Goal: Task Accomplishment & Management: Complete application form

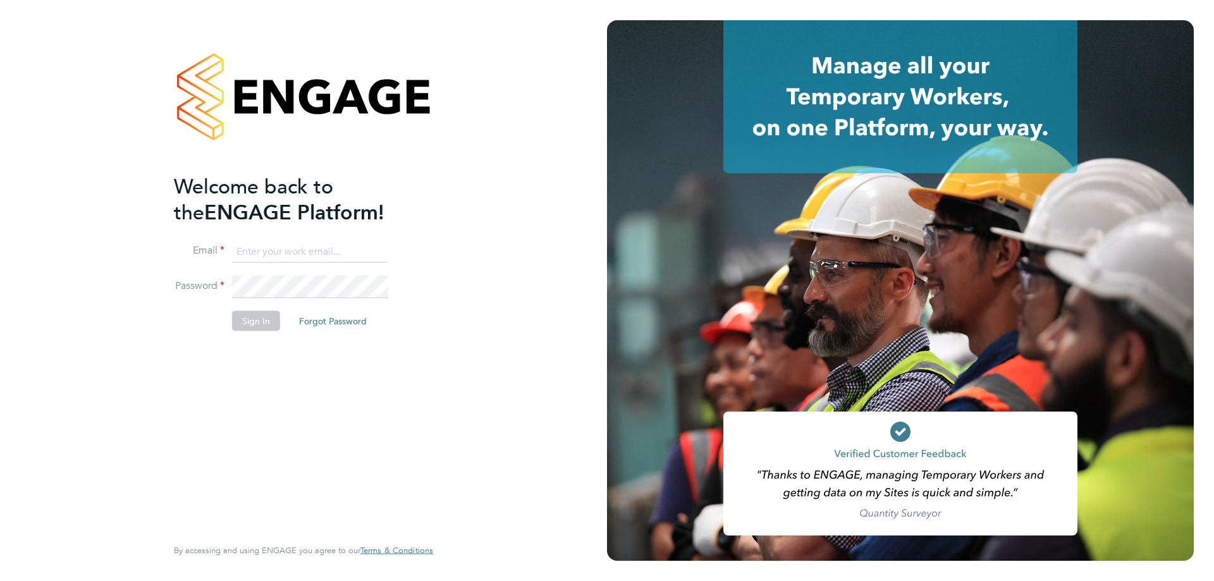
click at [246, 253] on input at bounding box center [310, 251] width 156 height 23
type input "matthew.watton@uk.g4s.com"
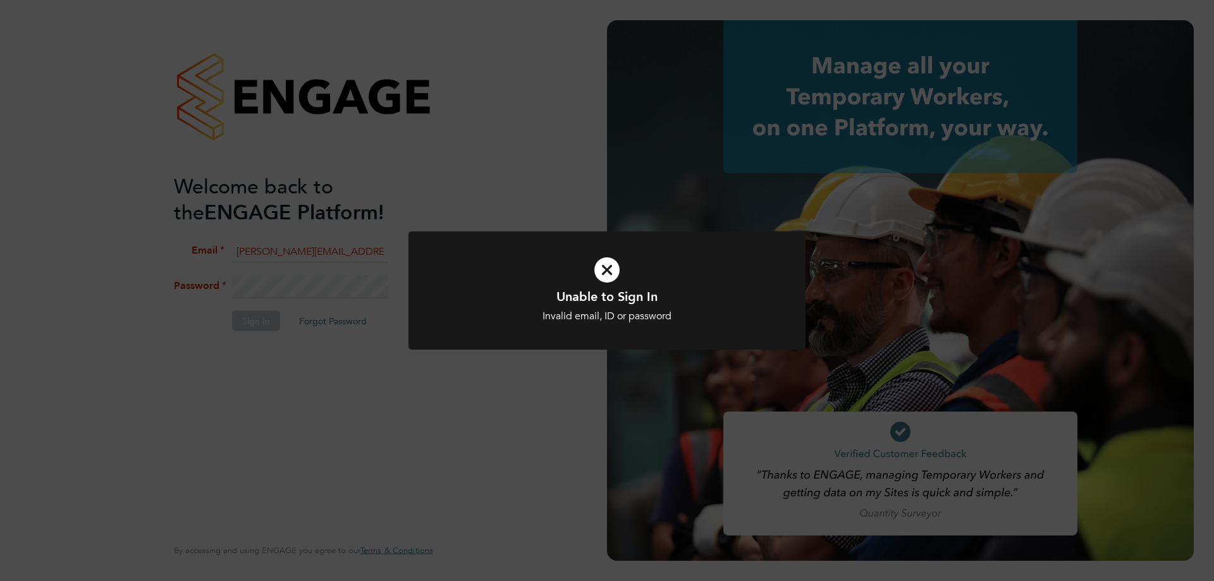
drag, startPoint x: 279, startPoint y: 264, endPoint x: 290, endPoint y: 289, distance: 27.5
click at [290, 289] on div "Unable to Sign In Invalid email, ID or password Cancel Okay" at bounding box center [607, 290] width 1214 height 581
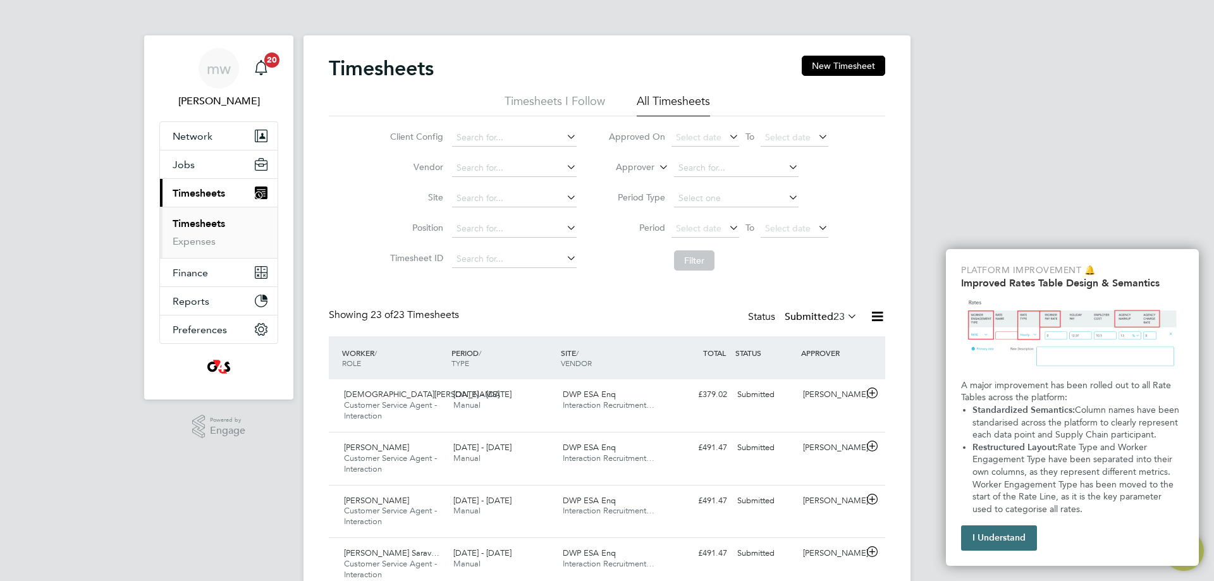
click at [1005, 532] on button "I Understand" at bounding box center [999, 537] width 76 height 25
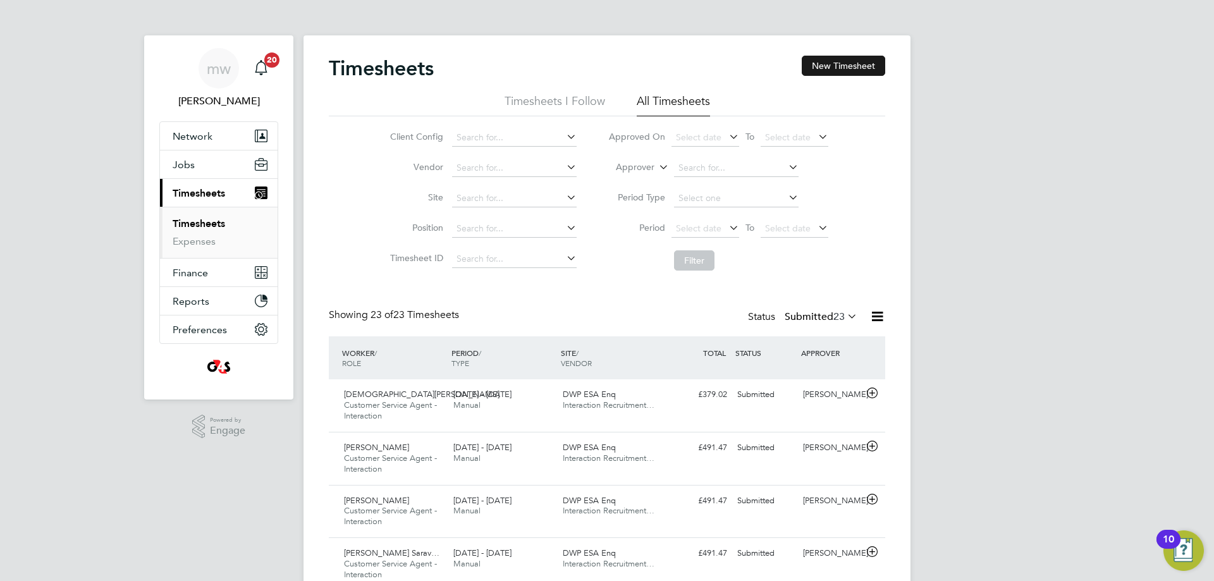
click at [838, 71] on button "New Timesheet" at bounding box center [843, 66] width 83 height 20
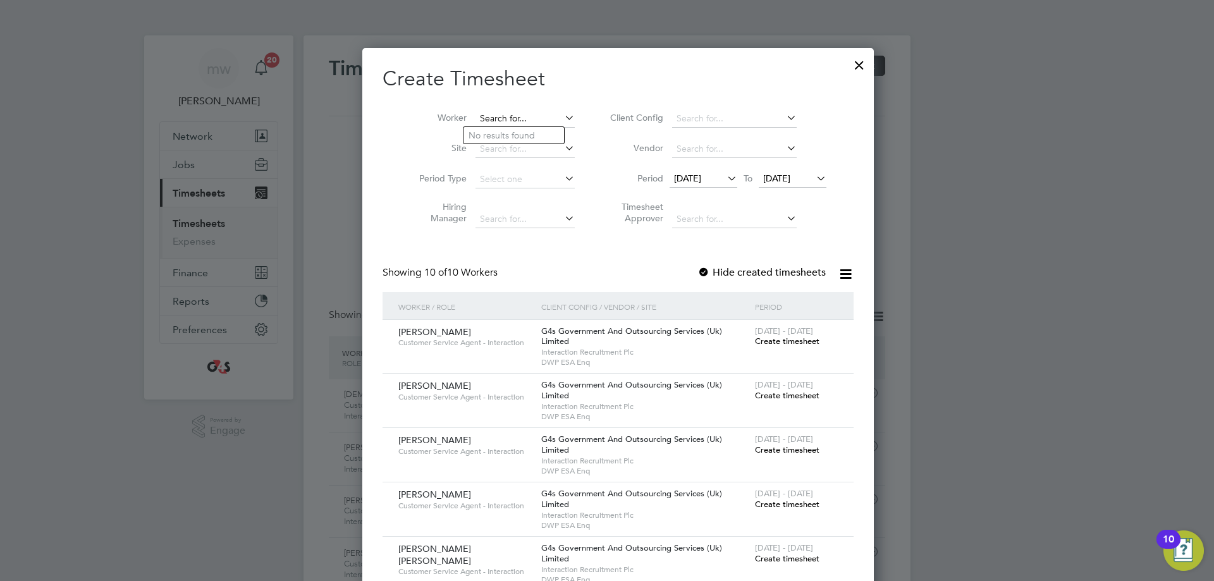
click at [489, 123] on input at bounding box center [525, 119] width 99 height 18
click at [533, 286] on li "Lisa Collins" at bounding box center [542, 289] width 156 height 17
type input "Lisa Collins"
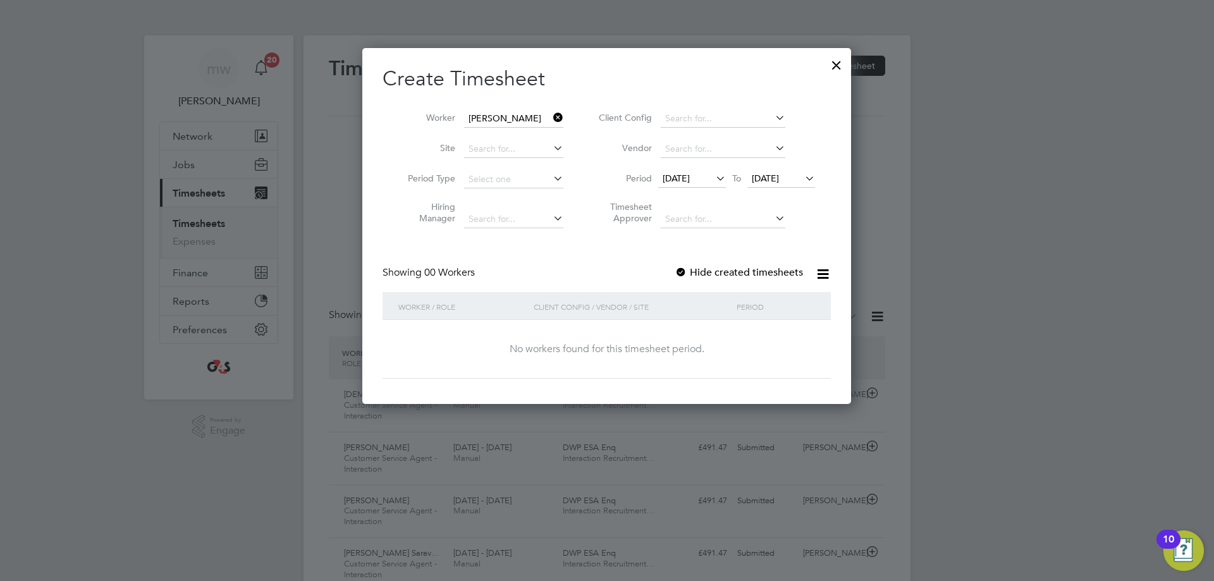
click at [690, 181] on span "[DATE]" at bounding box center [676, 178] width 27 height 11
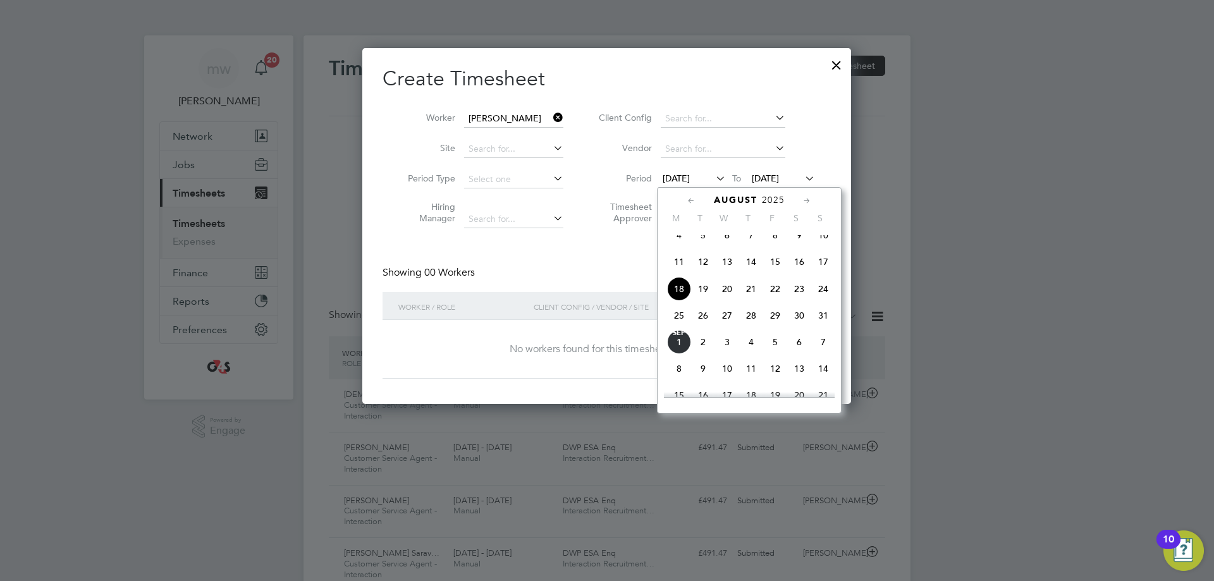
click at [682, 328] on span "25" at bounding box center [679, 316] width 24 height 24
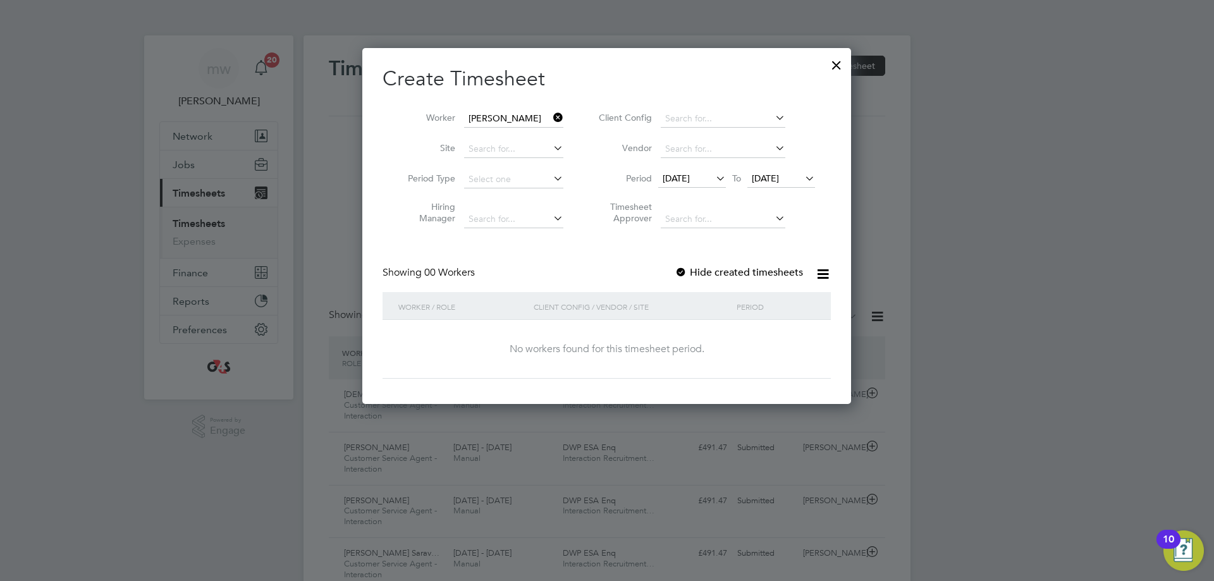
click at [704, 271] on label "Hide created timesheets" at bounding box center [739, 272] width 128 height 13
click at [690, 180] on span "[DATE]" at bounding box center [676, 178] width 27 height 11
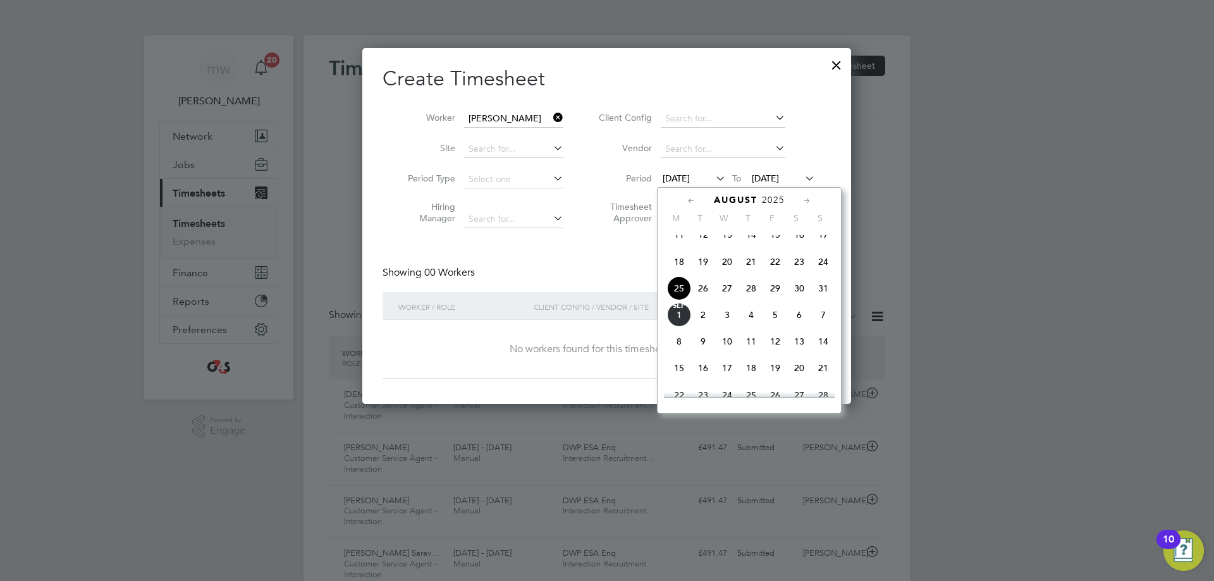
click at [680, 295] on span "25" at bounding box center [679, 288] width 24 height 24
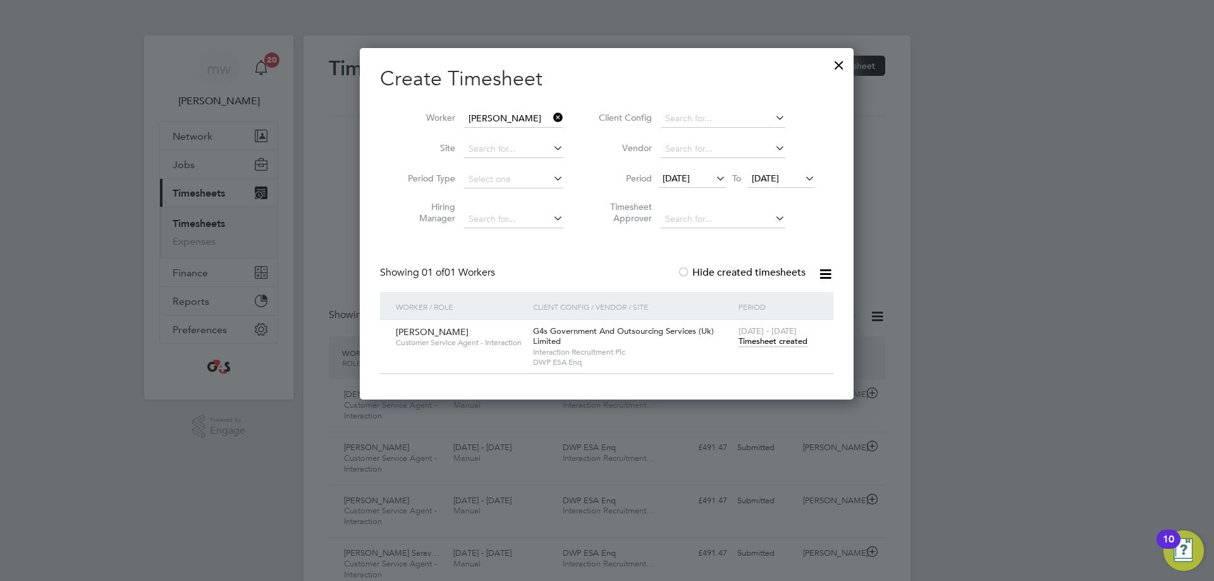
click at [762, 342] on span "Timesheet created" at bounding box center [773, 341] width 69 height 11
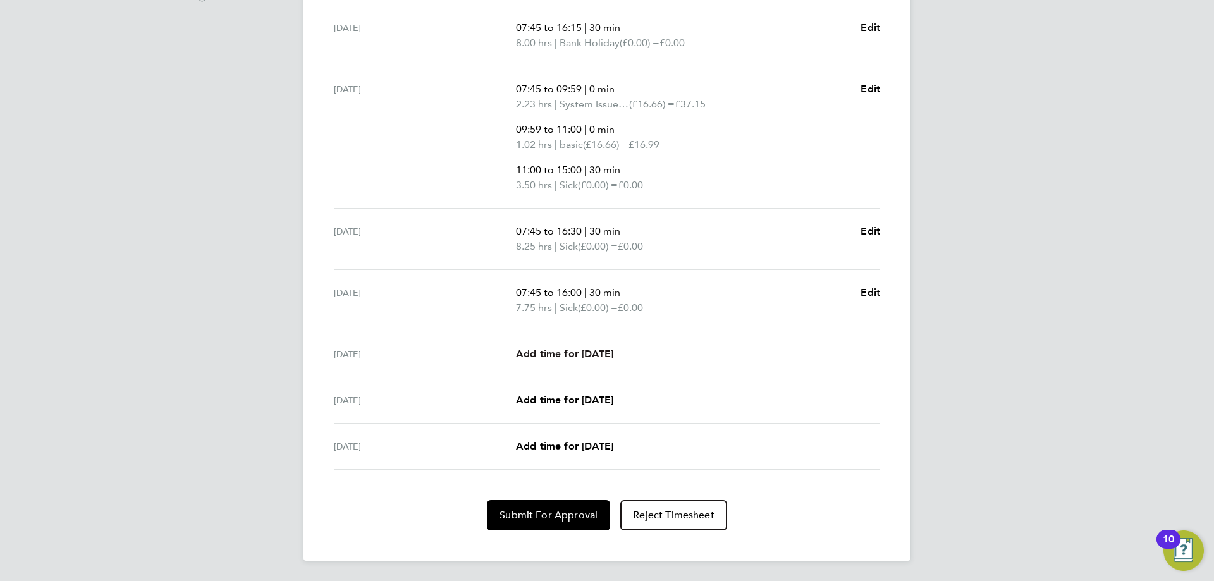
click at [572, 353] on span "Add time for [DATE]" at bounding box center [564, 354] width 97 height 12
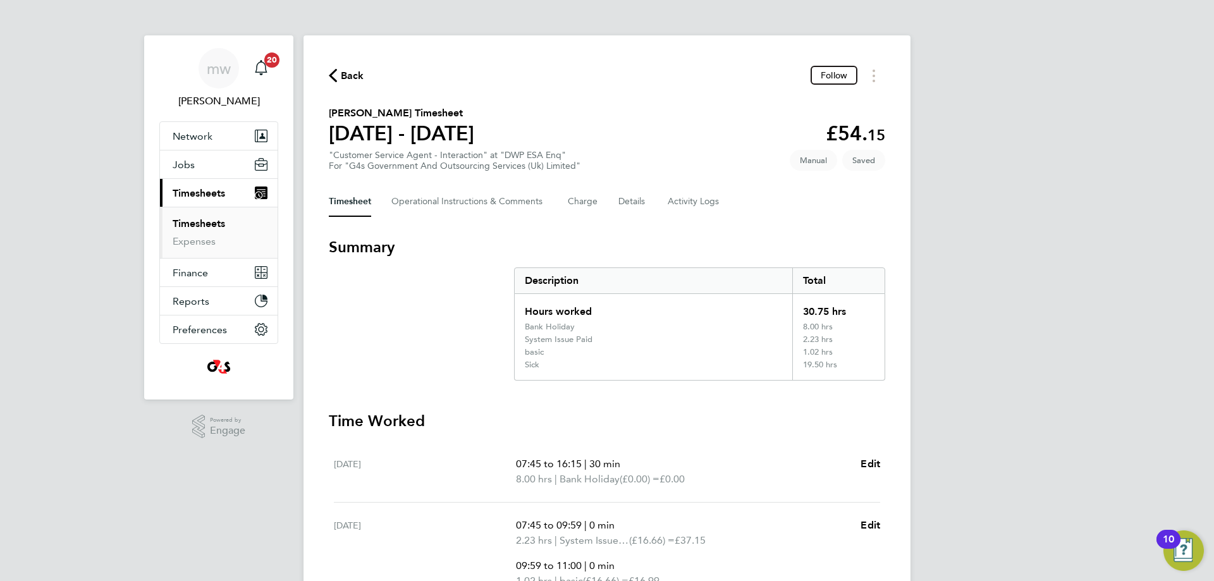
select select "30"
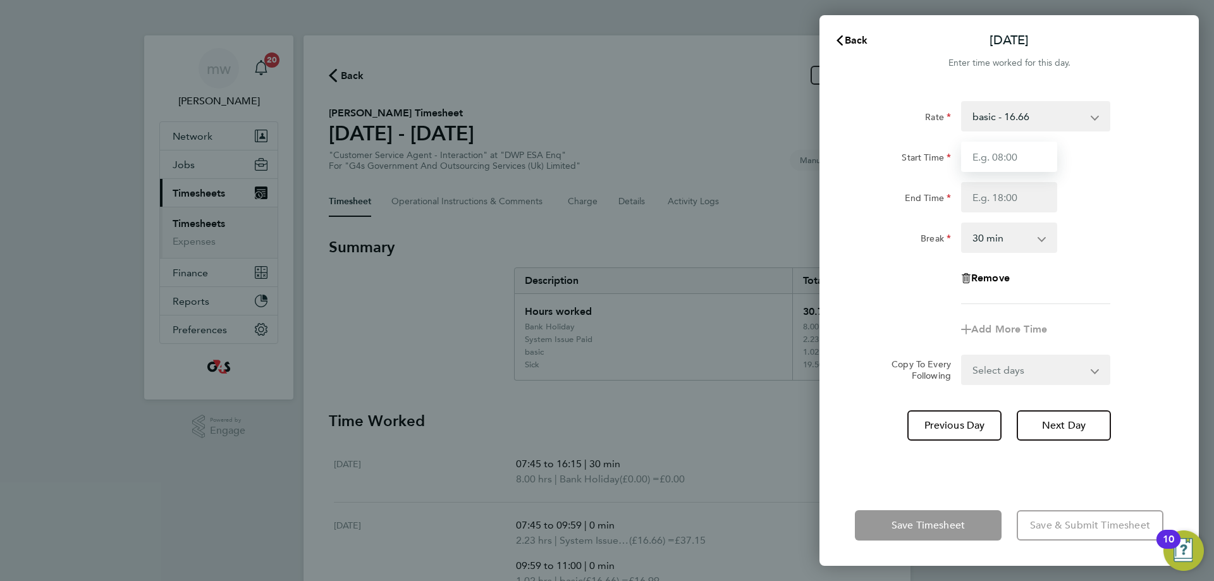
click at [1024, 157] on input "Start Time" at bounding box center [1009, 157] width 96 height 30
type input "07:45"
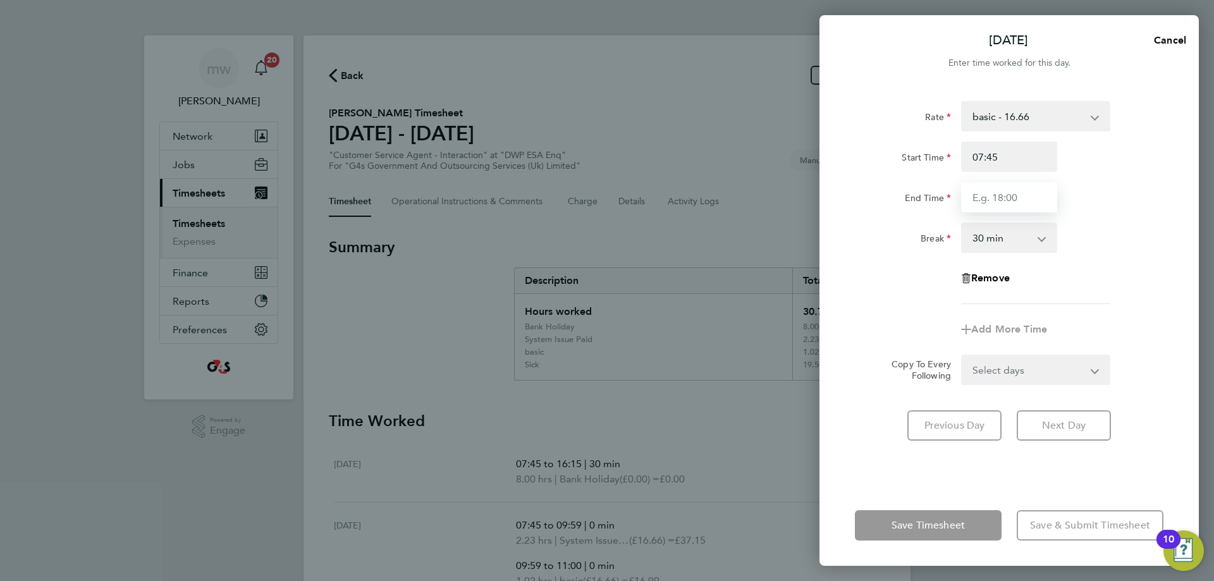
click at [1019, 206] on input "End Time" at bounding box center [1009, 197] width 96 height 30
type input "15:30"
click at [1098, 251] on div "Break 0 min 15 min 30 min 45 min 60 min 75 min 90 min" at bounding box center [1009, 238] width 319 height 30
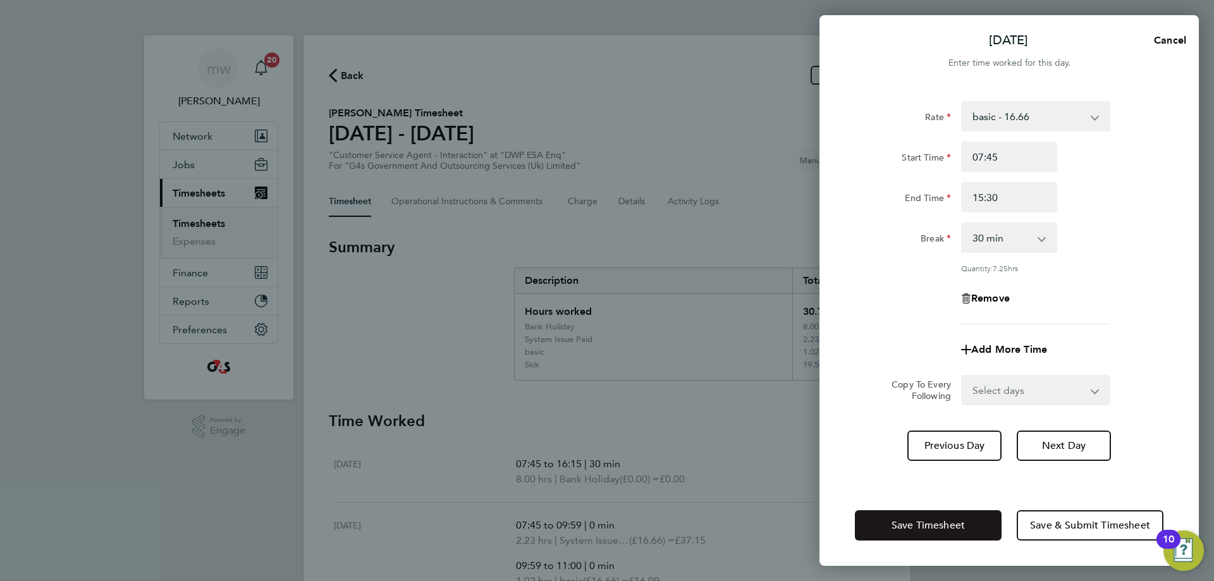
click at [955, 525] on span "Save Timesheet" at bounding box center [928, 525] width 73 height 13
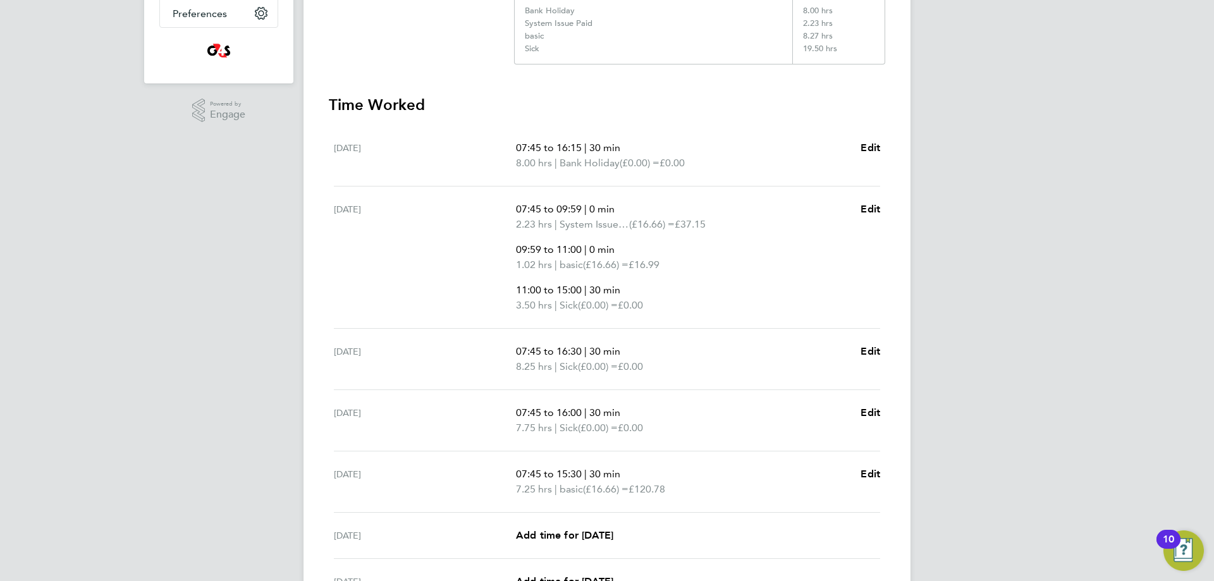
scroll to position [451, 0]
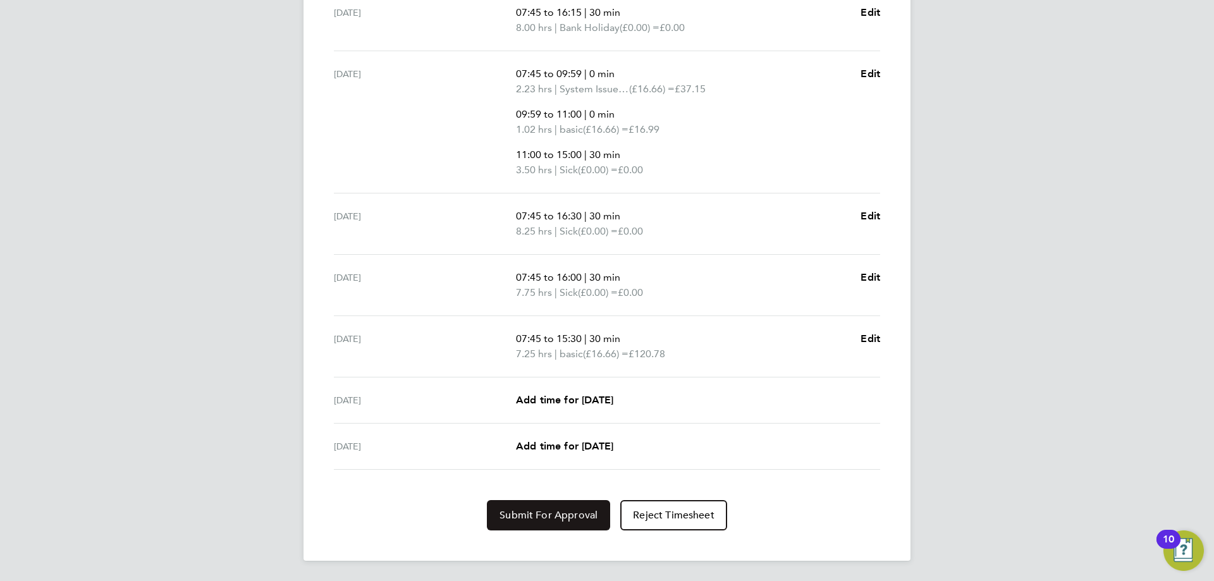
click at [572, 508] on button "Submit For Approval" at bounding box center [548, 515] width 123 height 30
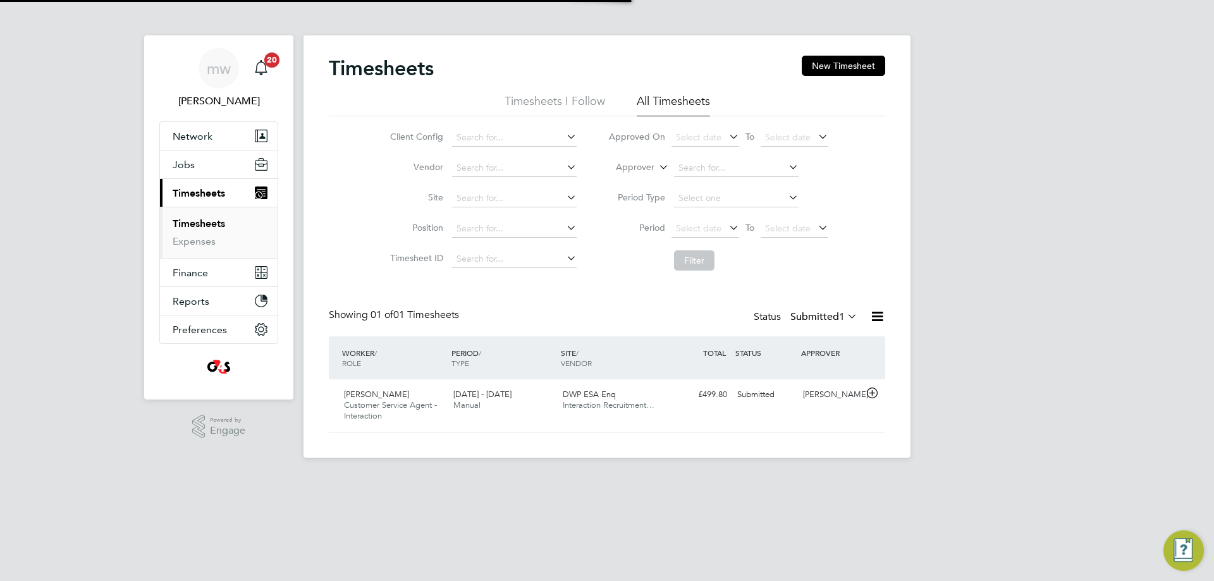
scroll to position [32, 110]
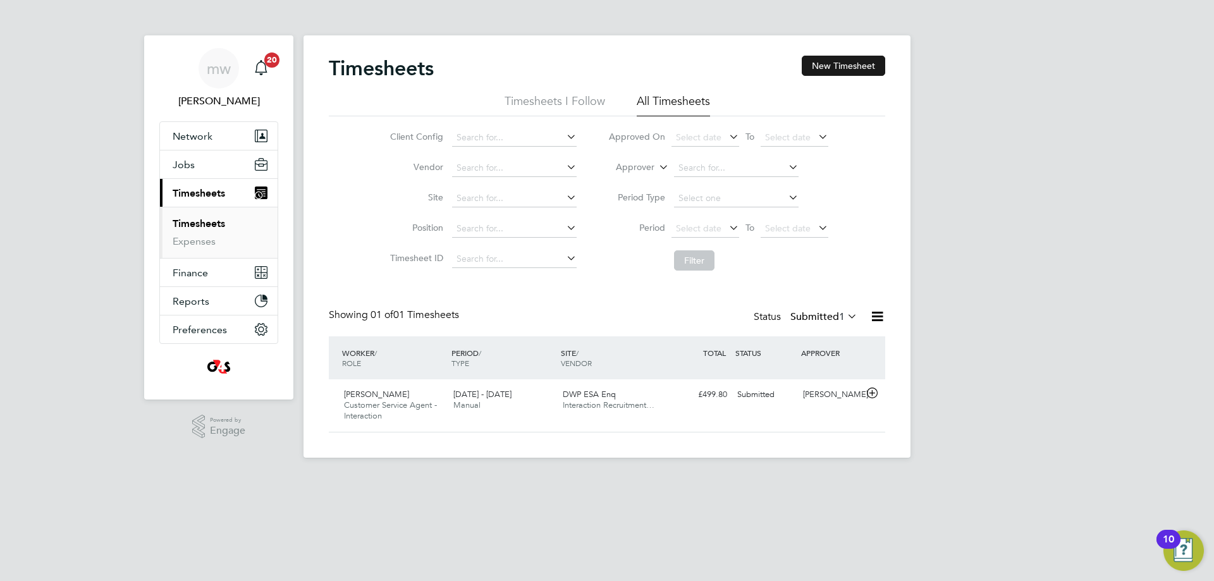
click at [833, 68] on button "New Timesheet" at bounding box center [843, 66] width 83 height 20
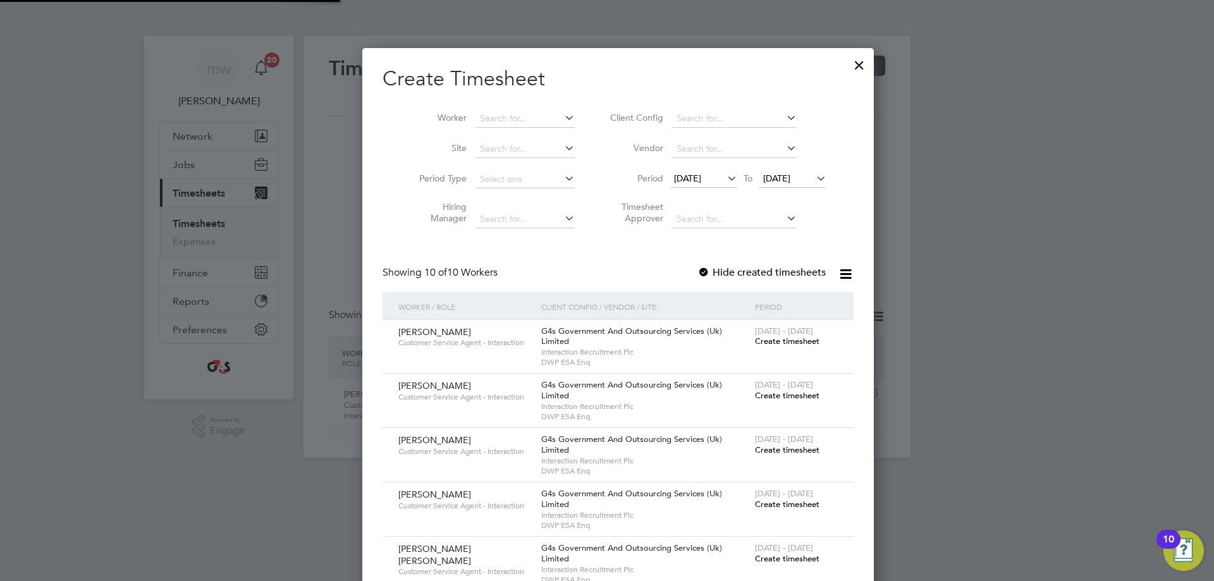
scroll to position [841, 490]
click at [484, 120] on input at bounding box center [525, 119] width 99 height 18
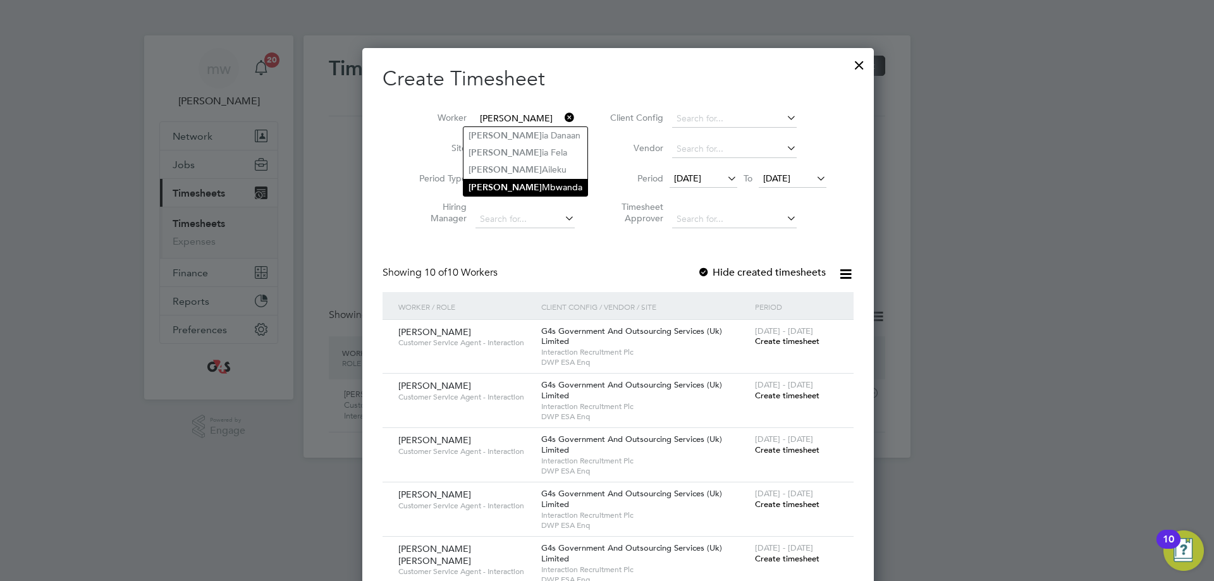
click at [537, 186] on li "[PERSON_NAME]" at bounding box center [526, 187] width 124 height 17
type input "[PERSON_NAME]"
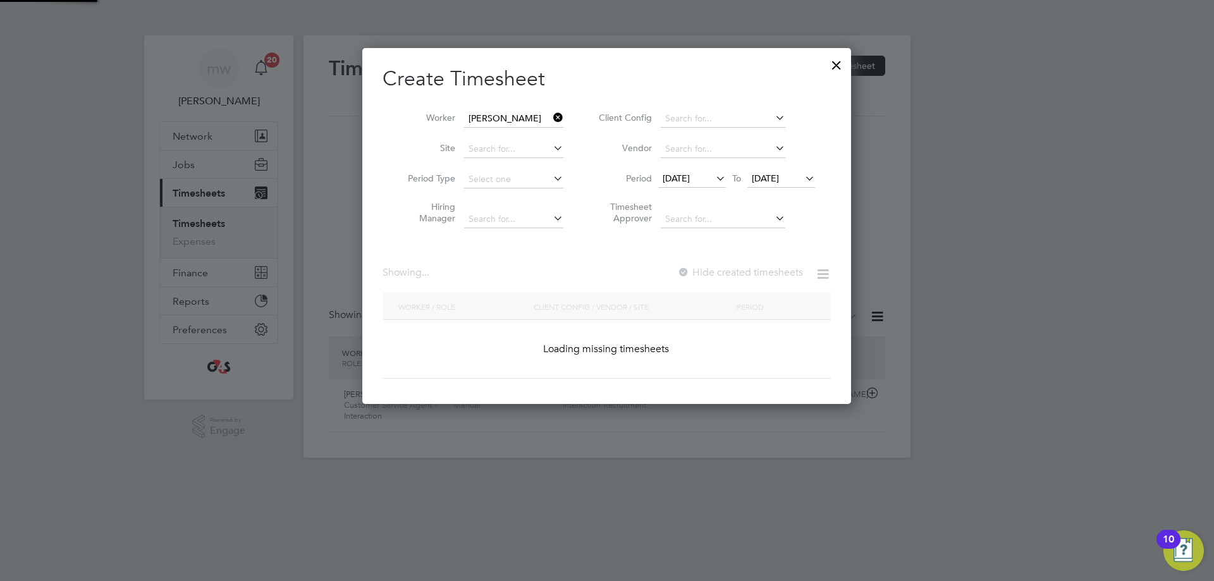
scroll to position [352, 490]
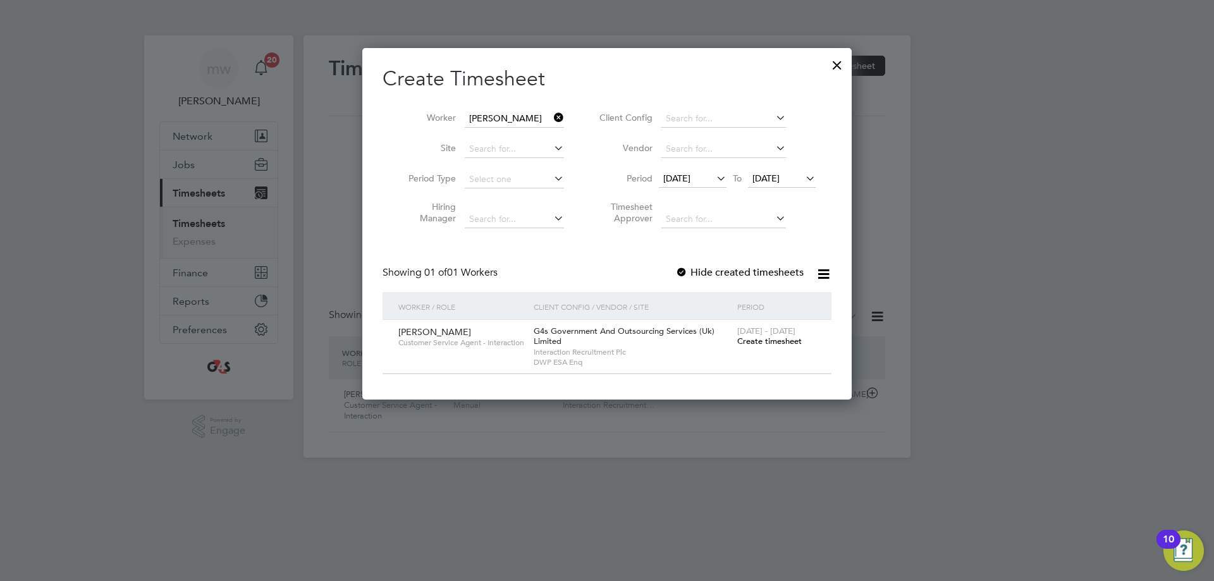
click at [684, 185] on span "[DATE]" at bounding box center [693, 179] width 68 height 17
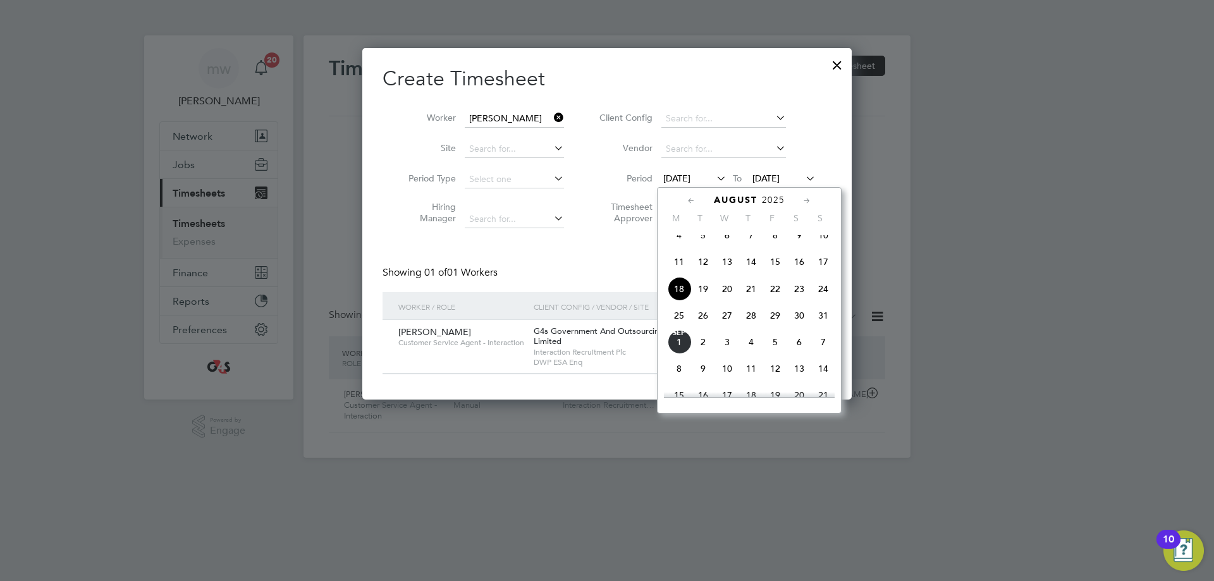
click at [678, 328] on span "25" at bounding box center [679, 316] width 24 height 24
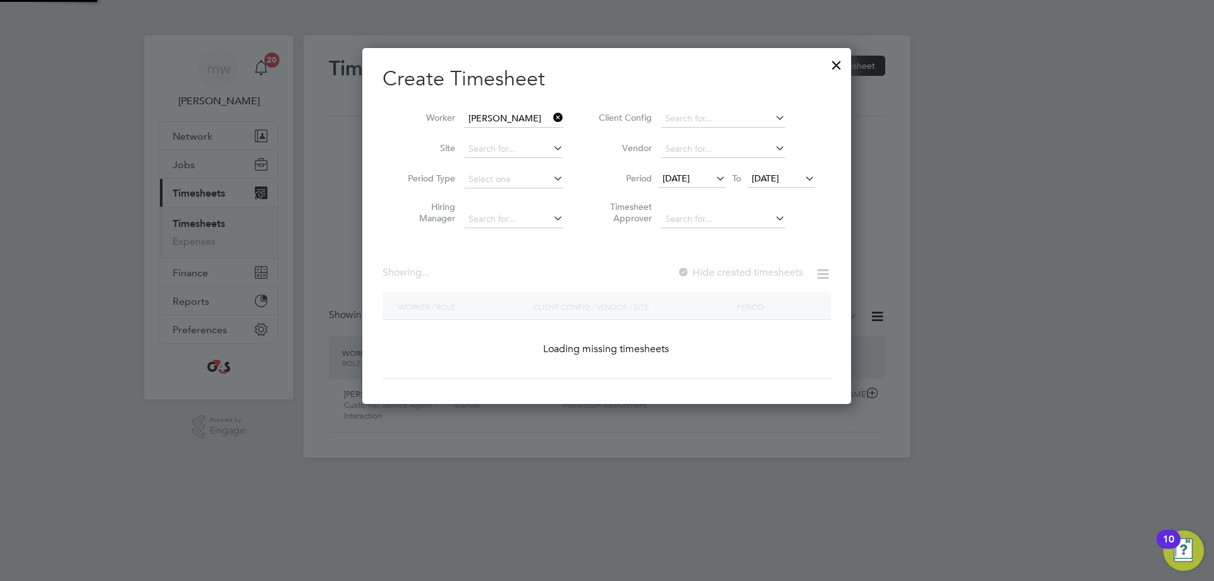
scroll to position [352, 490]
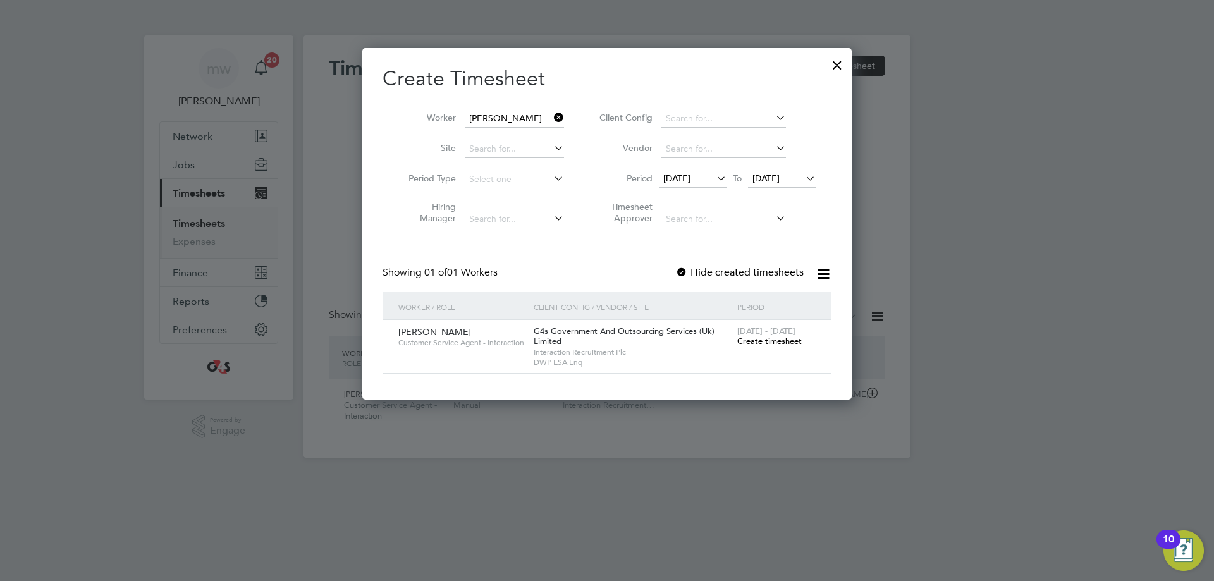
click at [684, 274] on div at bounding box center [681, 273] width 13 height 13
click at [764, 341] on span "Create timesheet" at bounding box center [769, 341] width 64 height 11
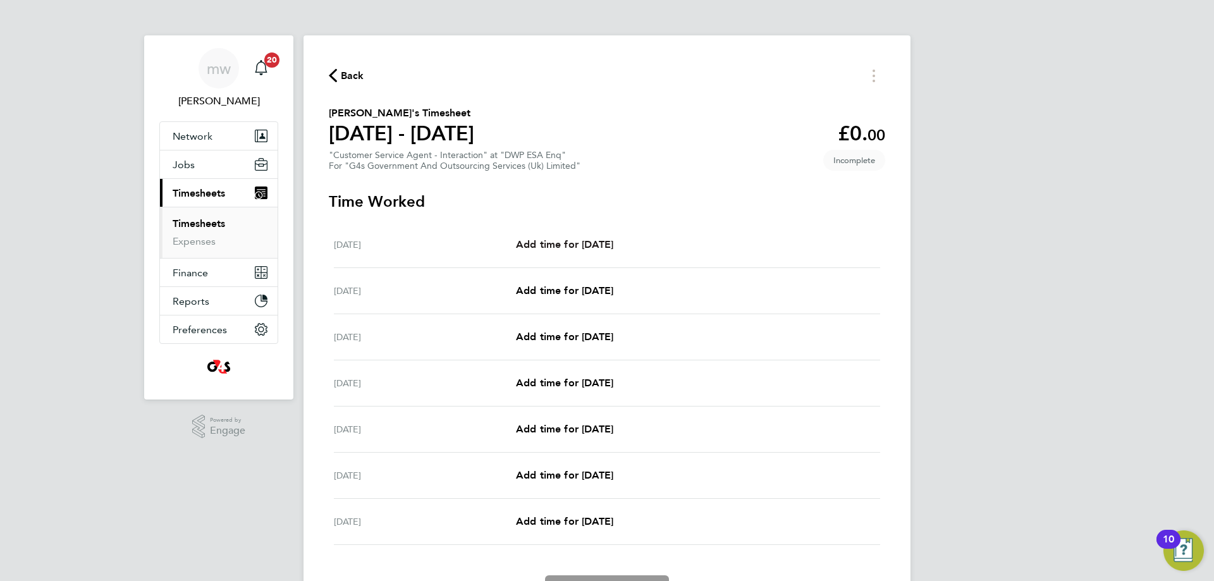
click at [600, 247] on span "Add time for [DATE]" at bounding box center [564, 244] width 97 height 12
select select "30"
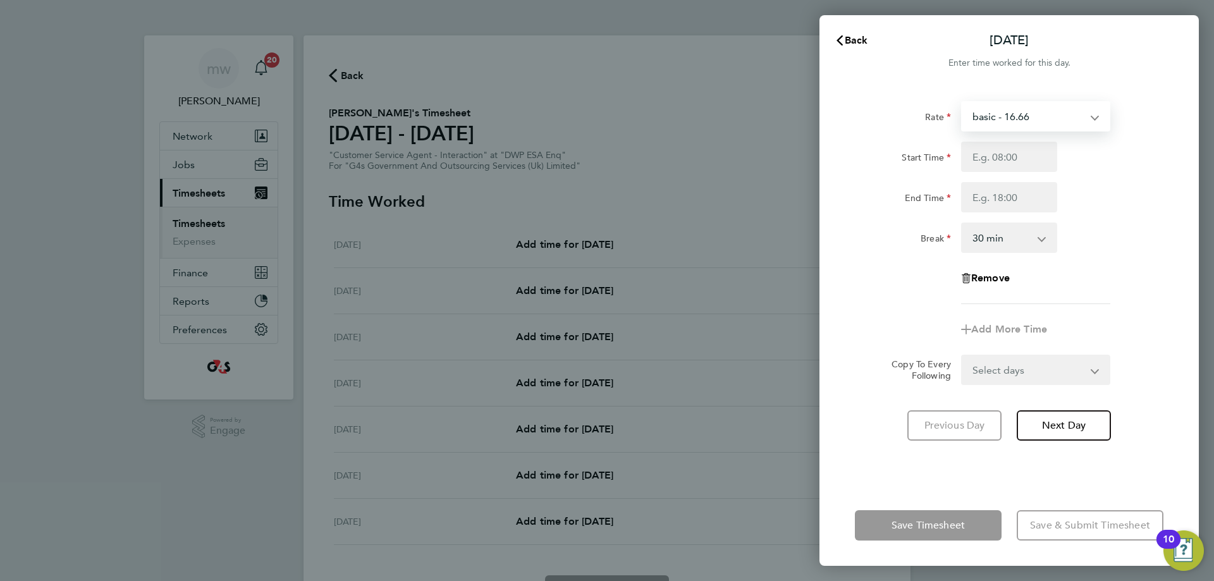
click at [1021, 121] on select "basic - 16.66 System Issue Not Paid Annual Leave Sick x1.5 - 24.73 x2 - 32.79 S…" at bounding box center [1028, 116] width 132 height 28
select select "30"
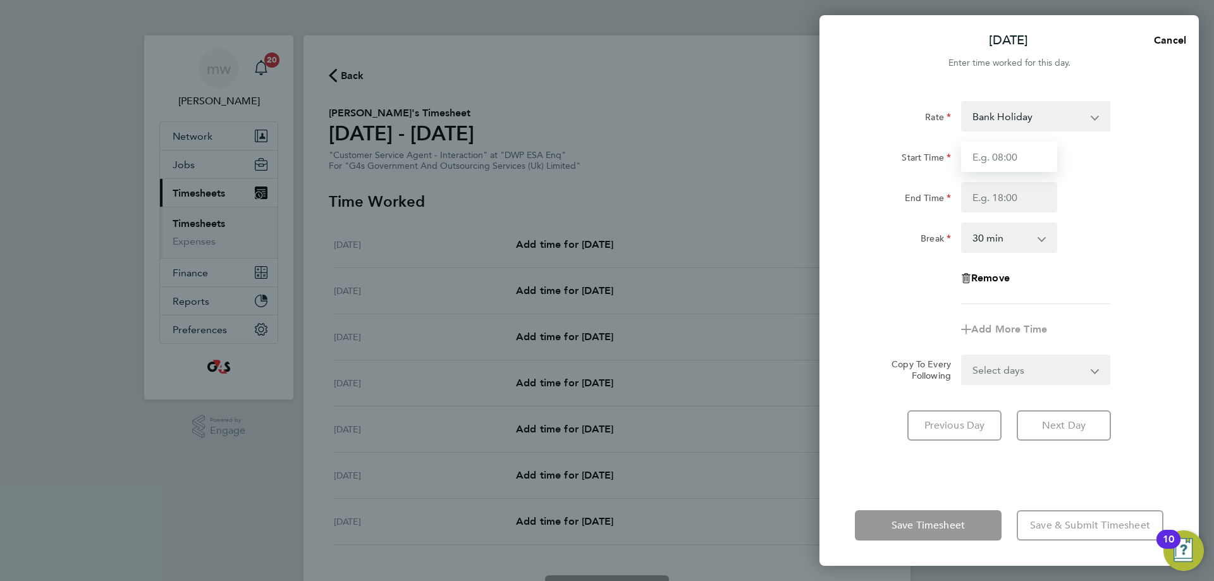
click at [1007, 150] on input "Start Time" at bounding box center [1009, 157] width 96 height 30
click at [1105, 224] on app-timesheet-line-hourly "Start Time 9:00-17:00 End Time Break 0 min 15 min 30 min 45 min 60 min 75 min 9…" at bounding box center [1009, 197] width 309 height 111
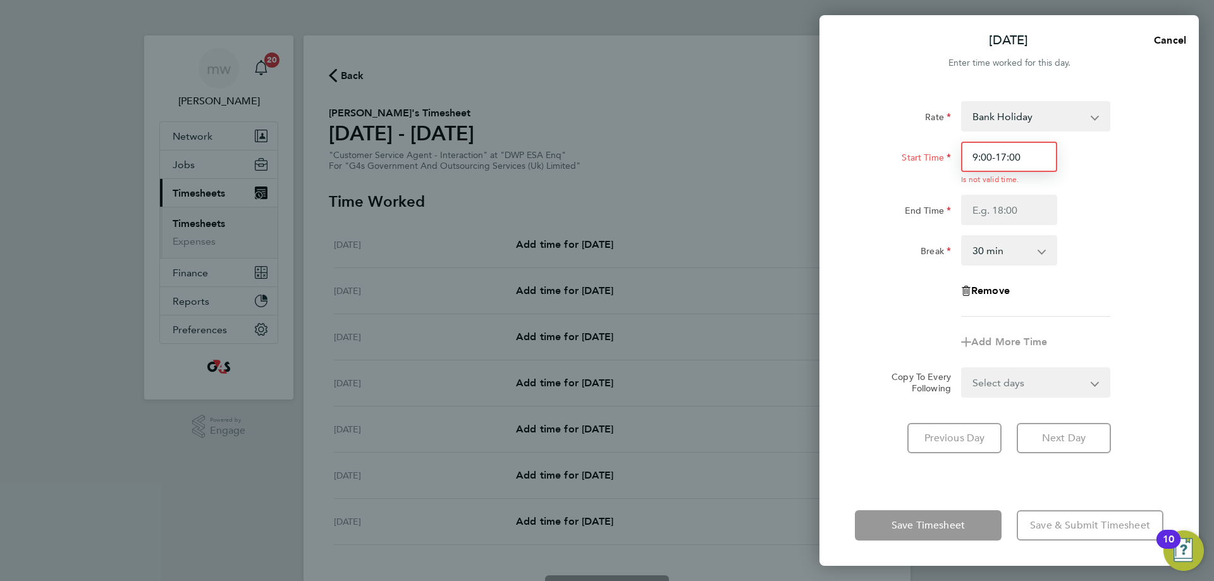
click at [1024, 160] on input "9:00-17:00" at bounding box center [1009, 157] width 96 height 30
type input "09:00"
drag, startPoint x: 1005, startPoint y: 218, endPoint x: 1002, endPoint y: 225, distance: 7.6
click at [1002, 225] on app-timesheet-line-hourly "Start Time 09:00 Is not valid time. End Time Break 0 min 15 min 30 min 45 min 6…" at bounding box center [1009, 204] width 309 height 124
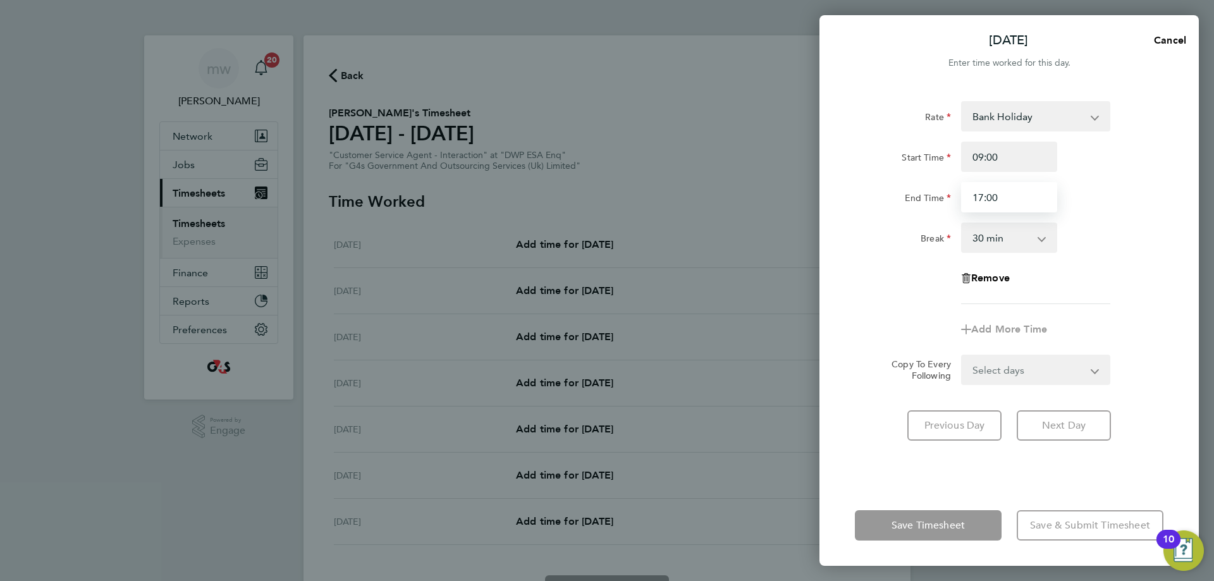
type input "17:00"
click at [1131, 237] on div "Break 0 min 15 min 30 min 45 min 60 min 75 min 90 min" at bounding box center [1009, 238] width 319 height 30
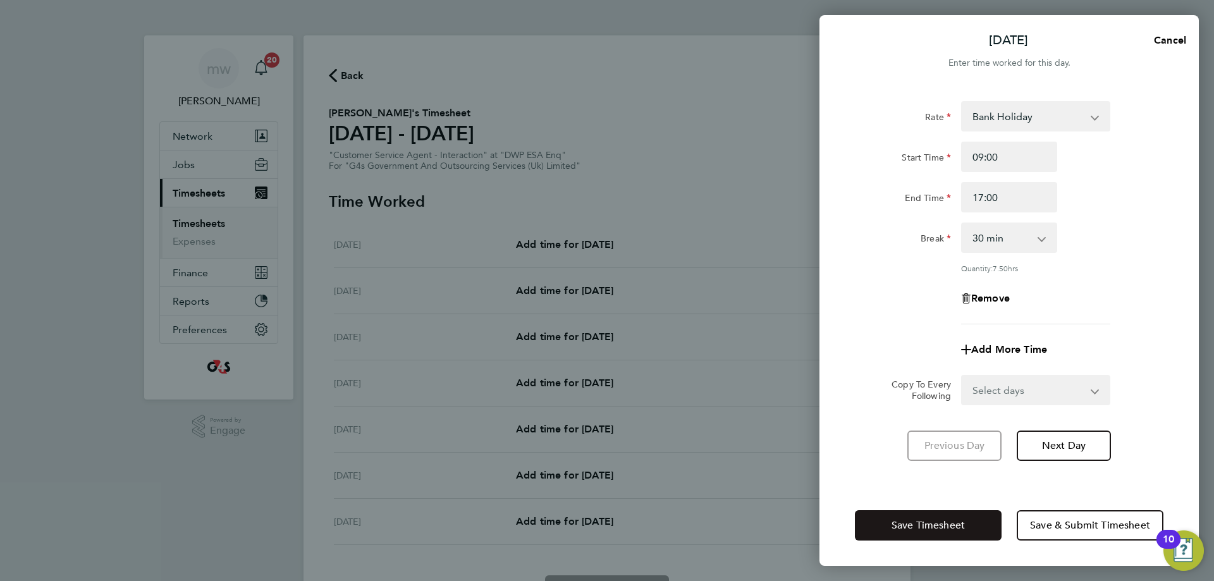
click at [907, 526] on span "Save Timesheet" at bounding box center [928, 525] width 73 height 13
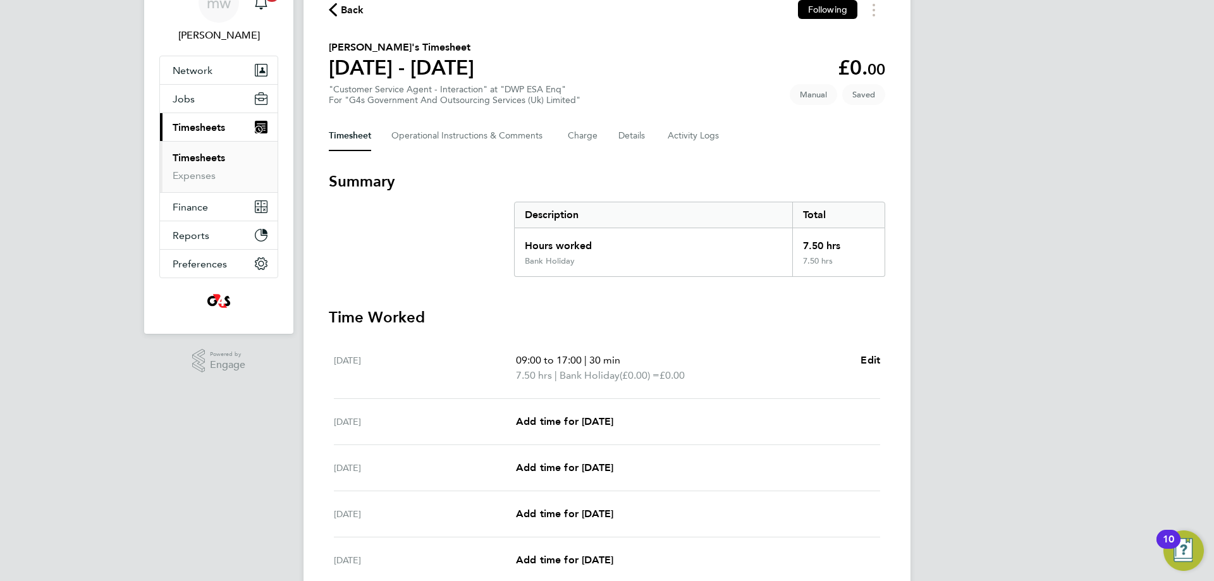
scroll to position [126, 0]
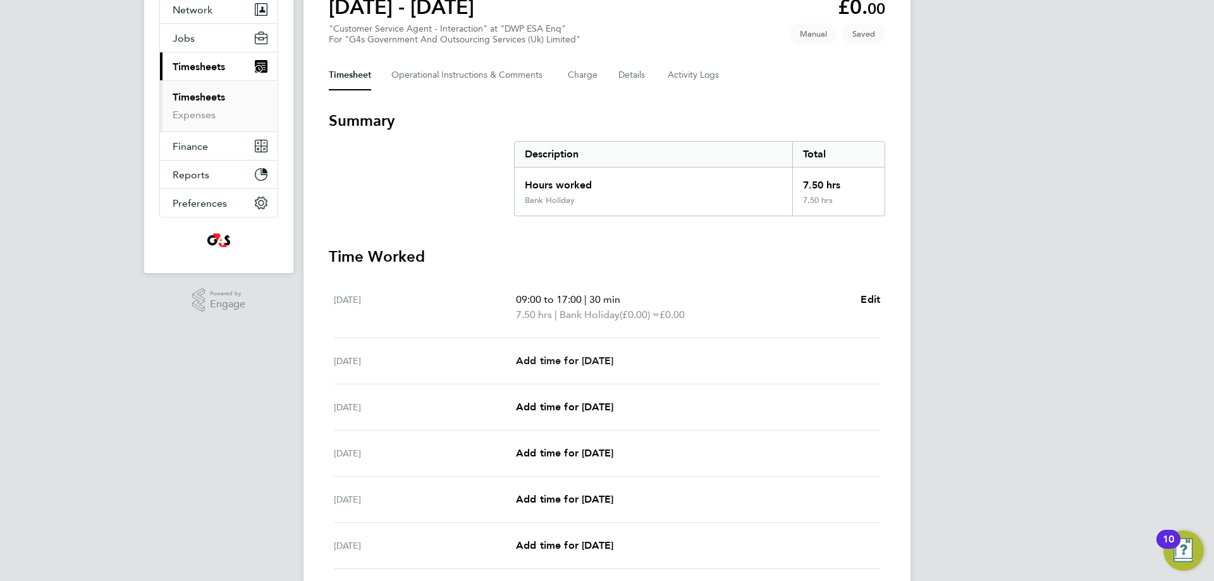
click at [541, 364] on span "Add time for [DATE]" at bounding box center [564, 361] width 97 height 12
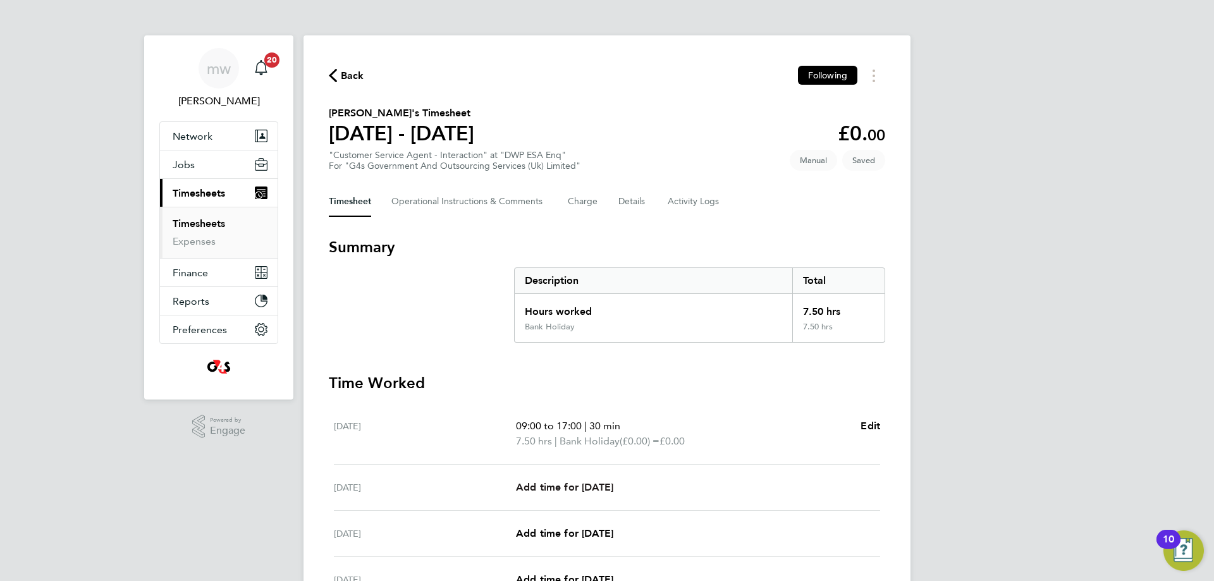
select select "30"
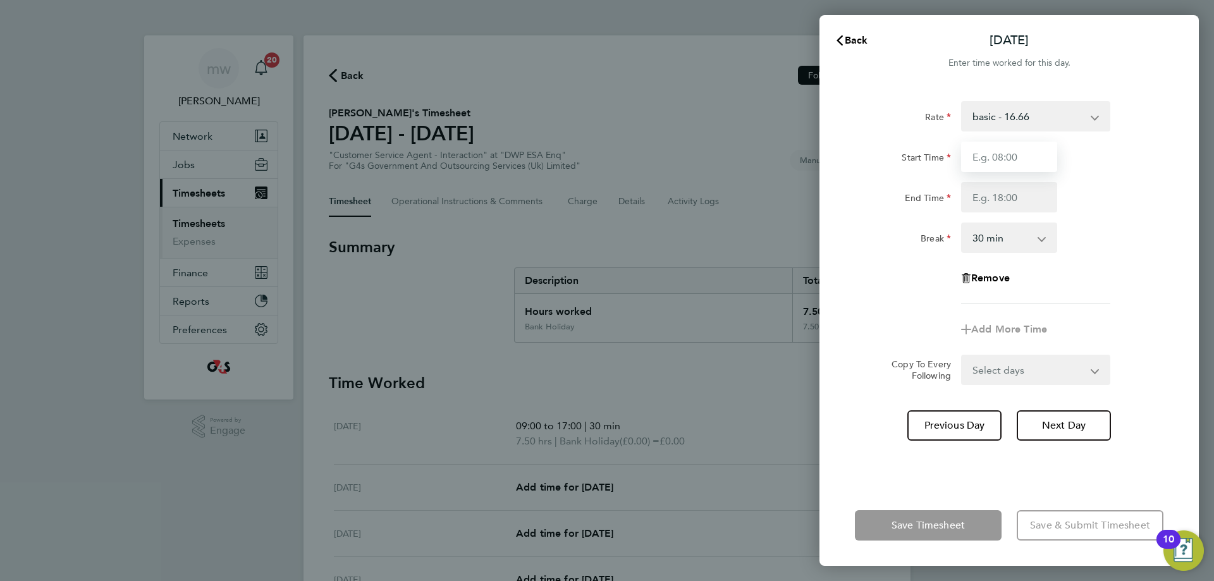
click at [1017, 155] on input "Start Time" at bounding box center [1009, 157] width 96 height 30
type input "00:00"
click at [1090, 107] on select "basic - 16.66 System Issue Not Paid Annual Leave Sick x1.5 - 24.73 x2 - 32.79 S…" at bounding box center [1028, 116] width 132 height 28
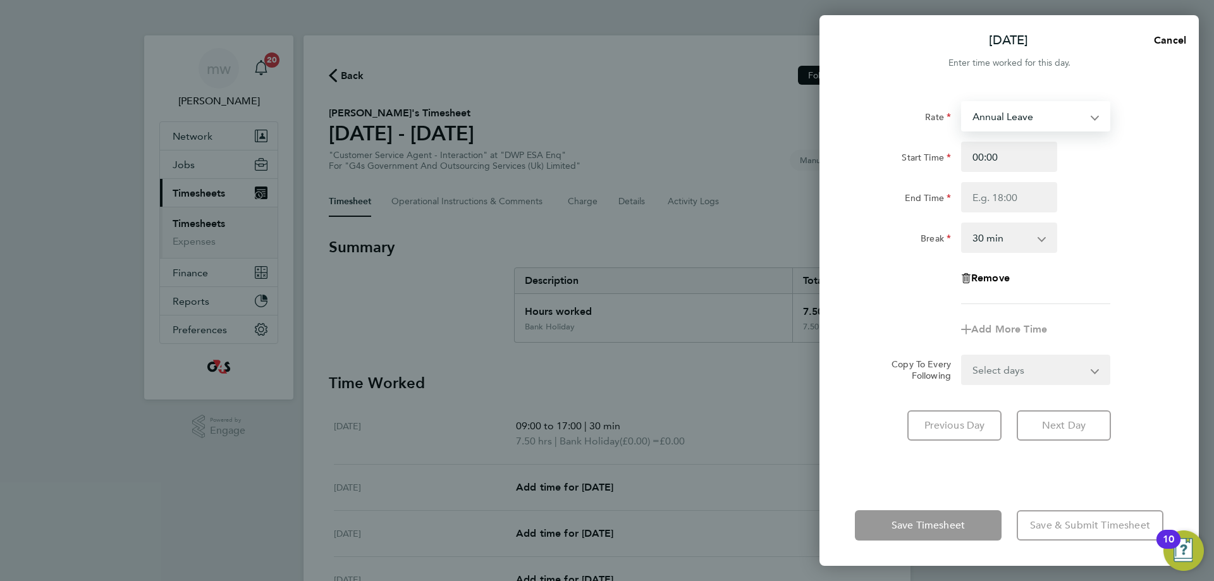
select select "30"
click at [996, 163] on input "Start Time" at bounding box center [1009, 157] width 96 height 30
type input "09:00"
click at [1007, 204] on input "End Time" at bounding box center [1009, 197] width 96 height 30
type input "17:00"
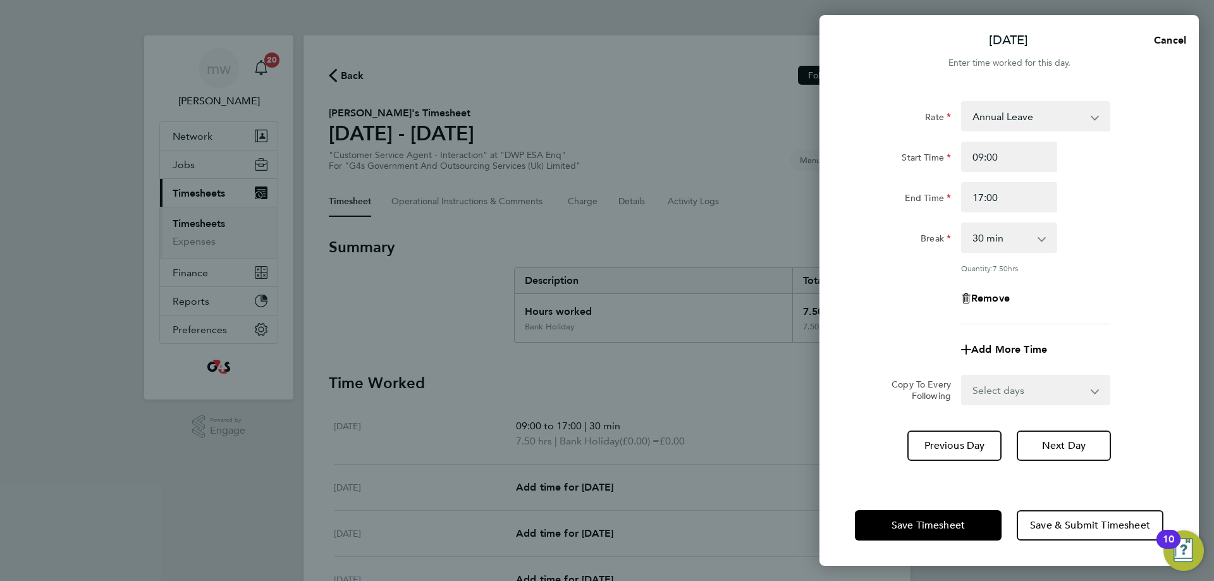
click at [1128, 249] on div "Break 0 min 15 min 30 min 45 min 60 min 75 min 90 min" at bounding box center [1009, 238] width 319 height 30
click at [964, 520] on span "Save Timesheet" at bounding box center [928, 525] width 73 height 13
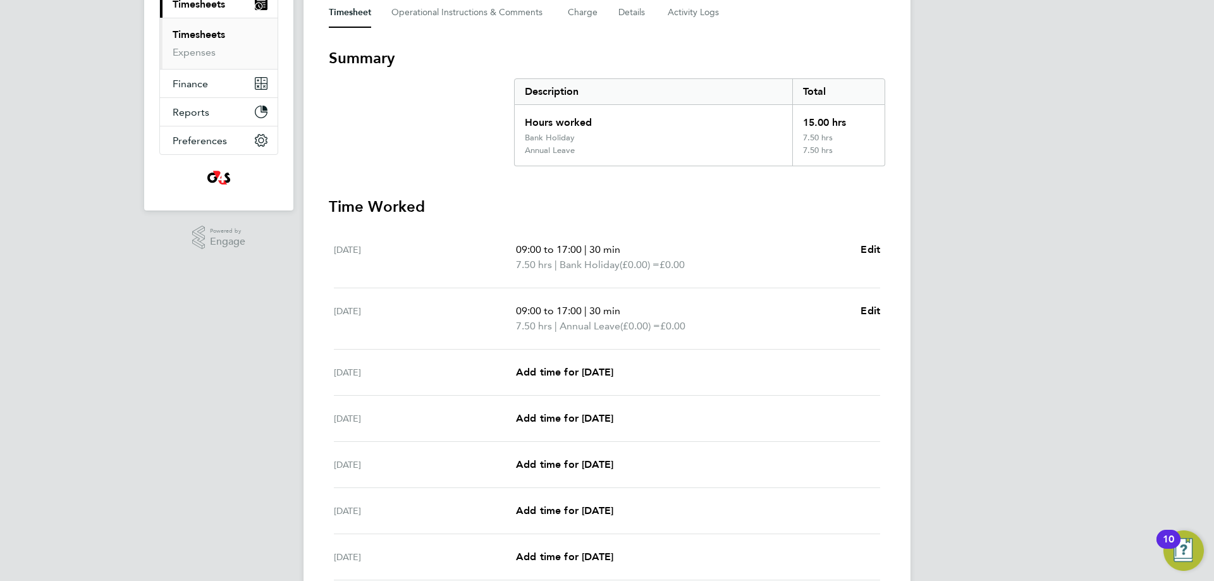
scroll to position [190, 0]
click at [576, 373] on span "Add time for [DATE]" at bounding box center [564, 371] width 97 height 12
select select "30"
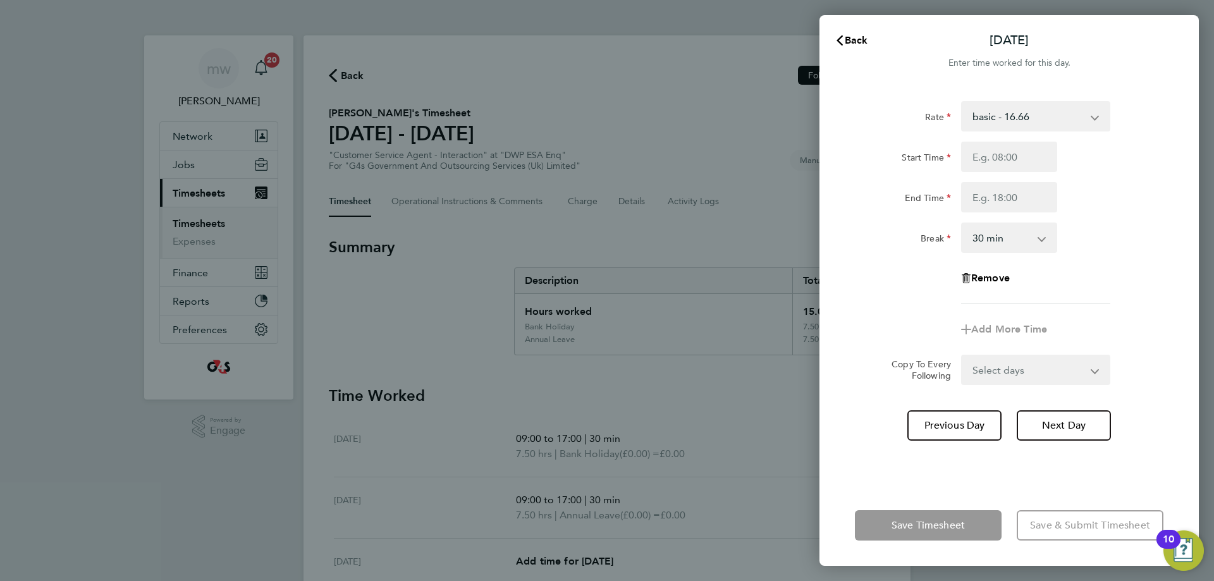
click at [1022, 120] on select "basic - 16.66 System Issue Not Paid Annual Leave Sick x1.5 - 24.73 x2 - 32.79 S…" at bounding box center [1028, 116] width 132 height 28
select select "30"
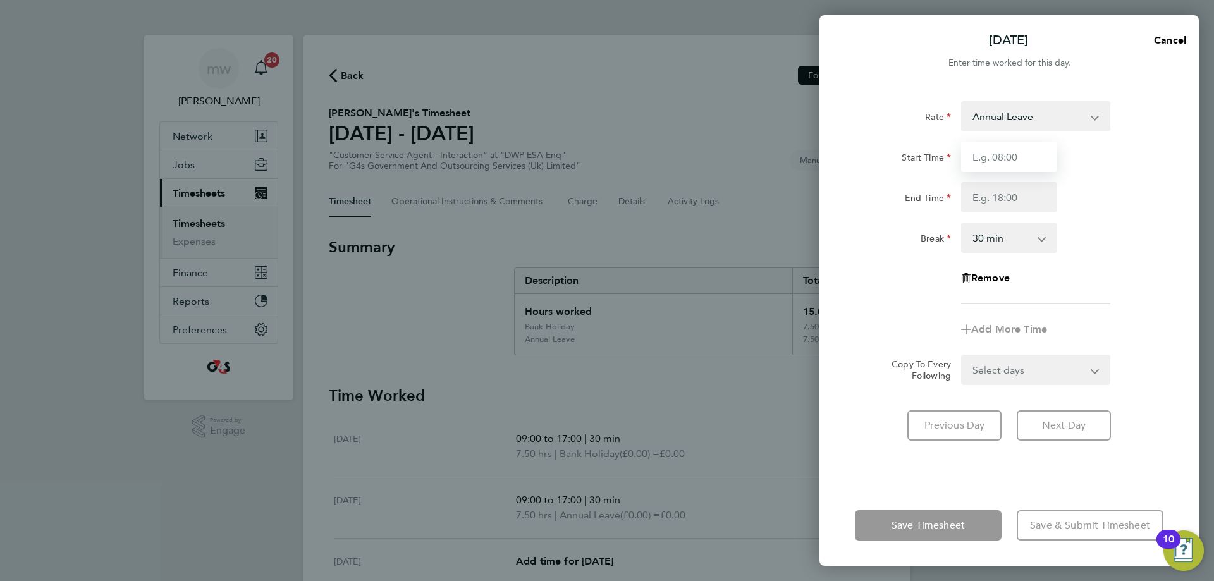
click at [999, 161] on input "Start Time" at bounding box center [1009, 157] width 96 height 30
type input "09:00"
click at [992, 202] on input "End Time" at bounding box center [1009, 197] width 96 height 30
type input "17:00"
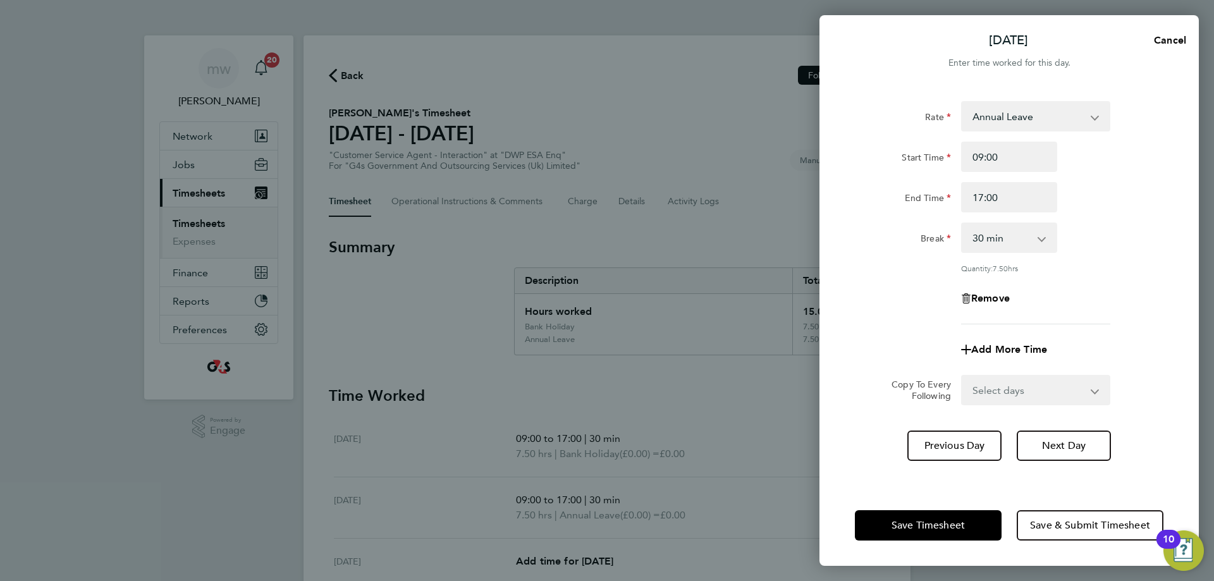
drag, startPoint x: 1169, startPoint y: 283, endPoint x: 947, endPoint y: 491, distance: 303.3
click at [1166, 283] on div "Rate Annual Leave System Issue Not Paid Sick x1.5 - 24.73 x2 - 32.79 basic - 16…" at bounding box center [1009, 285] width 379 height 399
click at [906, 529] on span "Save Timesheet" at bounding box center [928, 525] width 73 height 13
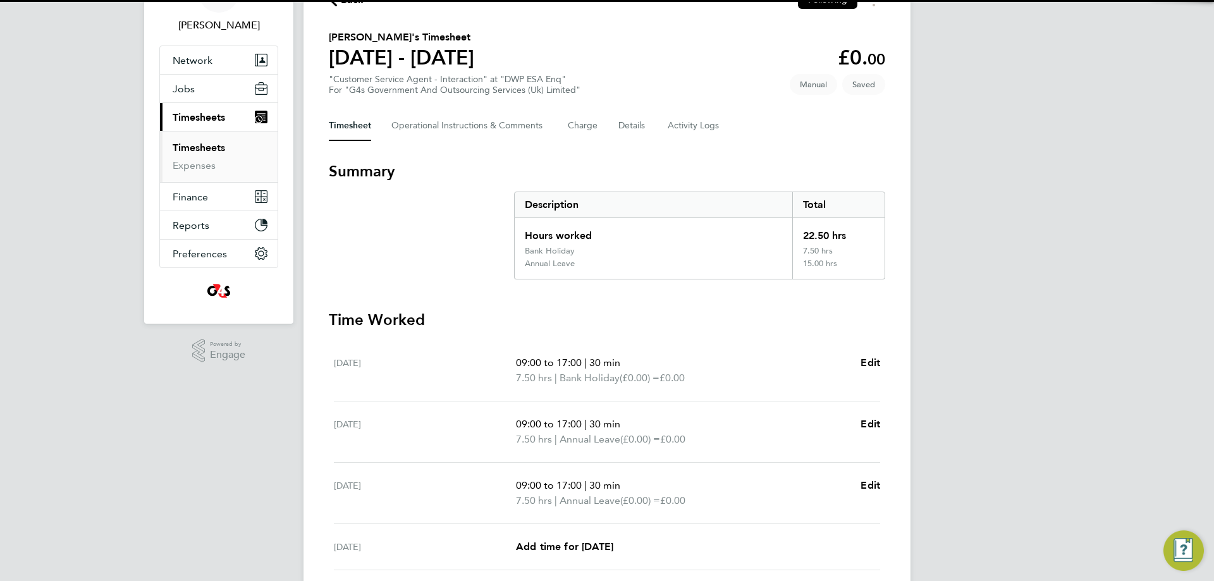
scroll to position [190, 0]
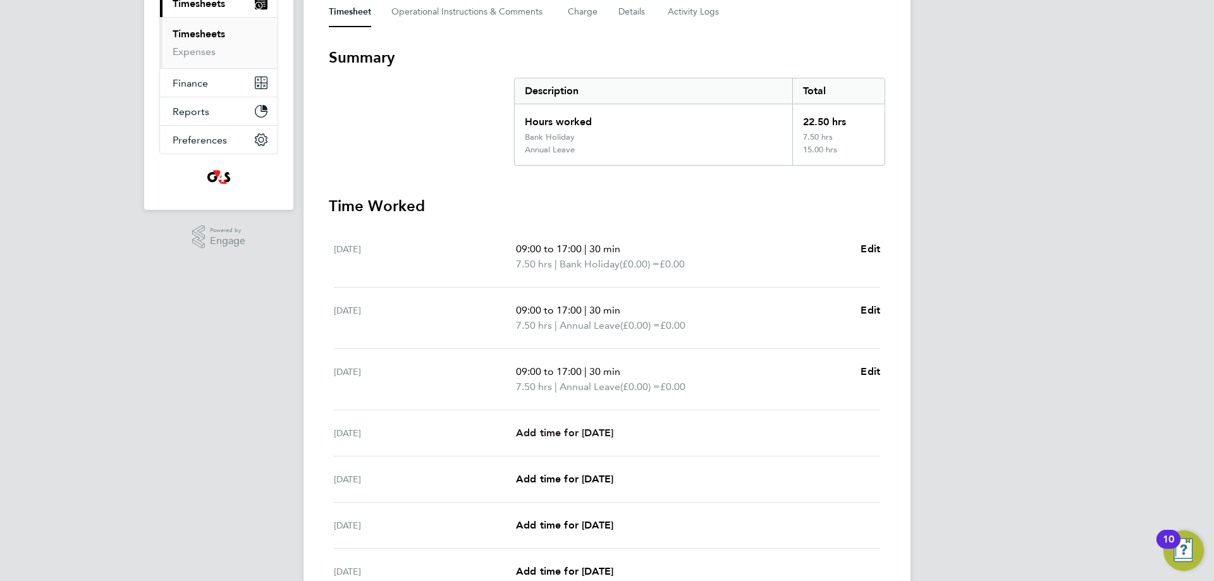
click at [596, 435] on span "Add time for [DATE]" at bounding box center [564, 433] width 97 height 12
select select "30"
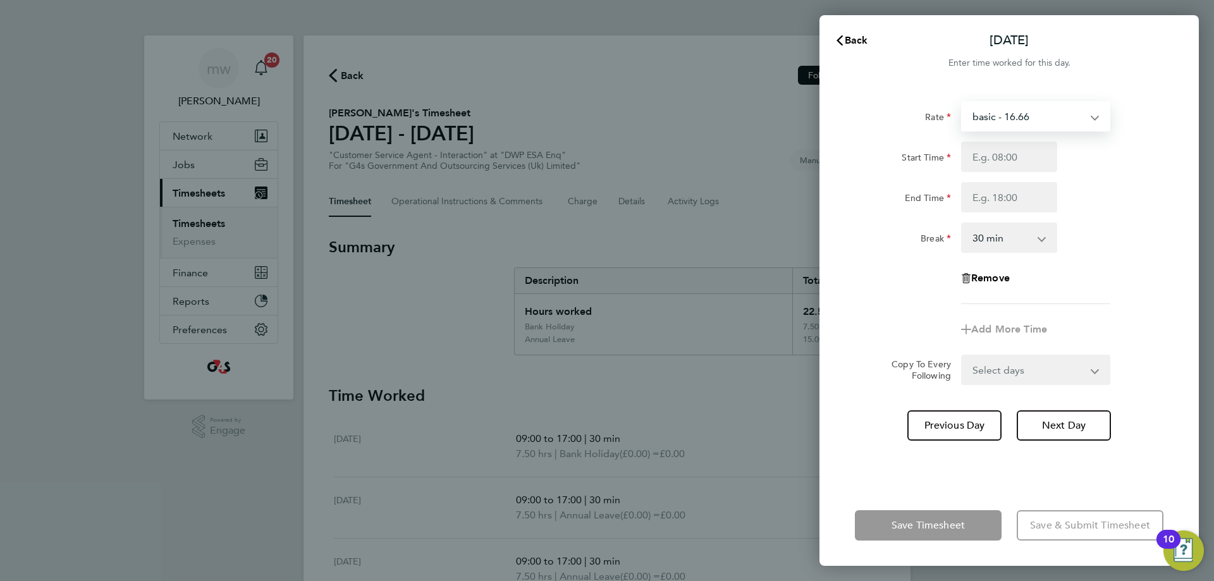
click at [1029, 125] on select "basic - 16.66 System Issue Not Paid Annual Leave Sick x1.5 - 24.73 x2 - 32.79 S…" at bounding box center [1028, 116] width 132 height 28
select select "30"
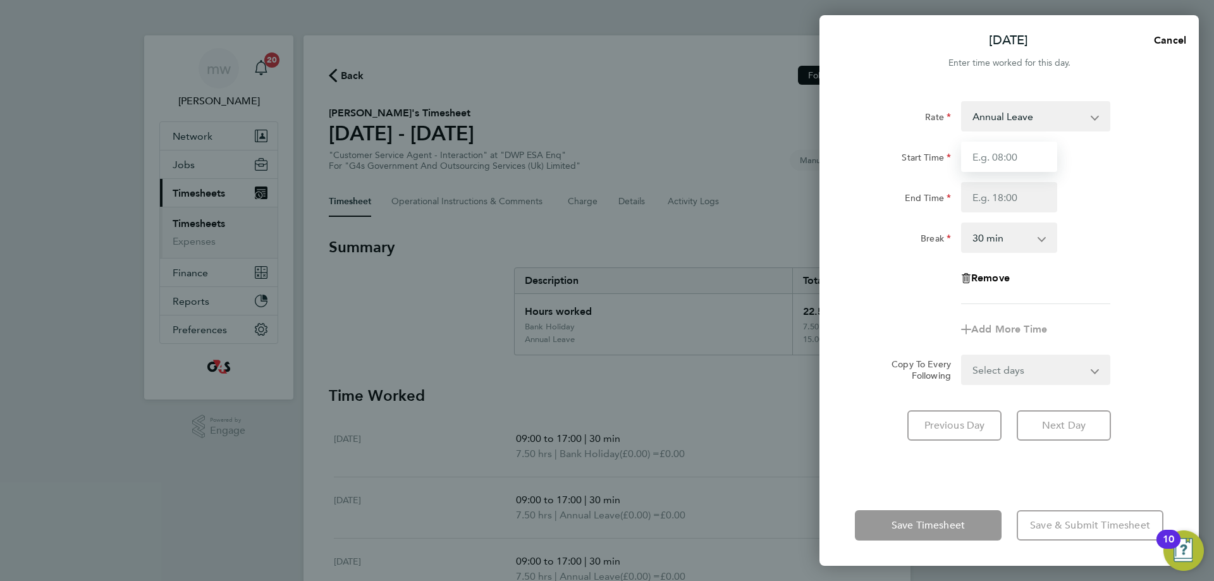
click at [990, 163] on input "Start Time" at bounding box center [1009, 157] width 96 height 30
type input "09:00"
click at [1007, 195] on input "End Time" at bounding box center [1009, 197] width 96 height 30
type input "17:00"
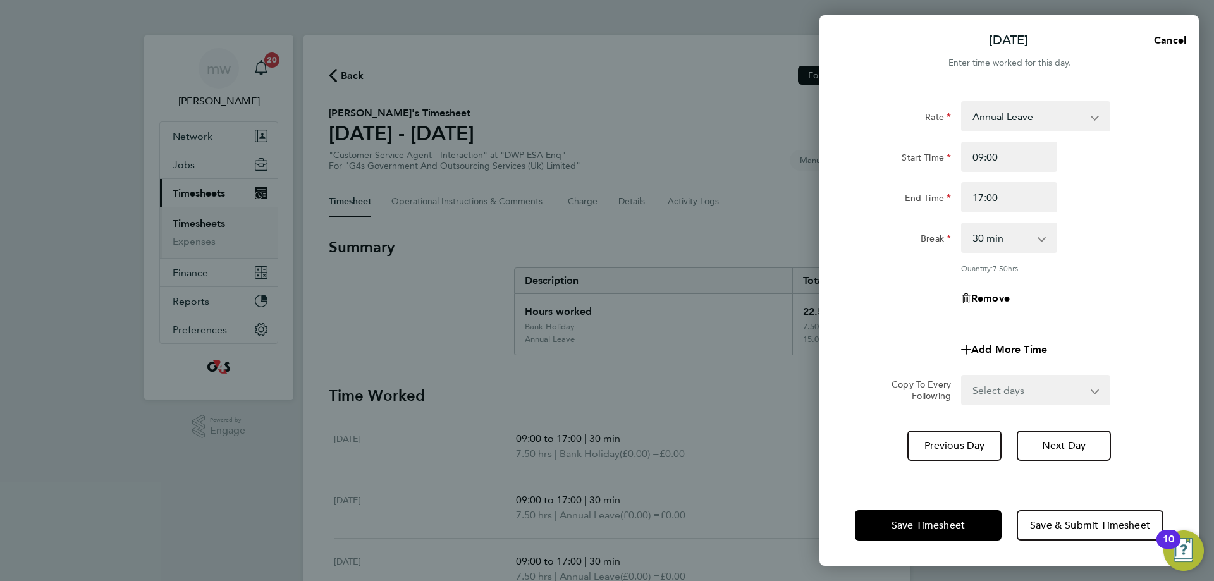
click at [1102, 179] on div "Start Time 09:00 End Time 17:00" at bounding box center [1009, 177] width 319 height 71
click at [947, 532] on button "Save Timesheet" at bounding box center [928, 525] width 147 height 30
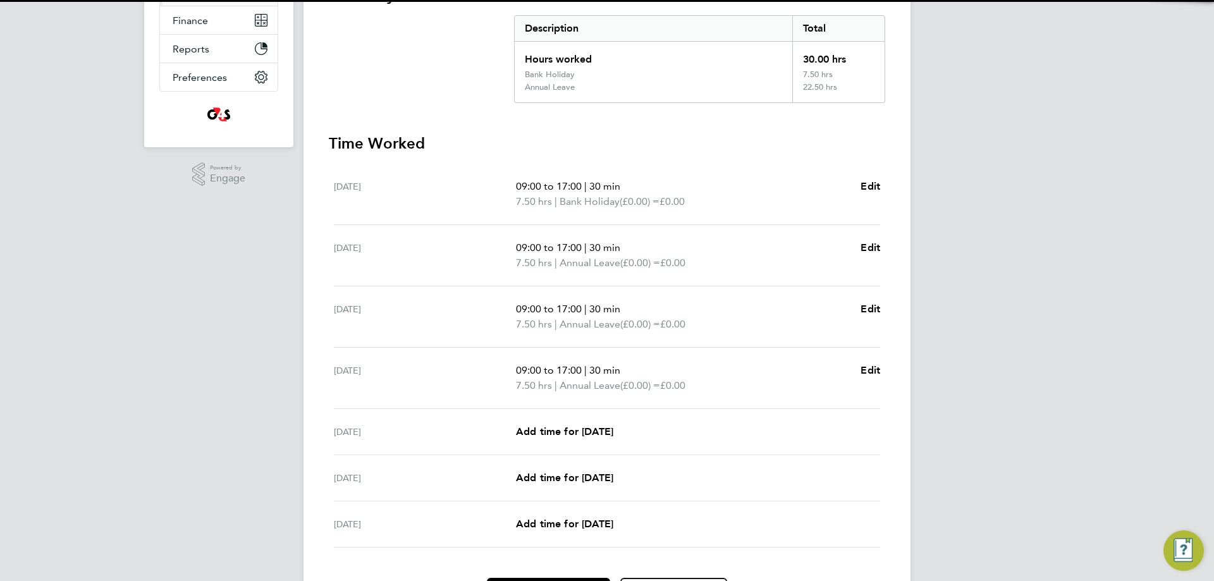
scroll to position [253, 0]
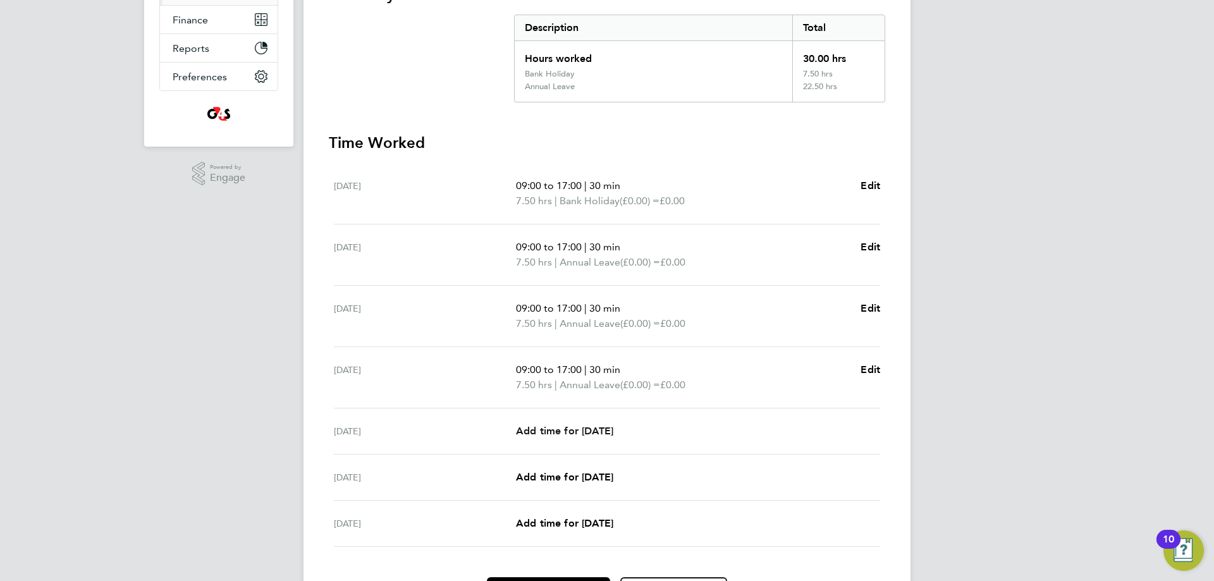
click at [603, 435] on span "Add time for [DATE]" at bounding box center [564, 431] width 97 height 12
select select "30"
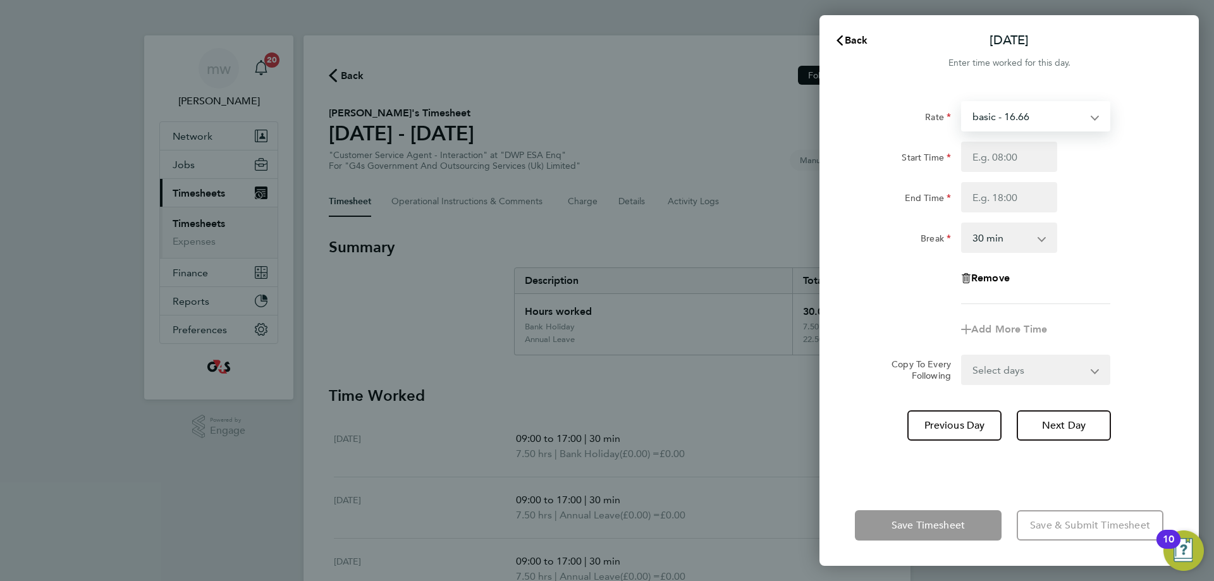
click at [1026, 119] on select "basic - 16.66 System Issue Not Paid Annual Leave Sick x1.5 - 24.73 x2 - 32.79 S…" at bounding box center [1028, 116] width 132 height 28
select select "30"
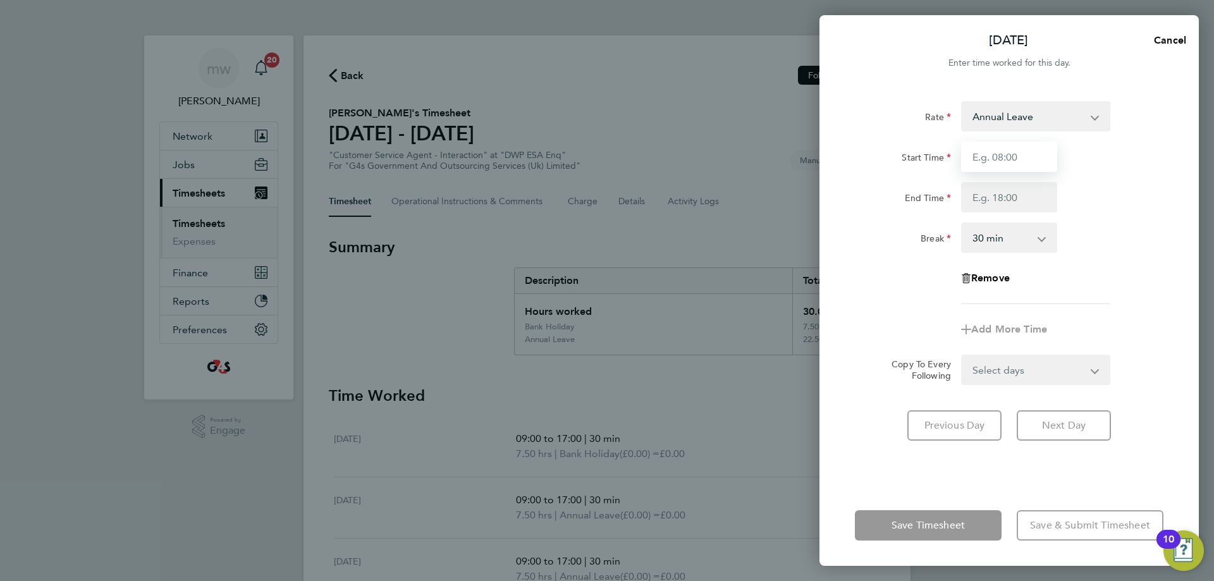
drag, startPoint x: 990, startPoint y: 161, endPoint x: 1000, endPoint y: 165, distance: 11.6
click at [995, 165] on input "Start Time" at bounding box center [1009, 157] width 96 height 30
type input "09:00"
click at [1003, 193] on input "End Time" at bounding box center [1009, 197] width 96 height 30
type input "17:00"
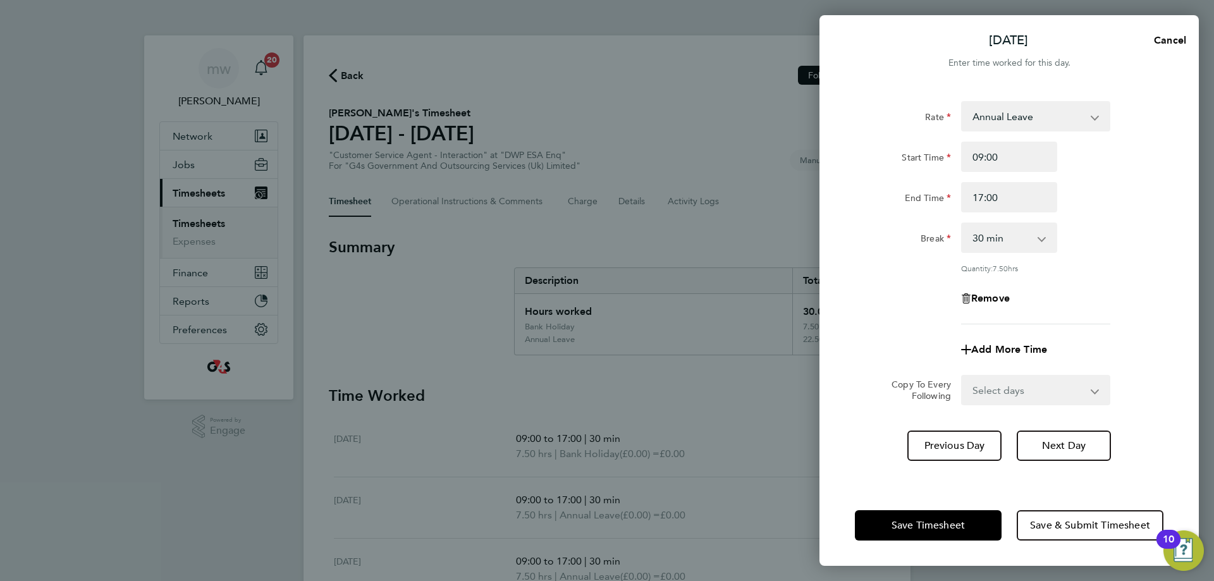
click at [1093, 200] on div "End Time 17:00" at bounding box center [1009, 197] width 319 height 30
click at [933, 519] on button "Save Timesheet" at bounding box center [928, 525] width 147 height 30
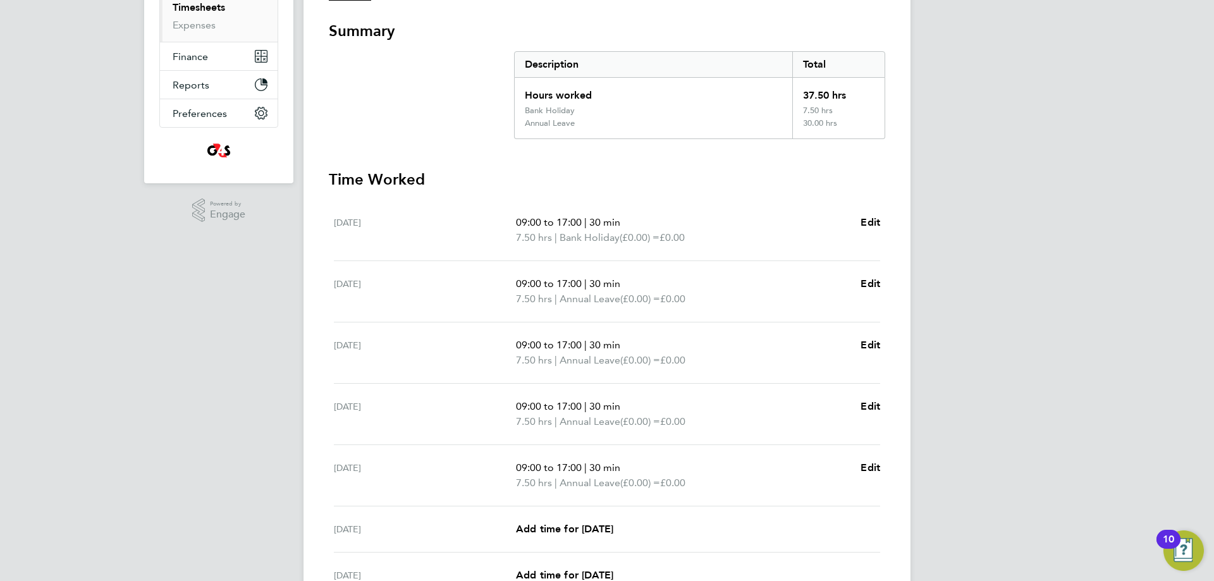
scroll to position [345, 0]
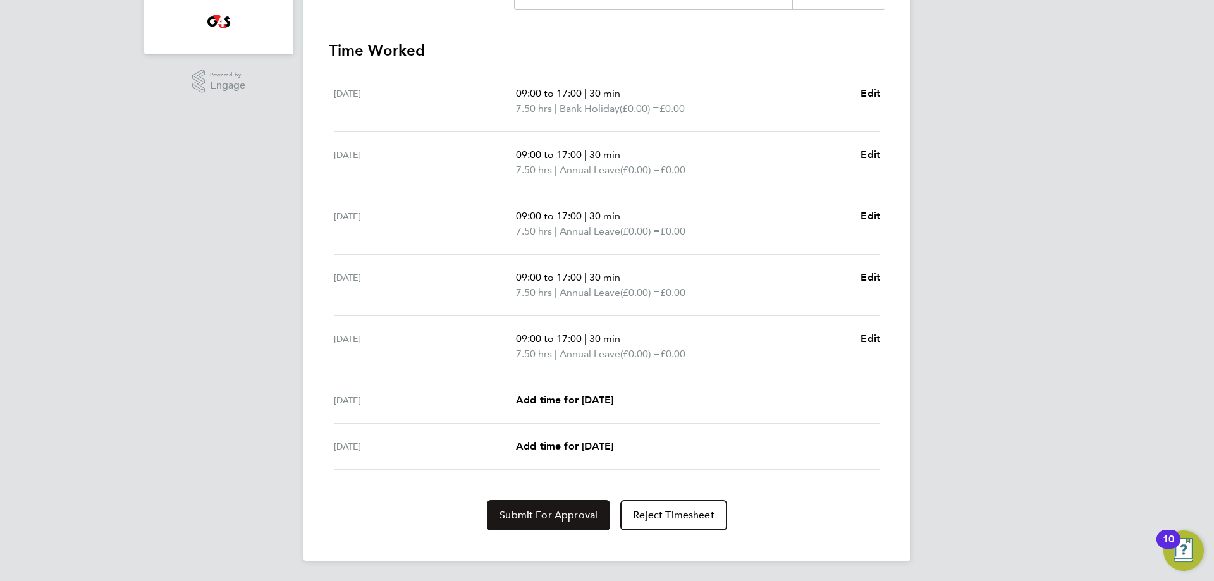
click at [563, 519] on span "Submit For Approval" at bounding box center [549, 515] width 98 height 13
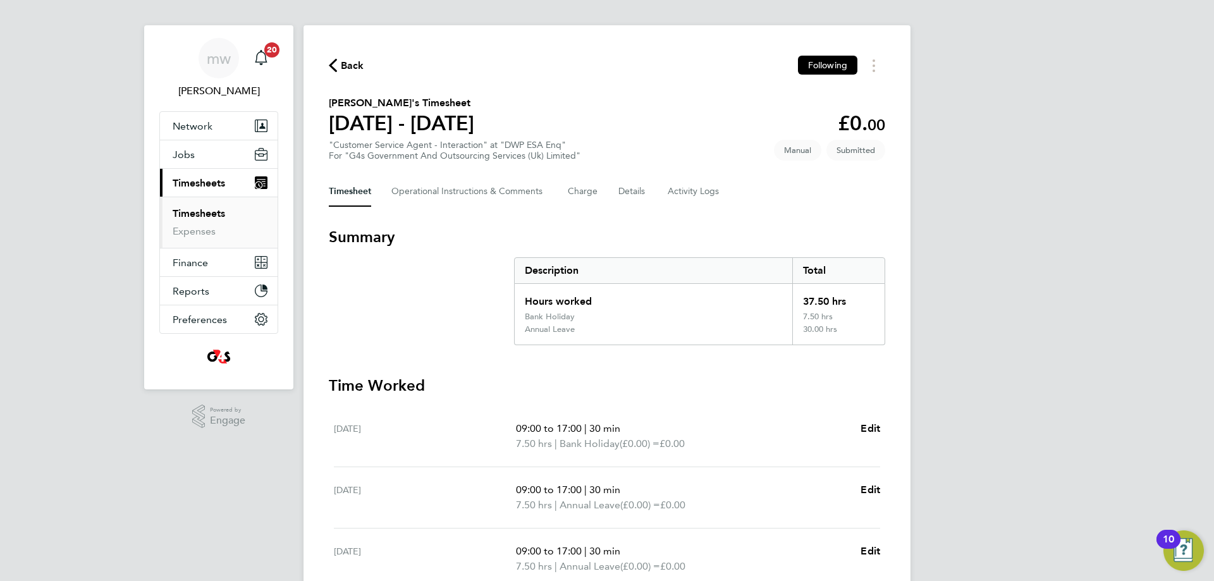
scroll to position [0, 0]
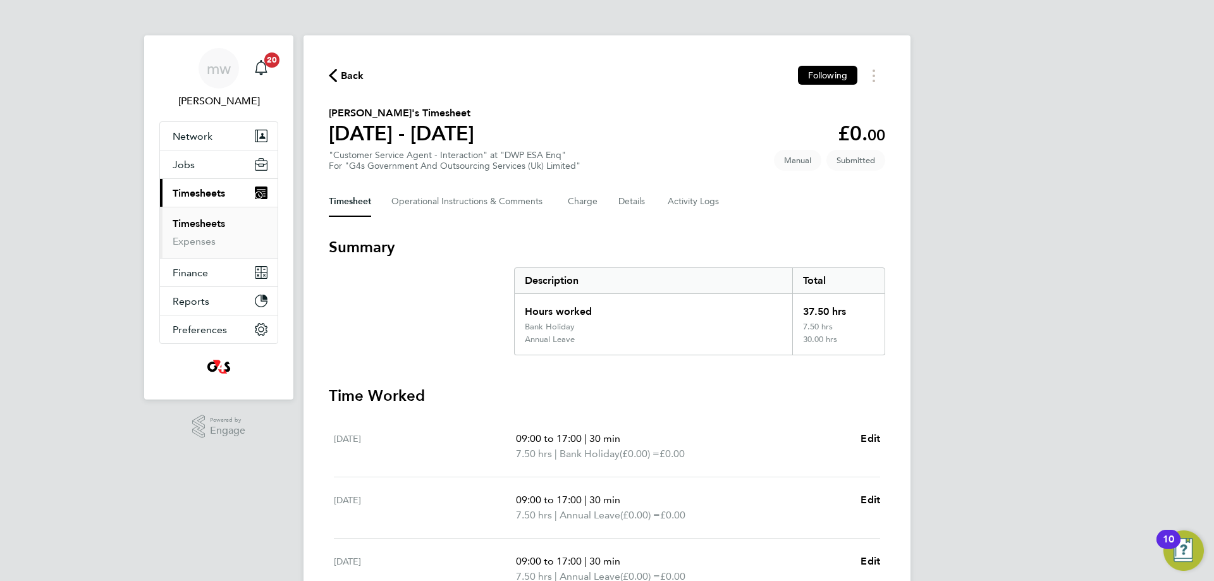
click at [347, 72] on span "Back" at bounding box center [352, 75] width 23 height 15
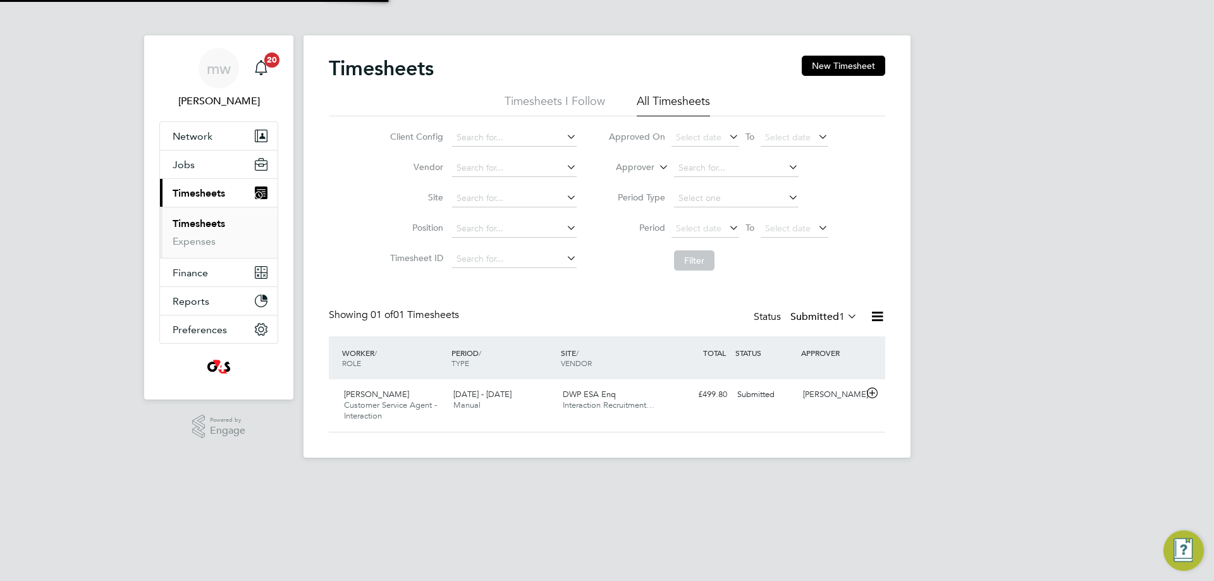
scroll to position [32, 110]
click at [844, 61] on button "New Timesheet" at bounding box center [843, 66] width 83 height 20
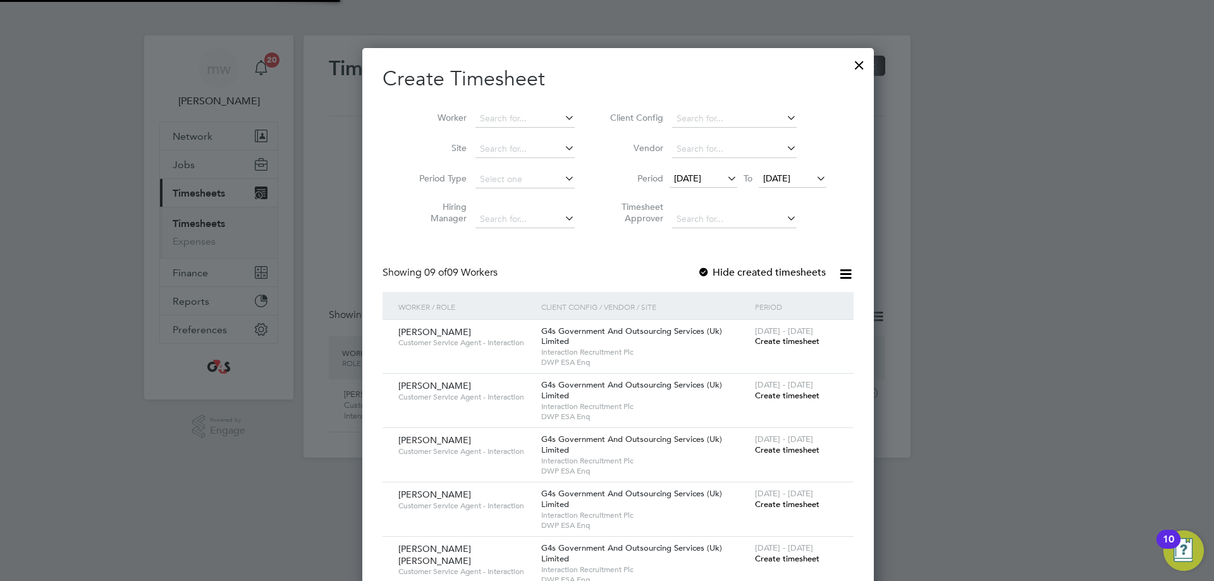
scroll to position [787, 490]
click at [482, 111] on input at bounding box center [525, 119] width 99 height 18
type input "v"
click at [521, 267] on li "[PERSON_NAME] [PERSON_NAME]" at bounding box center [542, 273] width 156 height 17
type input "[PERSON_NAME] [PERSON_NAME]"
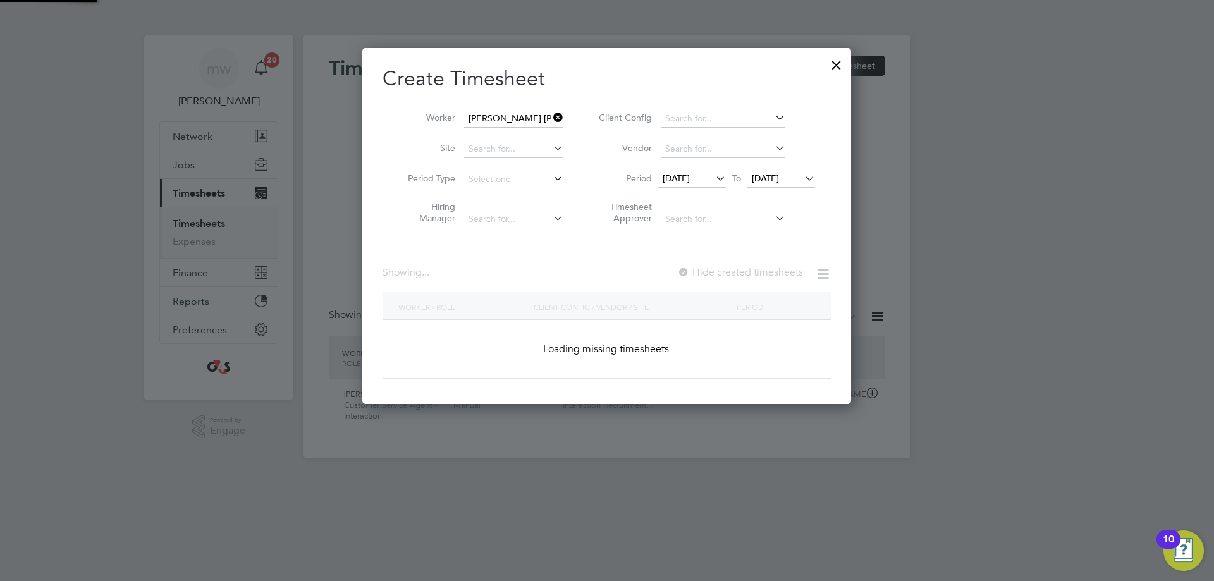
scroll to position [352, 490]
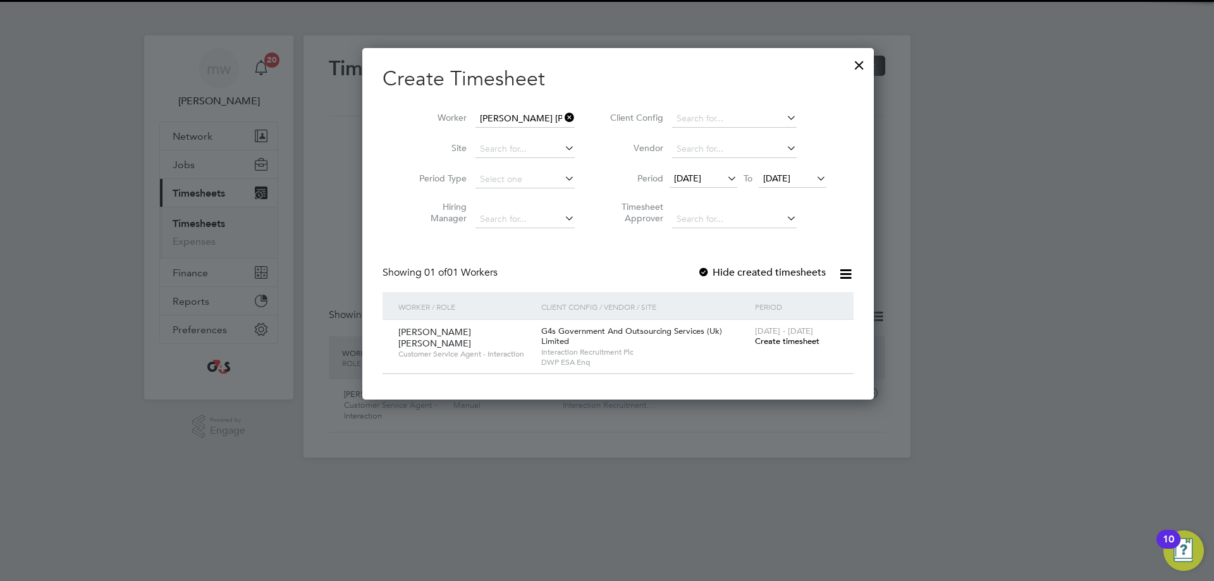
click at [725, 176] on icon at bounding box center [725, 178] width 0 height 18
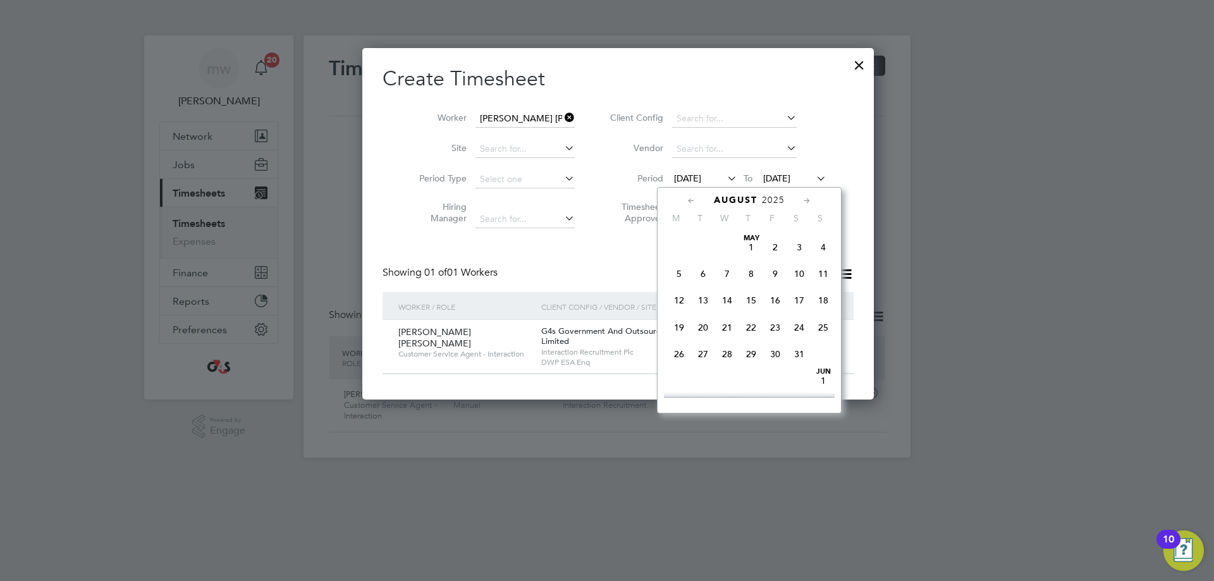
scroll to position [465, 0]
click at [680, 319] on span "25" at bounding box center [679, 316] width 24 height 24
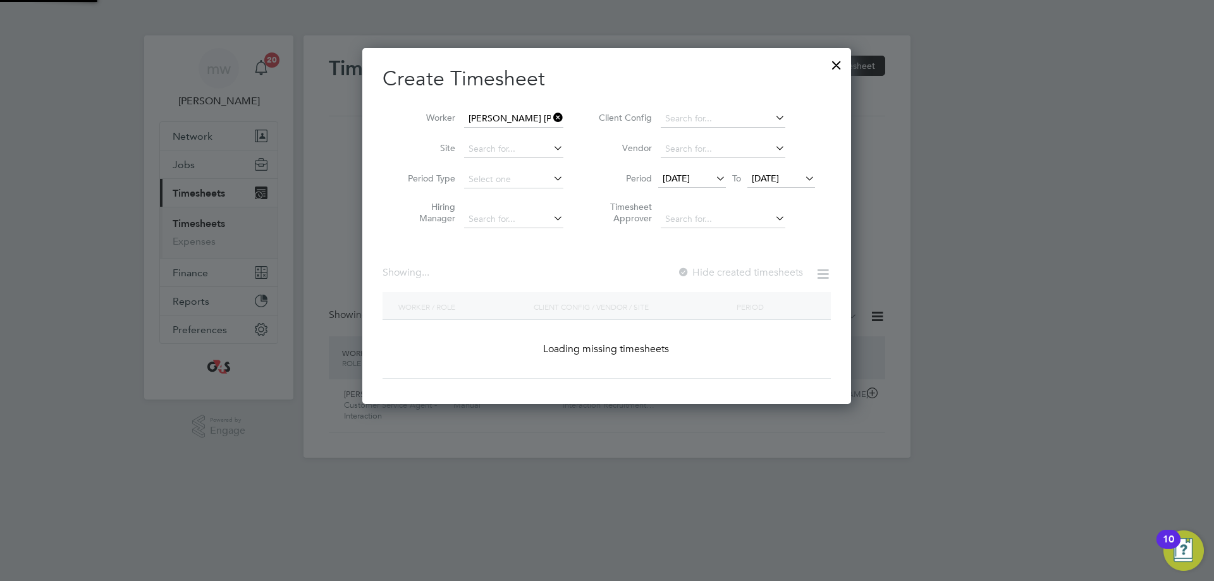
scroll to position [352, 490]
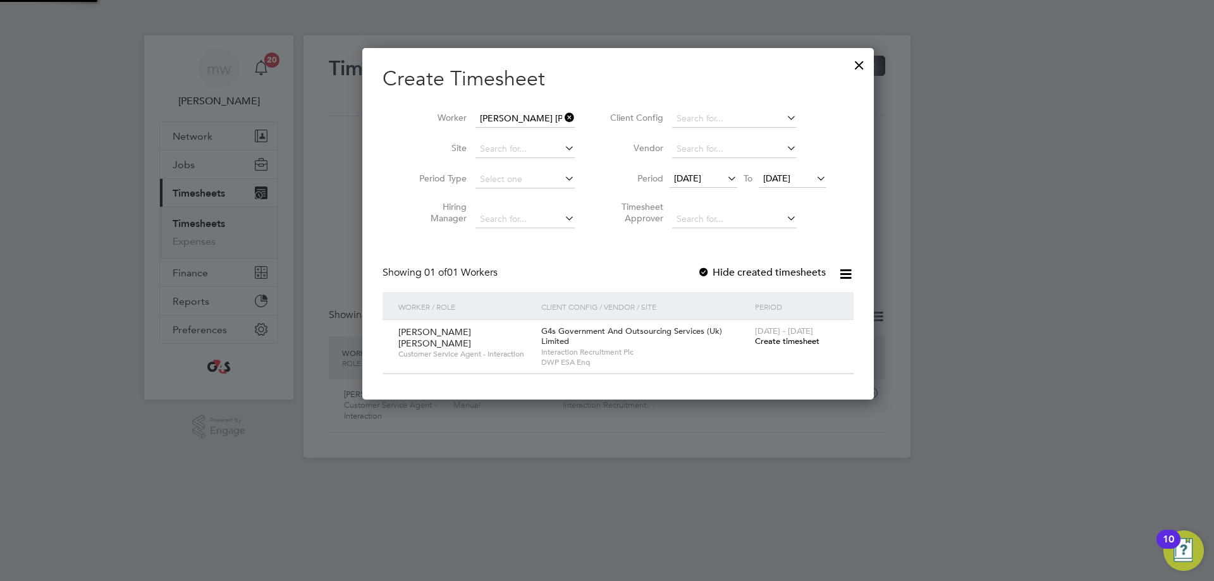
click at [641, 249] on div "Create Timesheet Worker [PERSON_NAME] [PERSON_NAME] Site Period Type Hiring Man…" at bounding box center [618, 220] width 471 height 309
click at [697, 273] on div at bounding box center [703, 273] width 13 height 13
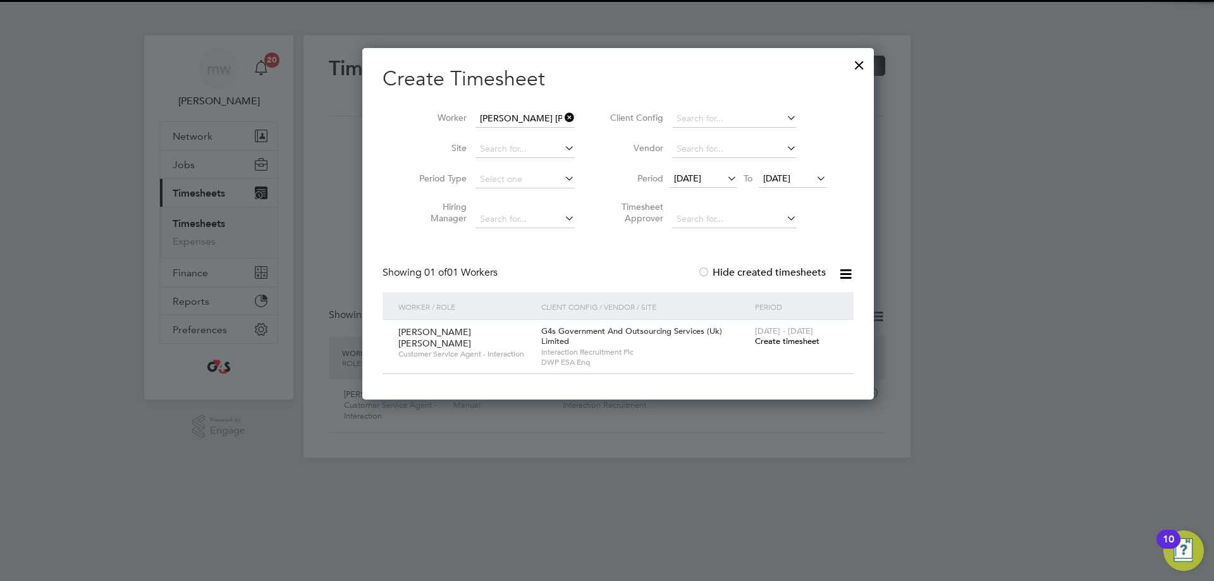
click at [773, 332] on span "[DATE] - [DATE]" at bounding box center [784, 331] width 58 height 11
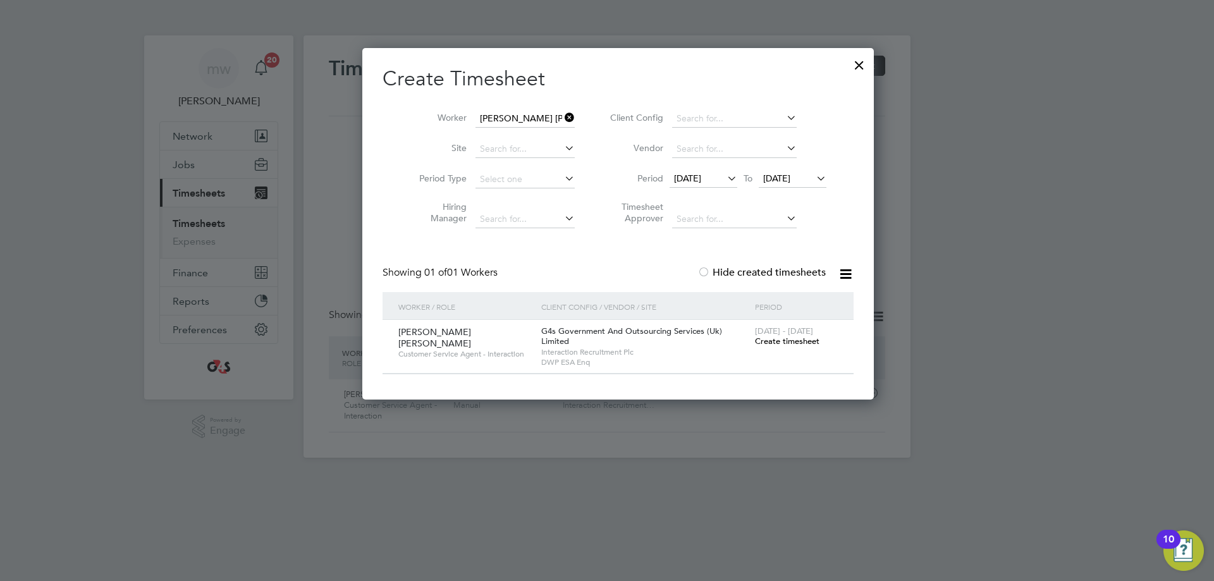
click at [773, 340] on span "Create timesheet" at bounding box center [787, 341] width 64 height 11
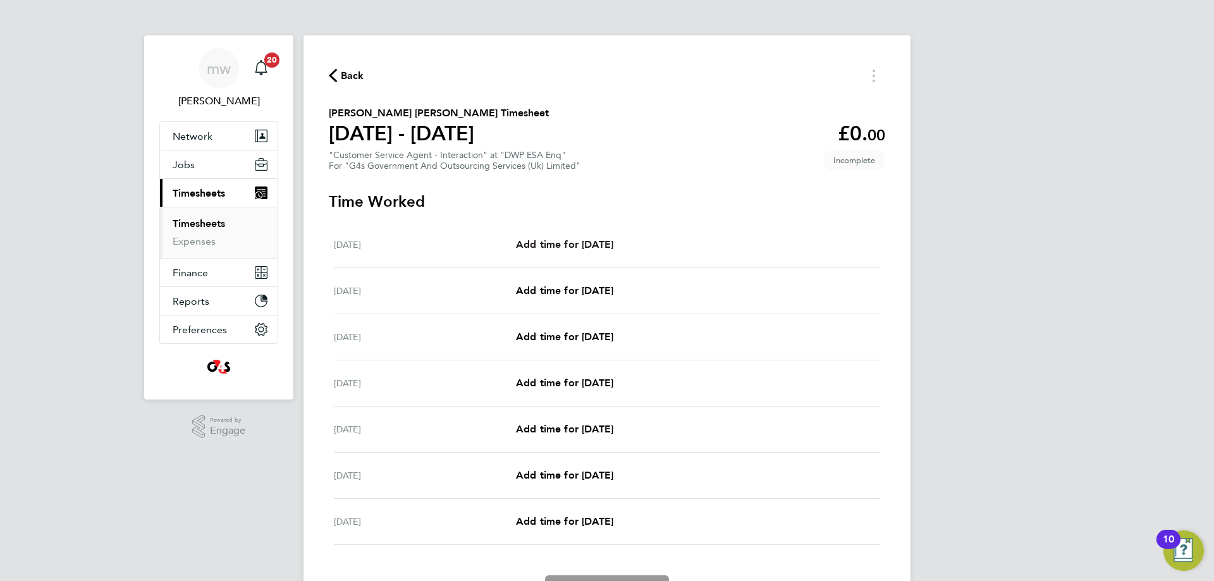
click at [530, 244] on span "Add time for [DATE]" at bounding box center [564, 244] width 97 height 12
select select "30"
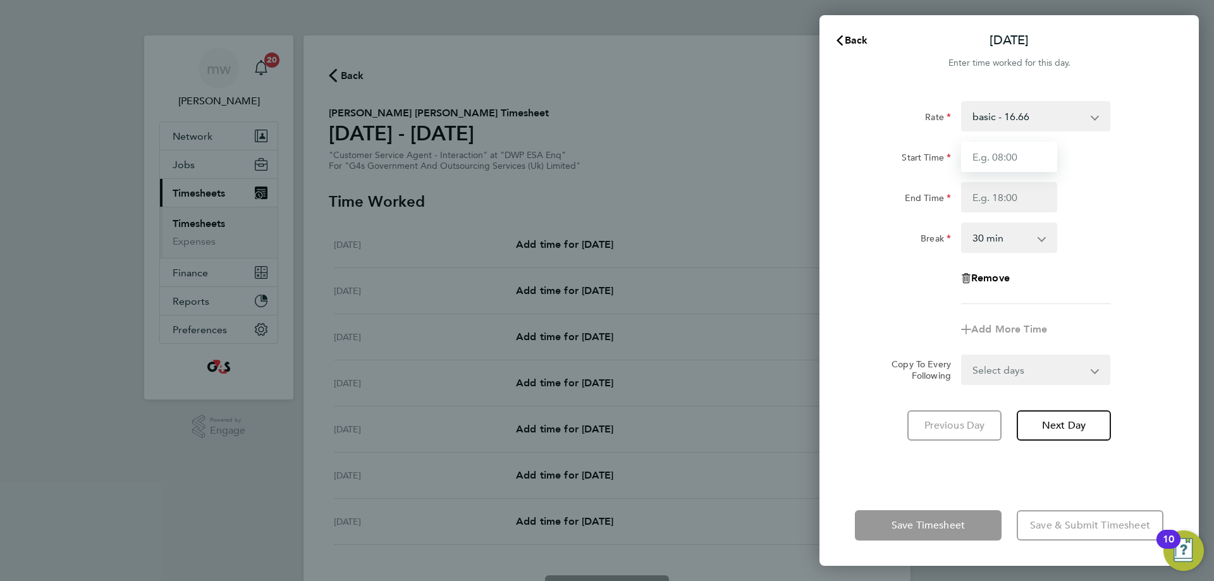
click at [990, 161] on input "Start Time" at bounding box center [1009, 157] width 96 height 30
click at [1018, 125] on select "basic - 16.66 x1.5 - 24.73 System Issue Not Paid Annual Leave System Issue Paid…" at bounding box center [1028, 116] width 132 height 28
select select "30"
drag, startPoint x: 976, startPoint y: 161, endPoint x: 984, endPoint y: 150, distance: 13.7
click at [978, 161] on input "Start Time" at bounding box center [1009, 157] width 96 height 30
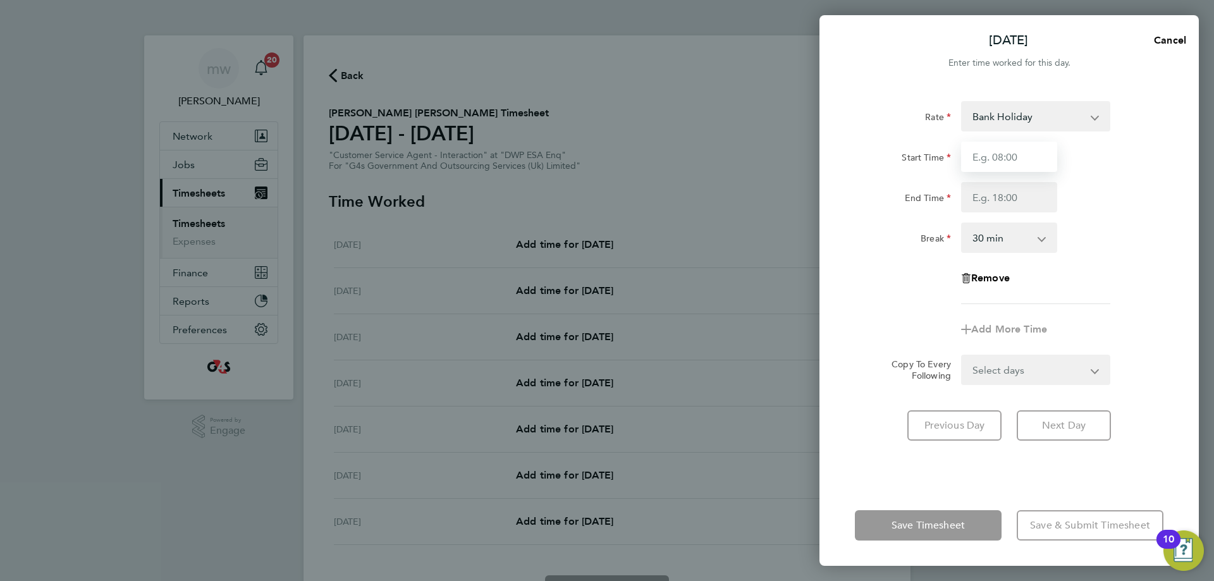
type input "1"
type input "07:45"
click at [1005, 198] on input "End Time" at bounding box center [1009, 197] width 96 height 30
type input "16:30"
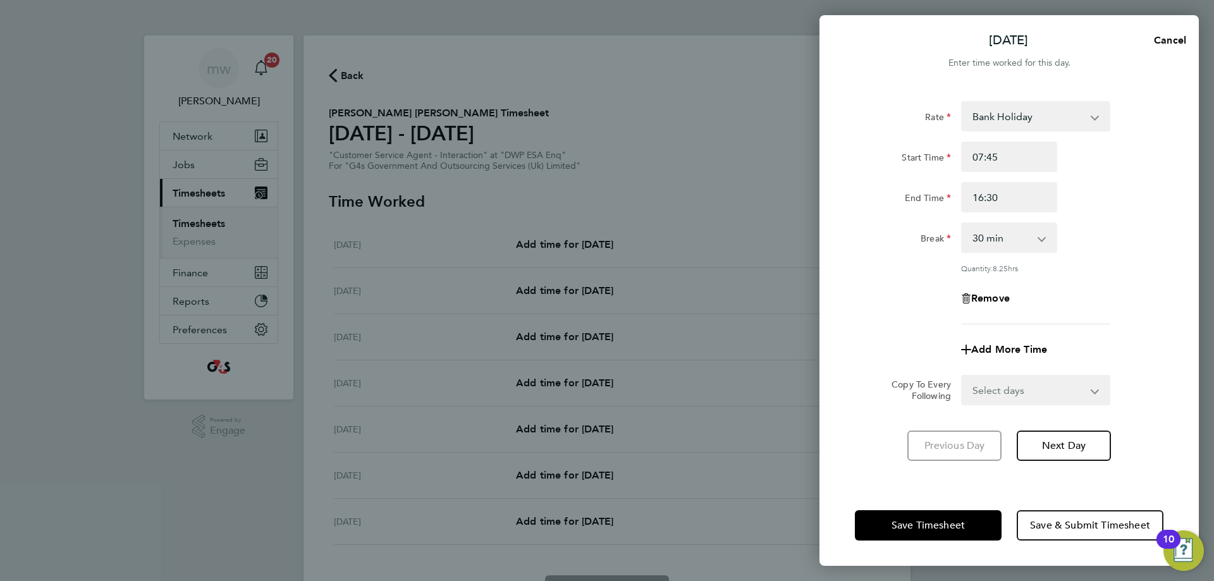
drag, startPoint x: 1170, startPoint y: 221, endPoint x: 1143, endPoint y: 245, distance: 36.7
click at [1171, 221] on div "Rate Bank Holiday x1.5 - 24.73 System Issue Not Paid Annual Leave System Issue …" at bounding box center [1009, 285] width 379 height 399
click at [917, 519] on span "Save Timesheet" at bounding box center [928, 525] width 73 height 13
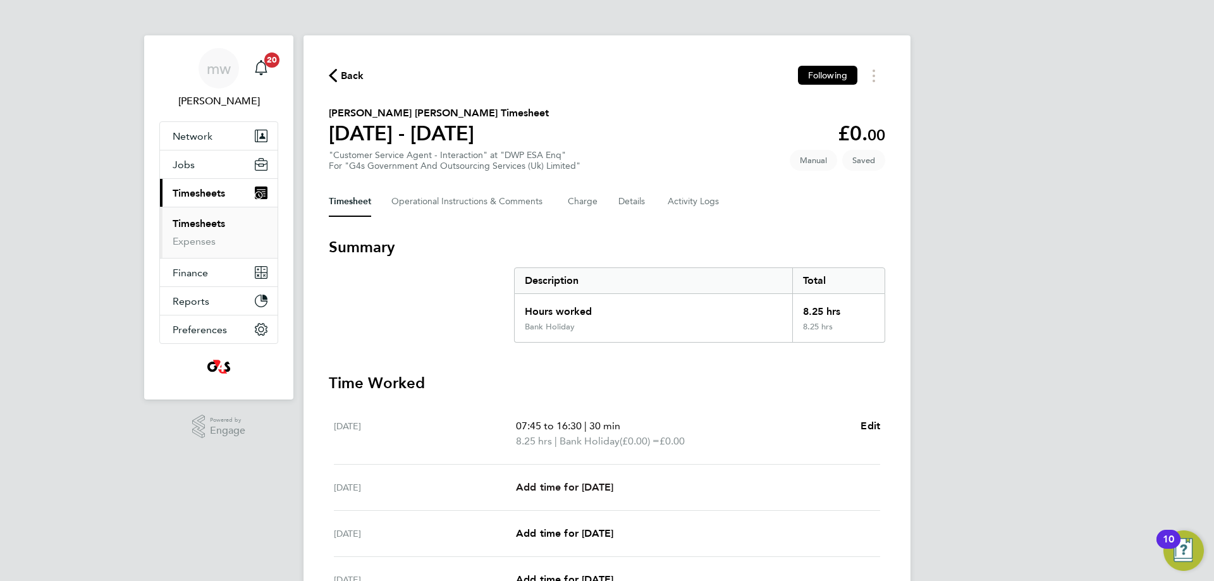
click at [575, 486] on span "Add time for [DATE]" at bounding box center [564, 487] width 97 height 12
select select "30"
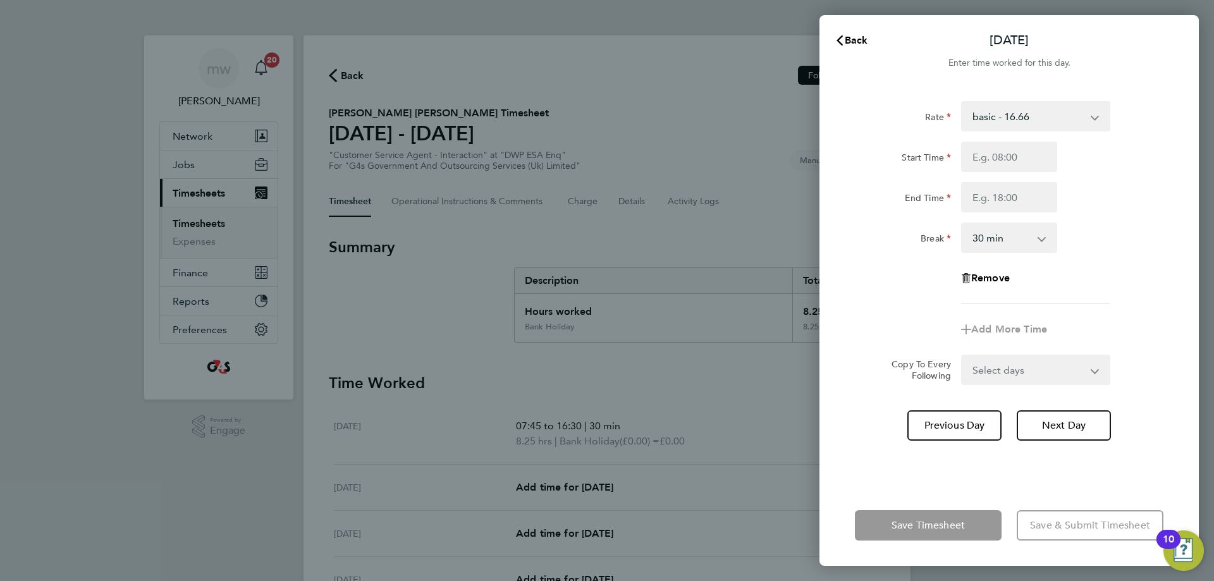
click at [995, 123] on select "basic - 16.66 x1.5 - 24.73 System Issue Not Paid Annual Leave System Issue Paid…" at bounding box center [1028, 116] width 132 height 28
select select "30"
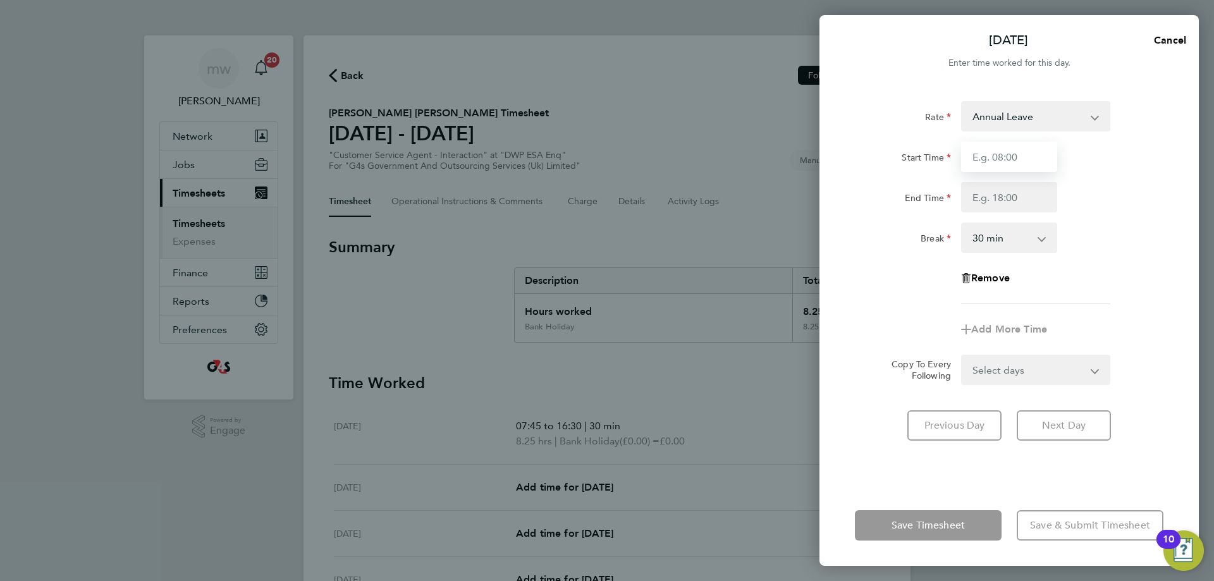
drag, startPoint x: 998, startPoint y: 159, endPoint x: 1012, endPoint y: 154, distance: 14.0
click at [998, 158] on input "Start Time" at bounding box center [1009, 157] width 96 height 30
type input "08:45"
click at [1036, 203] on input "End Time" at bounding box center [1009, 197] width 96 height 30
type input "16:00"
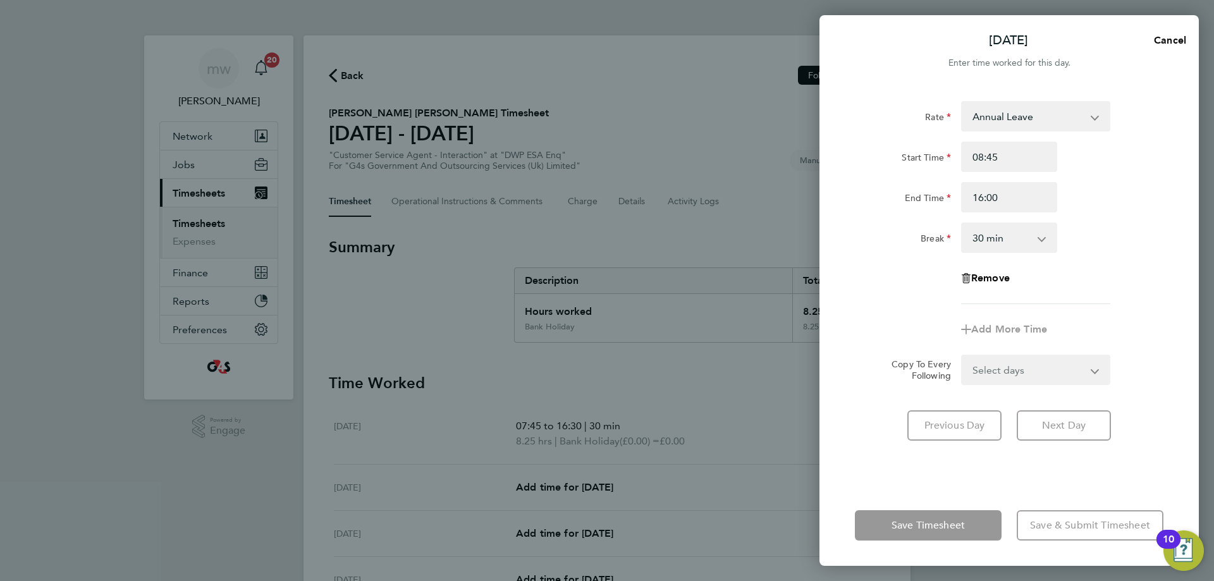
click at [1099, 149] on div "Start Time 08:45" at bounding box center [1009, 157] width 319 height 30
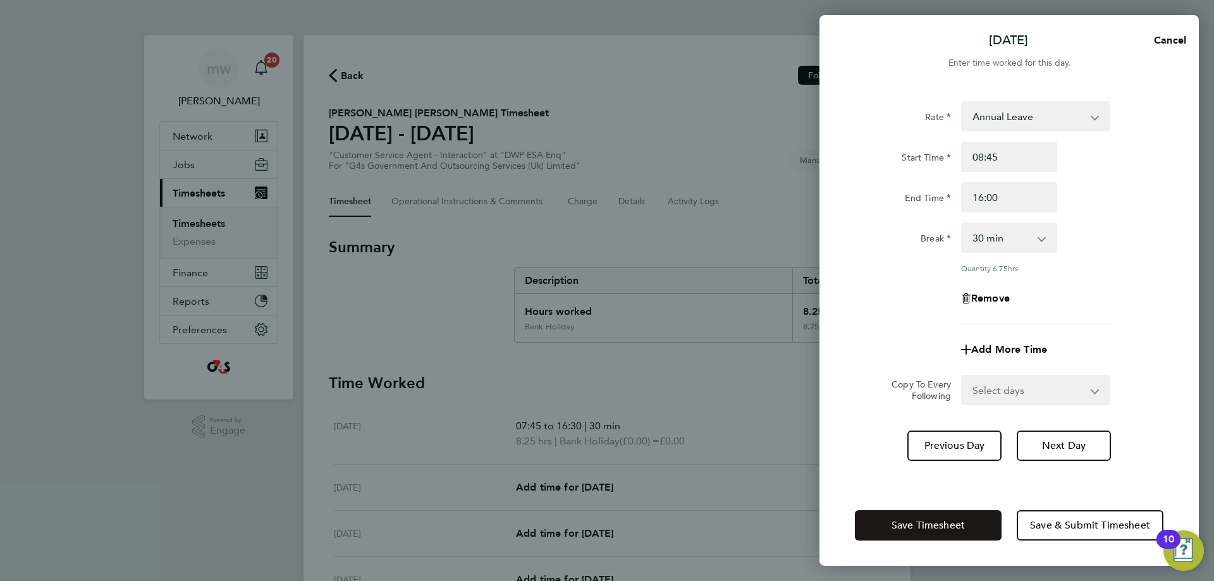
click at [957, 531] on span "Save Timesheet" at bounding box center [928, 525] width 73 height 13
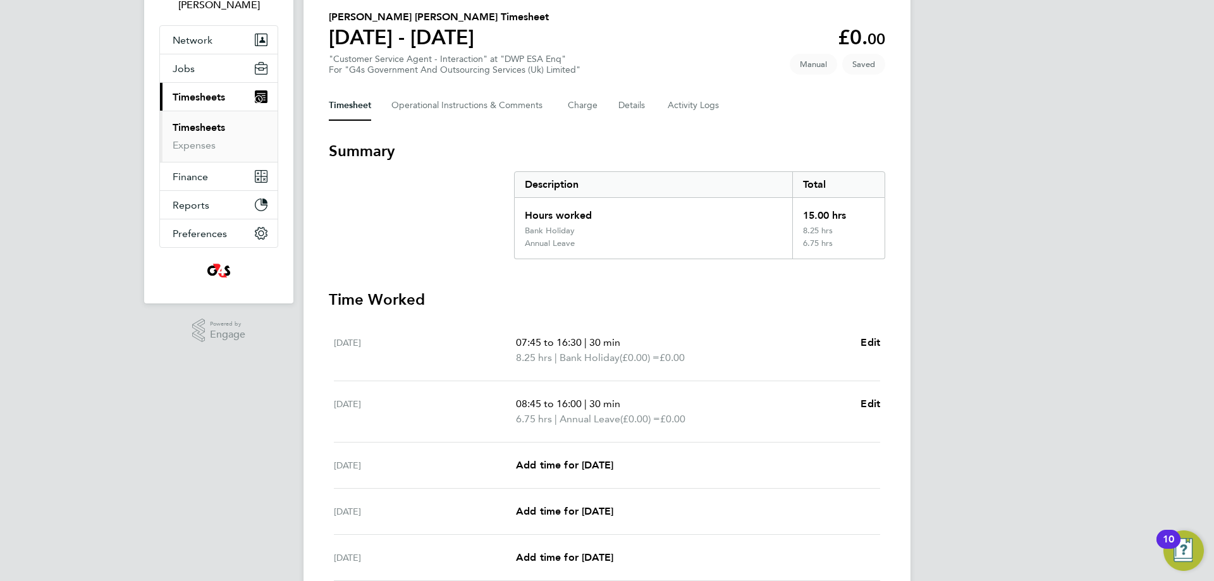
scroll to position [190, 0]
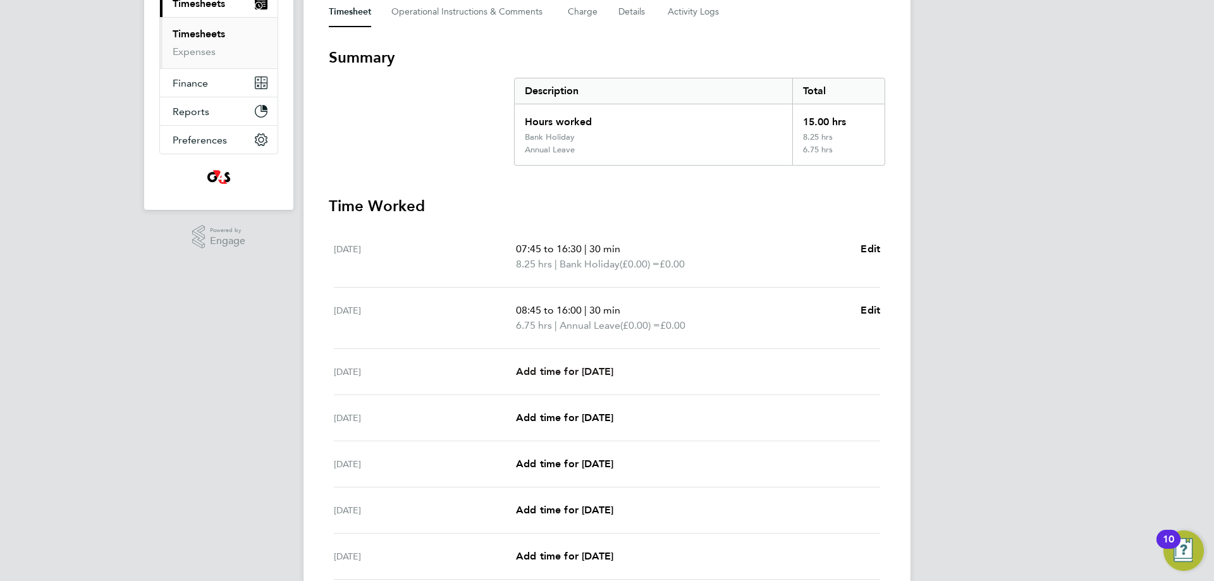
click at [601, 373] on span "Add time for [DATE]" at bounding box center [564, 371] width 97 height 12
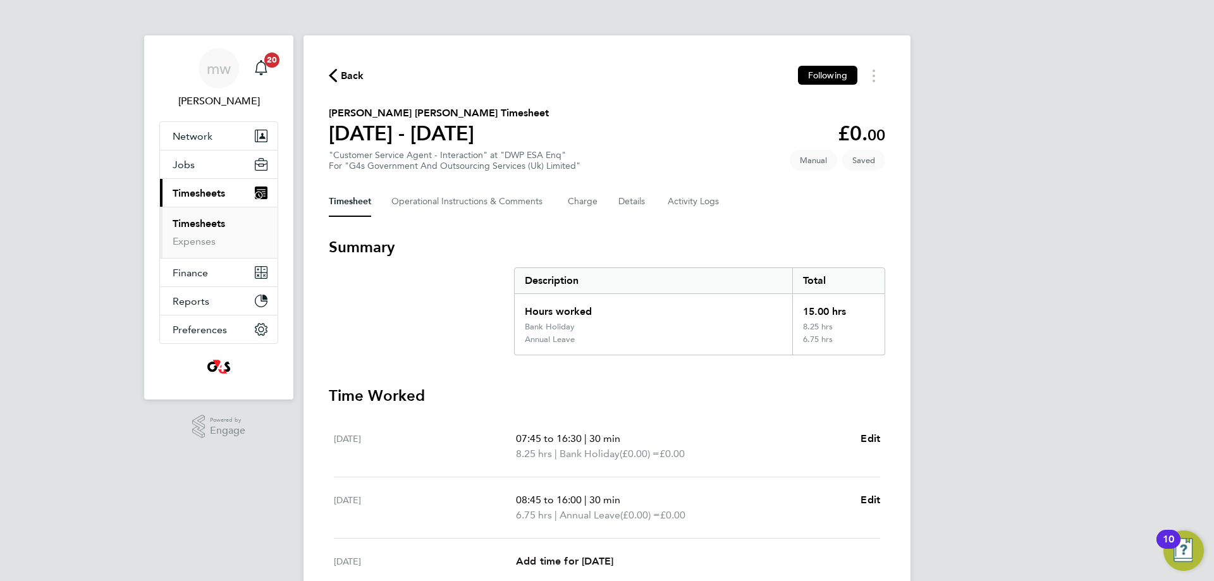
select select "30"
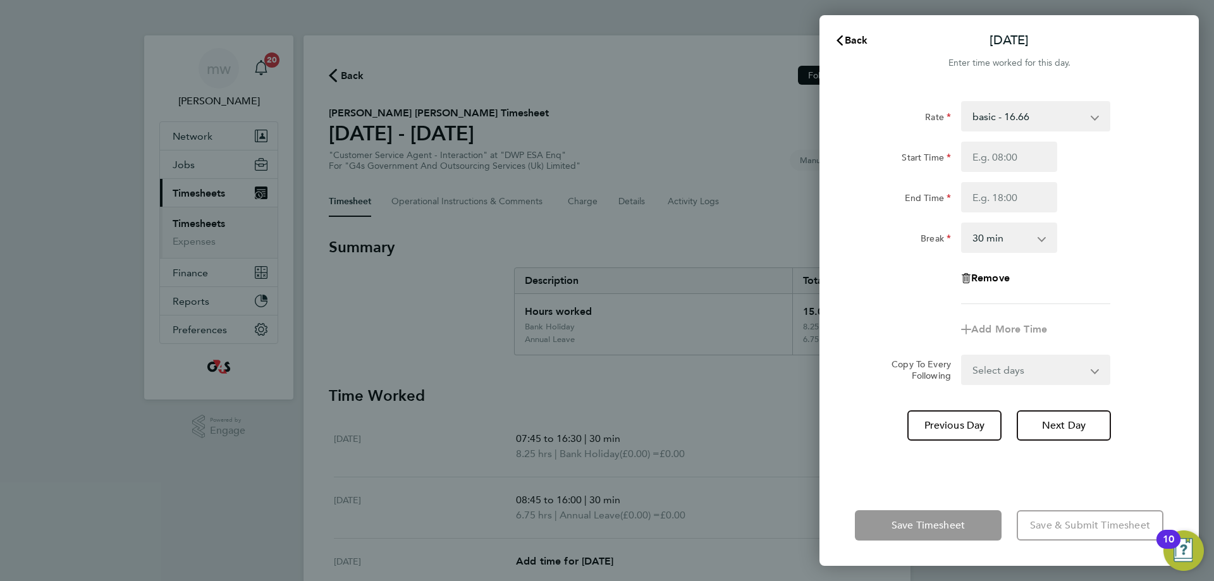
click at [1050, 120] on select "basic - 16.66 x1.5 - 24.73 System Issue Not Paid Annual Leave System Issue Paid…" at bounding box center [1028, 116] width 132 height 28
select select "30"
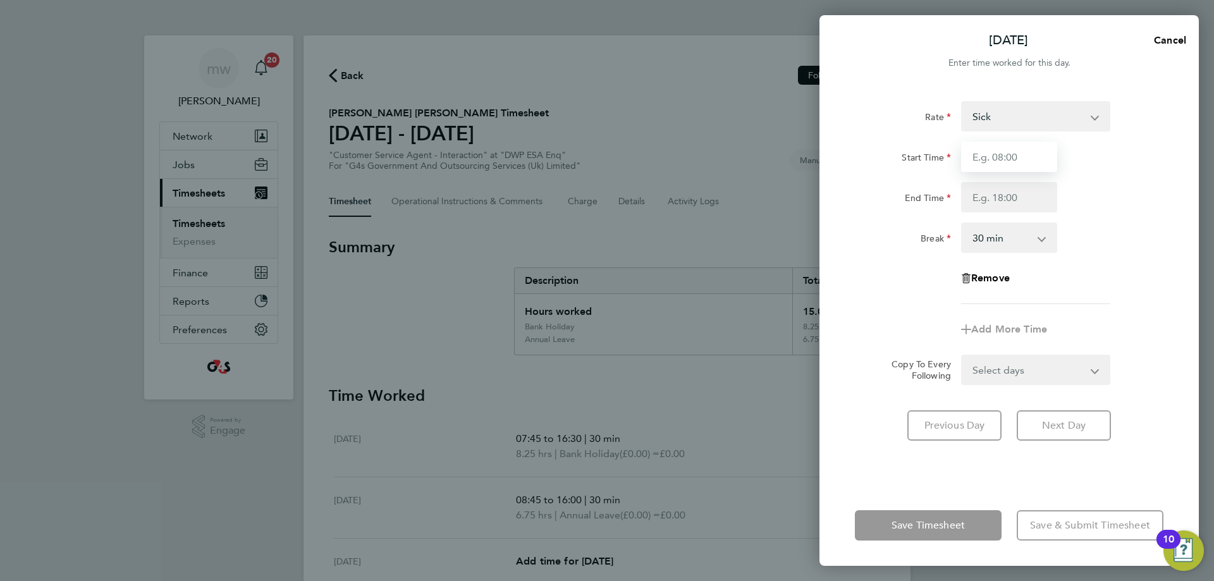
click at [1017, 142] on input "Start Time" at bounding box center [1009, 157] width 96 height 30
type input "07:45"
drag, startPoint x: 1011, startPoint y: 204, endPoint x: 1004, endPoint y: 200, distance: 8.5
click at [1008, 203] on input "End Time" at bounding box center [1009, 197] width 96 height 30
type input "17:00"
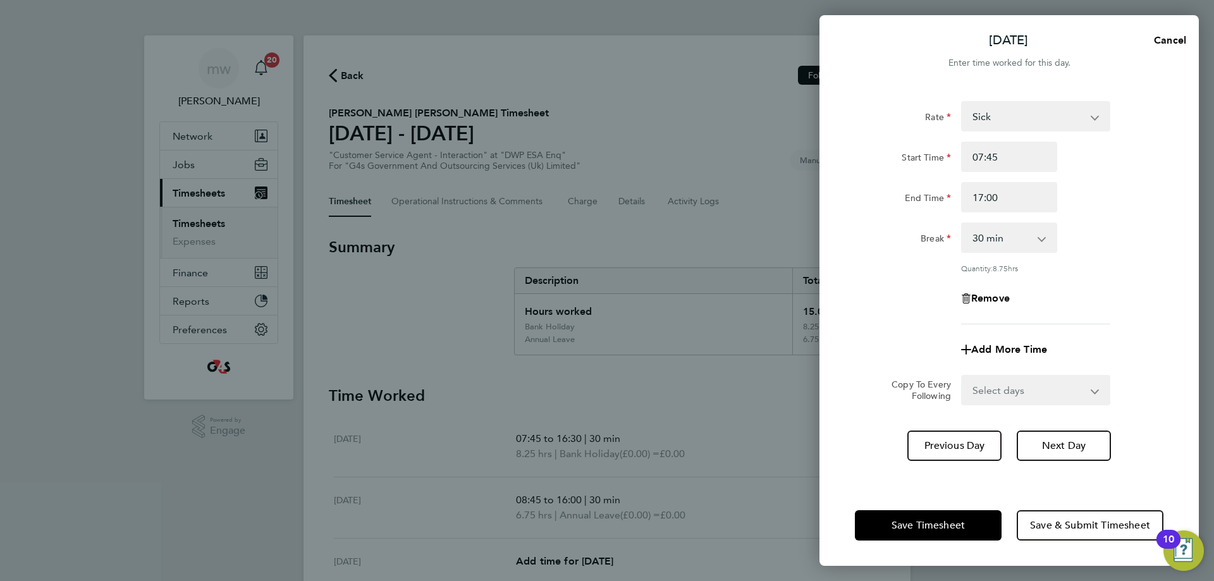
drag, startPoint x: 1063, startPoint y: 198, endPoint x: 1065, endPoint y: 207, distance: 9.2
click at [1064, 199] on div "End Time 17:00" at bounding box center [1009, 197] width 319 height 30
click at [1113, 266] on div "Quantity: 8.75 hrs" at bounding box center [1035, 268] width 159 height 10
click at [966, 522] on button "Save Timesheet" at bounding box center [928, 525] width 147 height 30
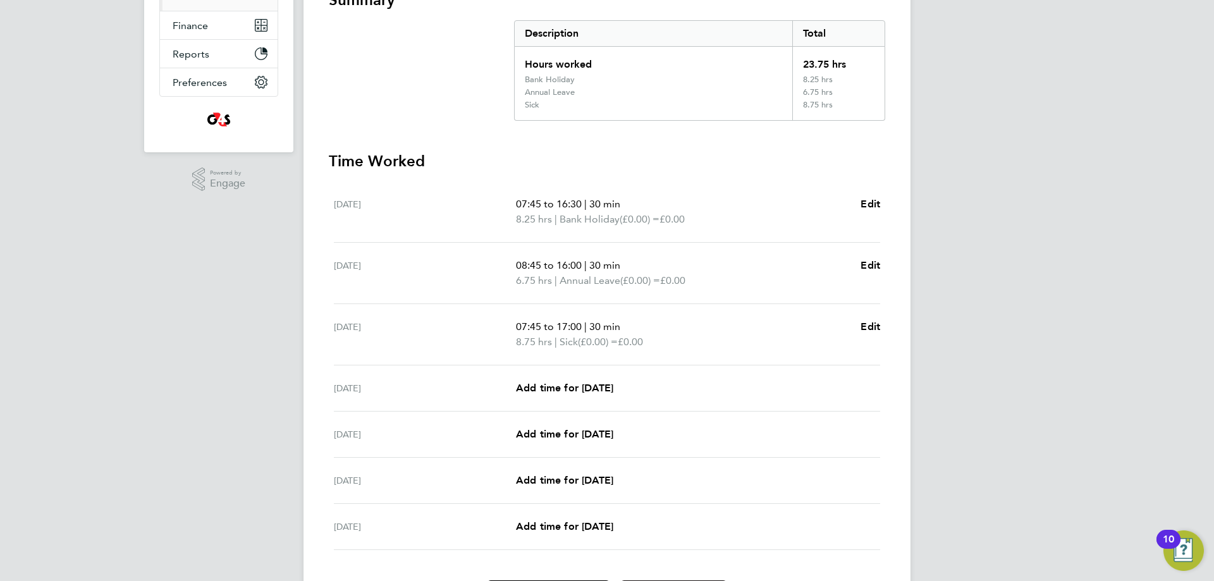
scroll to position [253, 0]
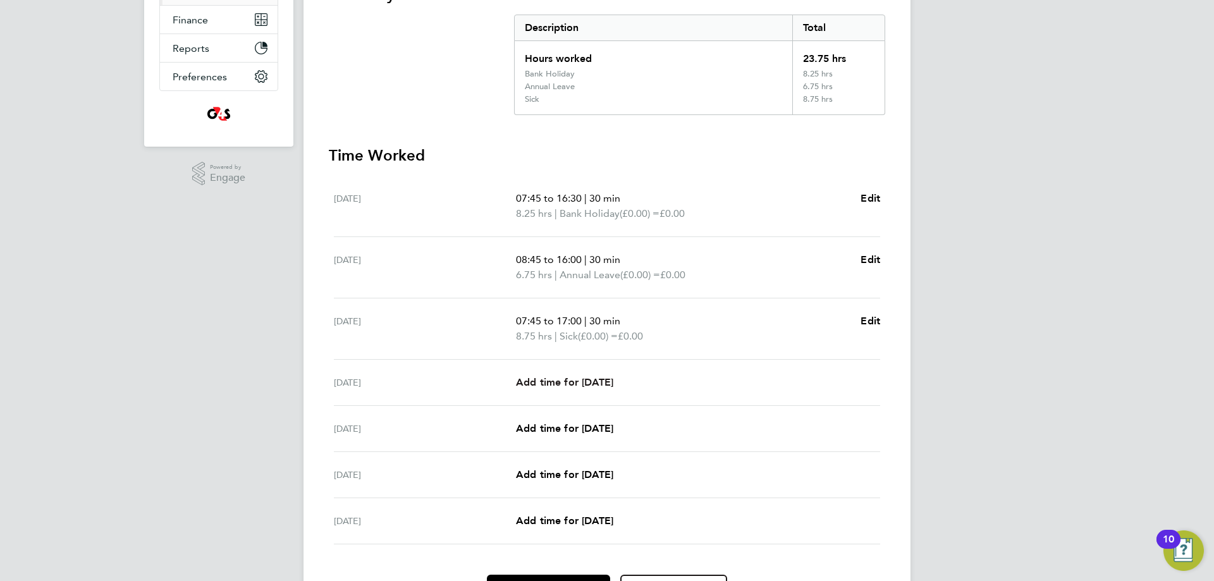
click at [602, 381] on span "Add time for [DATE]" at bounding box center [564, 382] width 97 height 12
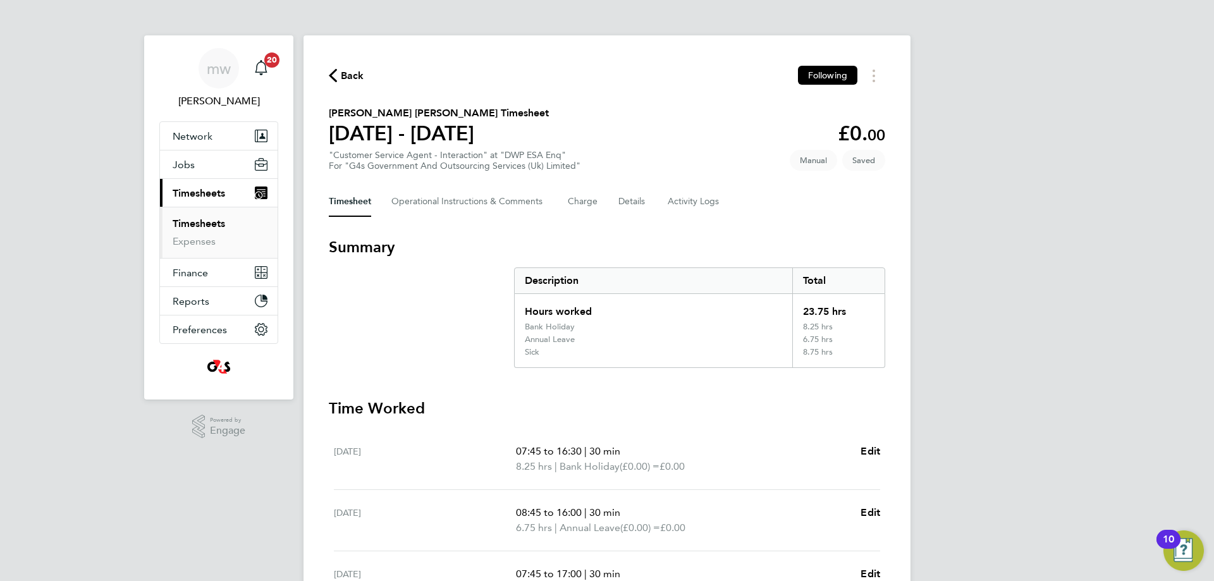
select select "30"
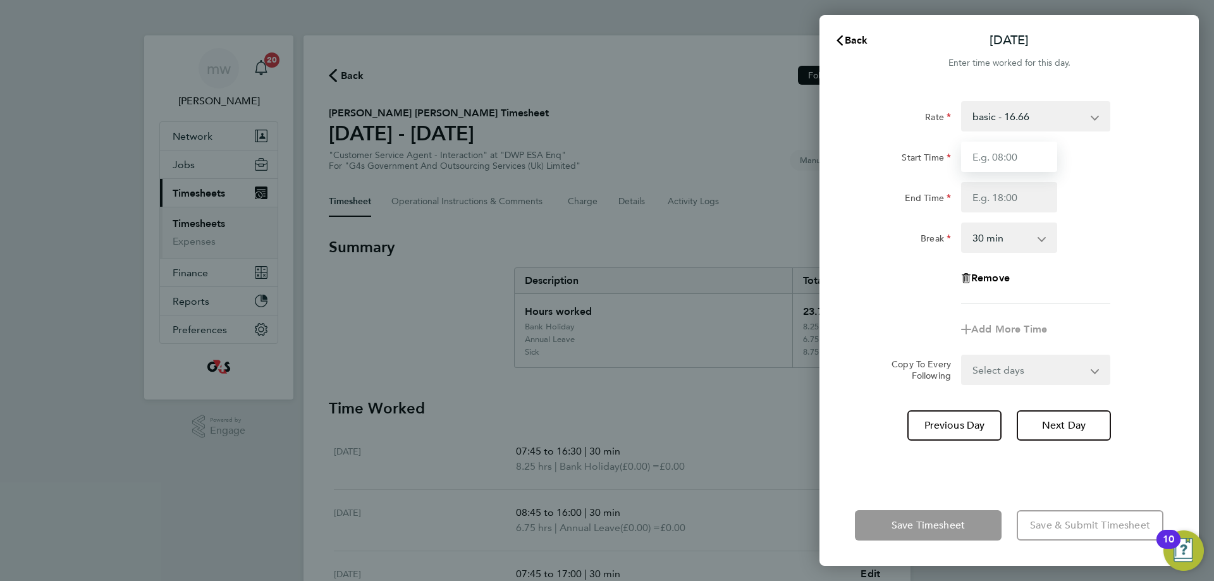
drag, startPoint x: 987, startPoint y: 164, endPoint x: 1004, endPoint y: 157, distance: 17.9
click at [999, 159] on input "Start Time" at bounding box center [1009, 157] width 96 height 30
type input "10:00"
click at [982, 199] on input "End Time" at bounding box center [1009, 197] width 96 height 30
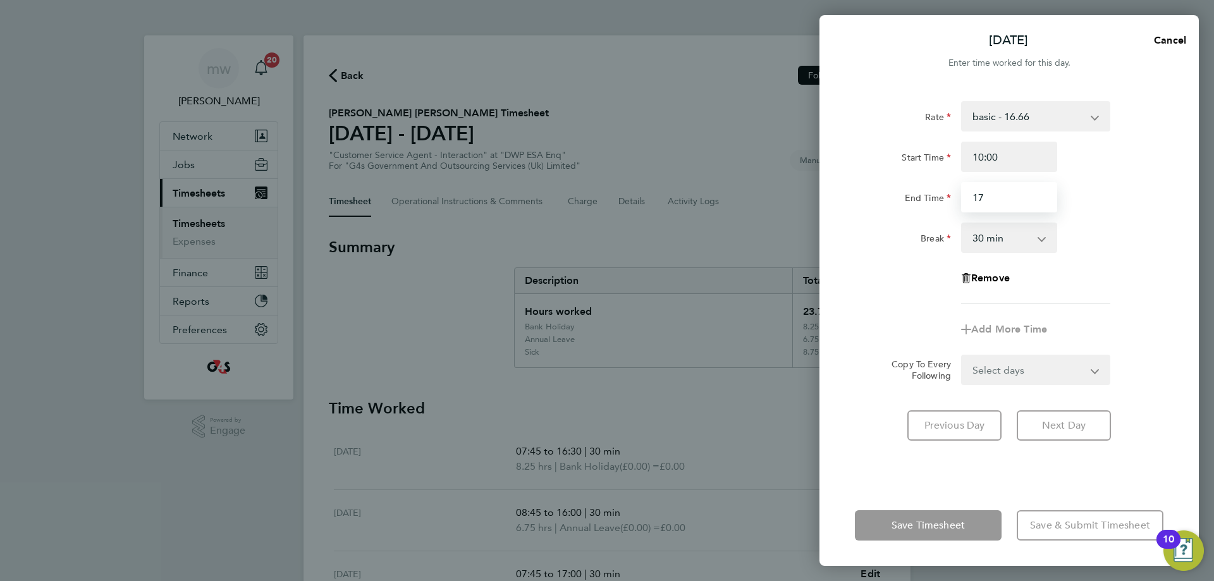
type input "17:00"
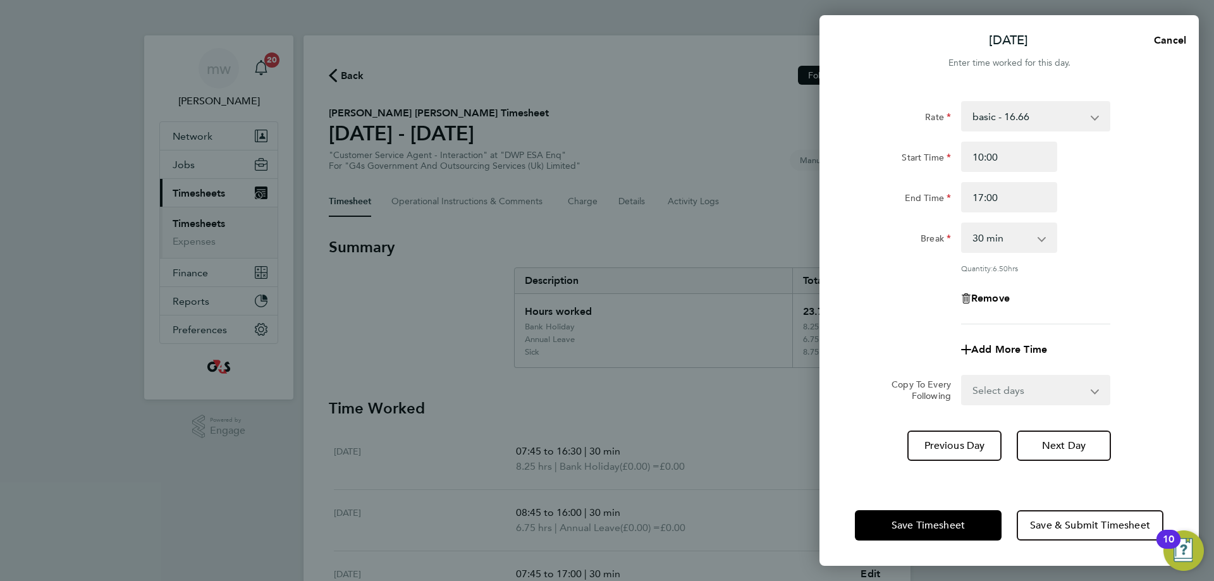
drag, startPoint x: 885, startPoint y: 441, endPoint x: 952, endPoint y: 490, distance: 82.3
click at [907, 453] on div "Rate basic - 16.66 x1.5 - 24.73 System Issue Not Paid Annual Leave System Issue…" at bounding box center [1009, 285] width 379 height 399
click at [952, 521] on span "Save Timesheet" at bounding box center [928, 525] width 73 height 13
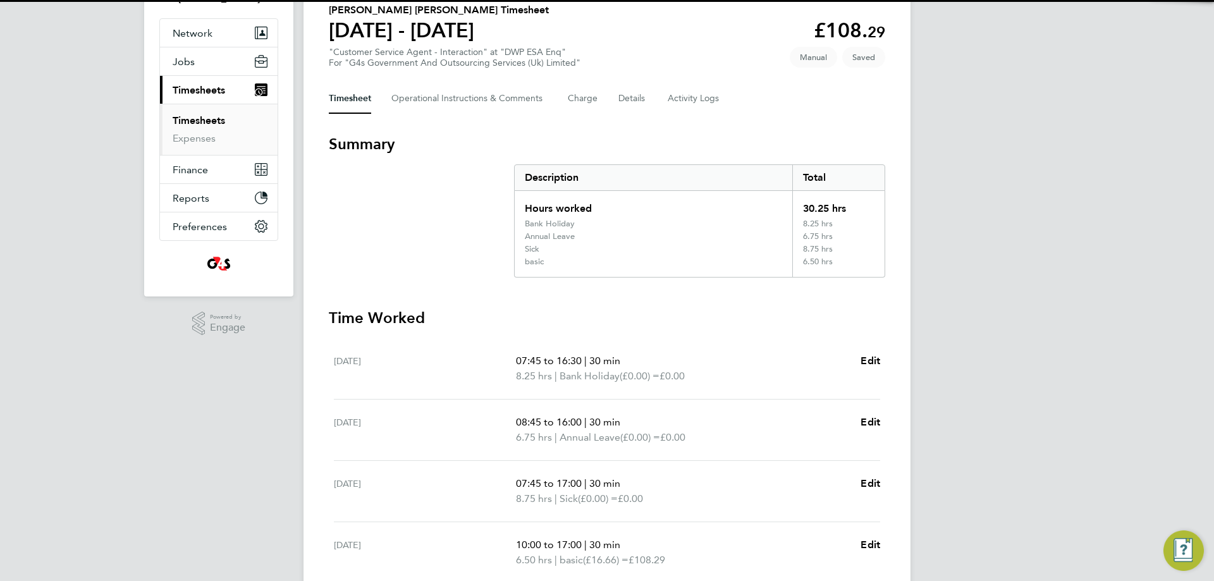
scroll to position [253, 0]
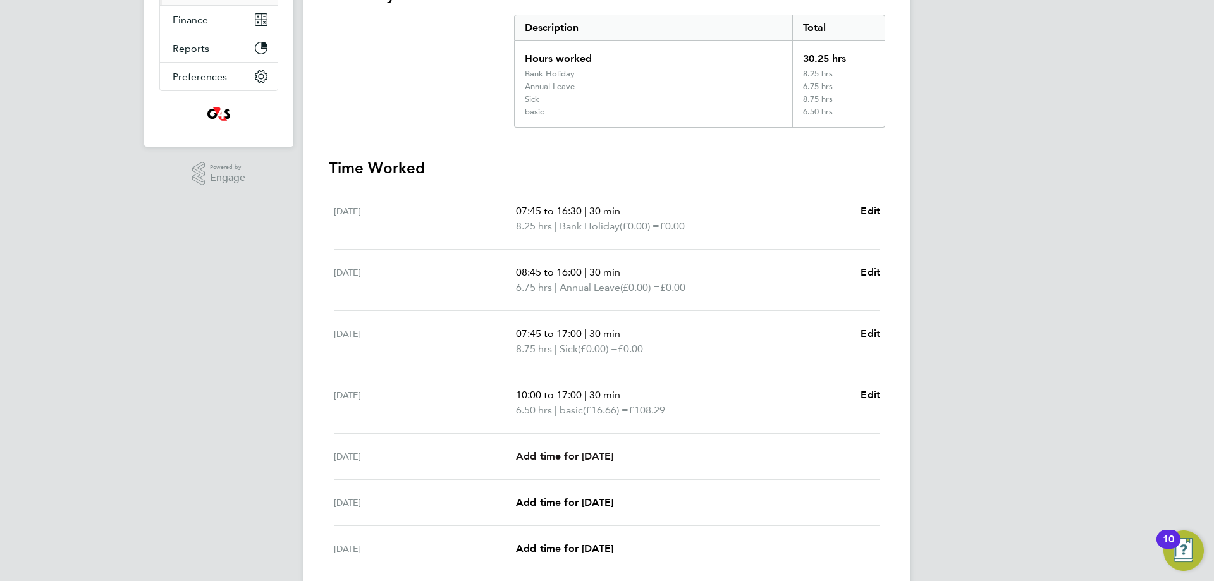
click at [575, 454] on span "Add time for [DATE]" at bounding box center [564, 456] width 97 height 12
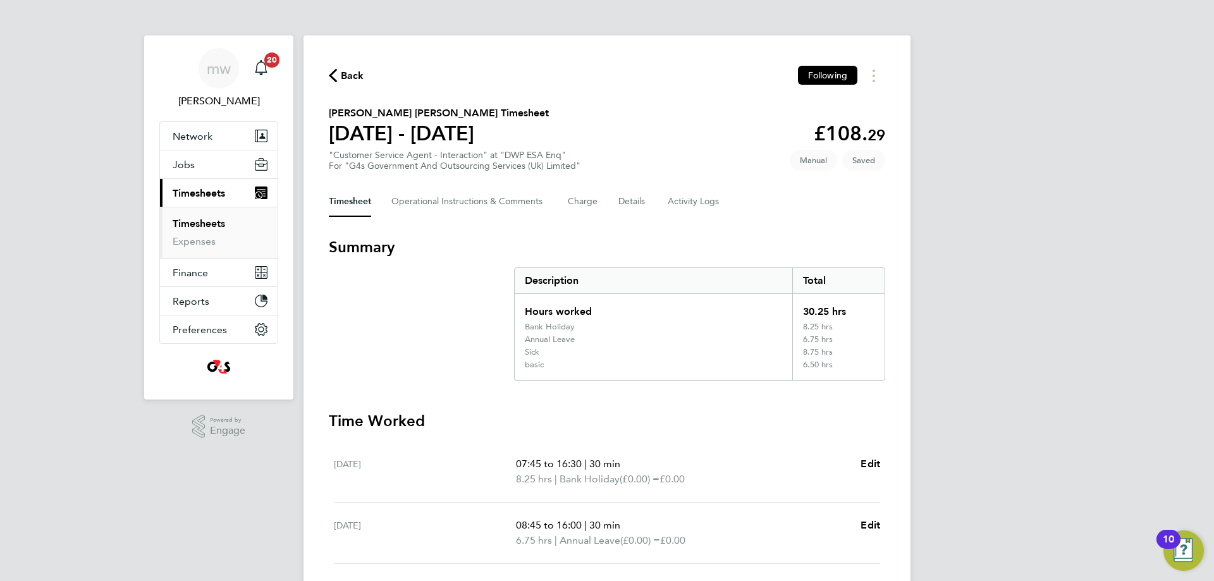
select select "30"
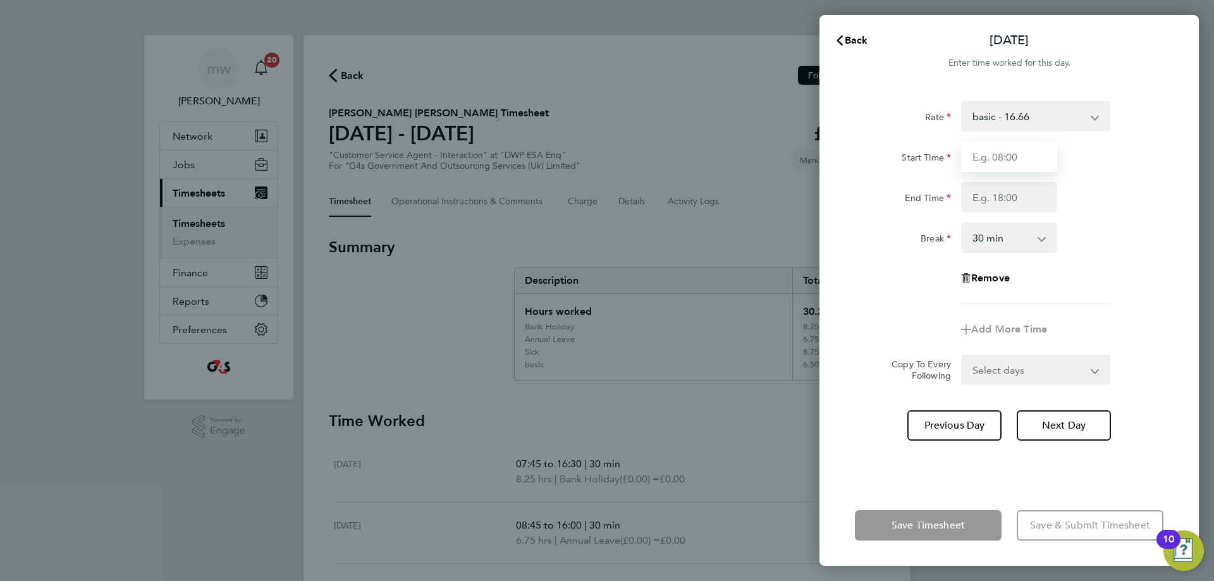
click at [1016, 155] on input "Start Time" at bounding box center [1009, 157] width 96 height 30
type input "08:45"
click at [1020, 197] on input "End Time" at bounding box center [1009, 197] width 96 height 30
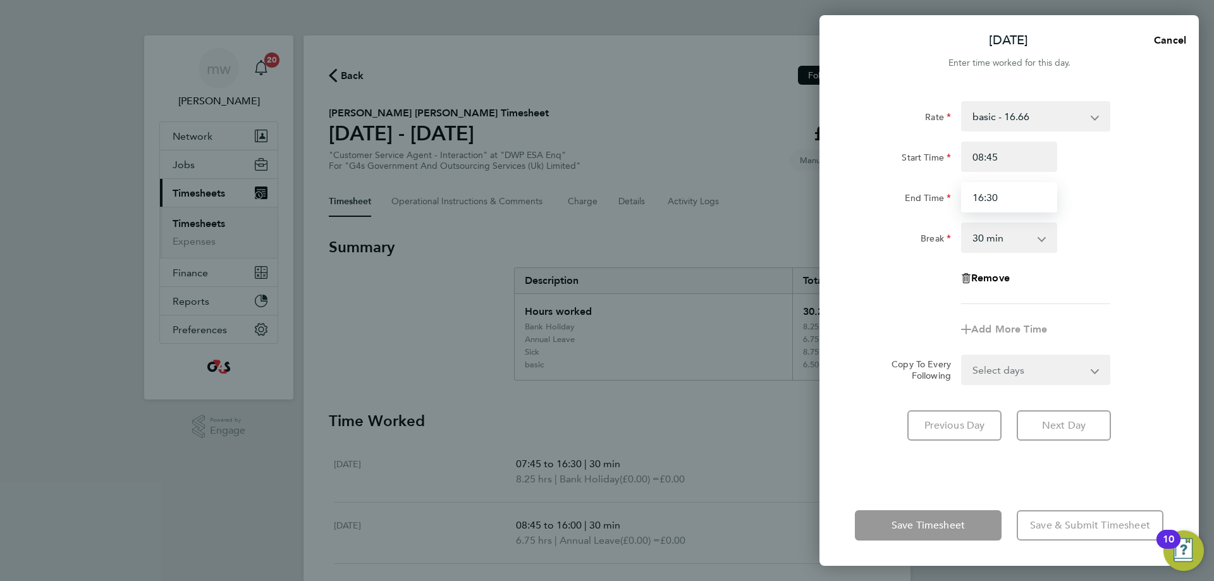
type input "16:30"
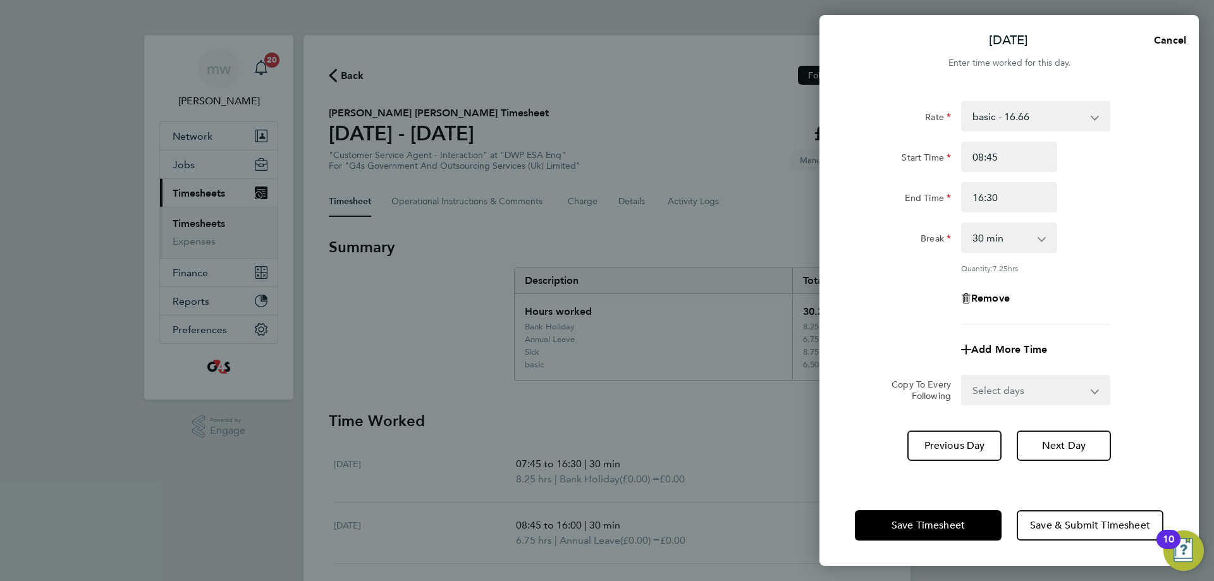
click at [1105, 231] on div "Break 0 min 15 min 30 min 45 min 60 min 75 min 90 min" at bounding box center [1009, 238] width 319 height 30
click at [939, 516] on button "Save Timesheet" at bounding box center [928, 525] width 147 height 30
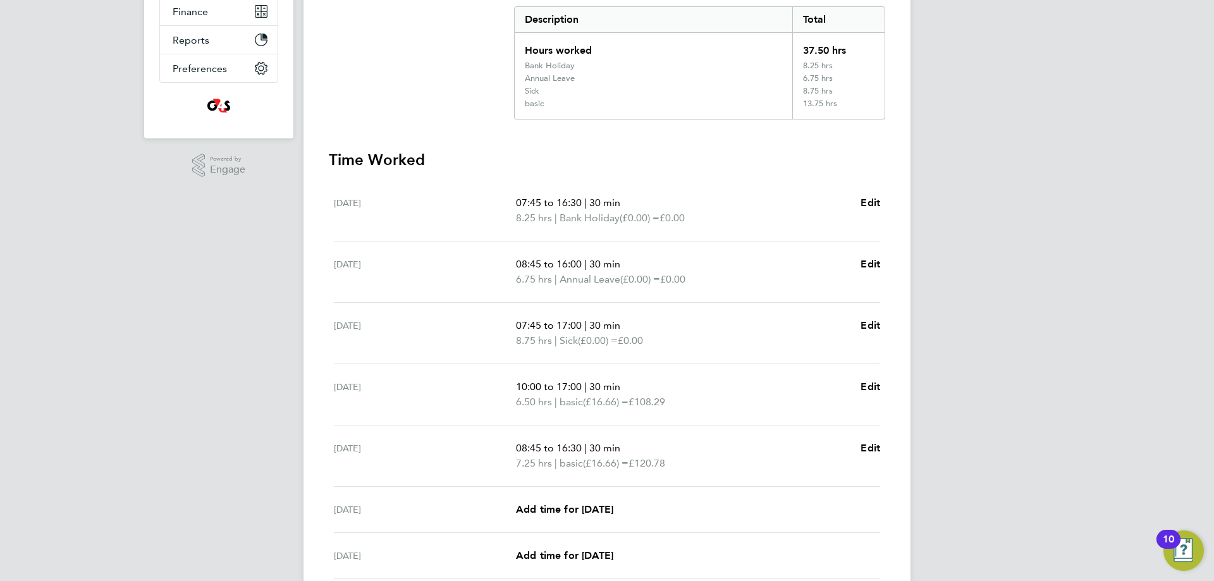
scroll to position [371, 0]
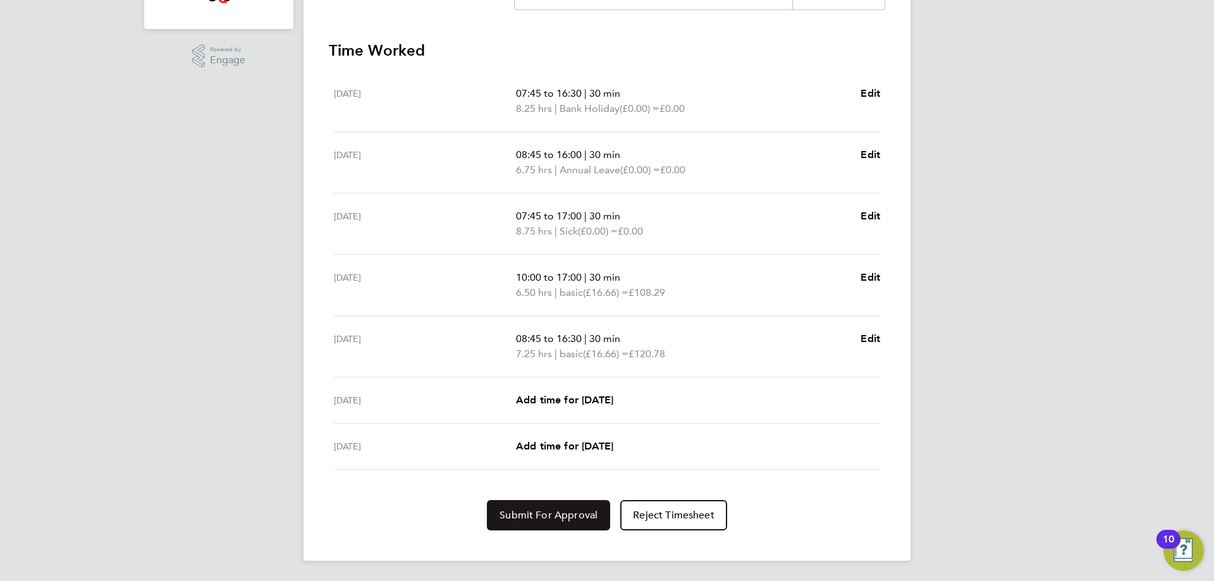
click at [532, 520] on span "Submit For Approval" at bounding box center [549, 515] width 98 height 13
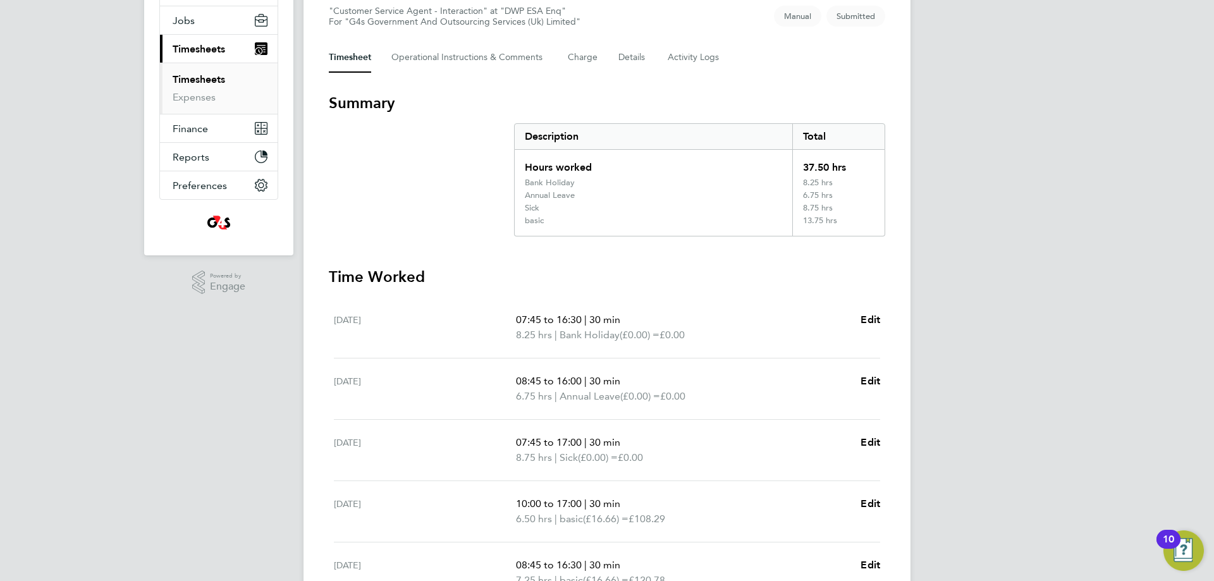
scroll to position [0, 0]
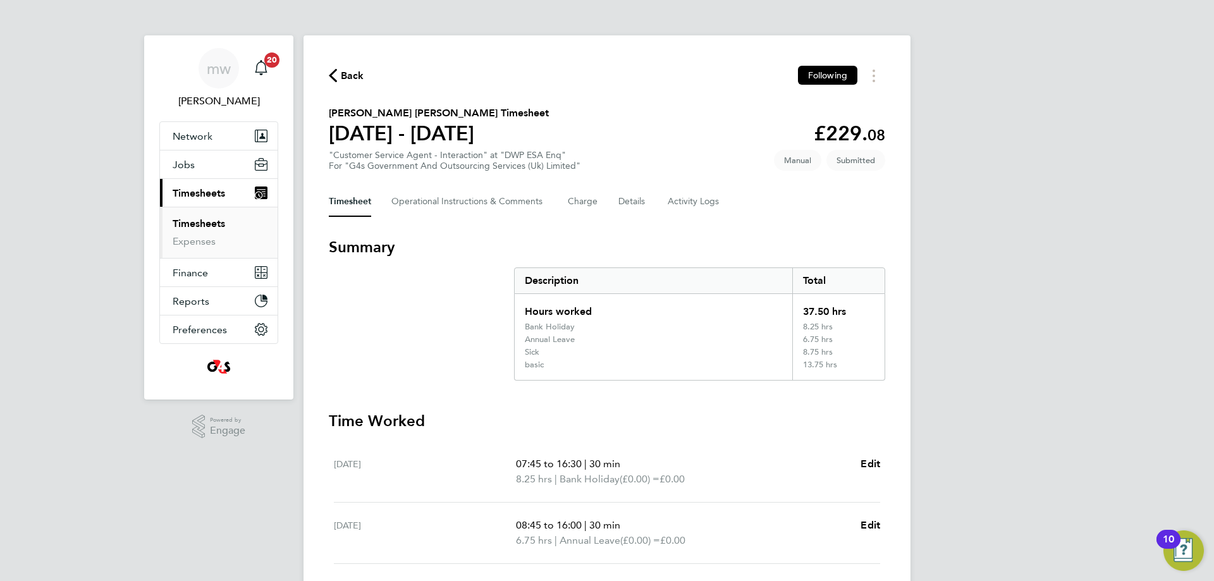
click at [353, 78] on span "Back" at bounding box center [352, 75] width 23 height 15
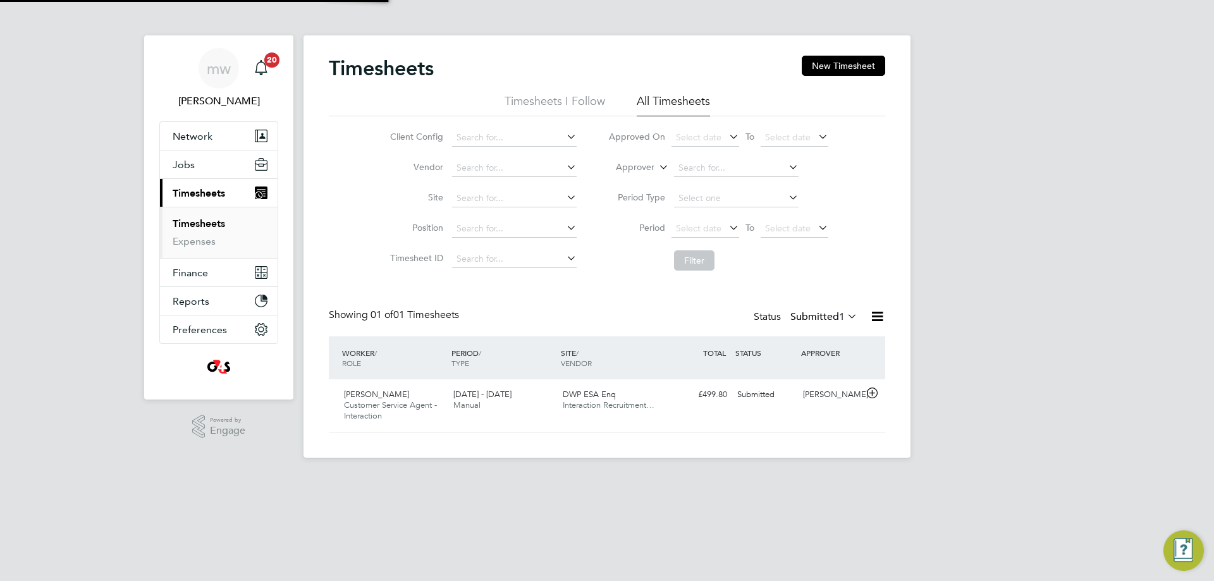
scroll to position [32, 110]
click at [850, 72] on button "New Timesheet" at bounding box center [843, 66] width 83 height 20
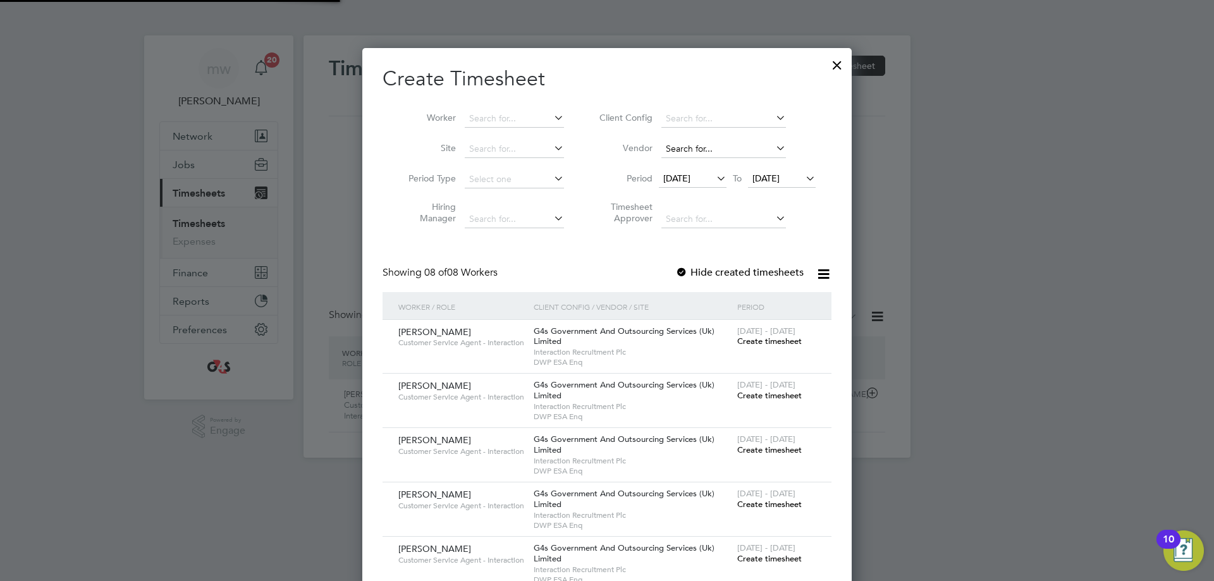
scroll to position [733, 490]
click at [510, 118] on input at bounding box center [514, 119] width 99 height 18
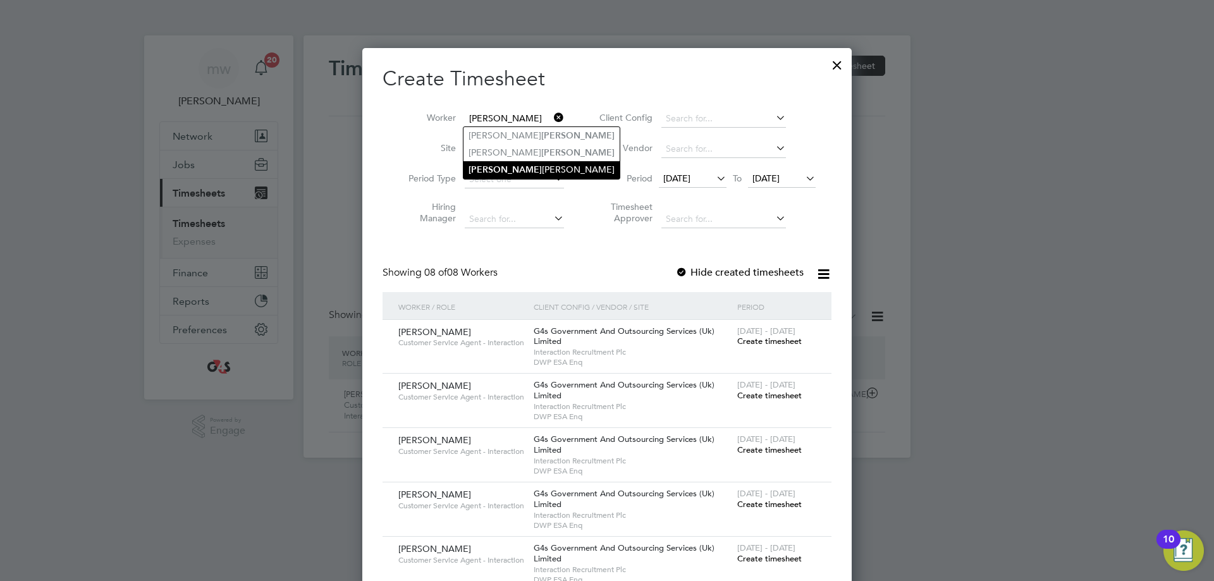
click at [522, 166] on li "[PERSON_NAME]" at bounding box center [542, 169] width 156 height 17
type input "[PERSON_NAME]"
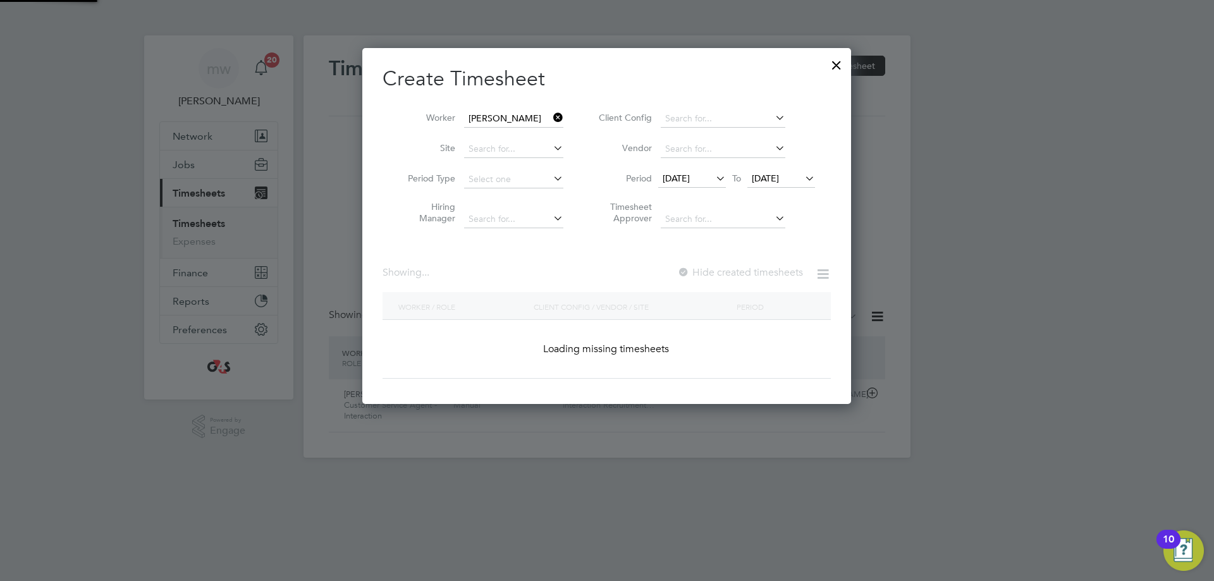
scroll to position [357, 489]
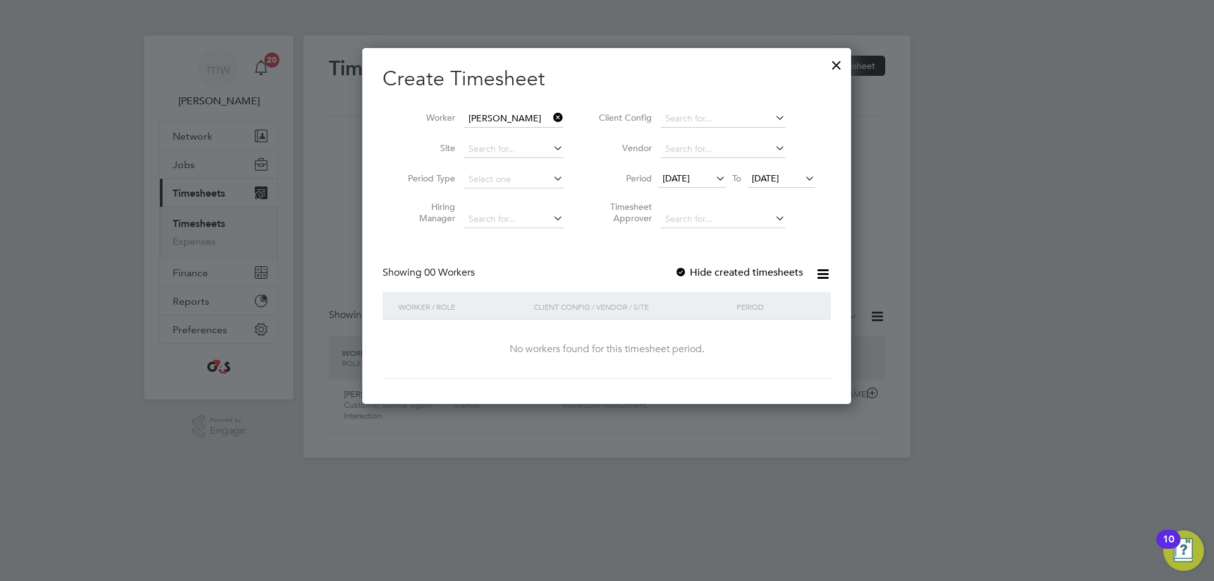
click at [690, 183] on span "[DATE]" at bounding box center [676, 178] width 27 height 11
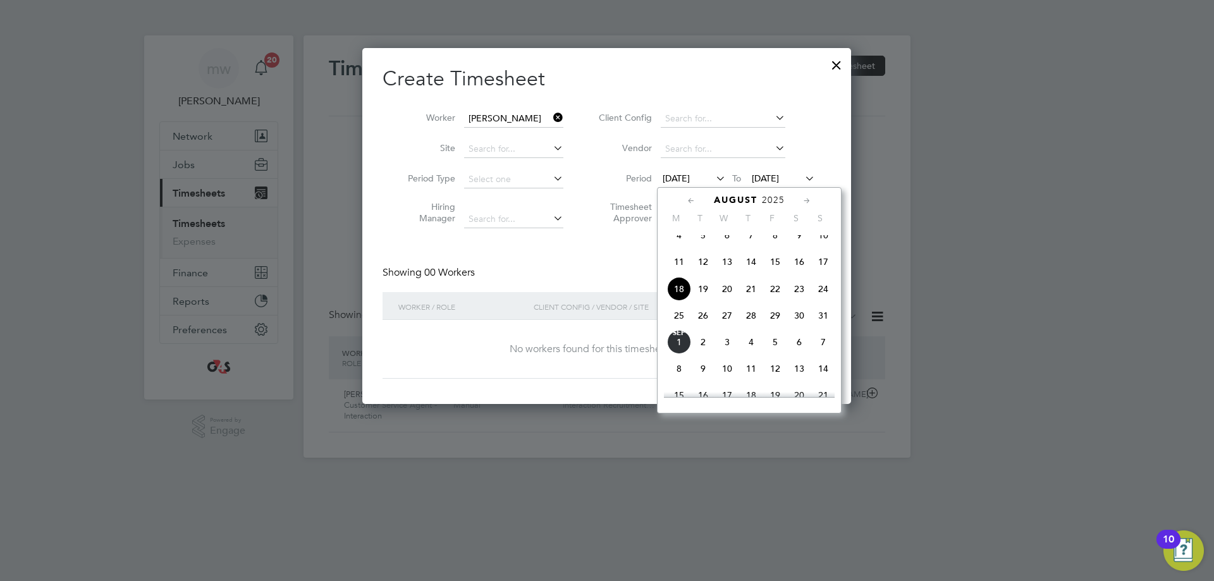
click at [682, 323] on span "25" at bounding box center [679, 316] width 24 height 24
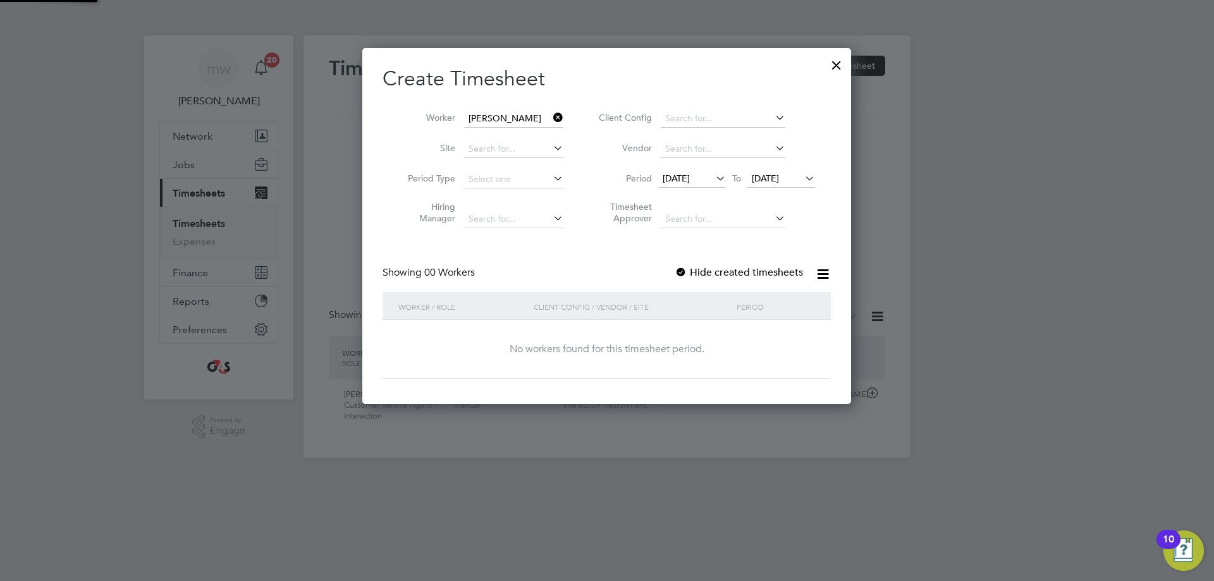
scroll to position [357, 489]
click at [687, 269] on div at bounding box center [681, 273] width 13 height 13
click at [690, 176] on span "[DATE]" at bounding box center [676, 178] width 27 height 11
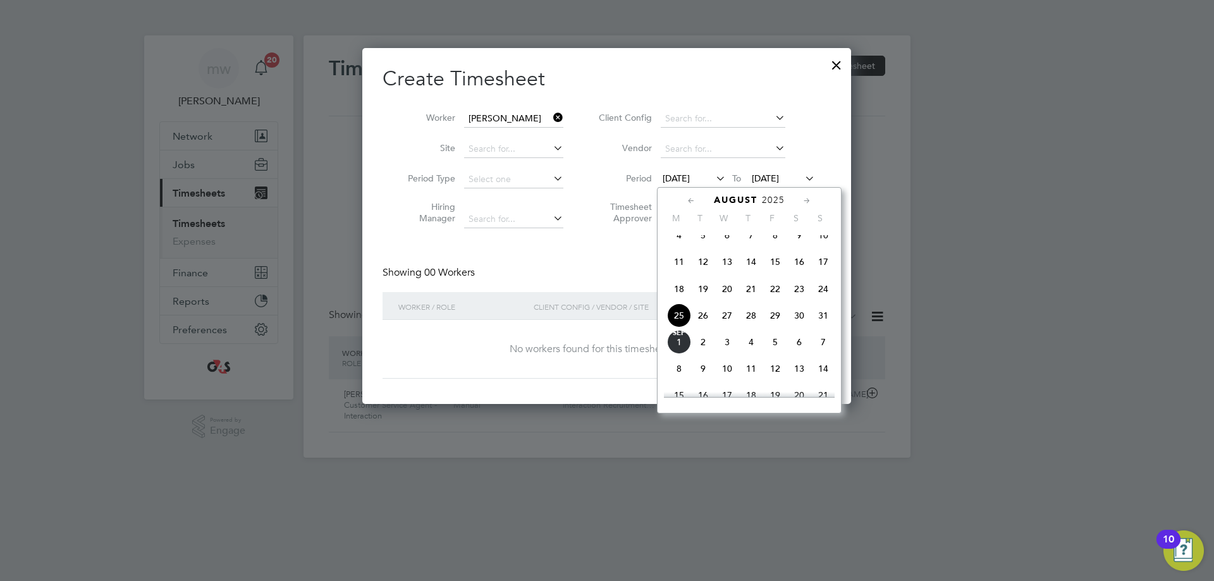
scroll to position [493, 0]
click at [683, 300] on span "25" at bounding box center [679, 288] width 24 height 24
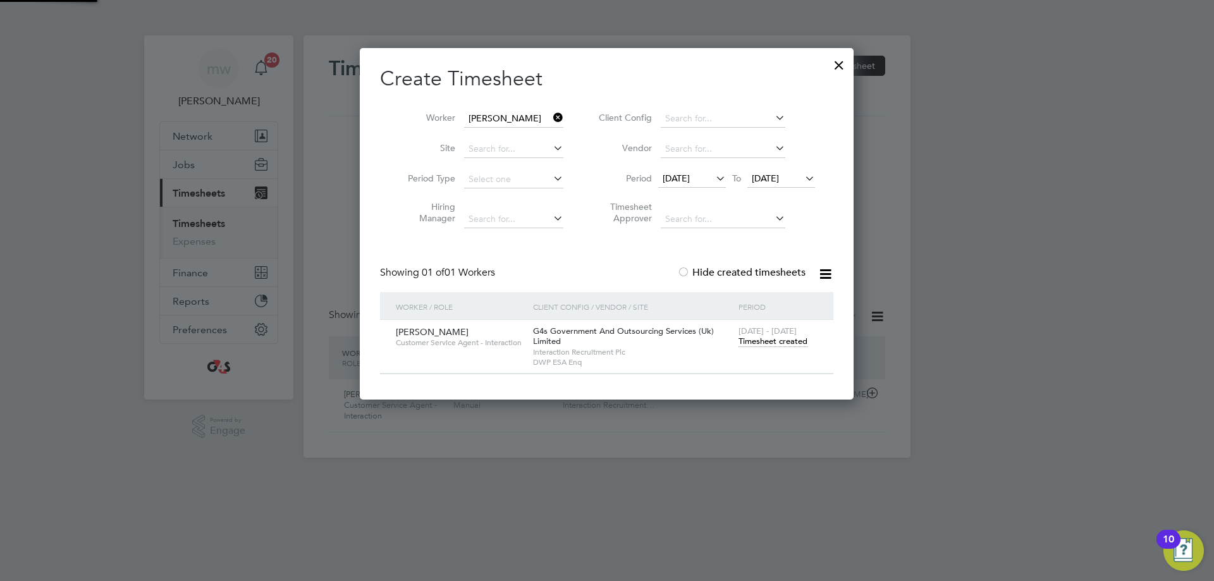
scroll to position [352, 494]
click at [761, 340] on span "Timesheet created" at bounding box center [773, 341] width 69 height 11
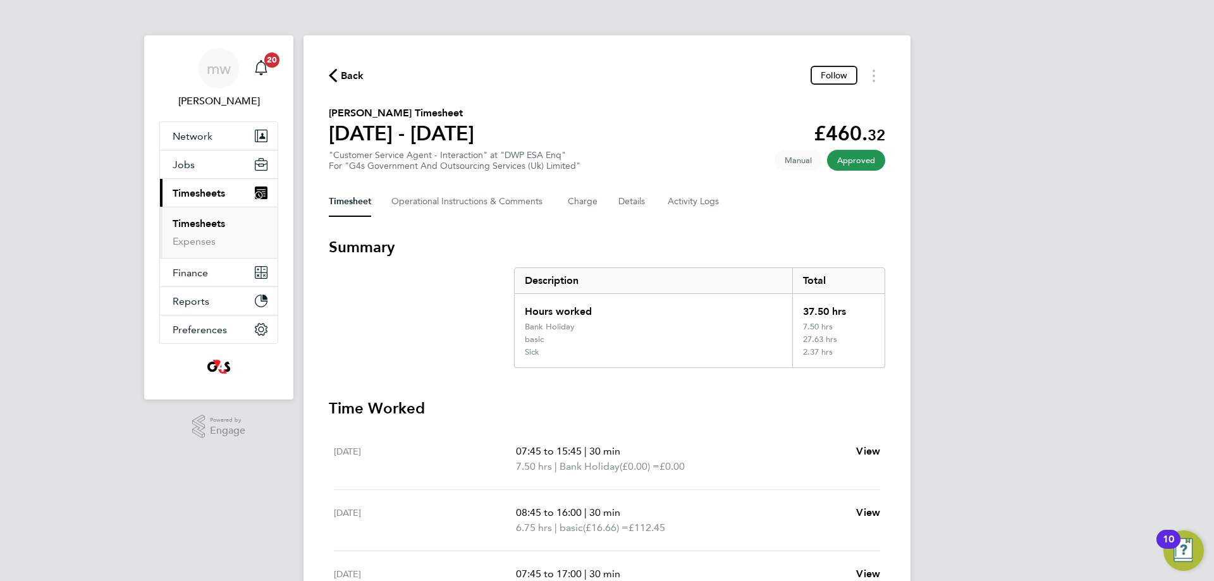
click at [342, 80] on span "Back" at bounding box center [352, 75] width 23 height 15
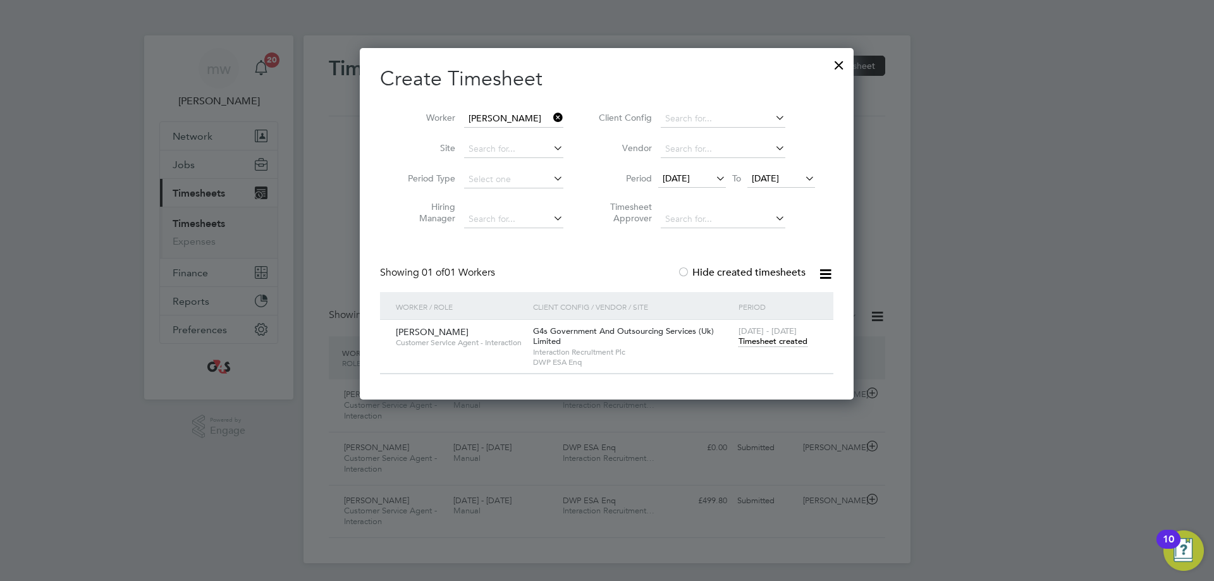
click at [551, 115] on icon at bounding box center [551, 118] width 0 height 18
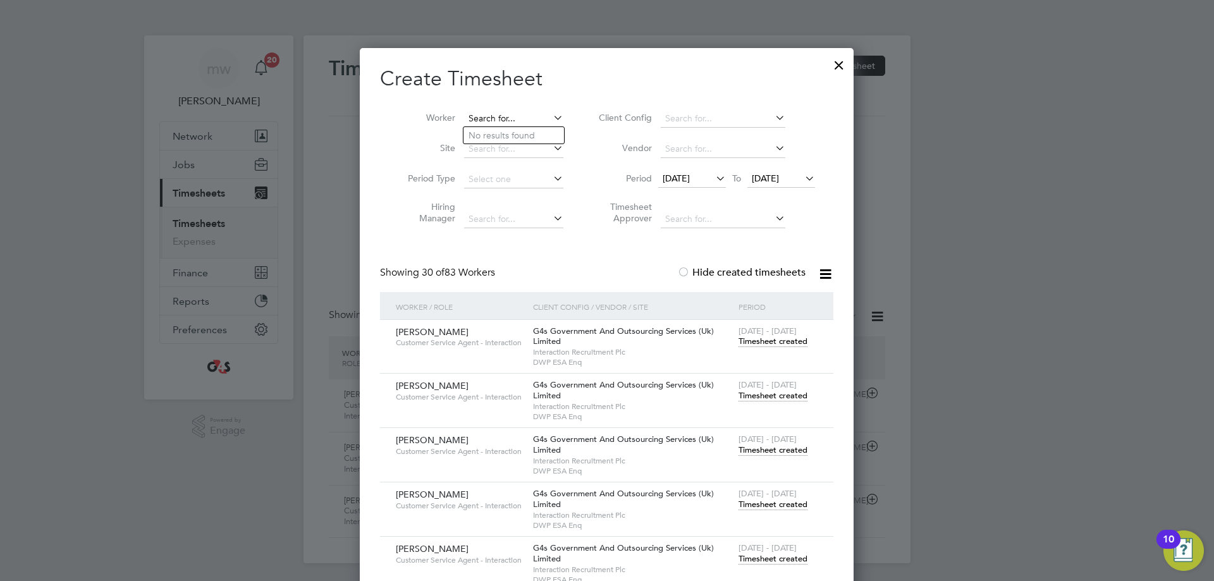
click at [521, 122] on input at bounding box center [513, 119] width 99 height 18
click at [529, 251] on li "[PERSON_NAME]" at bounding box center [542, 255] width 156 height 17
type input "[PERSON_NAME]"
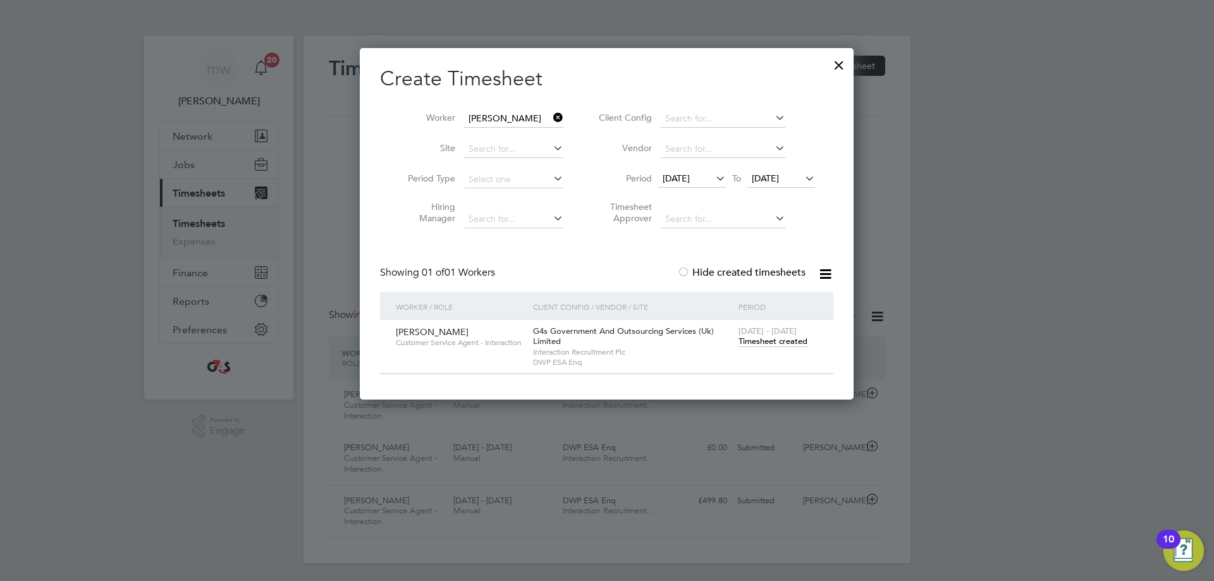
click at [774, 346] on span "Timesheet created" at bounding box center [773, 341] width 69 height 11
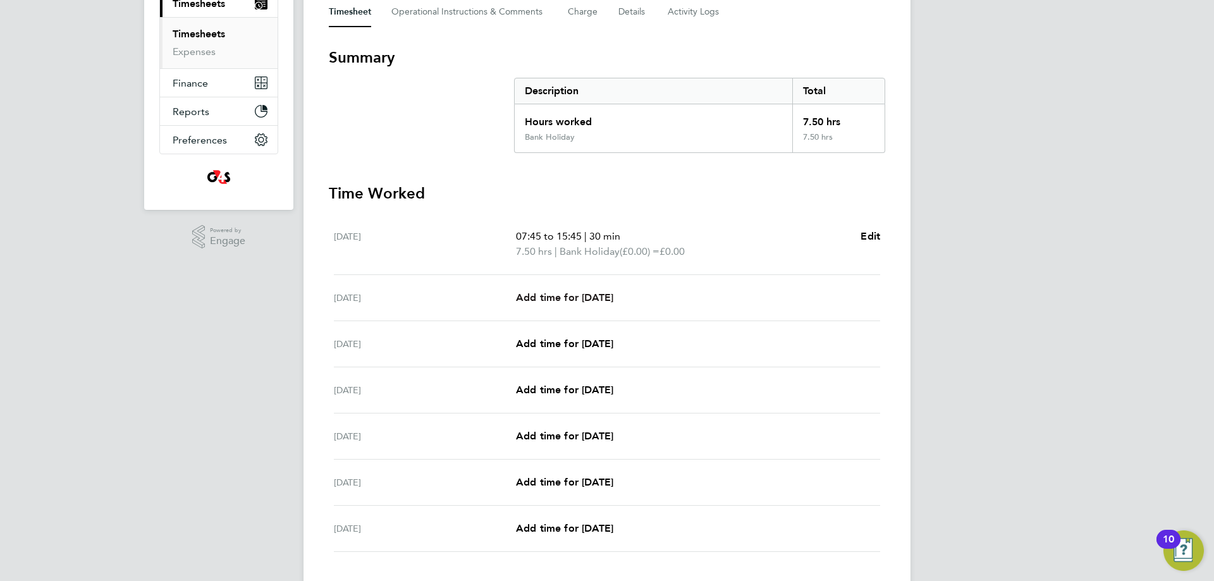
click at [577, 297] on span "Add time for [DATE]" at bounding box center [564, 298] width 97 height 12
select select "30"
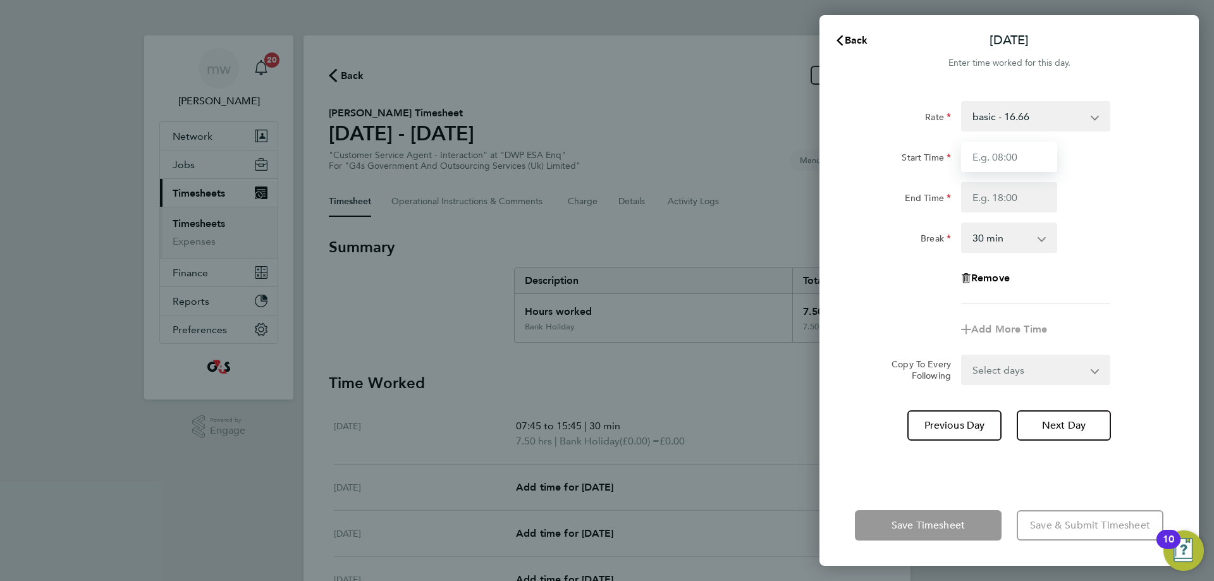
drag, startPoint x: 1024, startPoint y: 154, endPoint x: 1037, endPoint y: 154, distance: 12.7
click at [1024, 155] on input "Start Time" at bounding box center [1009, 157] width 96 height 30
type input "08:45"
click at [1000, 197] on input "End Time" at bounding box center [1009, 197] width 96 height 30
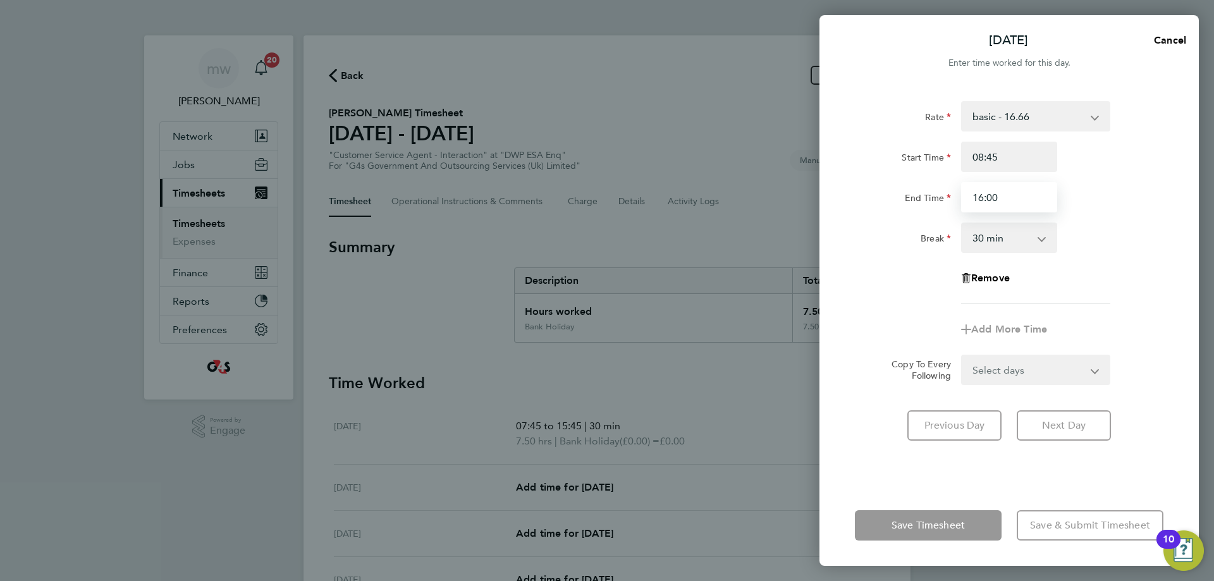
type input "16:00"
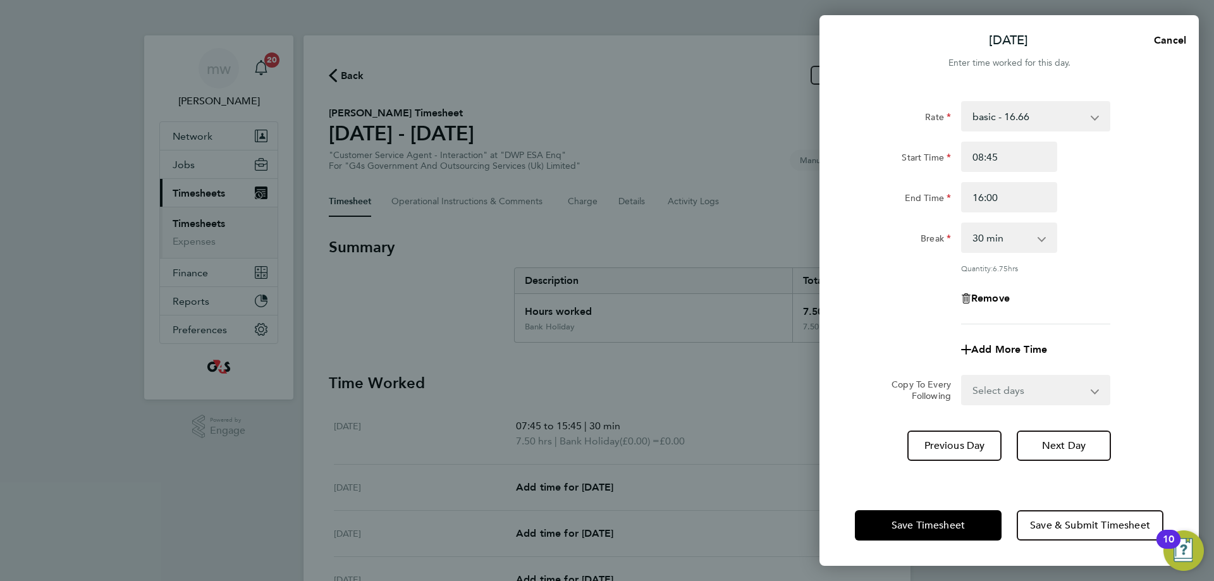
click at [867, 316] on app-timesheet-line-form-group "Rate basic - 16.66 System Issue Not Paid x1.5 - 24.73 System Issue Paid - 16.66…" at bounding box center [1009, 233] width 309 height 264
click at [906, 525] on span "Save Timesheet" at bounding box center [928, 525] width 73 height 13
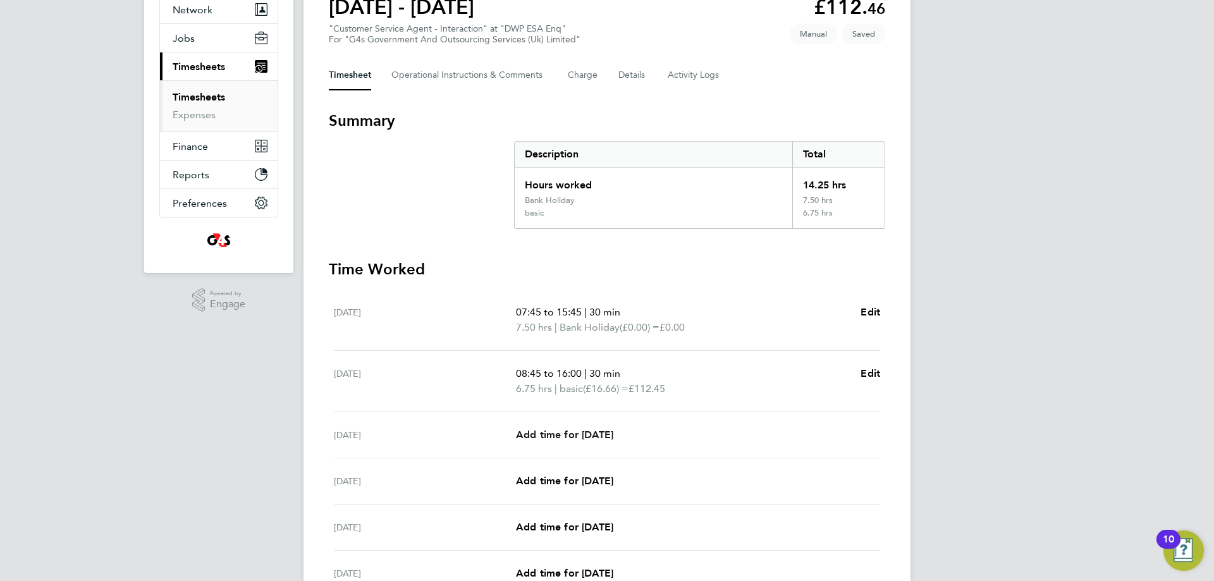
click at [613, 429] on span "Add time for [DATE]" at bounding box center [564, 435] width 97 height 12
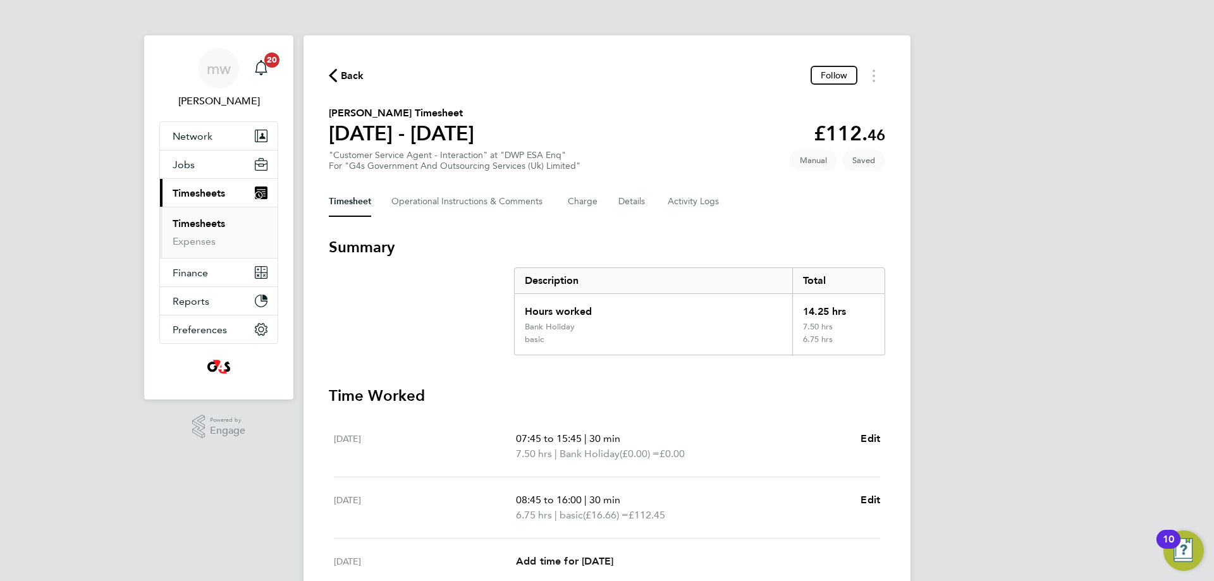
select select "30"
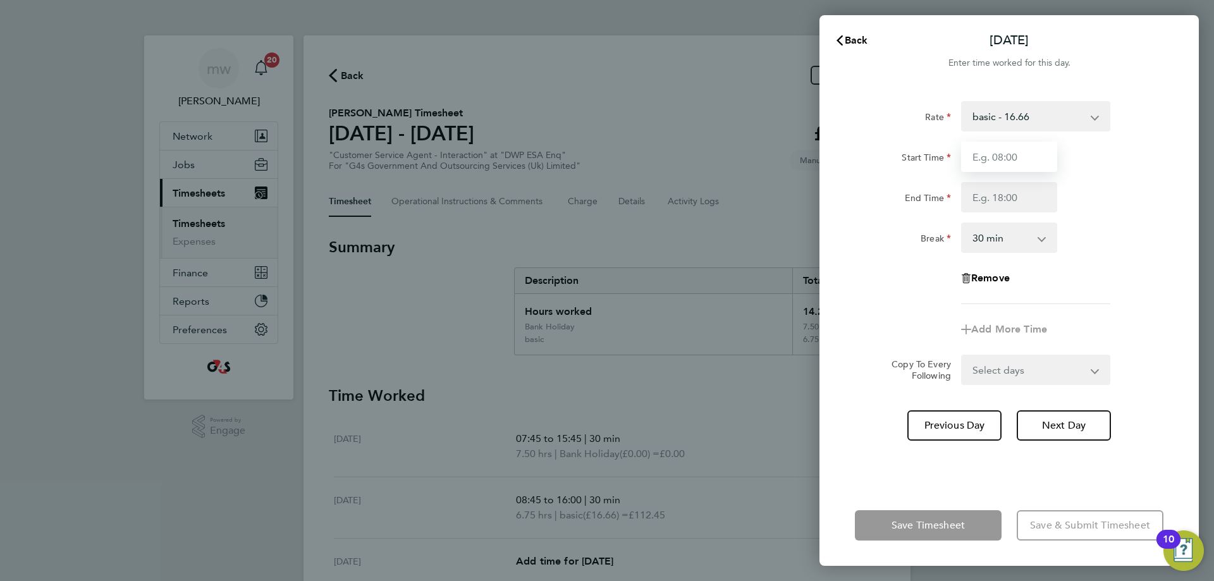
click at [1022, 154] on input "Start Time" at bounding box center [1009, 157] width 96 height 30
type input ":"
type input "07:45"
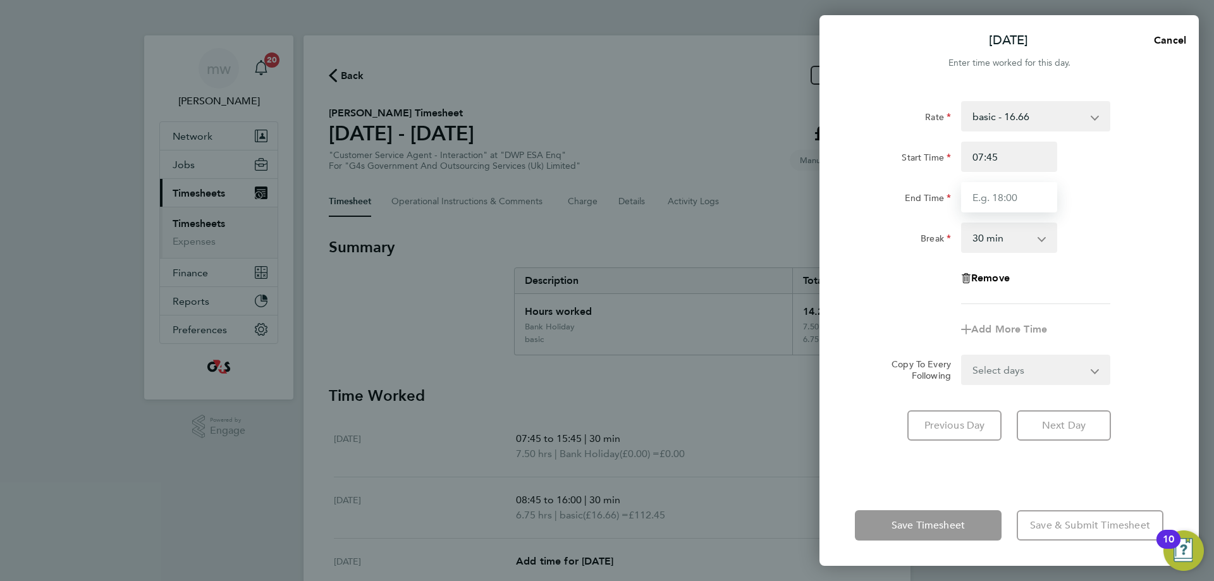
click at [1037, 202] on input "End Time" at bounding box center [1009, 197] width 96 height 30
type input "17:00"
click at [1128, 223] on div "Break 0 min 15 min 30 min 45 min 60 min 75 min 90 min" at bounding box center [1009, 238] width 319 height 30
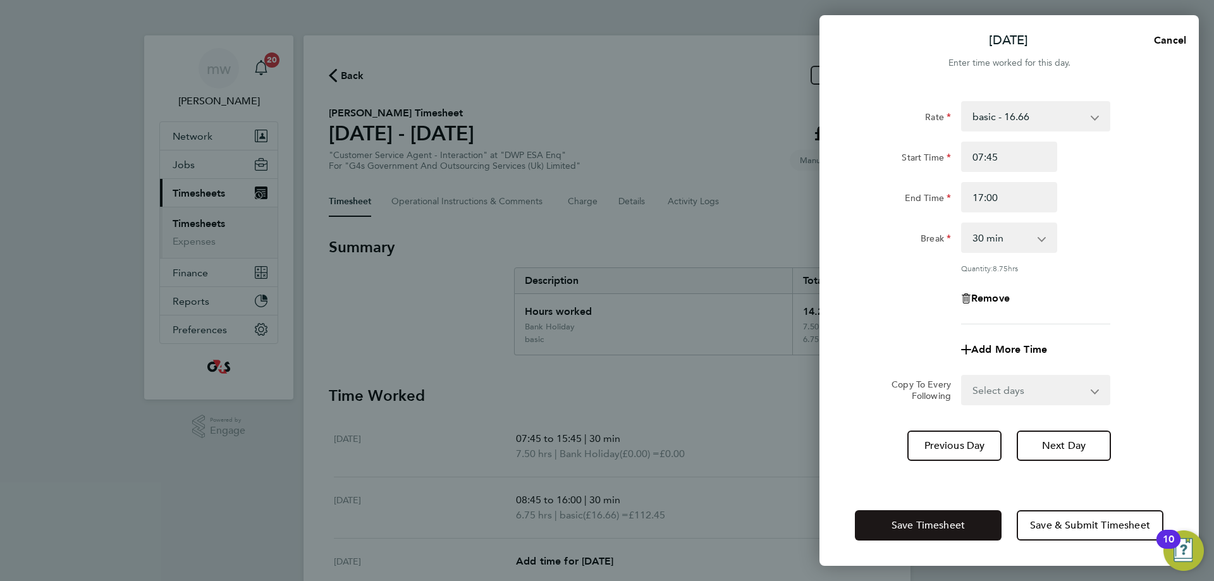
click at [912, 525] on span "Save Timesheet" at bounding box center [928, 525] width 73 height 13
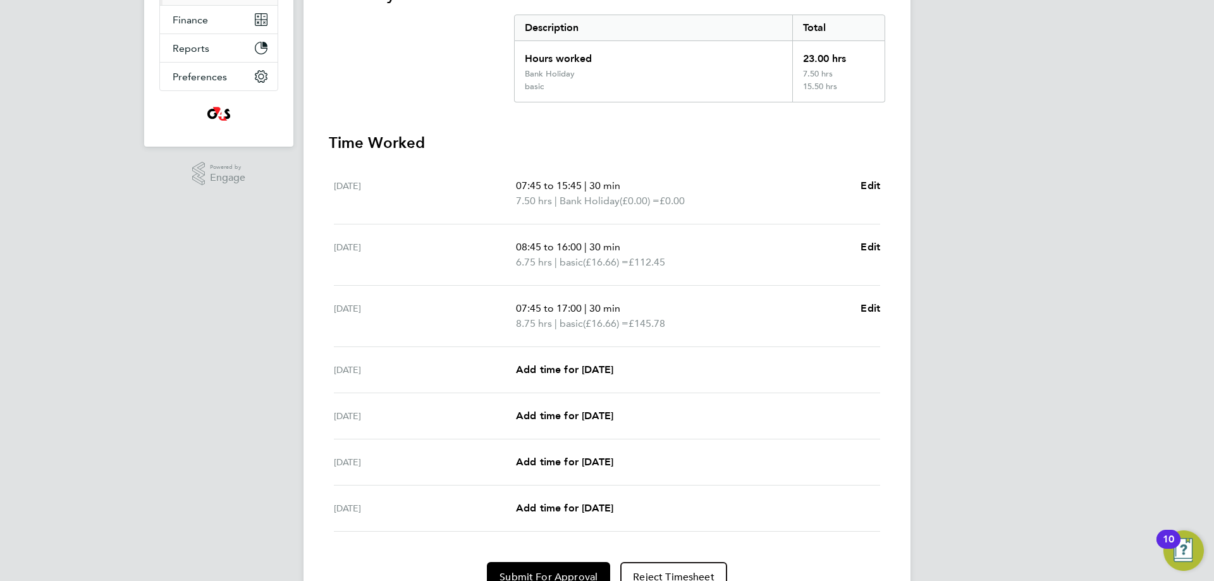
click at [581, 378] on div "[DATE] Add time for [DATE] Add time for [DATE]" at bounding box center [607, 370] width 546 height 46
click at [582, 366] on span "Add time for [DATE]" at bounding box center [564, 370] width 97 height 12
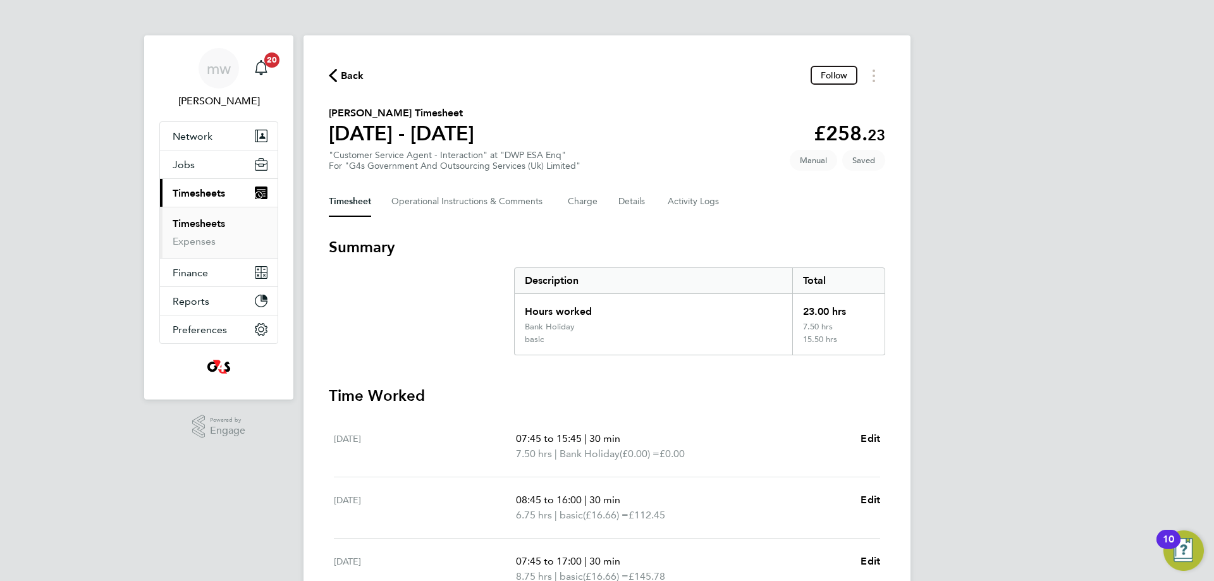
select select "30"
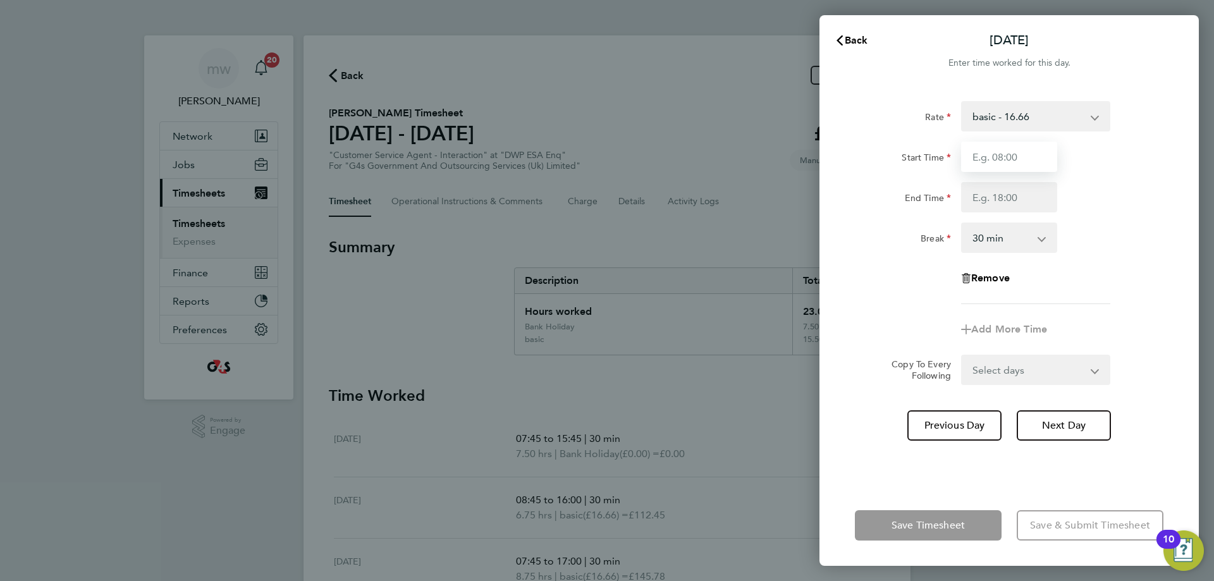
click at [1000, 158] on input "Start Time" at bounding box center [1009, 157] width 96 height 30
type input "10:00"
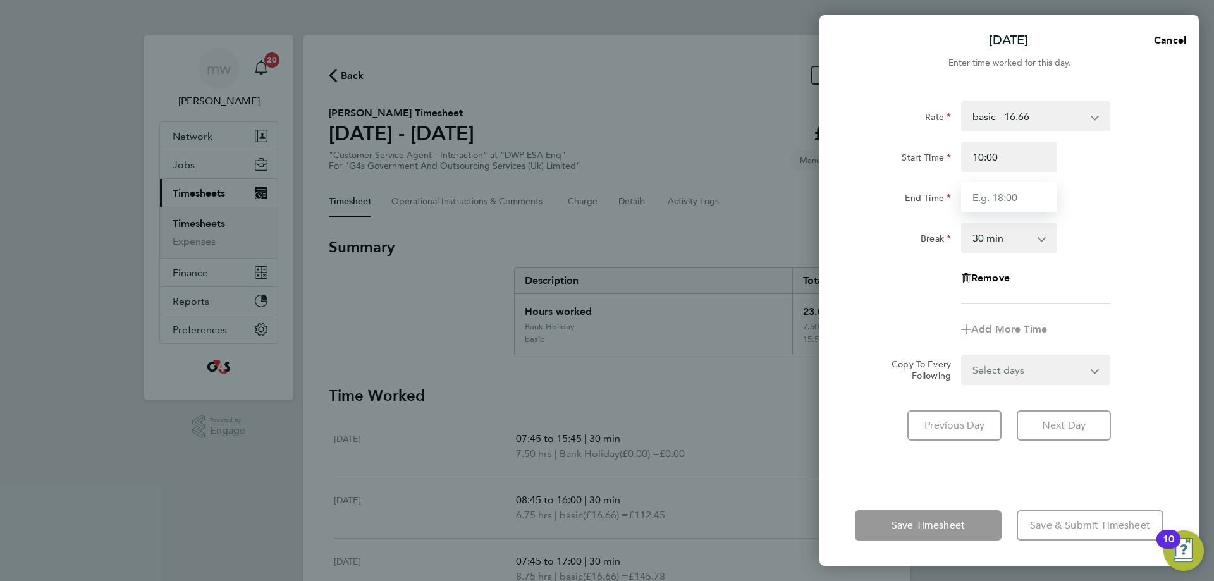
click at [1002, 199] on input "End Time" at bounding box center [1009, 197] width 96 height 30
type input "17:00"
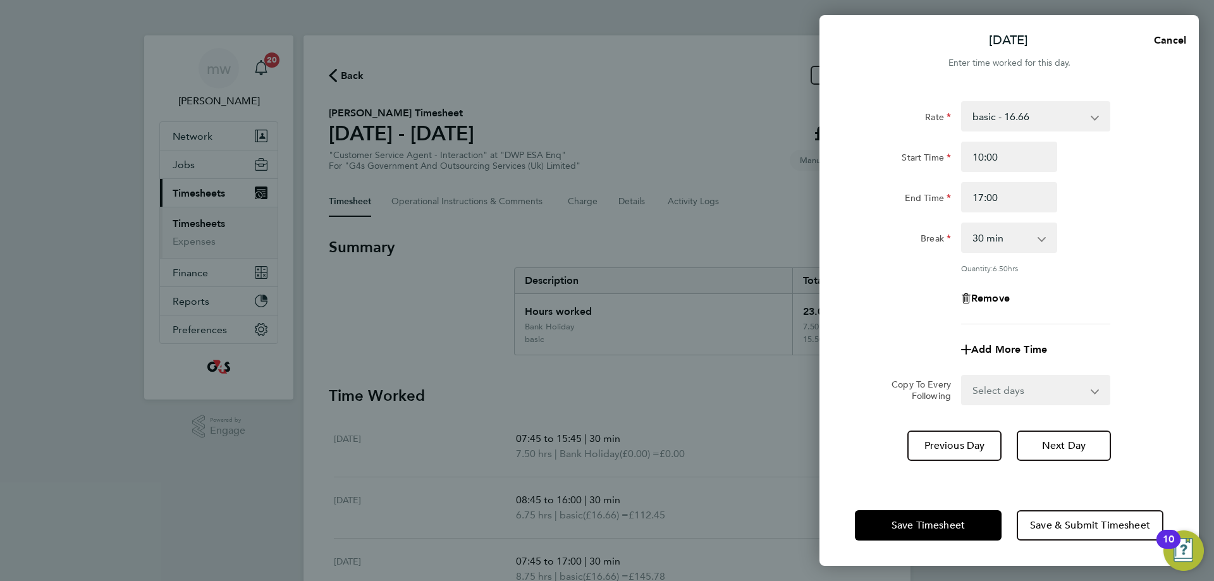
click at [1093, 234] on div "Break 0 min 15 min 30 min 45 min 60 min 75 min 90 min" at bounding box center [1009, 238] width 319 height 30
drag, startPoint x: 950, startPoint y: 521, endPoint x: 1024, endPoint y: 223, distance: 306.9
click at [950, 522] on span "Save Timesheet" at bounding box center [928, 525] width 73 height 13
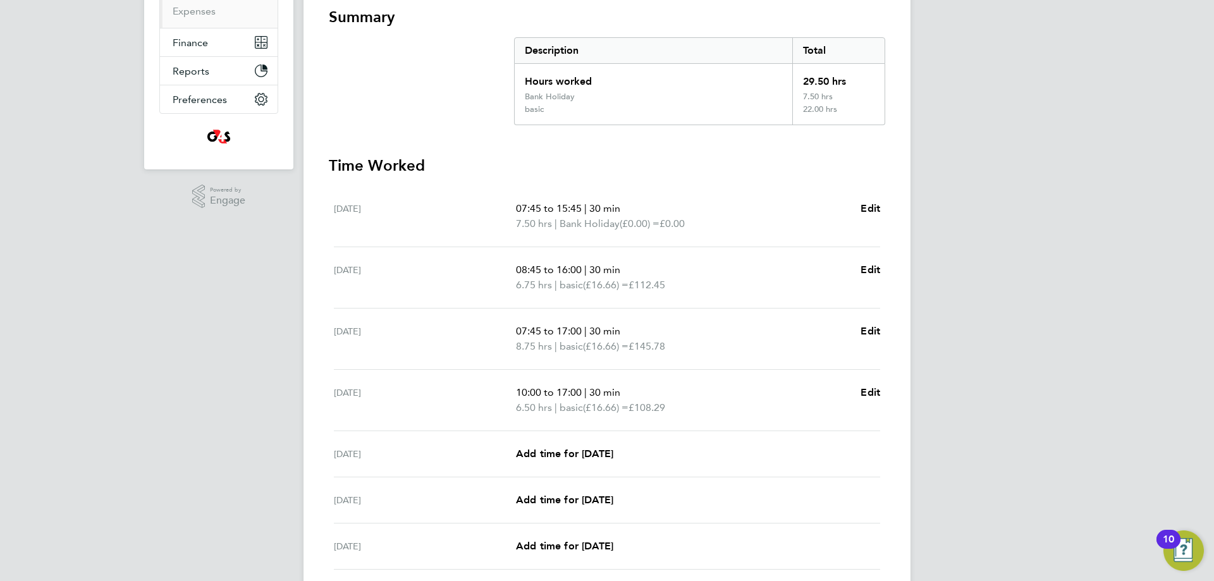
scroll to position [316, 0]
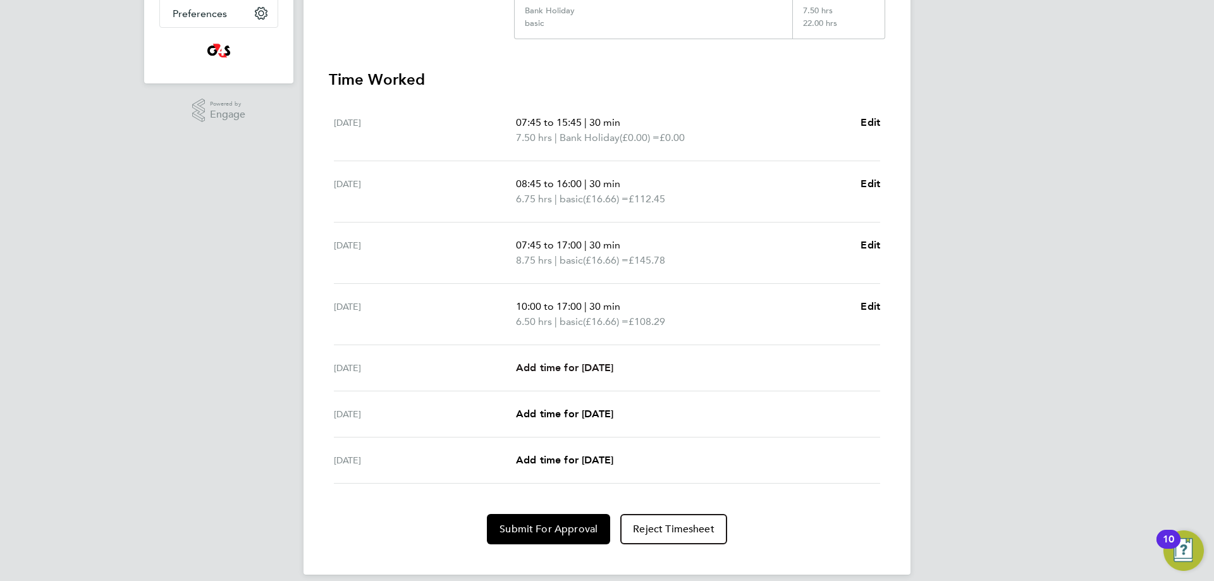
click at [564, 363] on span "Add time for [DATE]" at bounding box center [564, 368] width 97 height 12
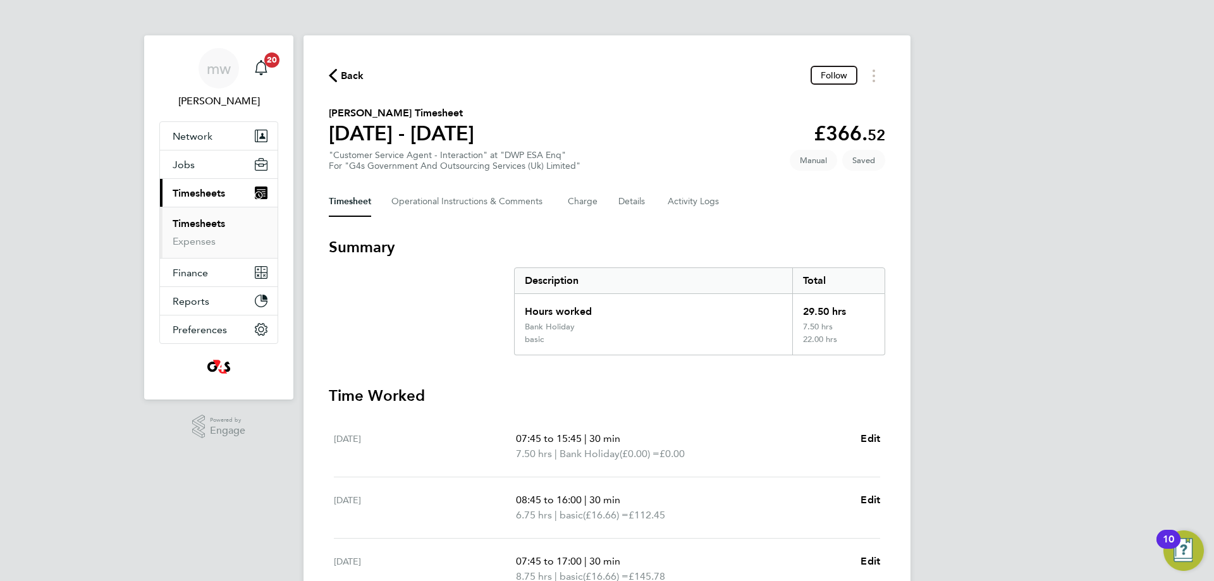
select select "30"
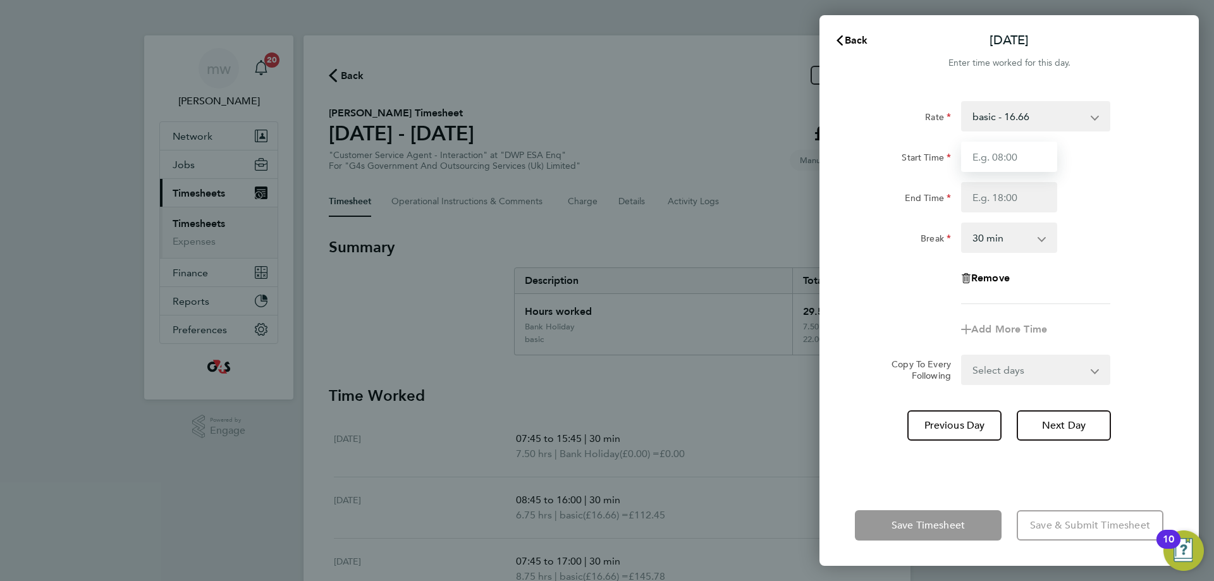
click at [1014, 161] on input "Start Time" at bounding box center [1009, 157] width 96 height 30
type input "08:45"
click at [1016, 200] on input "End Time" at bounding box center [1009, 197] width 96 height 30
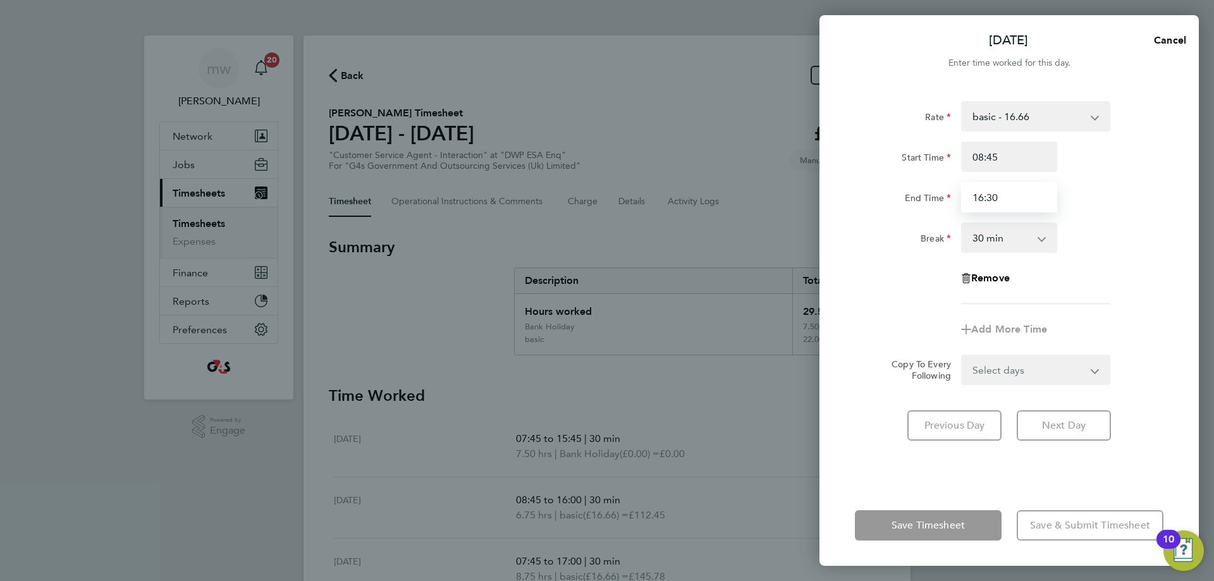
type input "16:30"
click at [1134, 259] on div "Rate basic - 16.66 System Issue Not Paid x1.5 - 24.73 System Issue Paid - 16.66…" at bounding box center [1009, 202] width 309 height 203
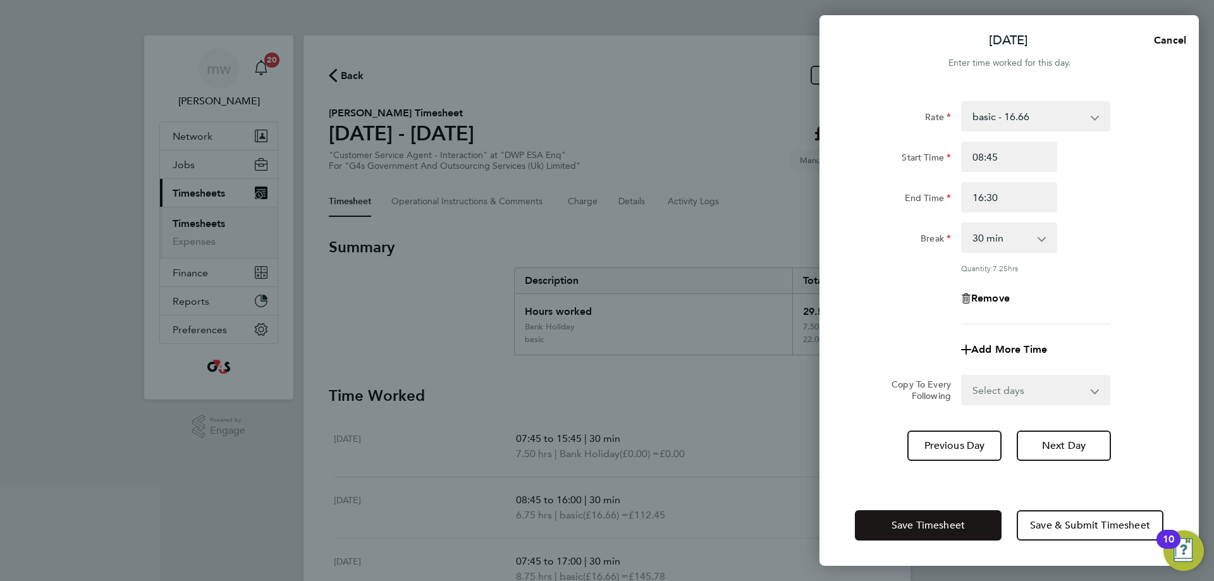
click at [927, 525] on span "Save Timesheet" at bounding box center [928, 525] width 73 height 13
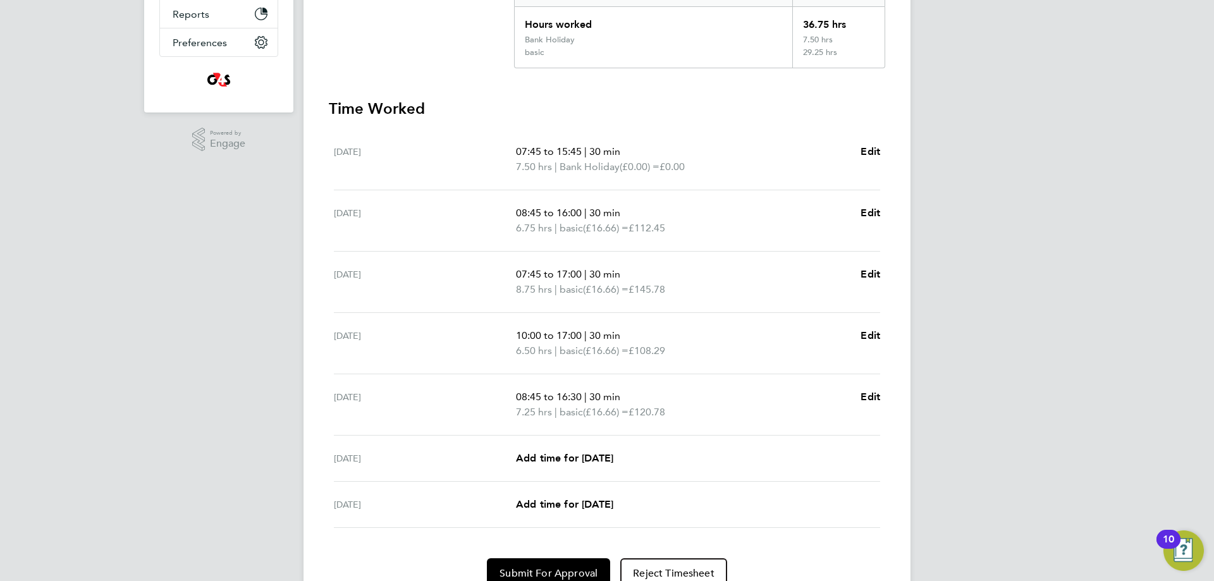
scroll to position [345, 0]
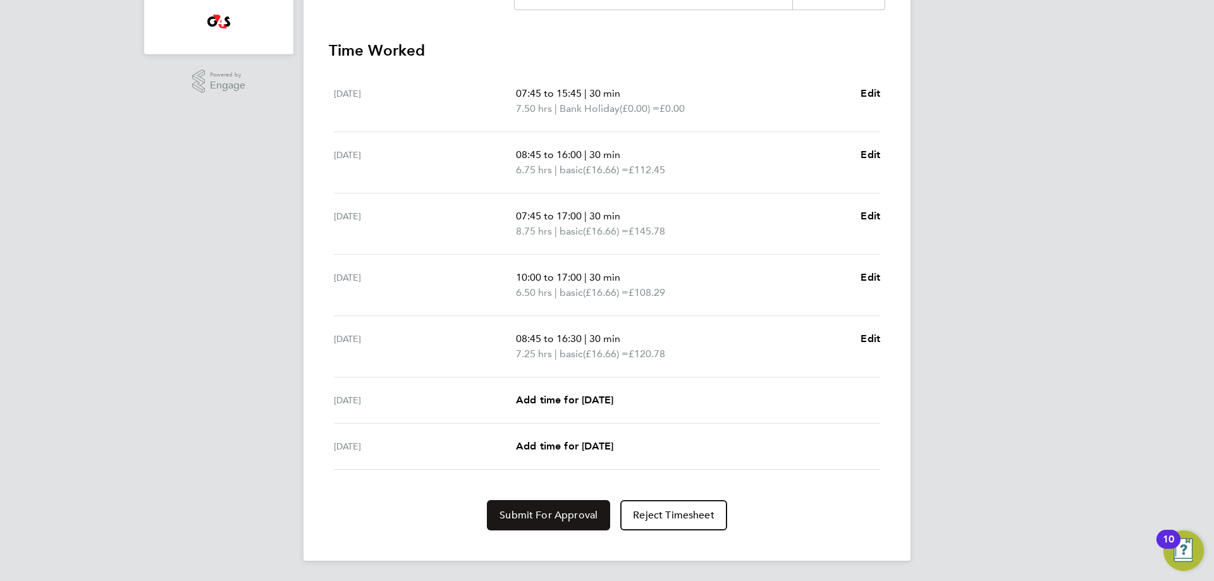
click at [578, 519] on span "Submit For Approval" at bounding box center [549, 515] width 98 height 13
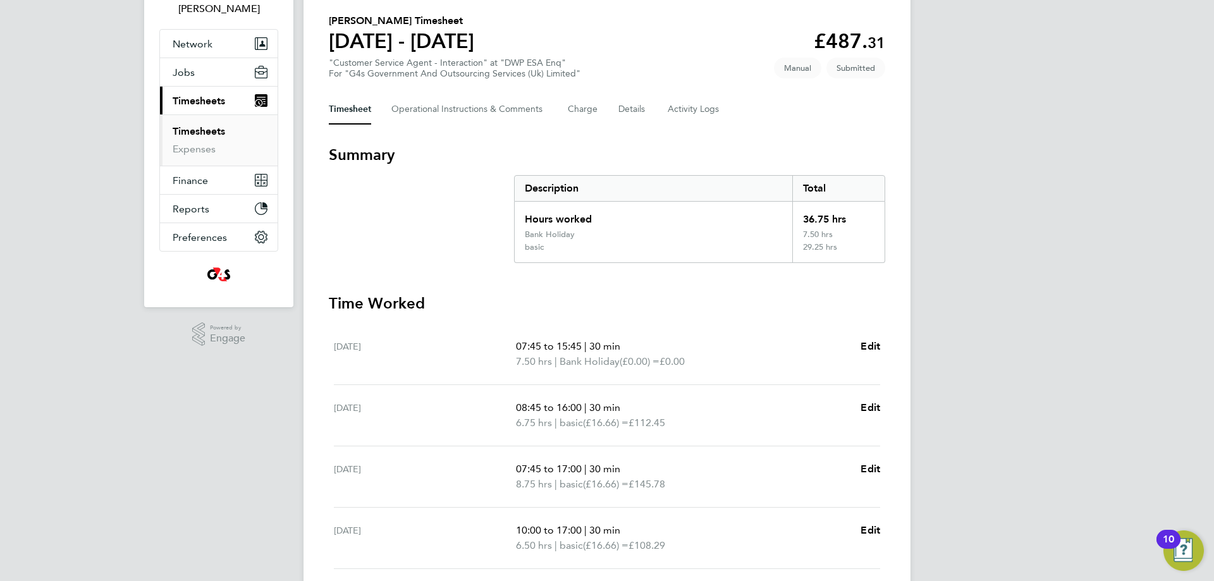
scroll to position [0, 0]
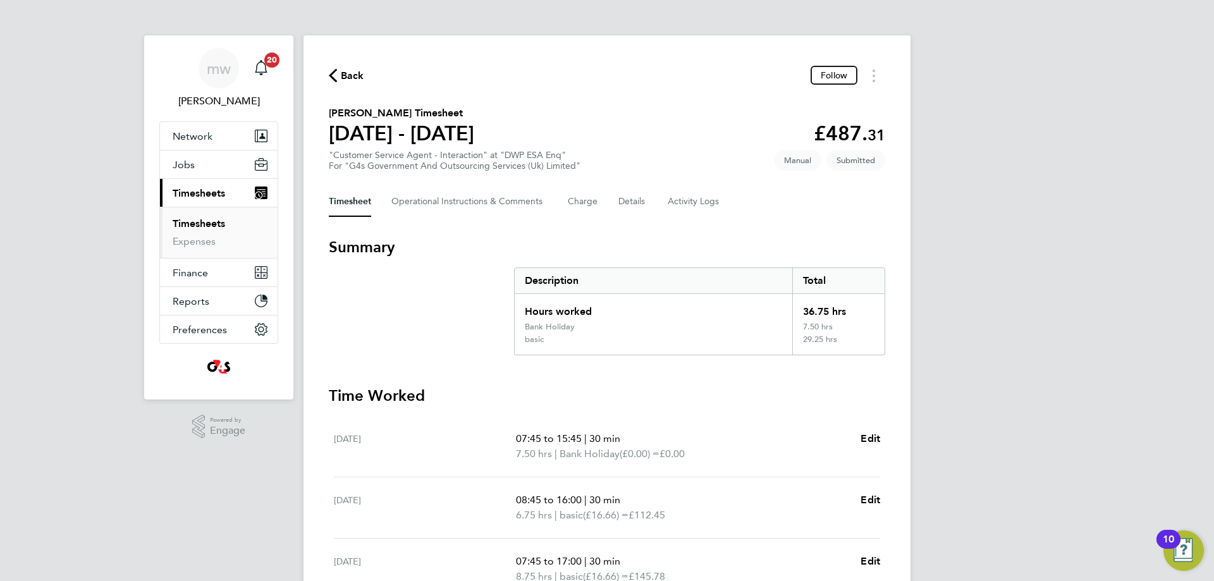
drag, startPoint x: 362, startPoint y: 74, endPoint x: 347, endPoint y: 87, distance: 19.3
click at [357, 77] on span "Back" at bounding box center [352, 75] width 23 height 15
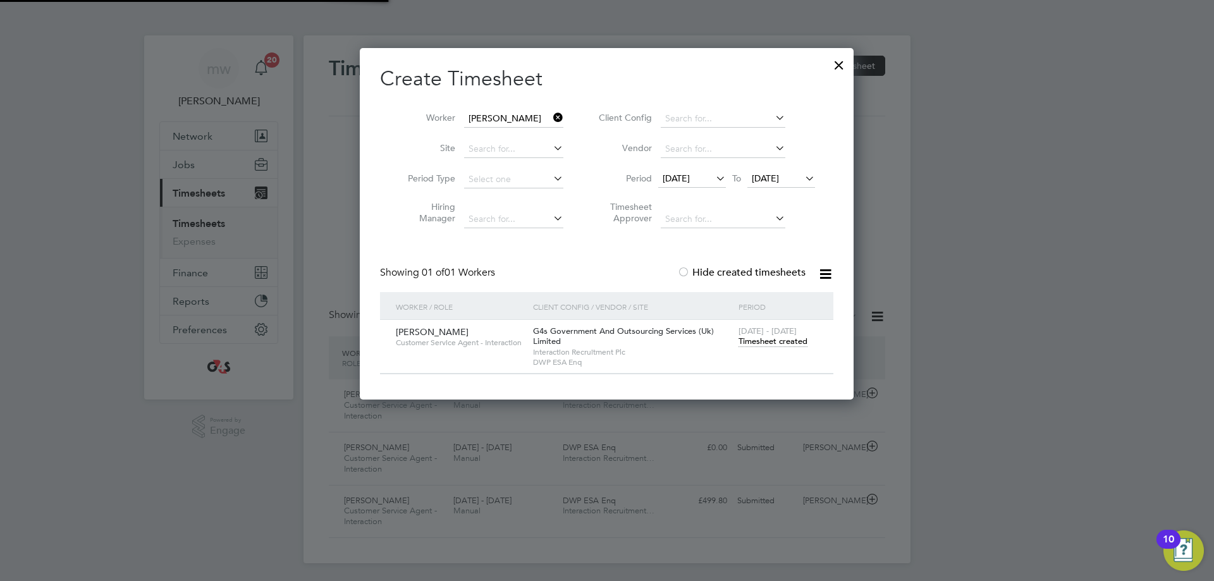
scroll to position [32, 110]
click at [551, 116] on icon at bounding box center [551, 118] width 0 height 18
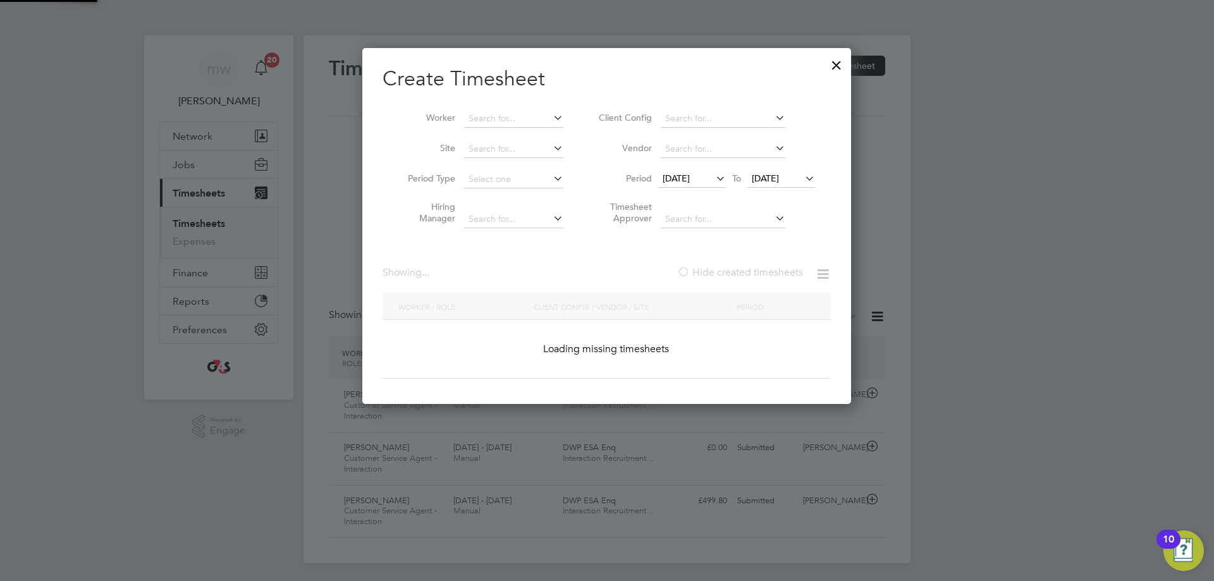
scroll to position [1966, 494]
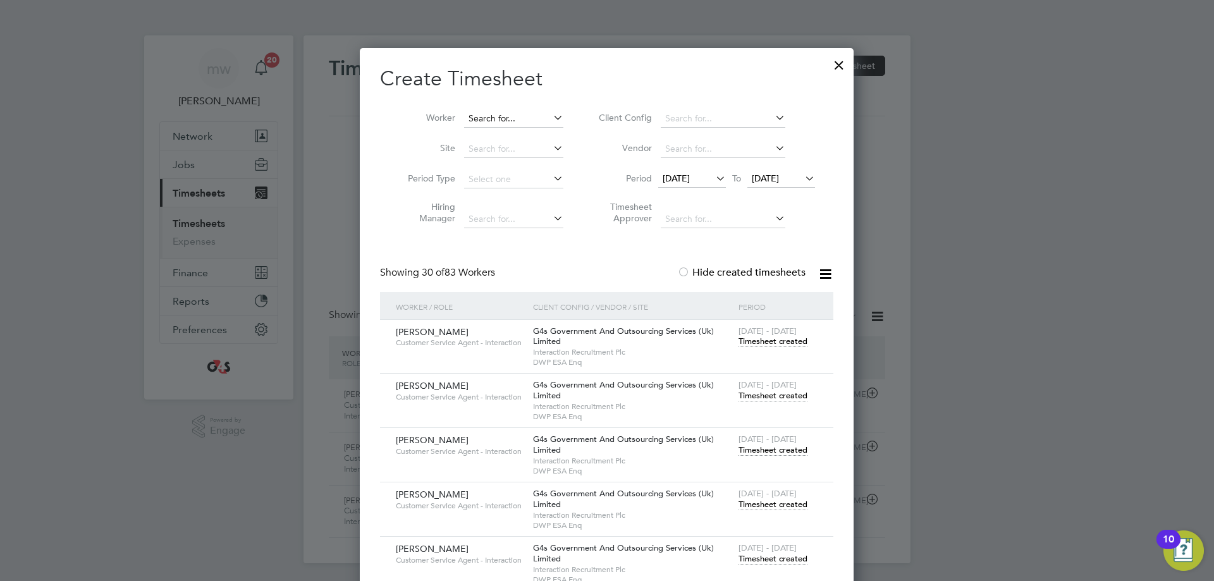
click at [515, 122] on input at bounding box center [513, 119] width 99 height 18
click at [531, 132] on li "[PERSON_NAME]" at bounding box center [543, 135] width 159 height 17
type input "[PERSON_NAME]"
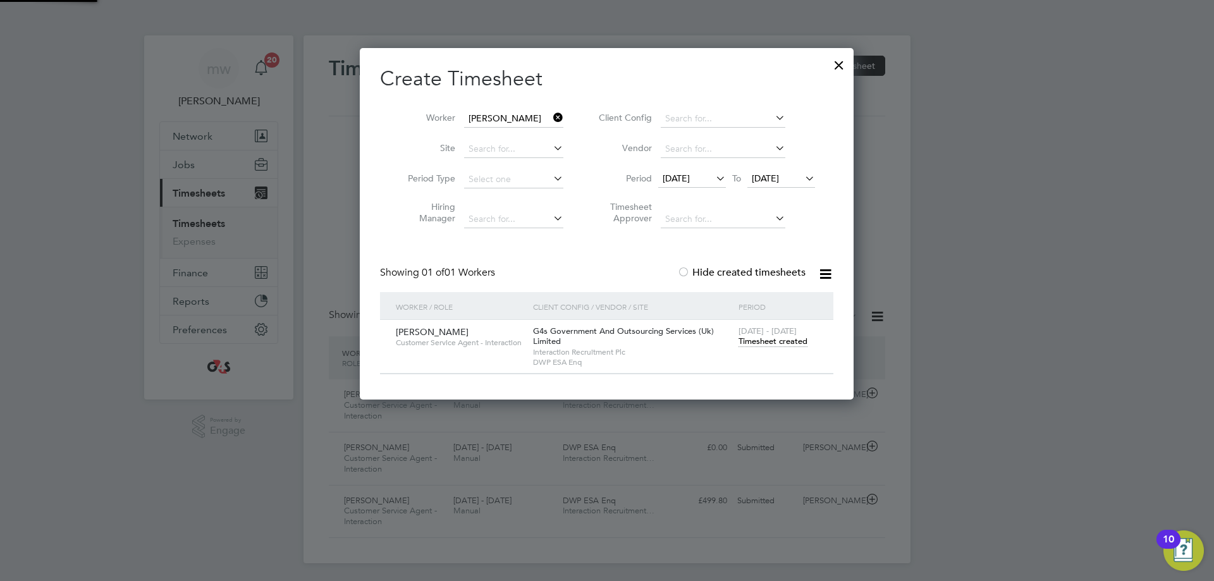
scroll to position [352, 494]
click at [713, 181] on icon at bounding box center [713, 178] width 0 height 18
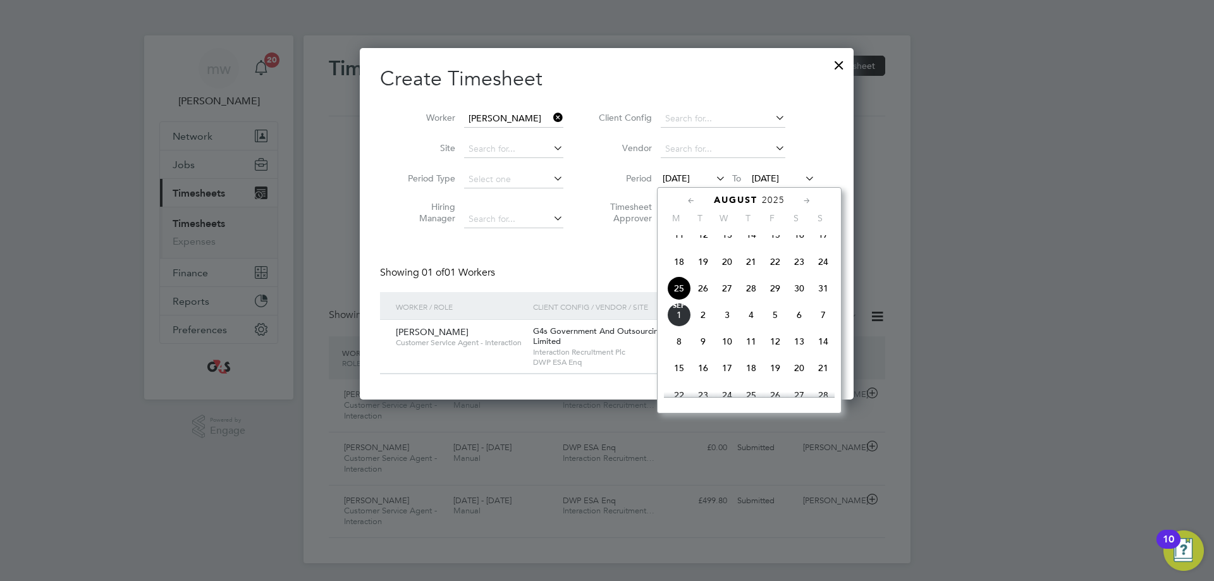
click at [678, 295] on span "25" at bounding box center [679, 288] width 24 height 24
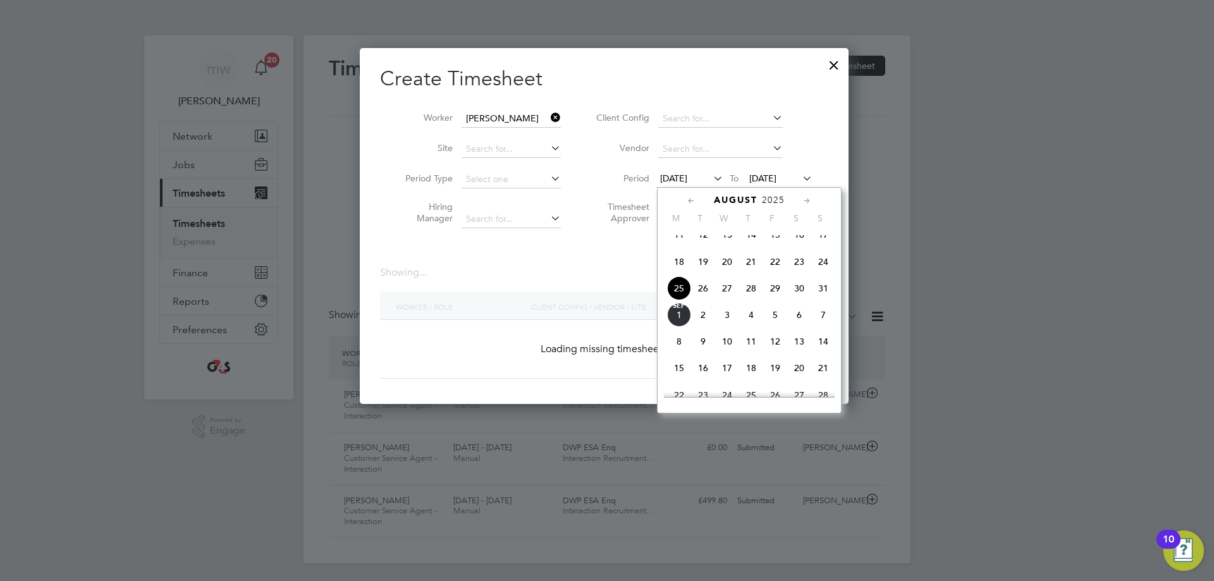
scroll to position [6, 6]
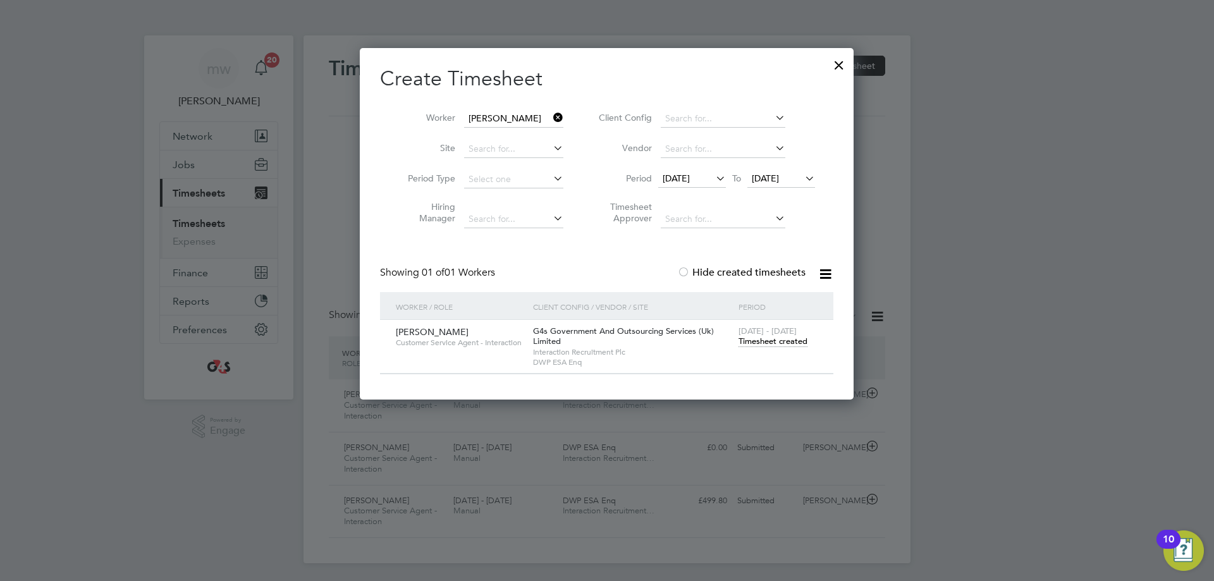
click at [789, 345] on span "Timesheet created" at bounding box center [773, 341] width 69 height 11
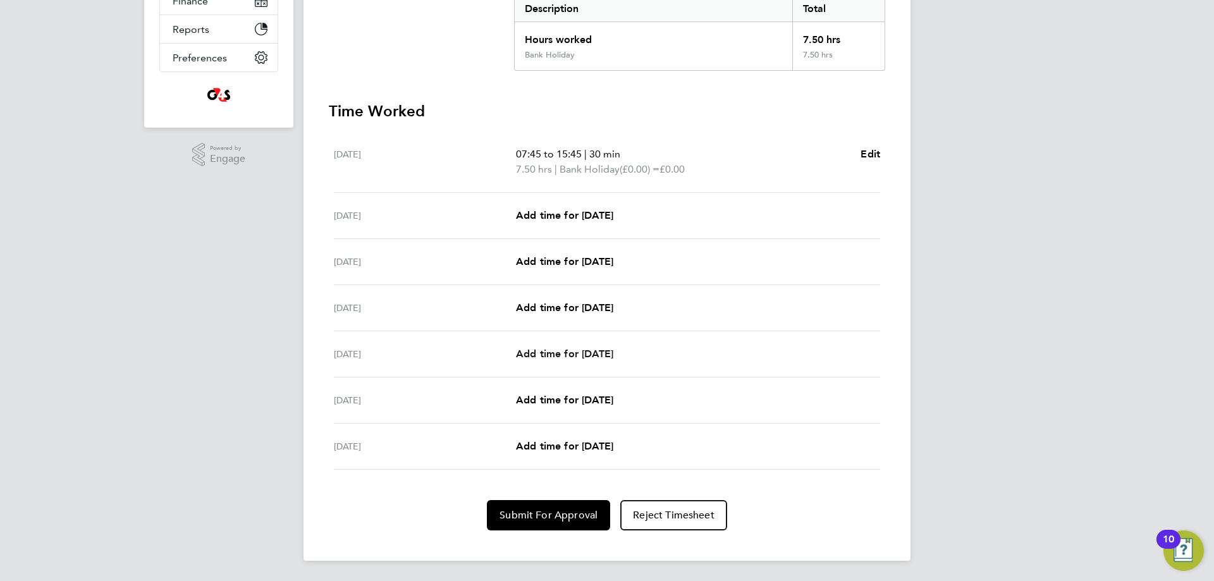
click at [575, 354] on span "Add time for [DATE]" at bounding box center [564, 354] width 97 height 12
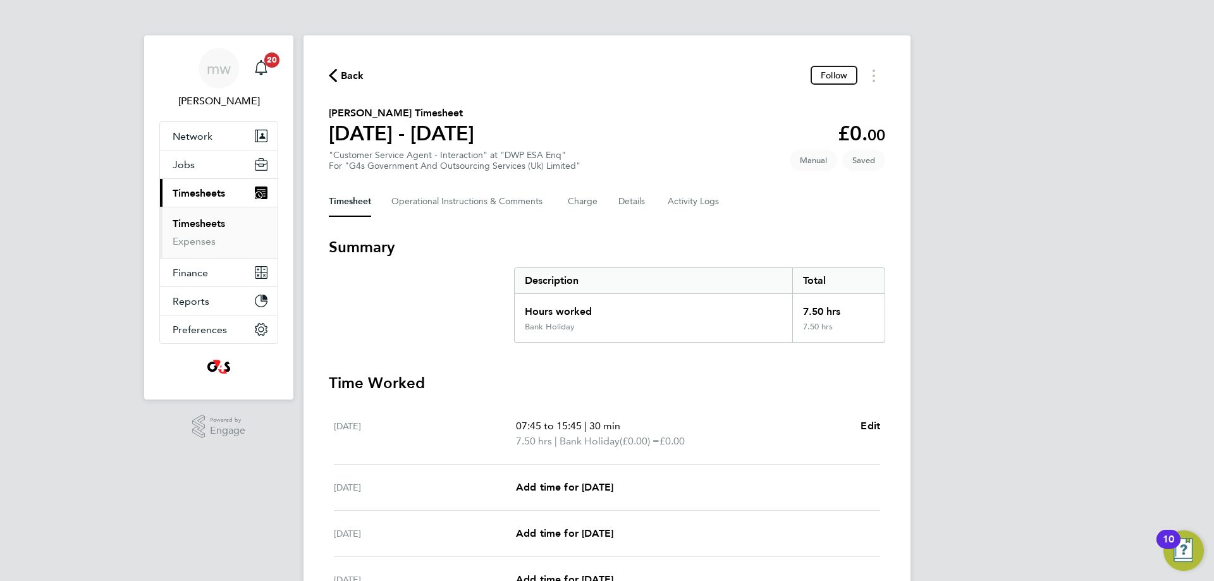
select select "30"
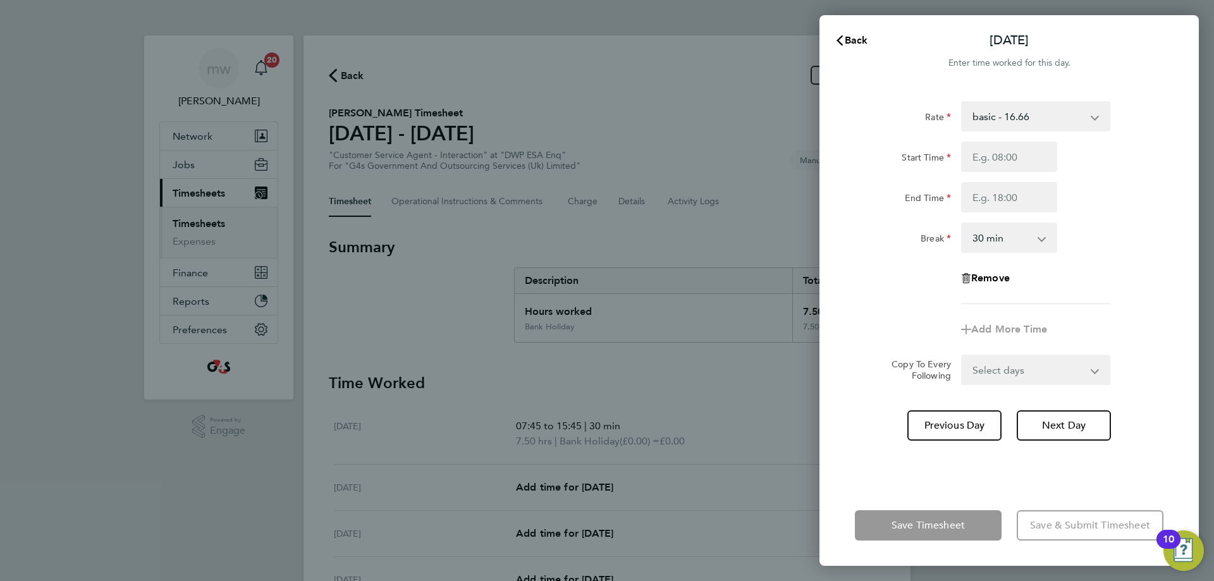
click at [1013, 103] on select "basic - 16.66 Bank Holiday Annual Leave x2 - 32.79 Sick System Issue Paid - 16.…" at bounding box center [1028, 116] width 132 height 28
select select "30"
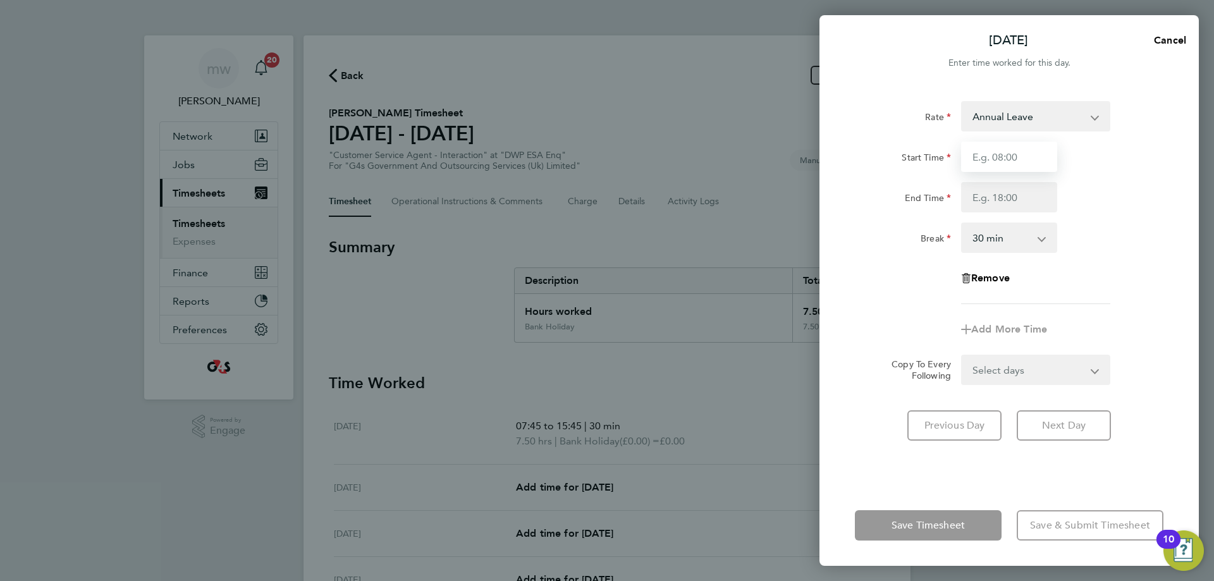
click at [1005, 155] on input "Start Time" at bounding box center [1009, 157] width 96 height 30
type input "6"
type input "08:45"
click at [1043, 195] on input "End Time" at bounding box center [1009, 197] width 96 height 30
type input "16:30"
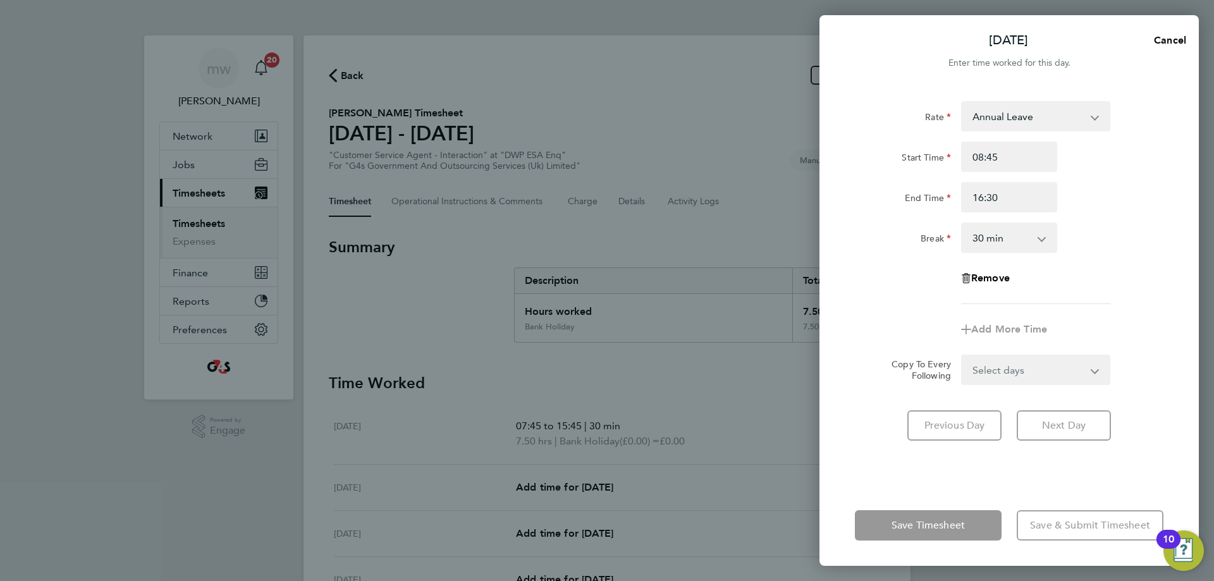
click at [964, 470] on div "Rate Annual Leave Bank Holiday x2 - 32.79 Sick System Issue Paid - 16.66 System…" at bounding box center [1009, 285] width 379 height 399
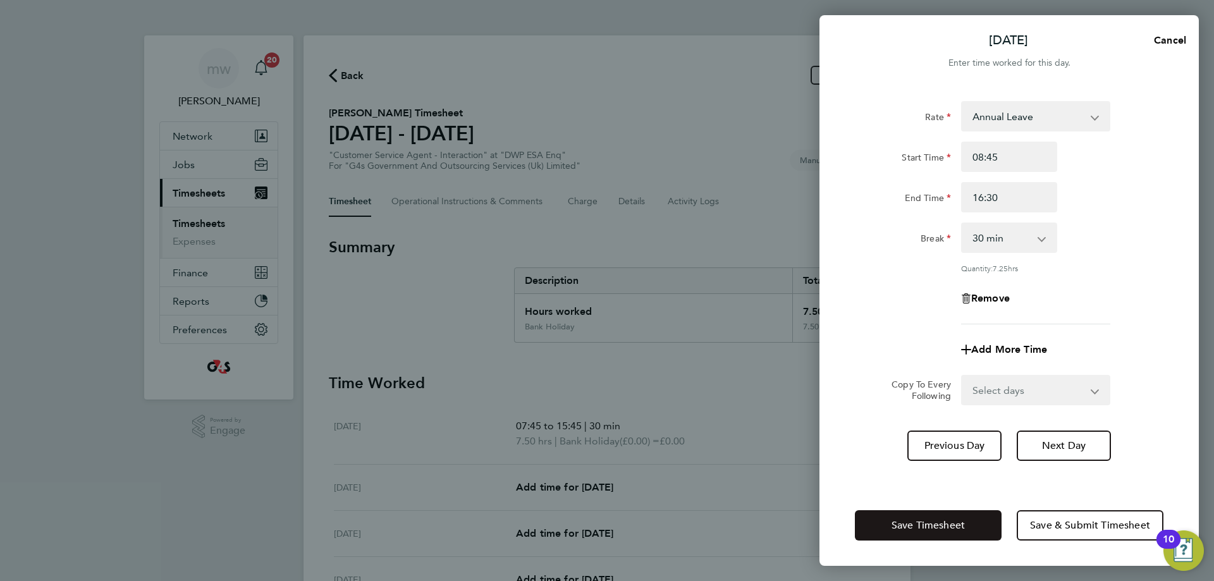
drag, startPoint x: 937, startPoint y: 515, endPoint x: 945, endPoint y: 496, distance: 20.1
click at [937, 513] on button "Save Timesheet" at bounding box center [928, 525] width 147 height 30
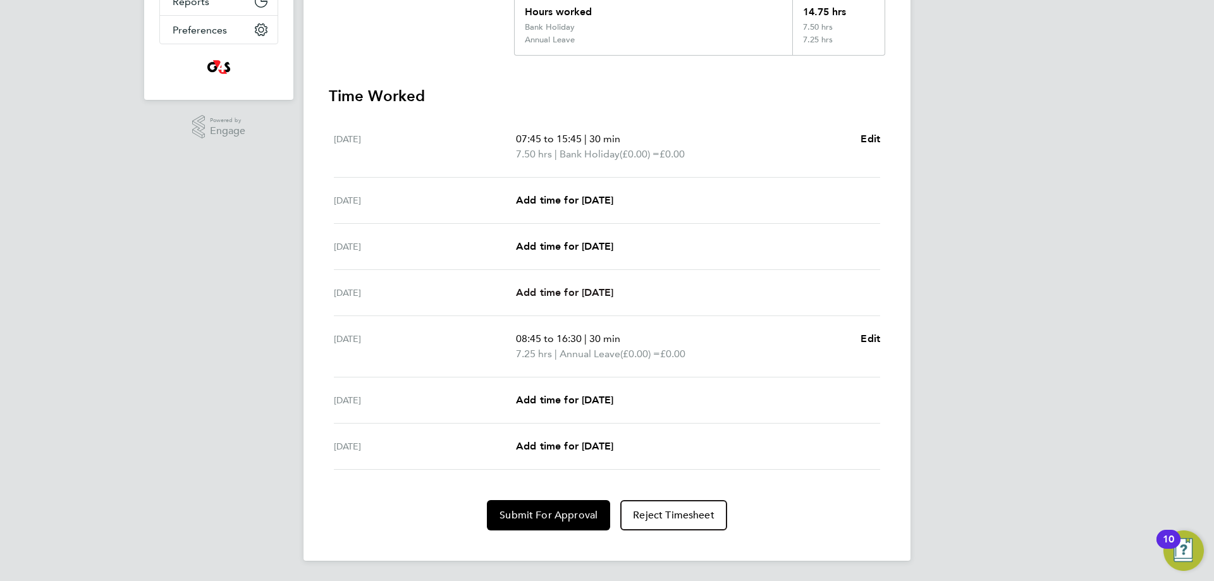
click at [587, 296] on span "Add time for [DATE]" at bounding box center [564, 292] width 97 height 12
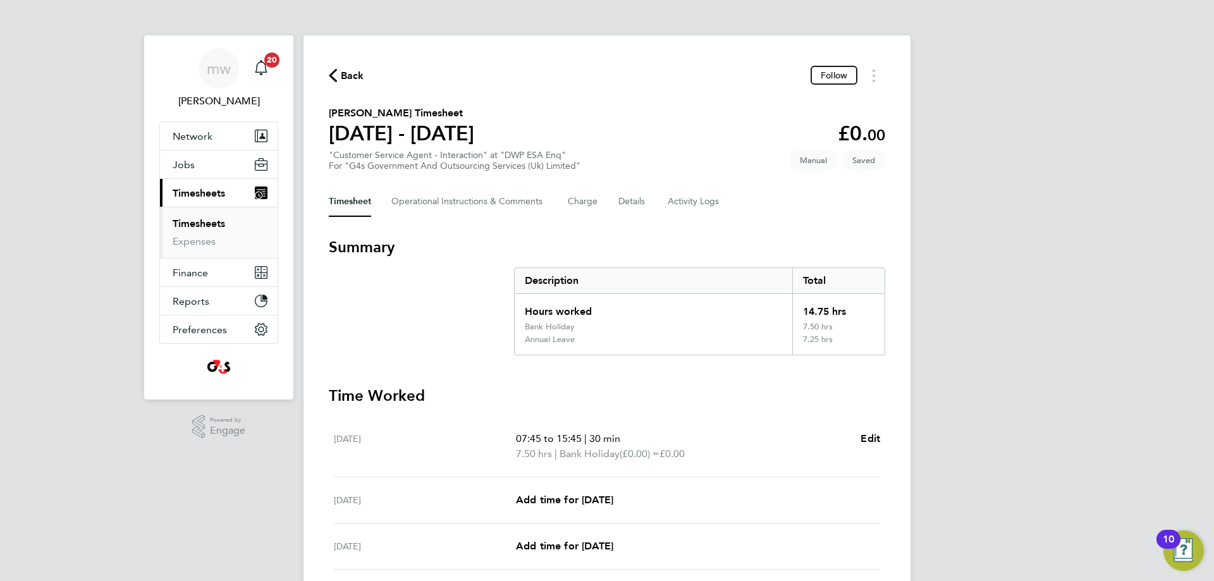
select select "30"
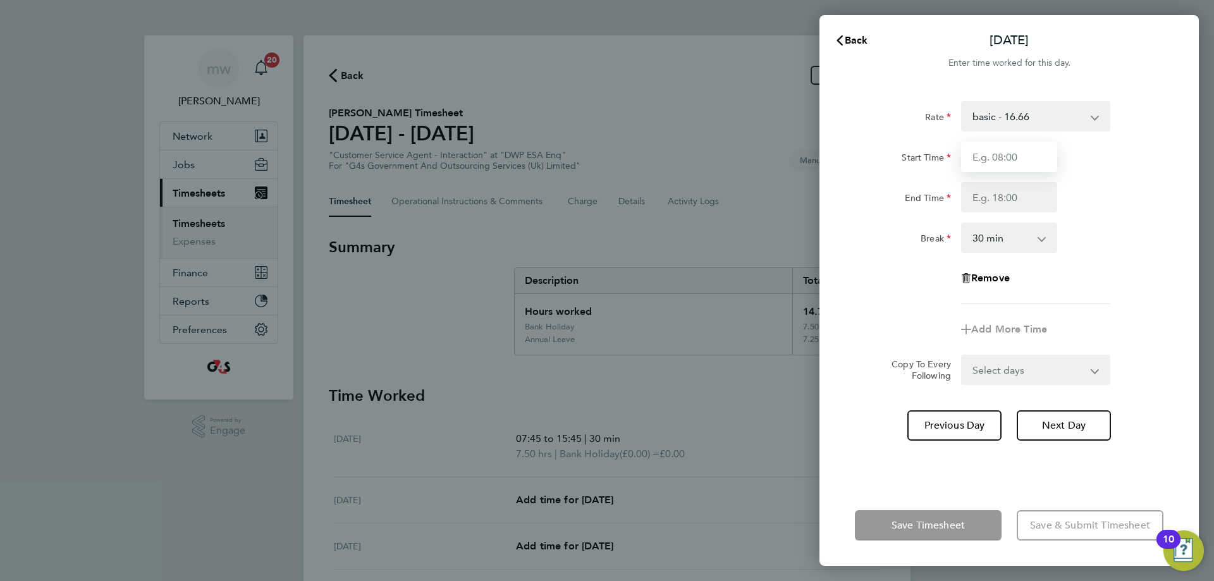
click at [990, 157] on input "Start Time" at bounding box center [1009, 157] width 96 height 30
type input "10:00"
click at [1010, 193] on input "End Time" at bounding box center [1009, 197] width 96 height 30
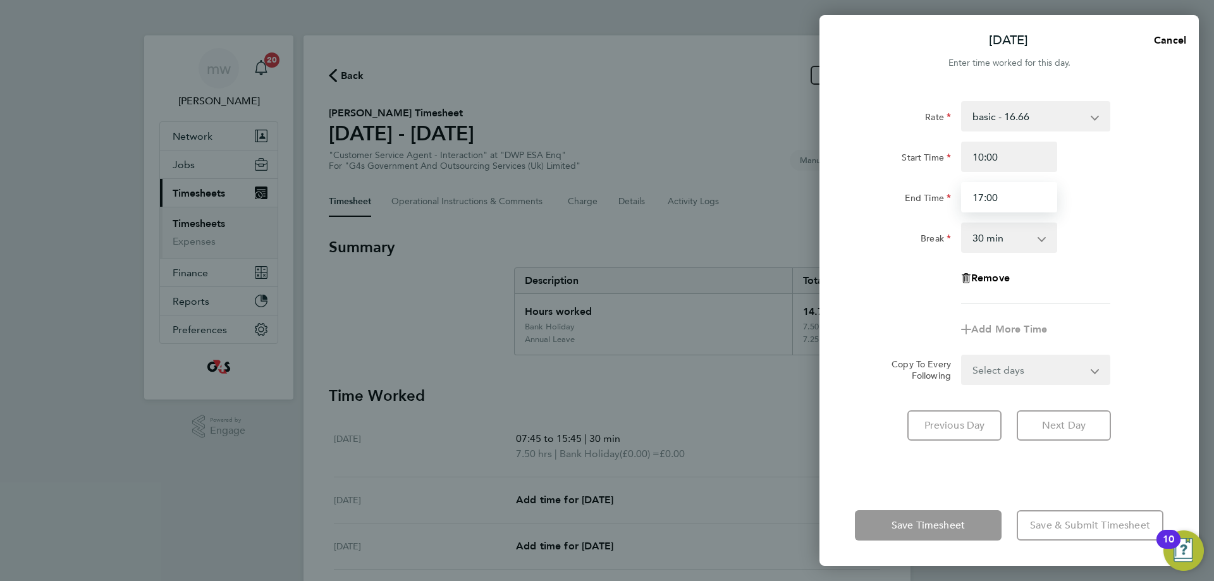
type input "17:00"
click at [1213, 227] on div "[DATE] Cancel Enter time worked for this day. Rate basic - 16.66 Bank Holiday A…" at bounding box center [607, 290] width 1214 height 581
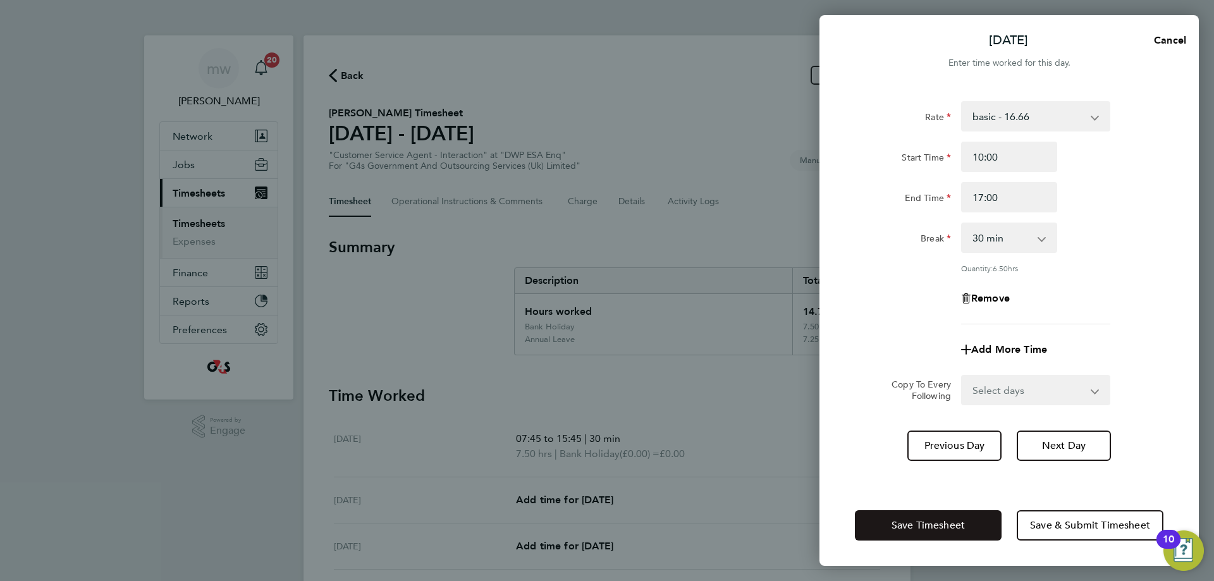
click at [951, 530] on span "Save Timesheet" at bounding box center [928, 525] width 73 height 13
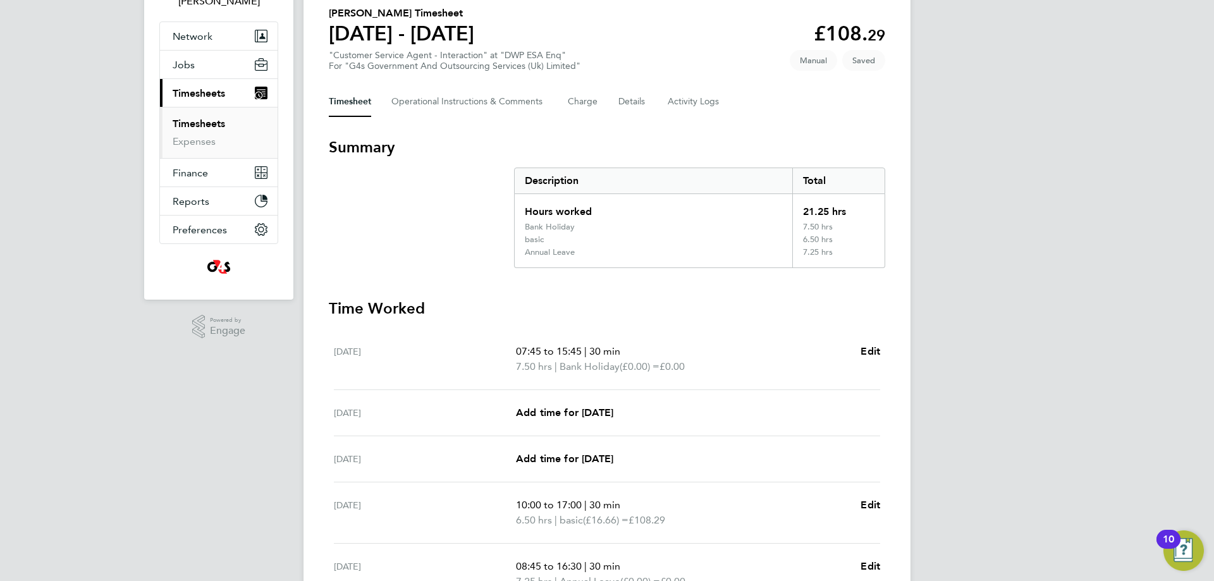
scroll to position [253, 0]
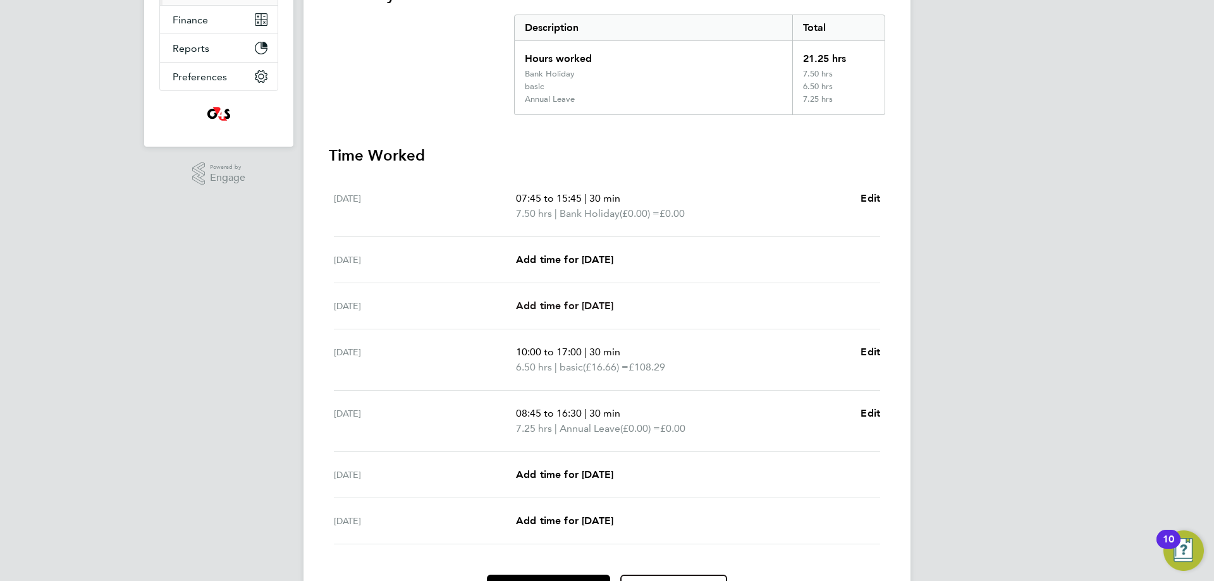
click at [586, 300] on span "Add time for [DATE]" at bounding box center [564, 306] width 97 height 12
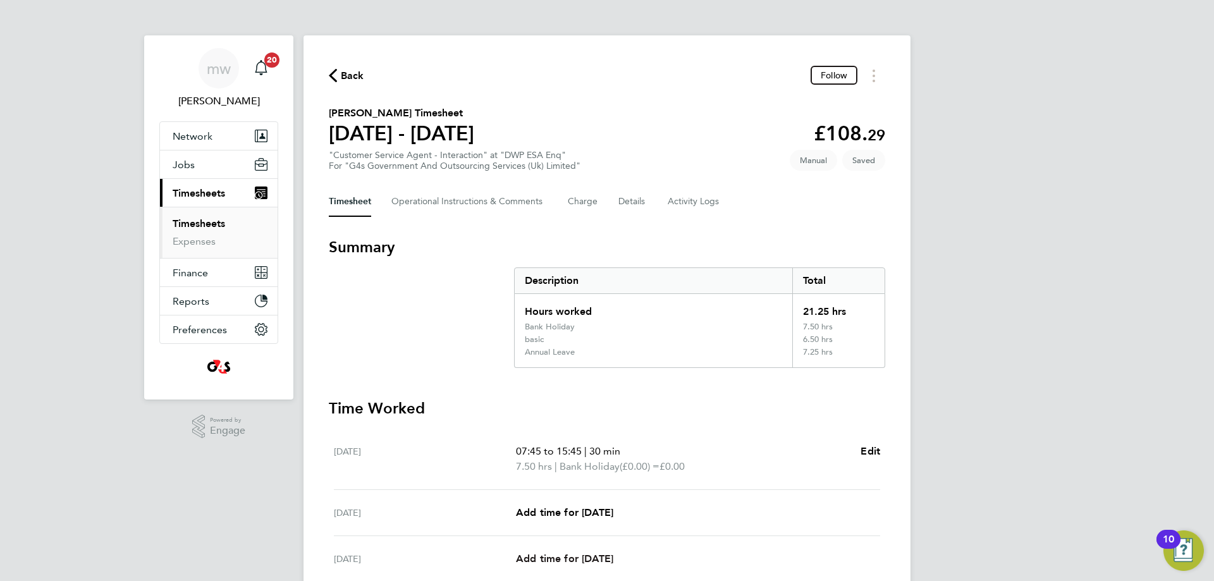
select select "30"
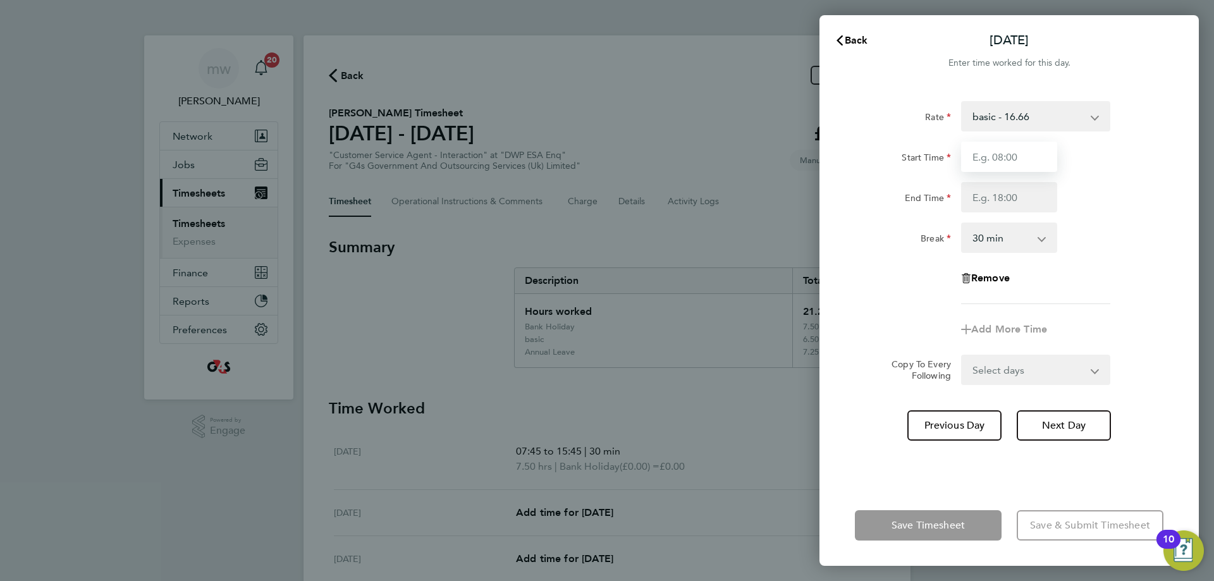
click at [1002, 160] on input "Start Time" at bounding box center [1009, 157] width 96 height 30
type input "07:45"
click at [1005, 202] on input "End Time" at bounding box center [1009, 197] width 96 height 30
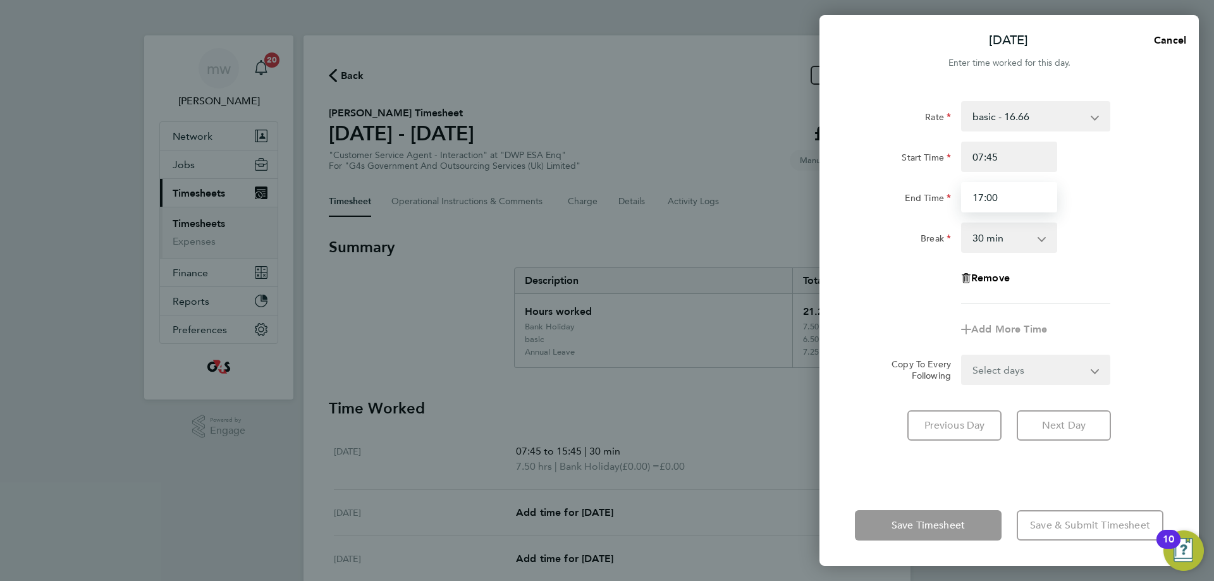
type input "17:00"
click at [888, 266] on div "Rate basic - 16.66 Bank Holiday Annual Leave x2 - 32.79 Sick System Issue Paid …" at bounding box center [1009, 202] width 309 height 203
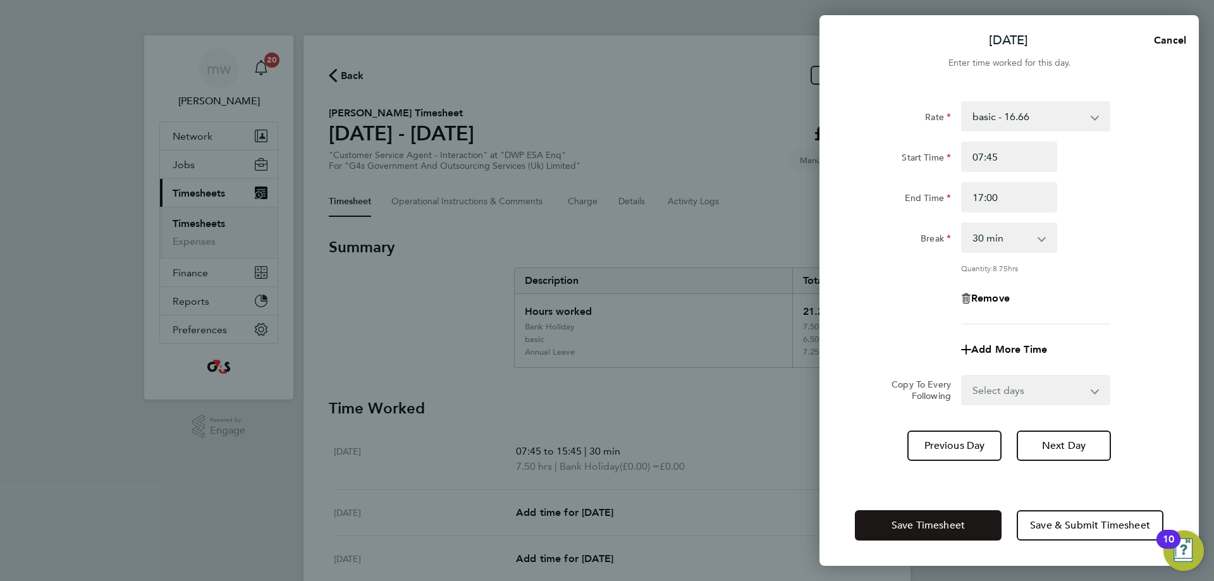
click at [914, 516] on button "Save Timesheet" at bounding box center [928, 525] width 147 height 30
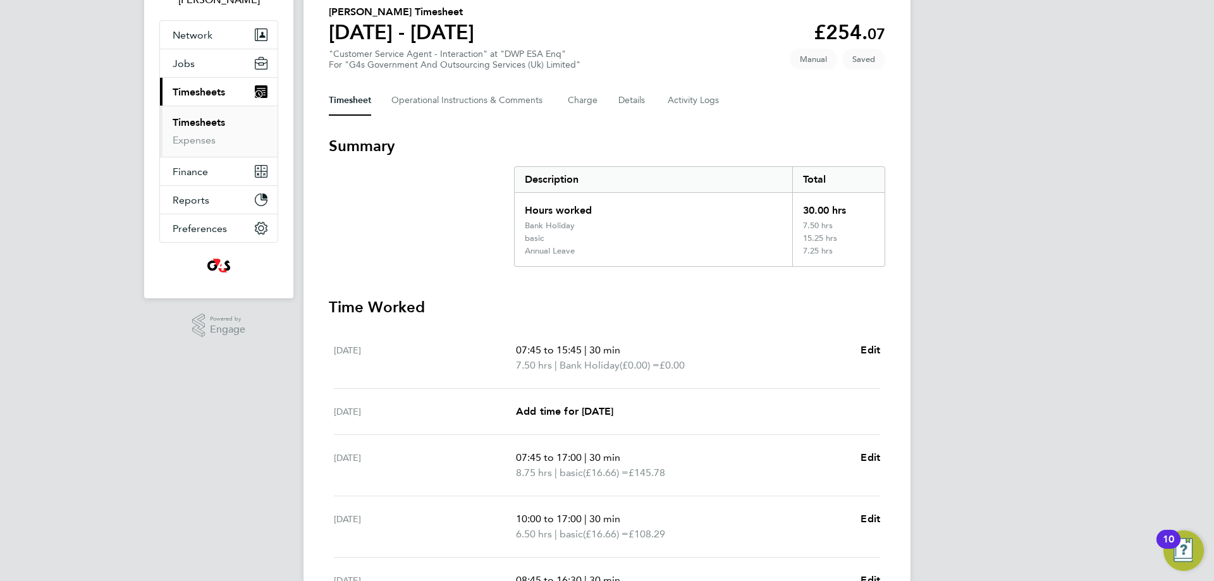
scroll to position [253, 0]
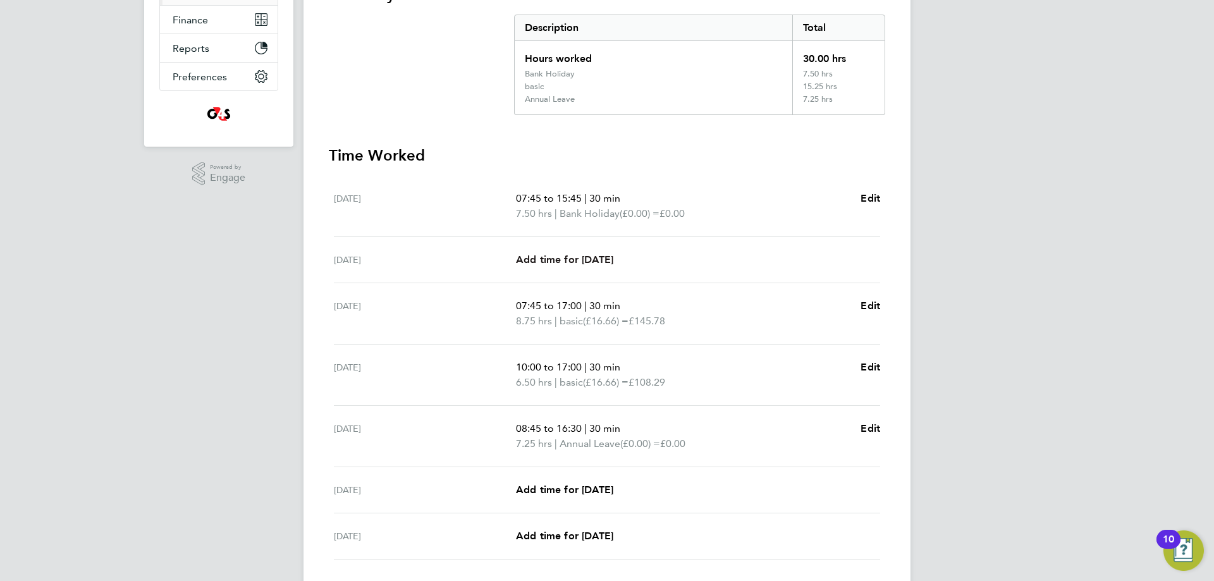
click at [613, 266] on link "Add time for [DATE]" at bounding box center [564, 259] width 97 height 15
select select "30"
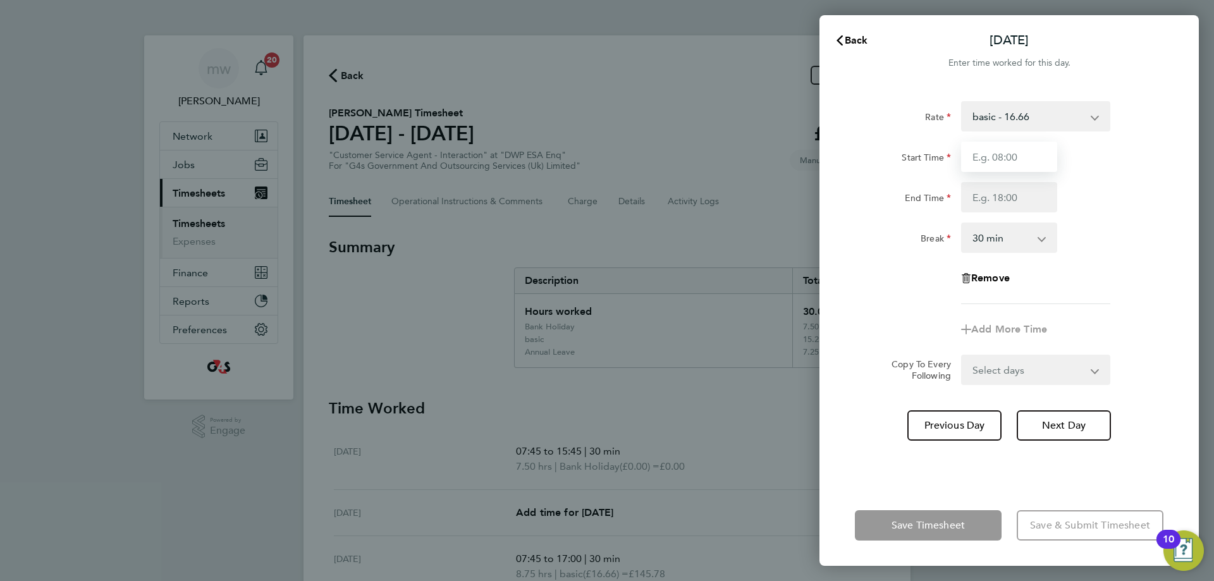
click at [1022, 159] on input "Start Time" at bounding box center [1009, 157] width 96 height 30
type input "08:45"
click at [1024, 196] on input "End Time" at bounding box center [1009, 197] width 96 height 30
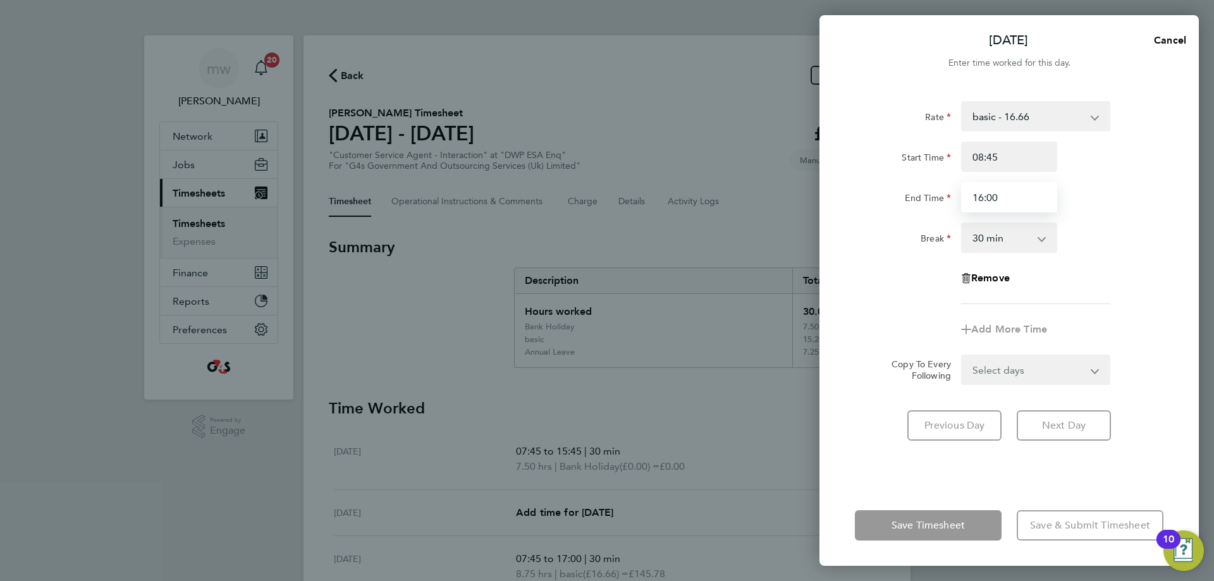
type input "16:00"
click at [1133, 295] on div "Rate basic - 16.66 Bank Holiday Annual Leave x2 - 32.79 Sick System Issue Paid …" at bounding box center [1009, 202] width 309 height 203
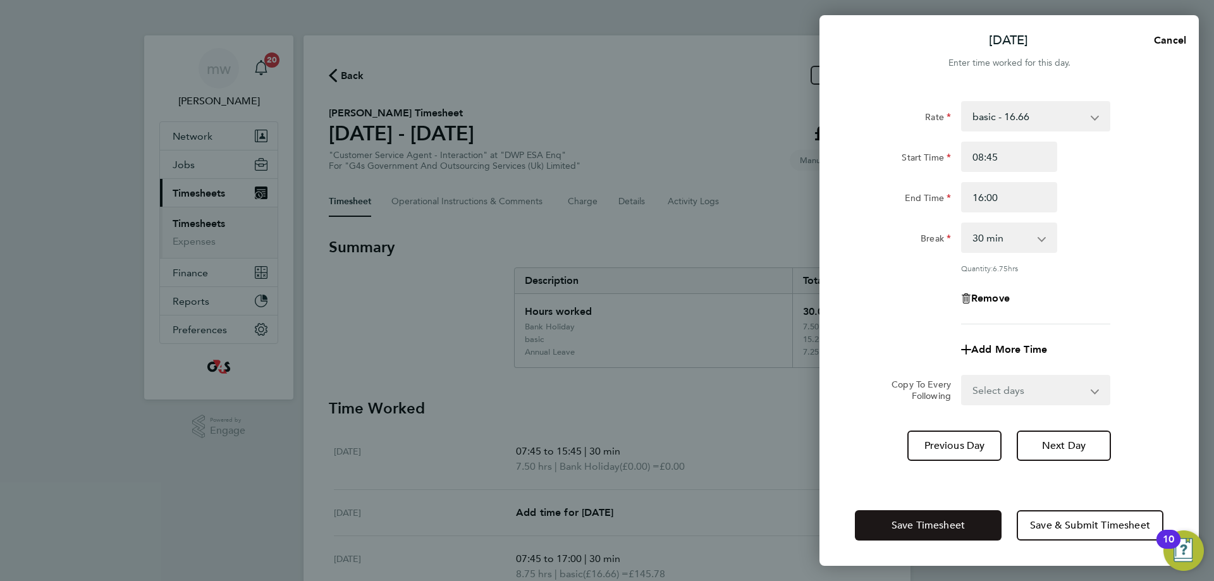
click at [931, 528] on span "Save Timesheet" at bounding box center [928, 525] width 73 height 13
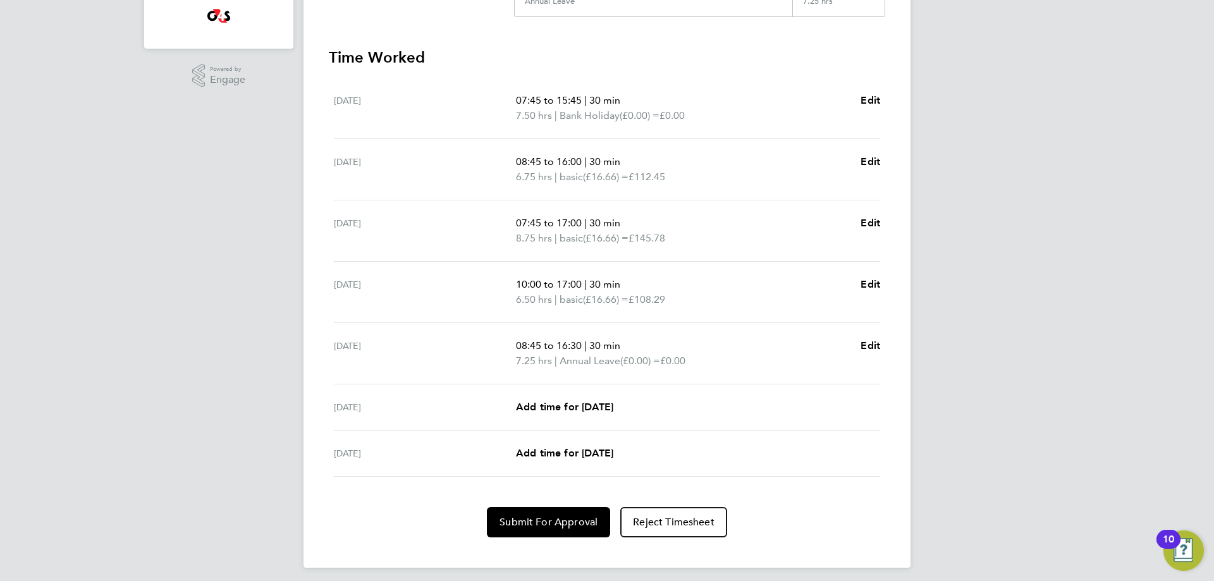
scroll to position [358, 0]
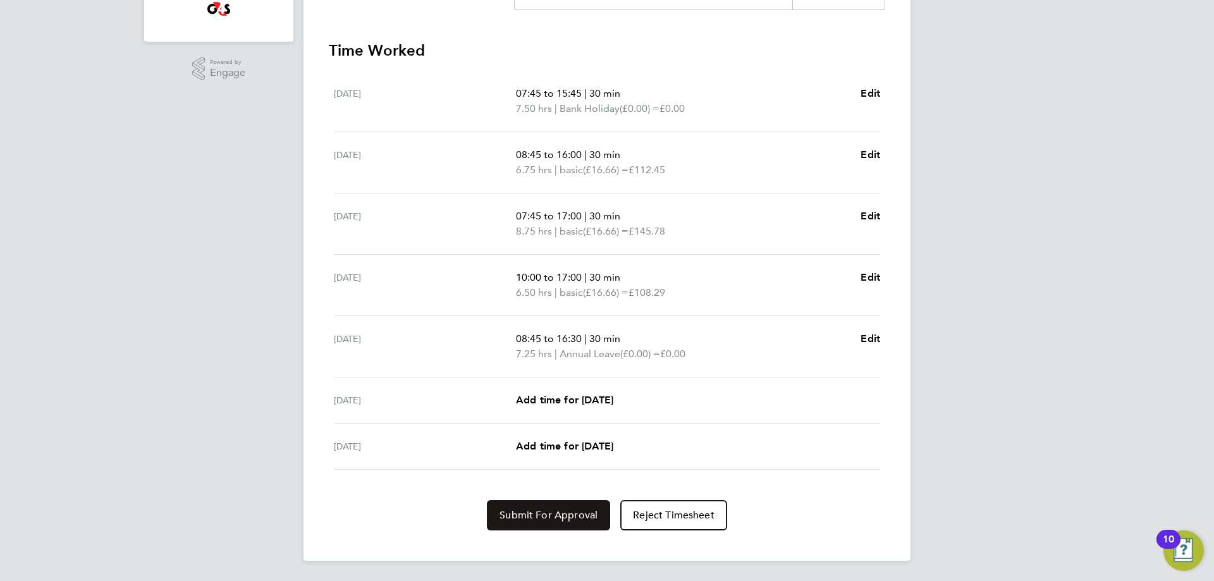
click at [576, 515] on span "Submit For Approval" at bounding box center [549, 515] width 98 height 13
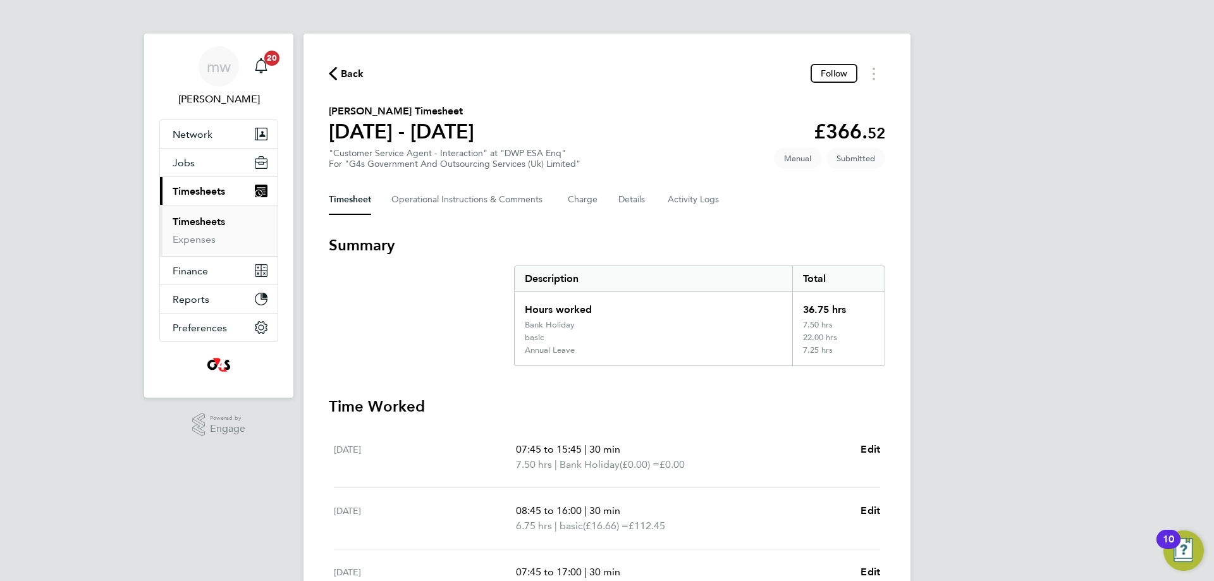
scroll to position [0, 0]
click at [356, 81] on span "Back" at bounding box center [352, 75] width 23 height 15
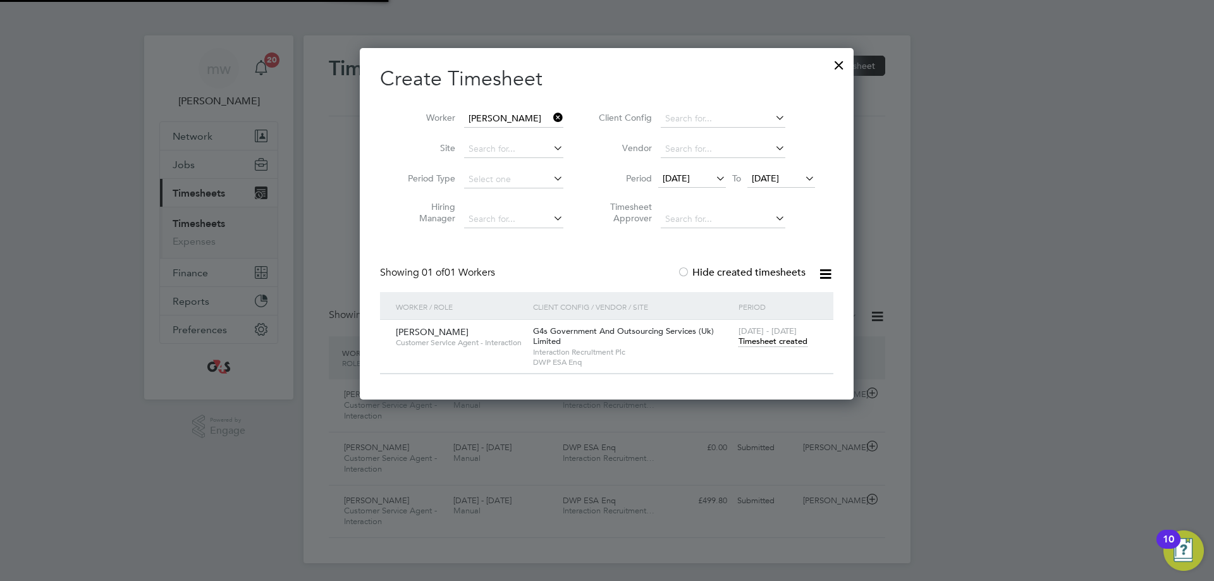
scroll to position [32, 110]
click at [551, 121] on icon at bounding box center [551, 118] width 0 height 18
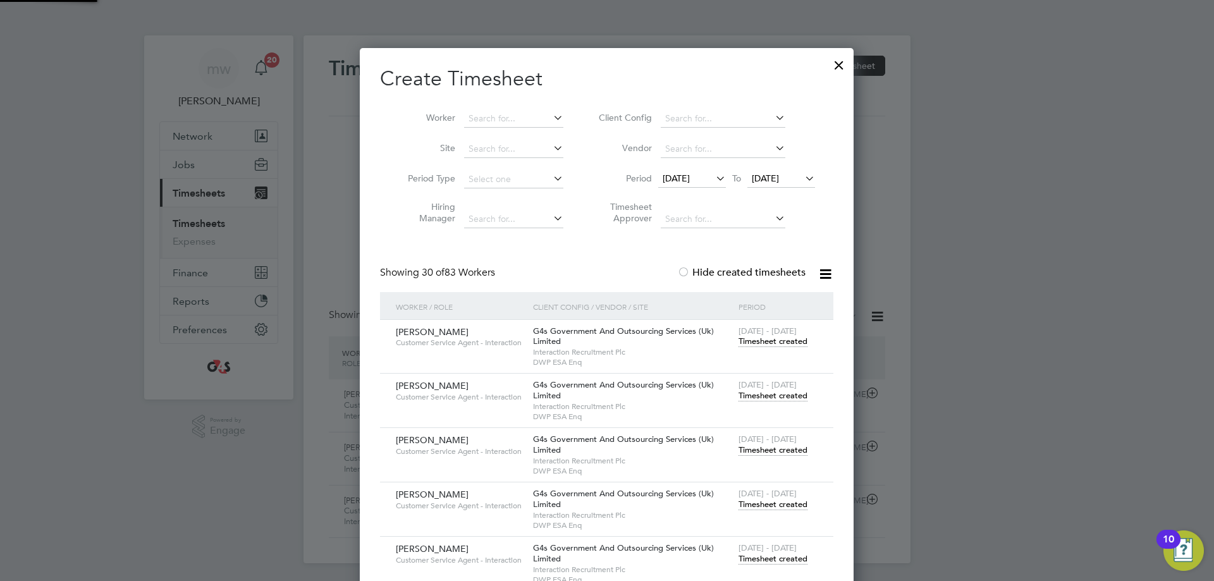
scroll to position [1966, 494]
click at [515, 121] on input at bounding box center [513, 119] width 99 height 18
click at [519, 136] on li "[PERSON_NAME] tler" at bounding box center [519, 135] width 110 height 17
type input "[PERSON_NAME]"
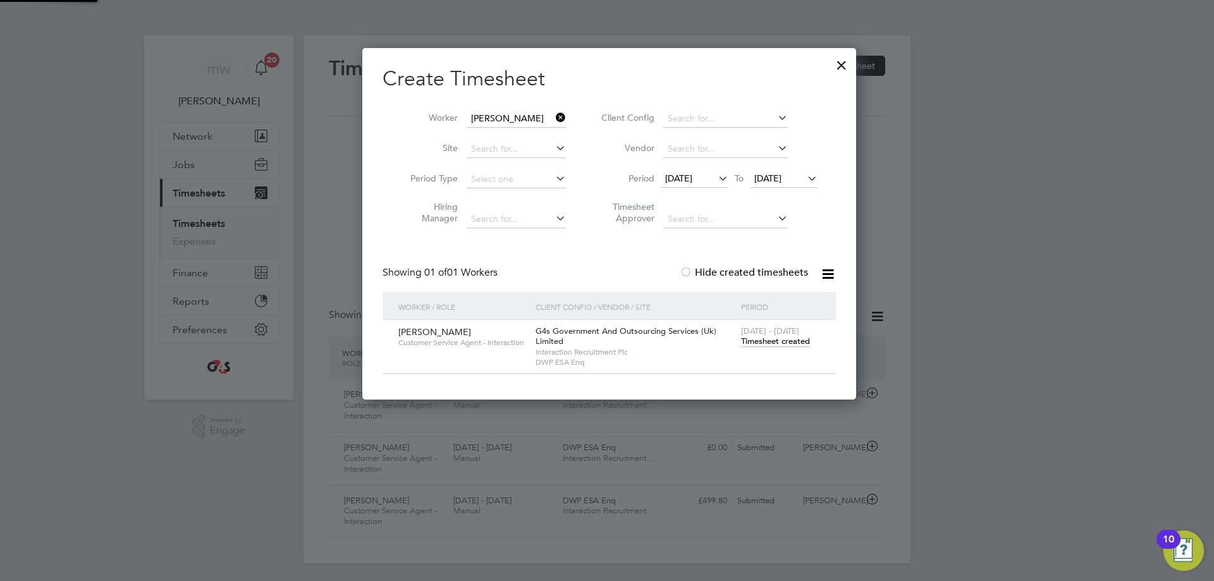
scroll to position [352, 494]
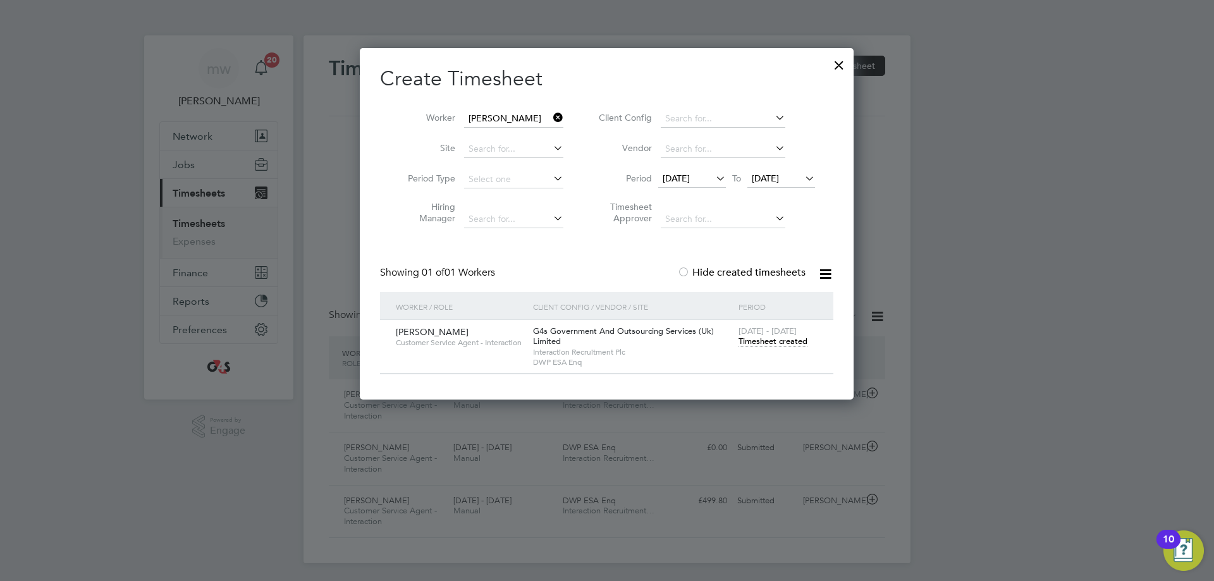
click at [773, 342] on span "Timesheet created" at bounding box center [773, 341] width 69 height 11
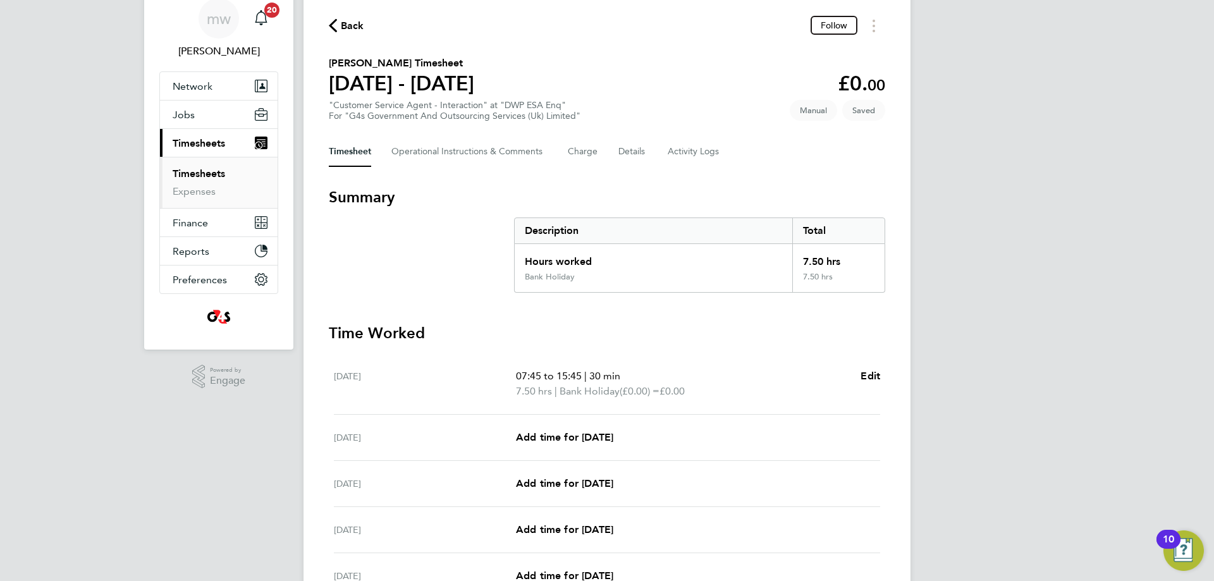
scroll to position [126, 0]
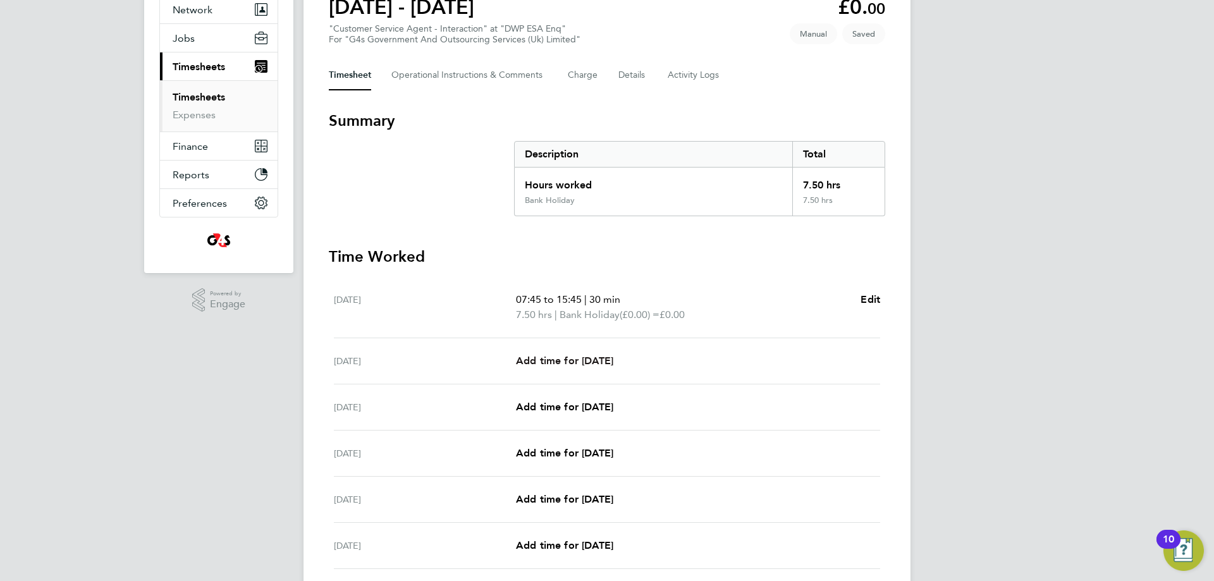
click at [604, 353] on link "Add time for [DATE]" at bounding box center [564, 360] width 97 height 15
select select "30"
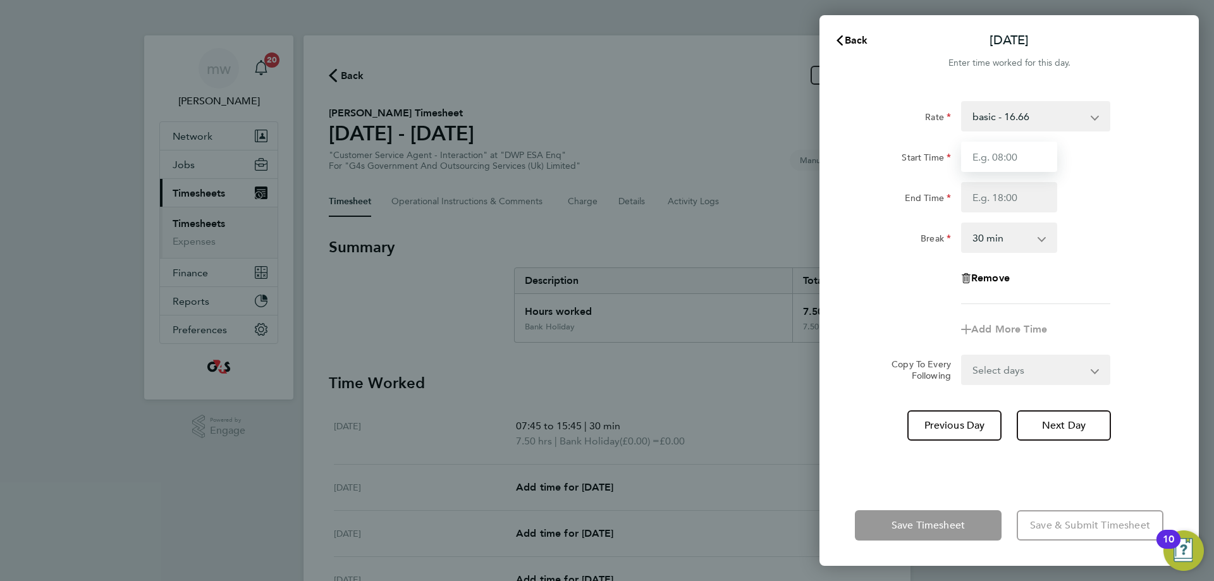
drag, startPoint x: 1016, startPoint y: 156, endPoint x: 1023, endPoint y: 146, distance: 12.3
click at [1023, 146] on input "Start Time" at bounding box center [1009, 157] width 96 height 30
type input "08:45"
drag, startPoint x: 1035, startPoint y: 199, endPoint x: 1028, endPoint y: 203, distance: 7.9
click at [1034, 200] on input "End Time" at bounding box center [1009, 197] width 96 height 30
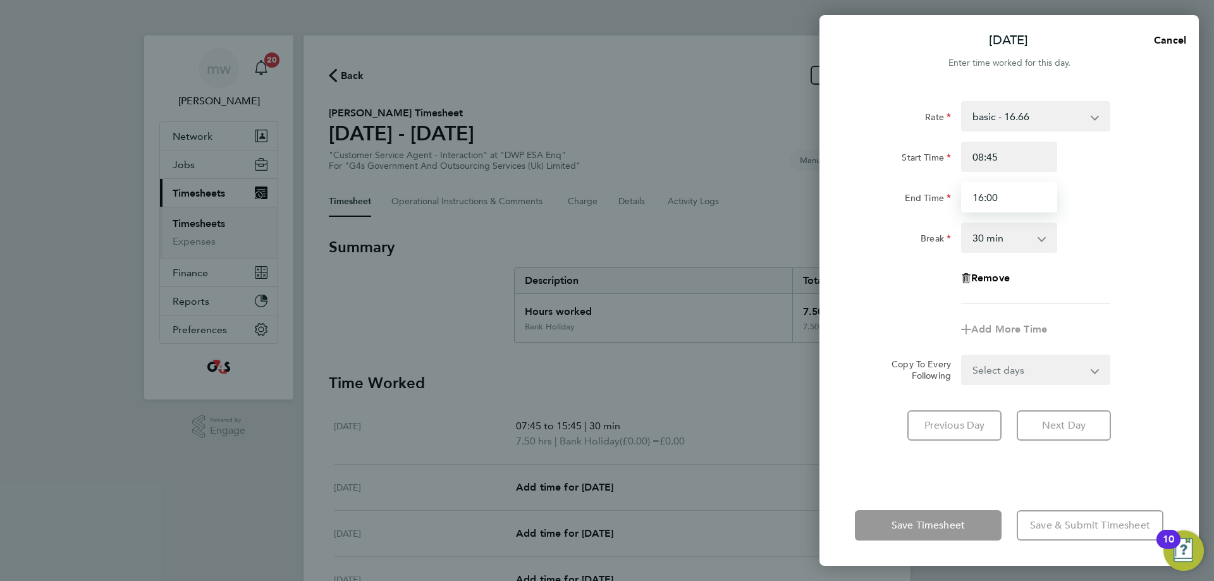
type input "16:00"
click at [1213, 179] on div "[DATE] Cancel Enter time worked for this day. Rate basic - 16.66 Annual Leave x…" at bounding box center [607, 290] width 1214 height 581
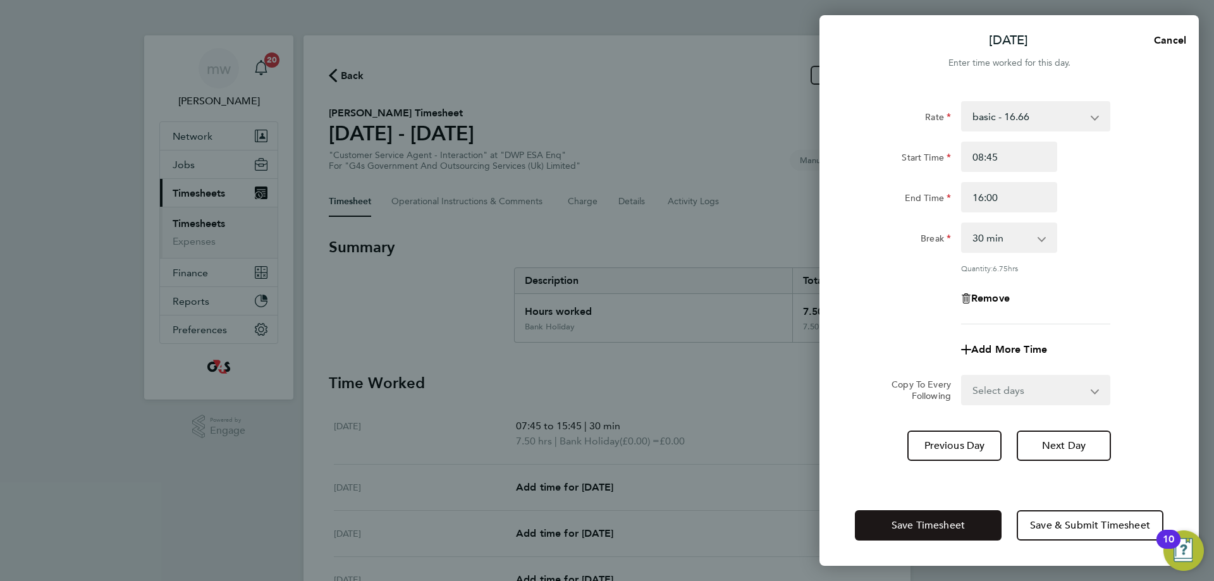
click at [971, 520] on button "Save Timesheet" at bounding box center [928, 525] width 147 height 30
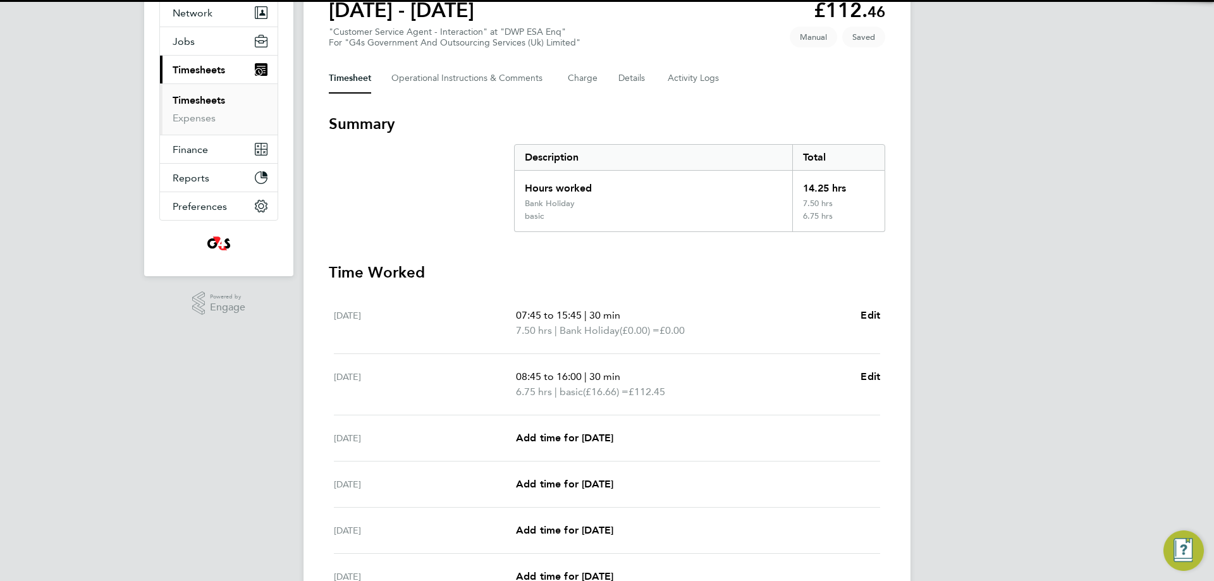
scroll to position [126, 0]
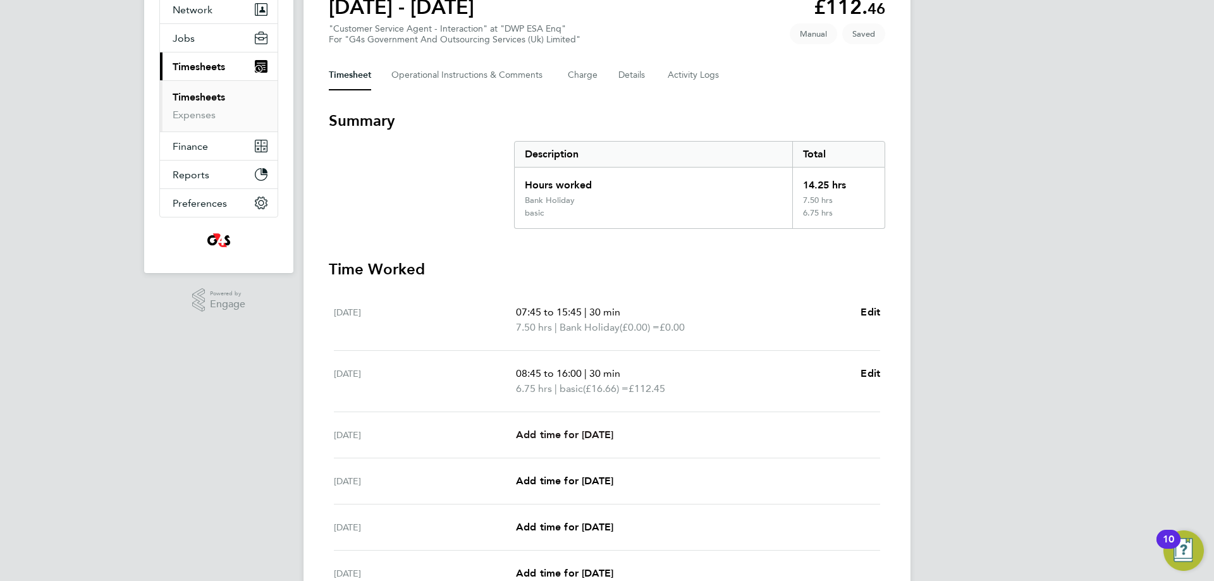
click at [608, 433] on span "Add time for [DATE]" at bounding box center [564, 435] width 97 height 12
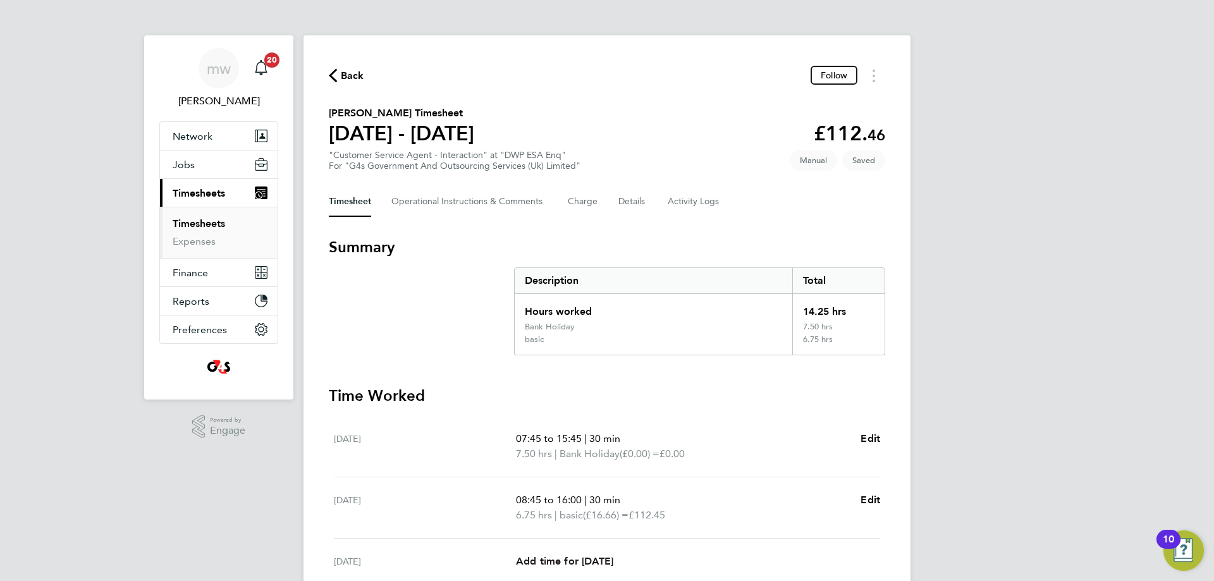
select select "30"
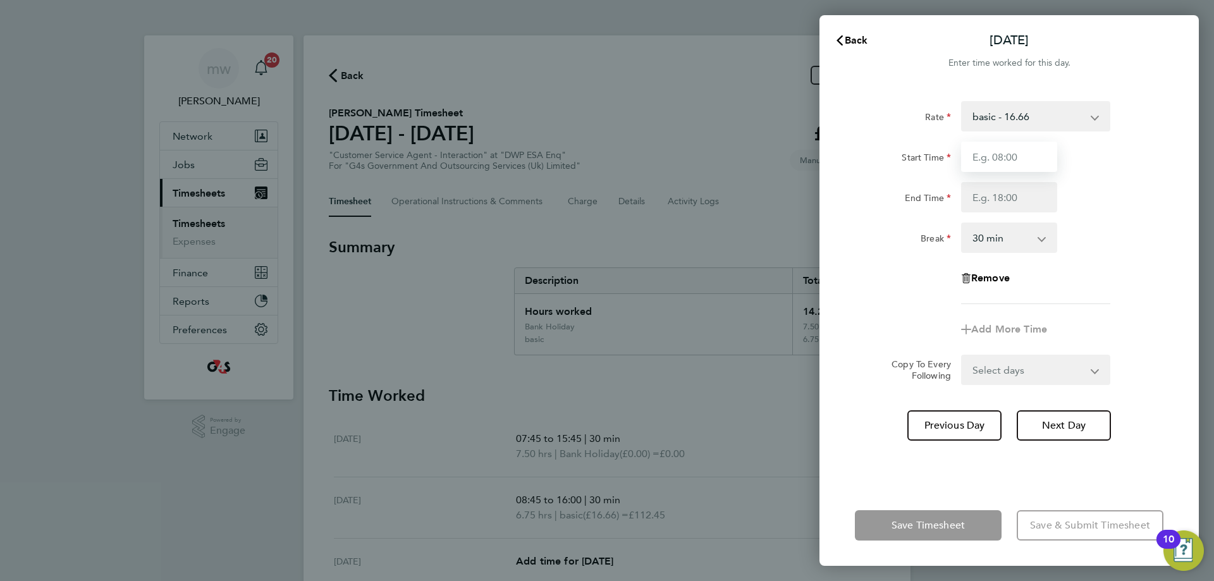
click at [998, 160] on input "Start Time" at bounding box center [1009, 157] width 96 height 30
type input "07:45"
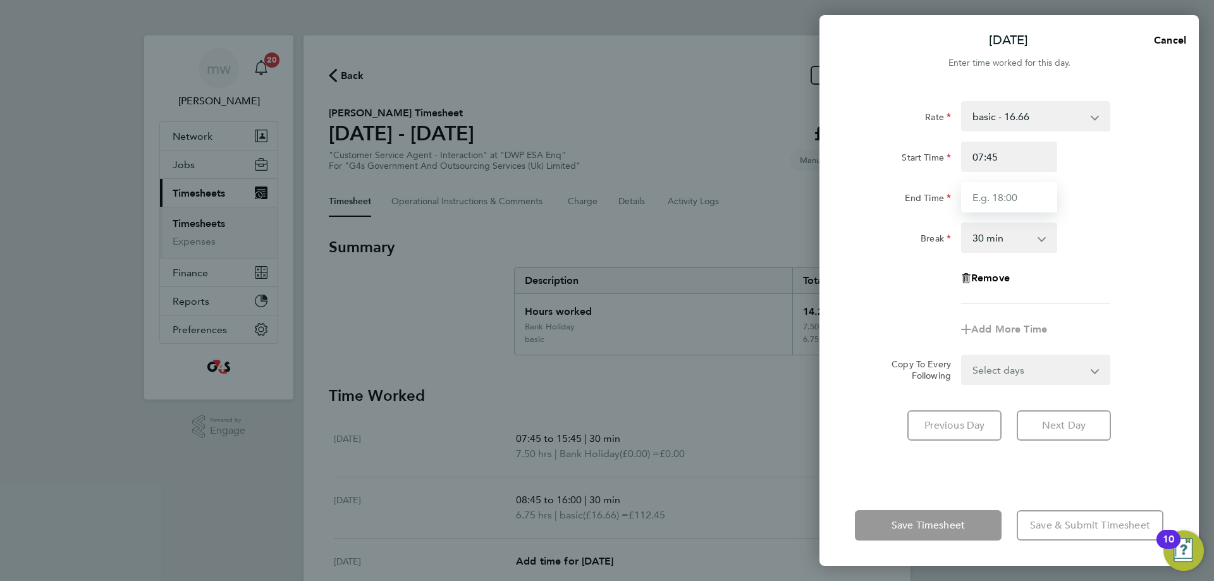
click at [1024, 202] on input "End Time" at bounding box center [1009, 197] width 96 height 30
type input "17:00"
click at [1126, 215] on div "Rate basic - 16.66 Annual Leave x2 - 32.79 System Issue Paid - 16.66 System Iss…" at bounding box center [1009, 202] width 309 height 203
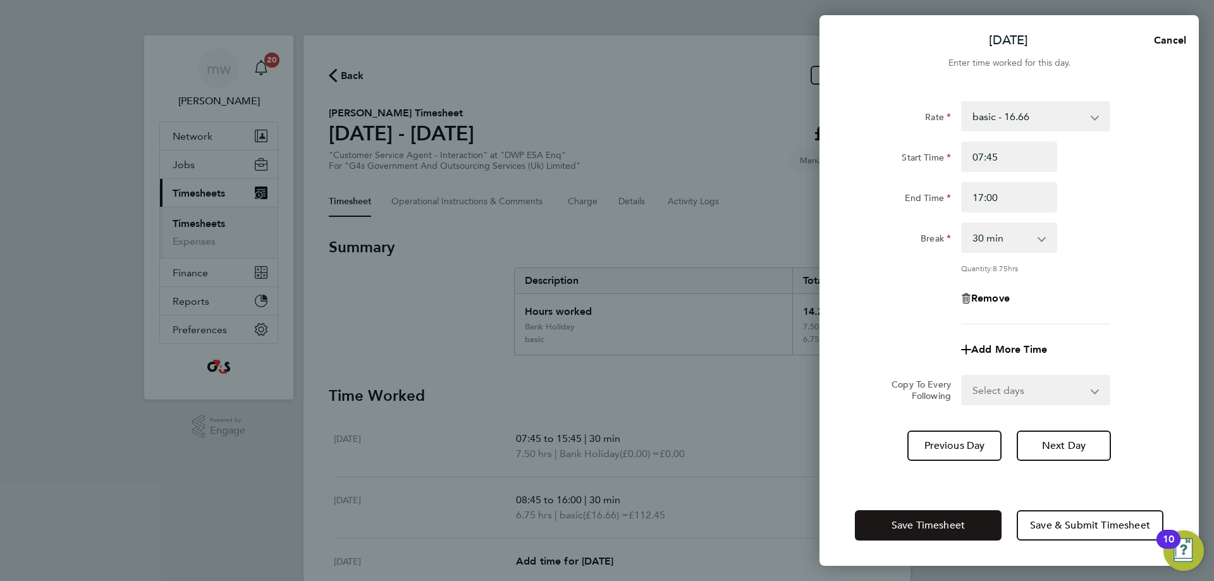
click at [939, 519] on span "Save Timesheet" at bounding box center [928, 525] width 73 height 13
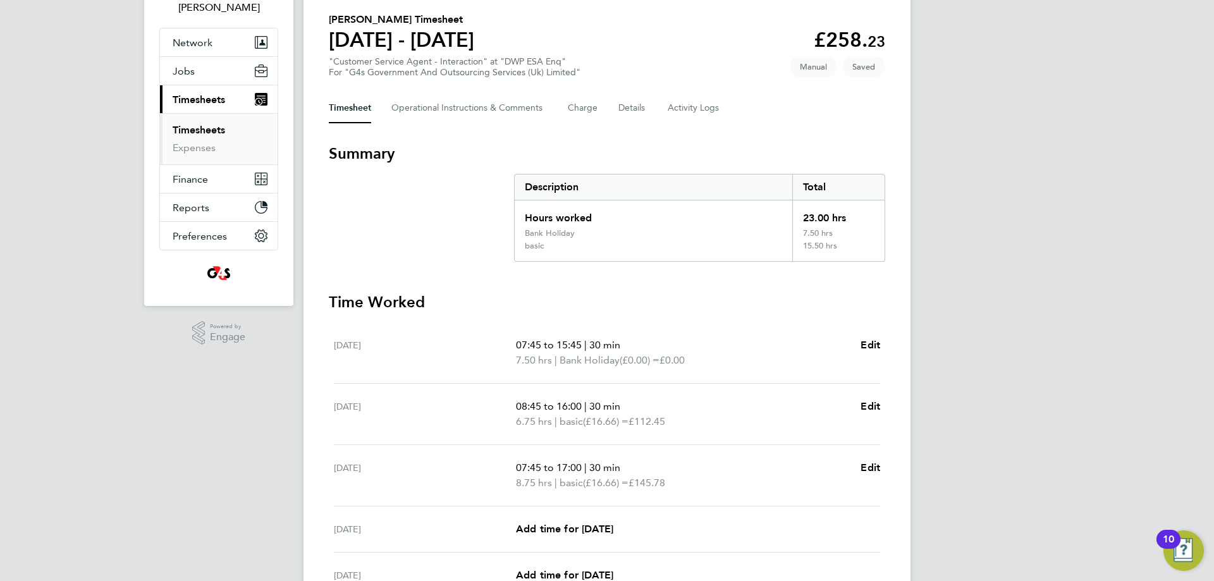
scroll to position [253, 0]
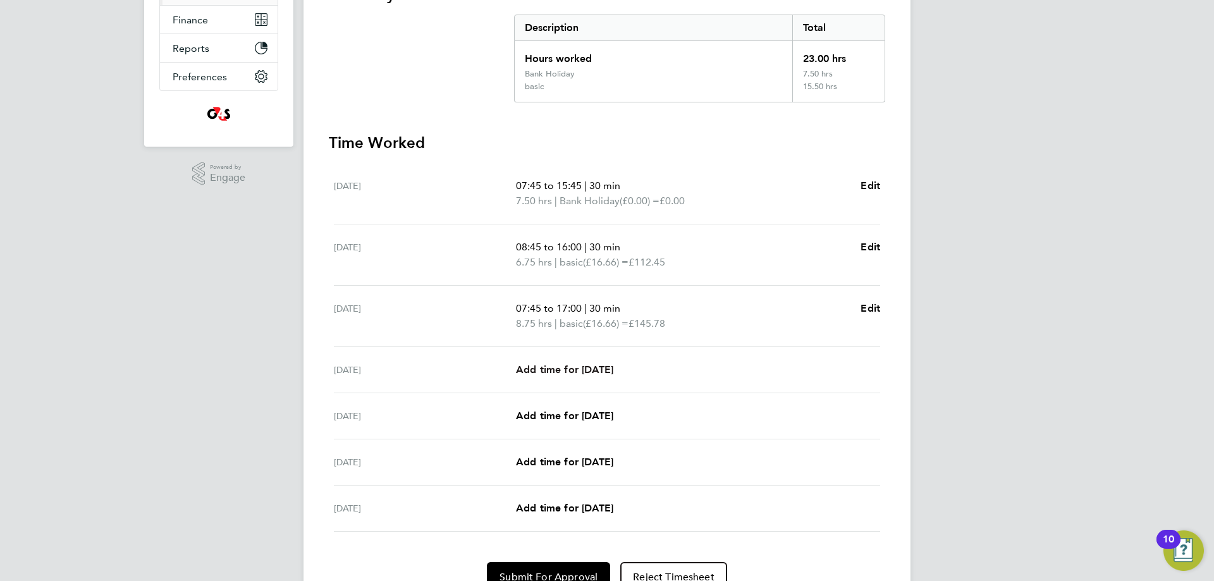
click at [582, 365] on span "Add time for [DATE]" at bounding box center [564, 370] width 97 height 12
select select "30"
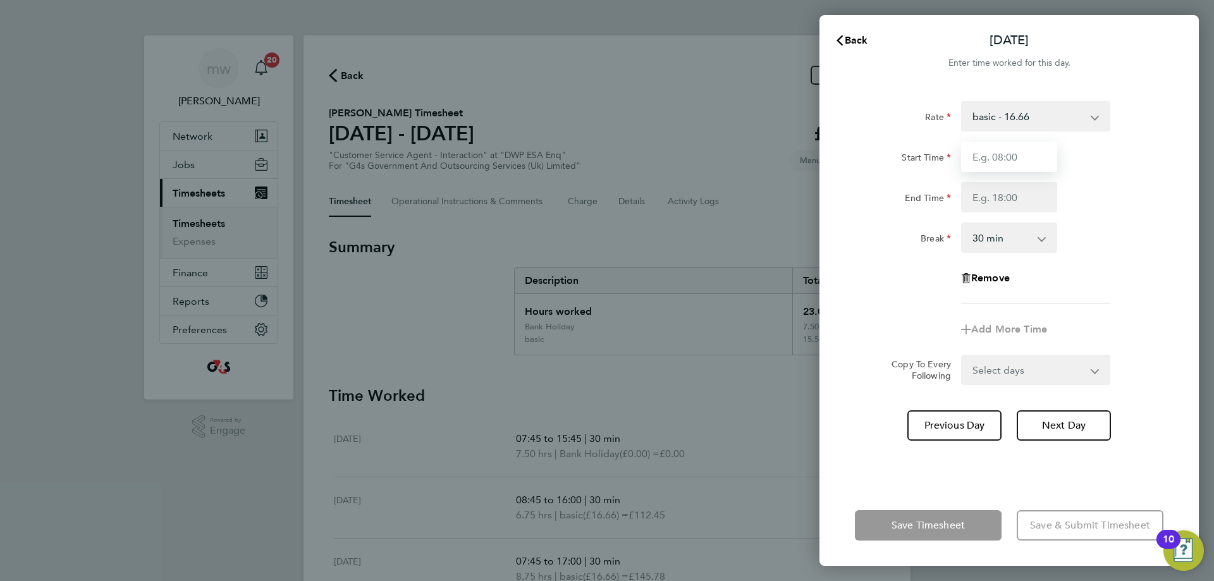
click at [1006, 160] on input "Start Time" at bounding box center [1009, 157] width 96 height 30
type input "10:00"
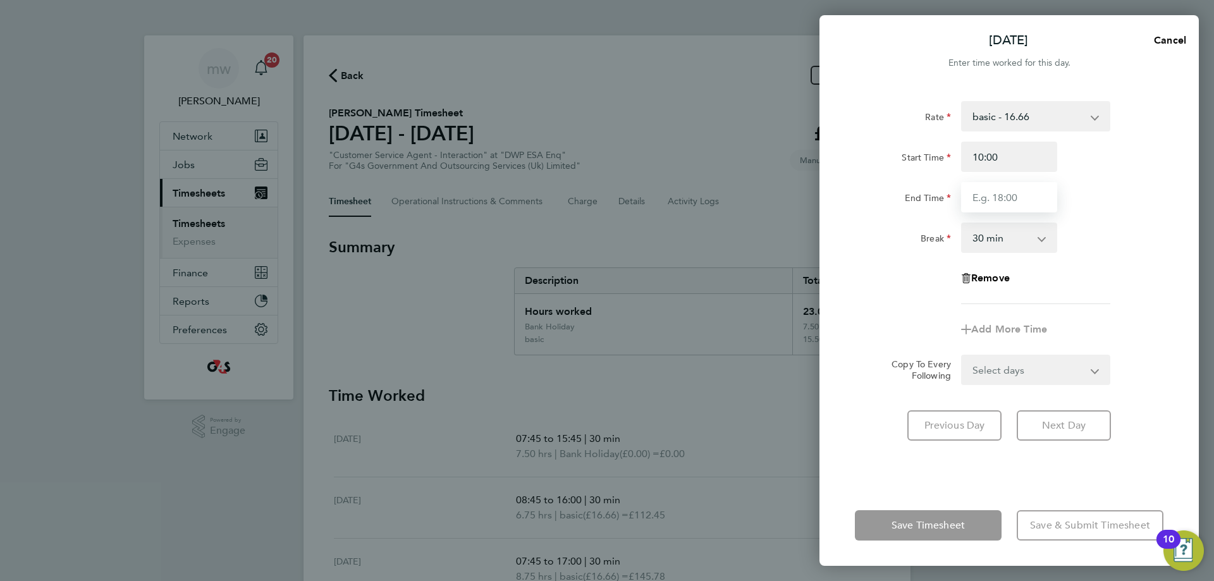
click at [1012, 193] on input "End Time" at bounding box center [1009, 197] width 96 height 30
type input "17:00"
click at [1121, 233] on div "Break 0 min 15 min 30 min 45 min 60 min 75 min 90 min" at bounding box center [1009, 238] width 319 height 30
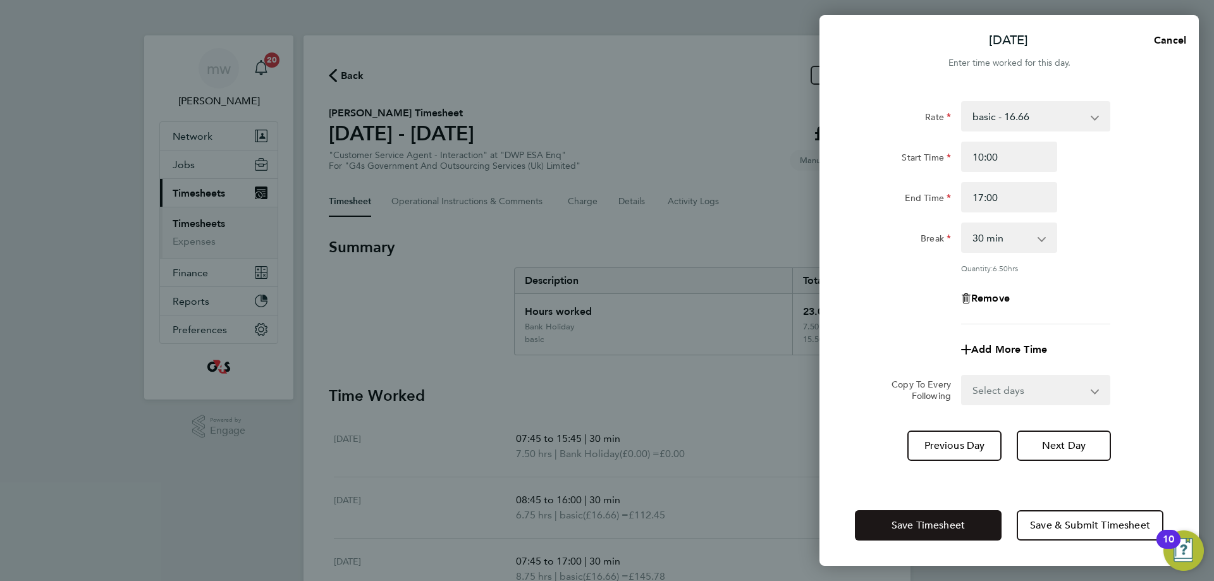
click at [914, 534] on button "Save Timesheet" at bounding box center [928, 525] width 147 height 30
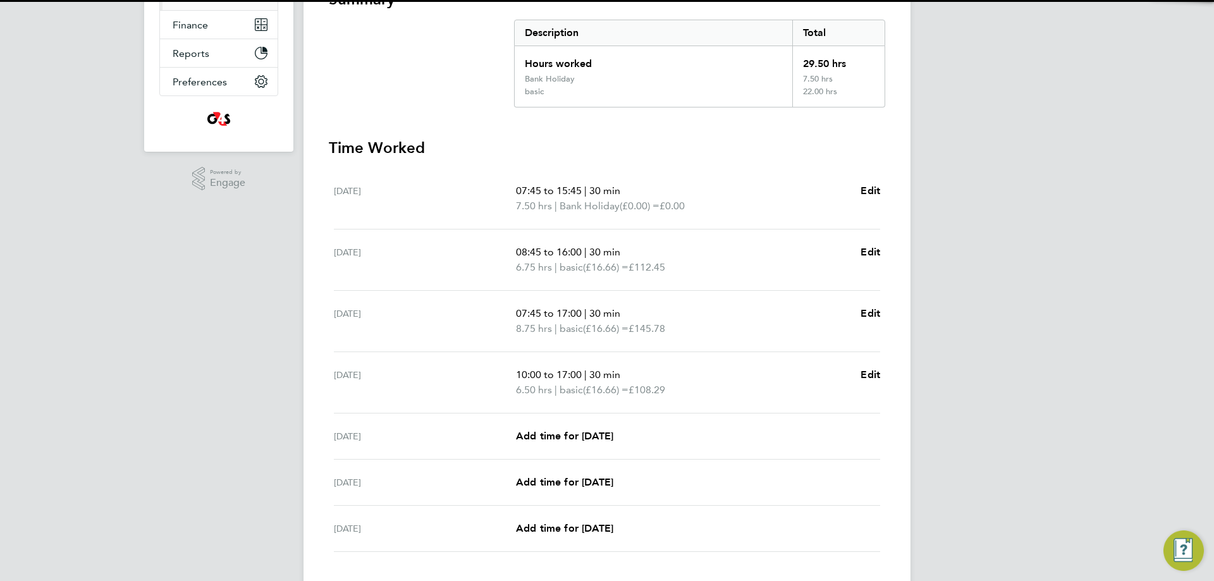
scroll to position [253, 0]
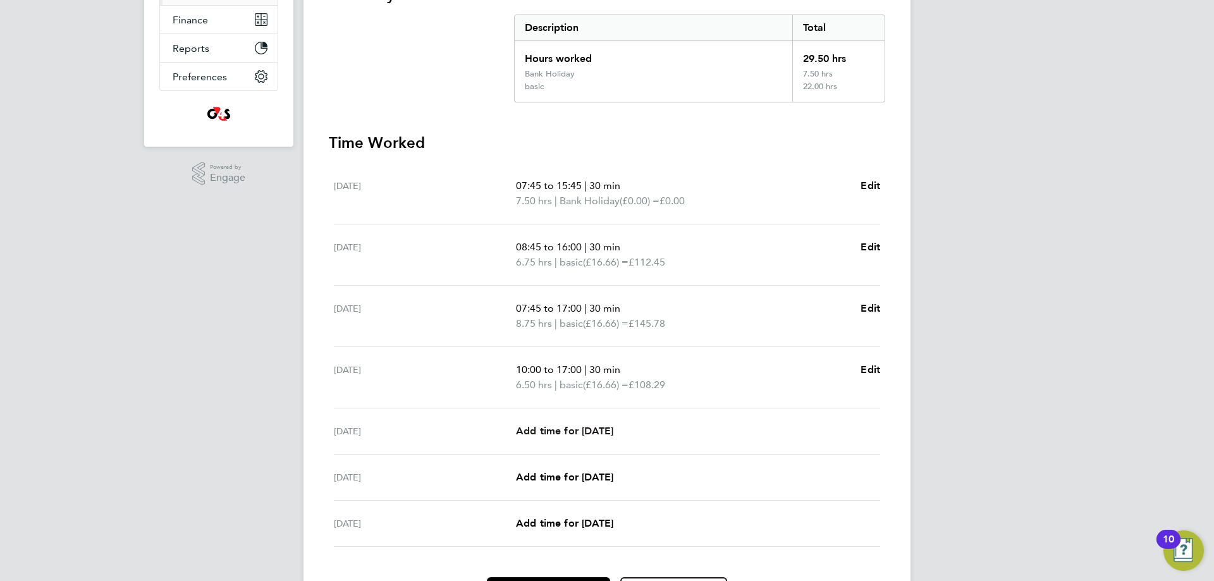
click at [587, 437] on link "Add time for [DATE]" at bounding box center [564, 431] width 97 height 15
select select "30"
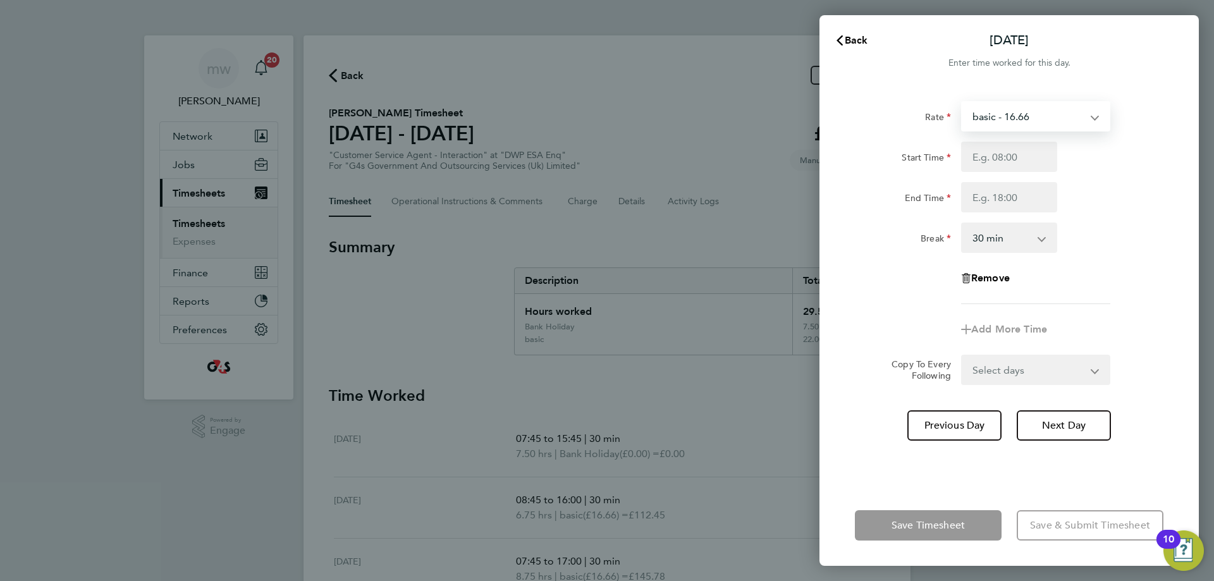
drag, startPoint x: 1038, startPoint y: 113, endPoint x: 1038, endPoint y: 126, distance: 13.3
click at [1037, 113] on select "basic - 16.66 Annual Leave x2 - 32.79 System Issue Paid - 16.66 System Issue No…" at bounding box center [1028, 116] width 132 height 28
select select "30"
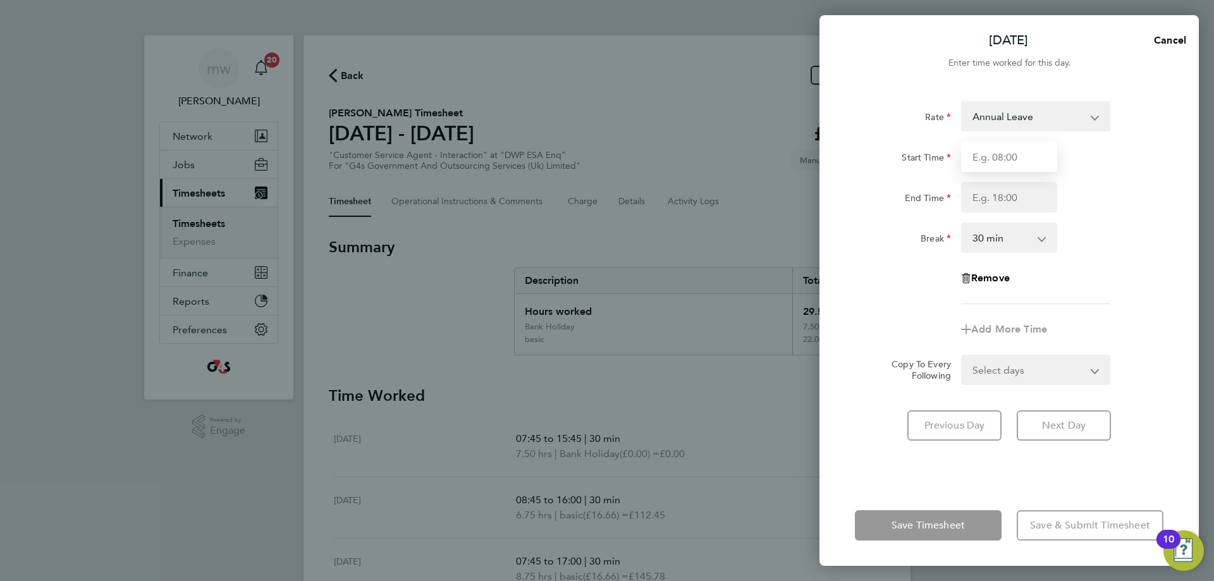
drag, startPoint x: 1023, startPoint y: 149, endPoint x: 1027, endPoint y: 142, distance: 7.9
click at [1023, 149] on input "Start Time" at bounding box center [1009, 157] width 96 height 30
type input "08:45"
click at [1021, 202] on input "End Time" at bounding box center [1009, 197] width 96 height 30
type input "16:30"
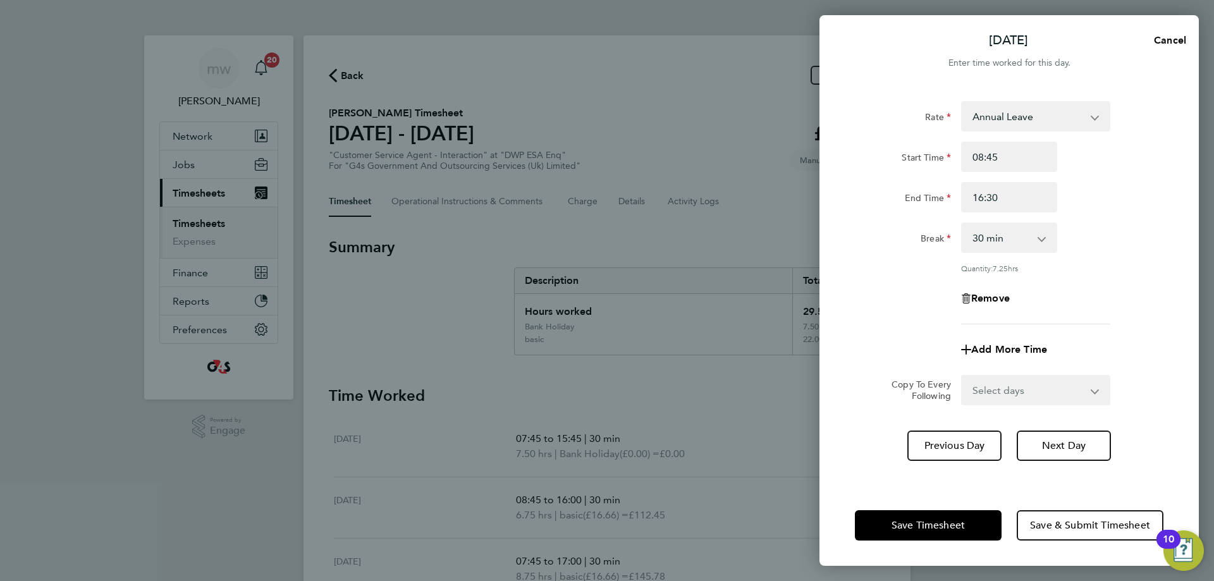
click at [1074, 223] on div "Break 0 min 15 min 30 min 45 min 60 min 75 min 90 min" at bounding box center [1009, 238] width 319 height 30
click at [941, 523] on span "Save Timesheet" at bounding box center [928, 525] width 73 height 13
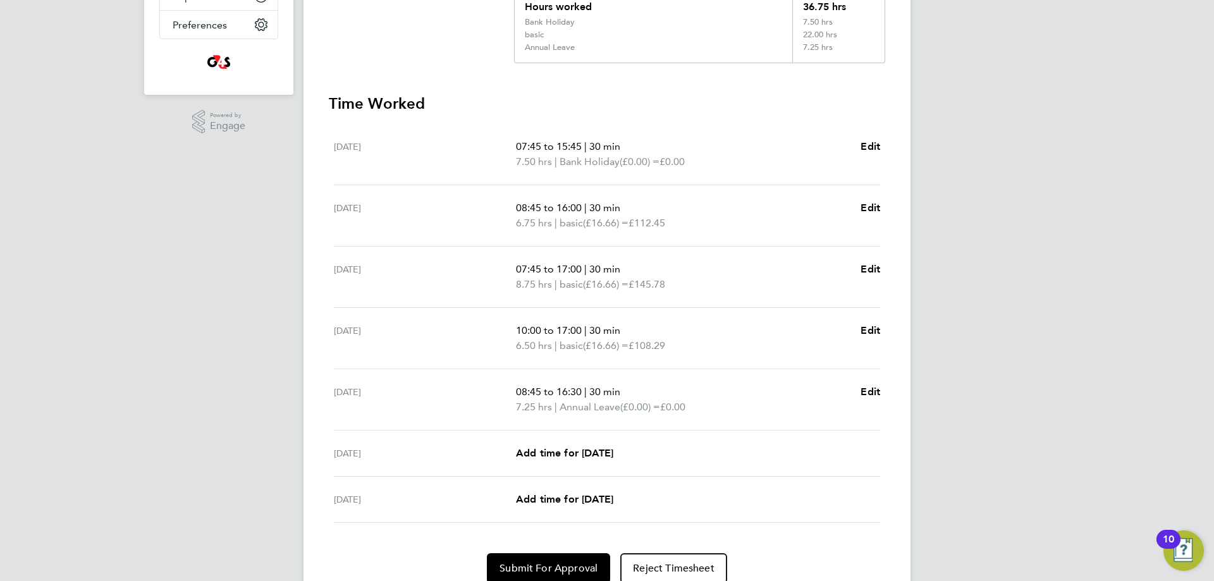
scroll to position [358, 0]
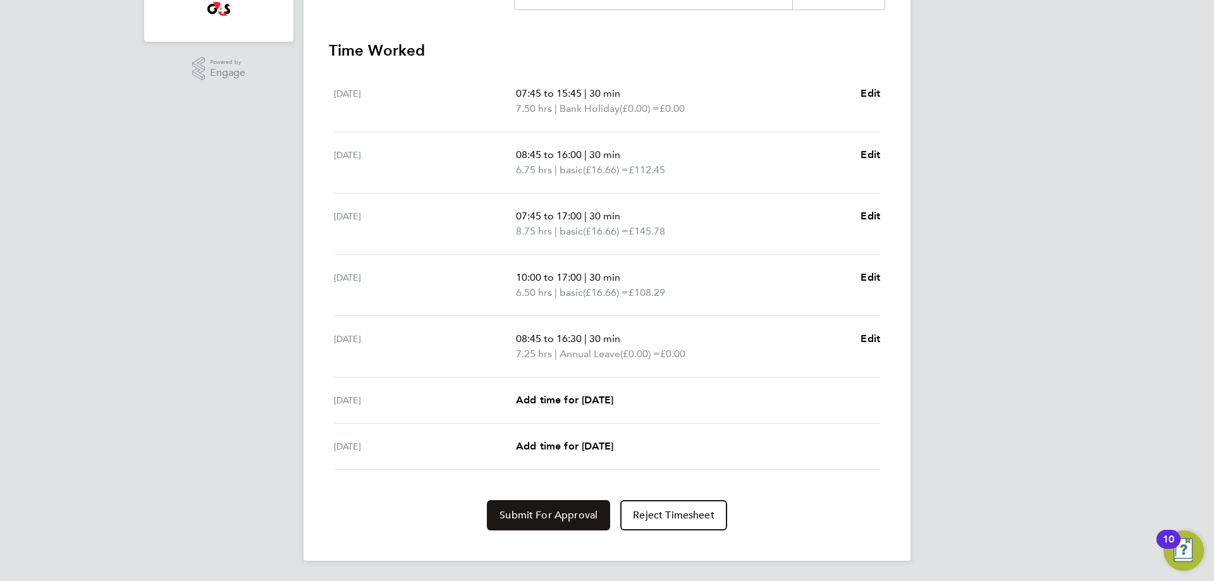
click at [548, 510] on span "Submit For Approval" at bounding box center [549, 515] width 98 height 13
